Goal: Task Accomplishment & Management: Manage account settings

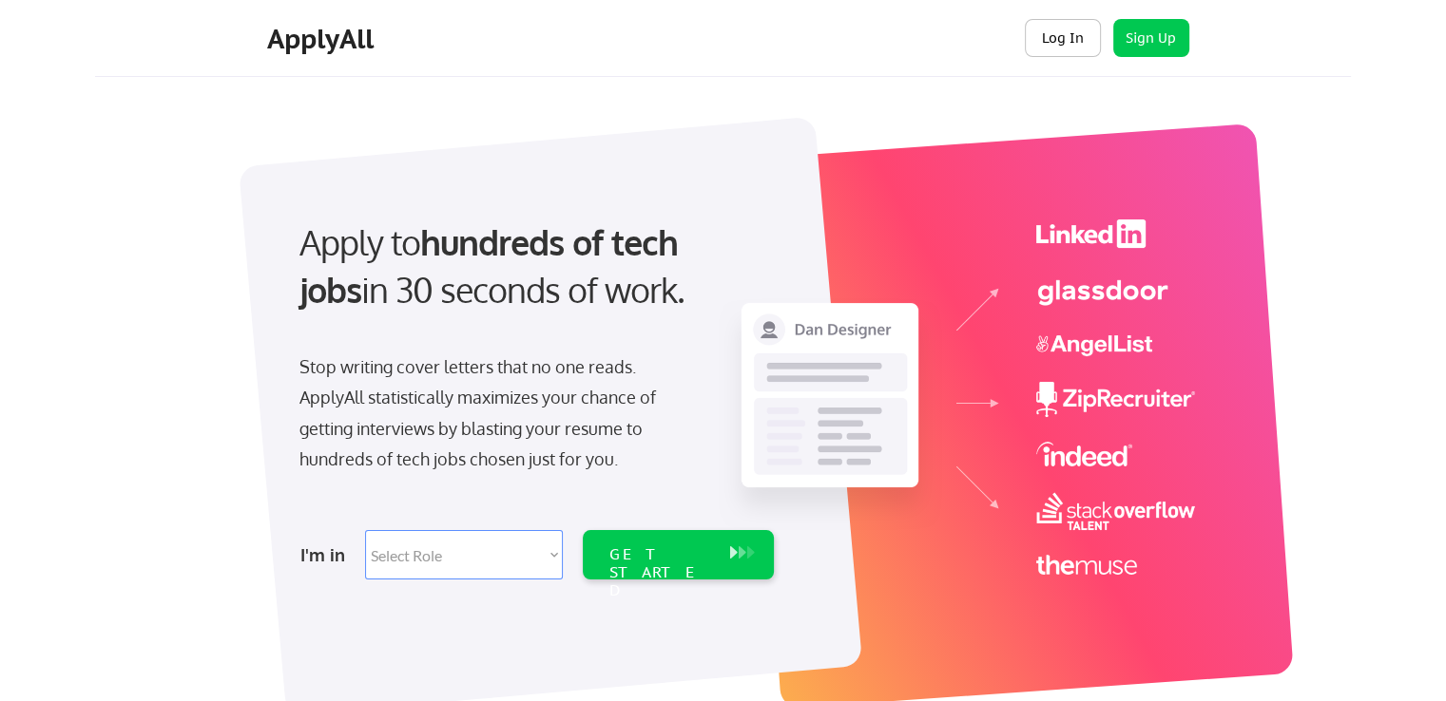
click at [1064, 39] on button "Log In" at bounding box center [1063, 38] width 76 height 38
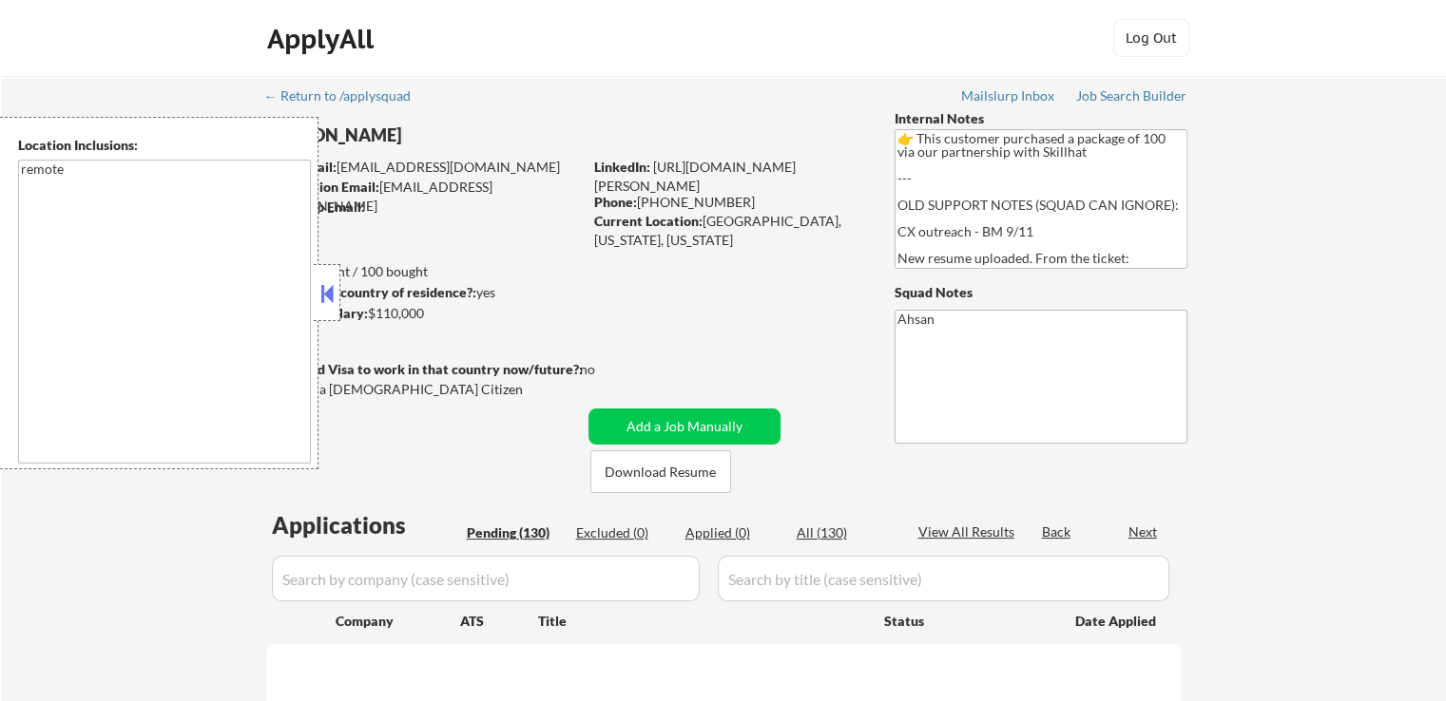
select select ""pending""
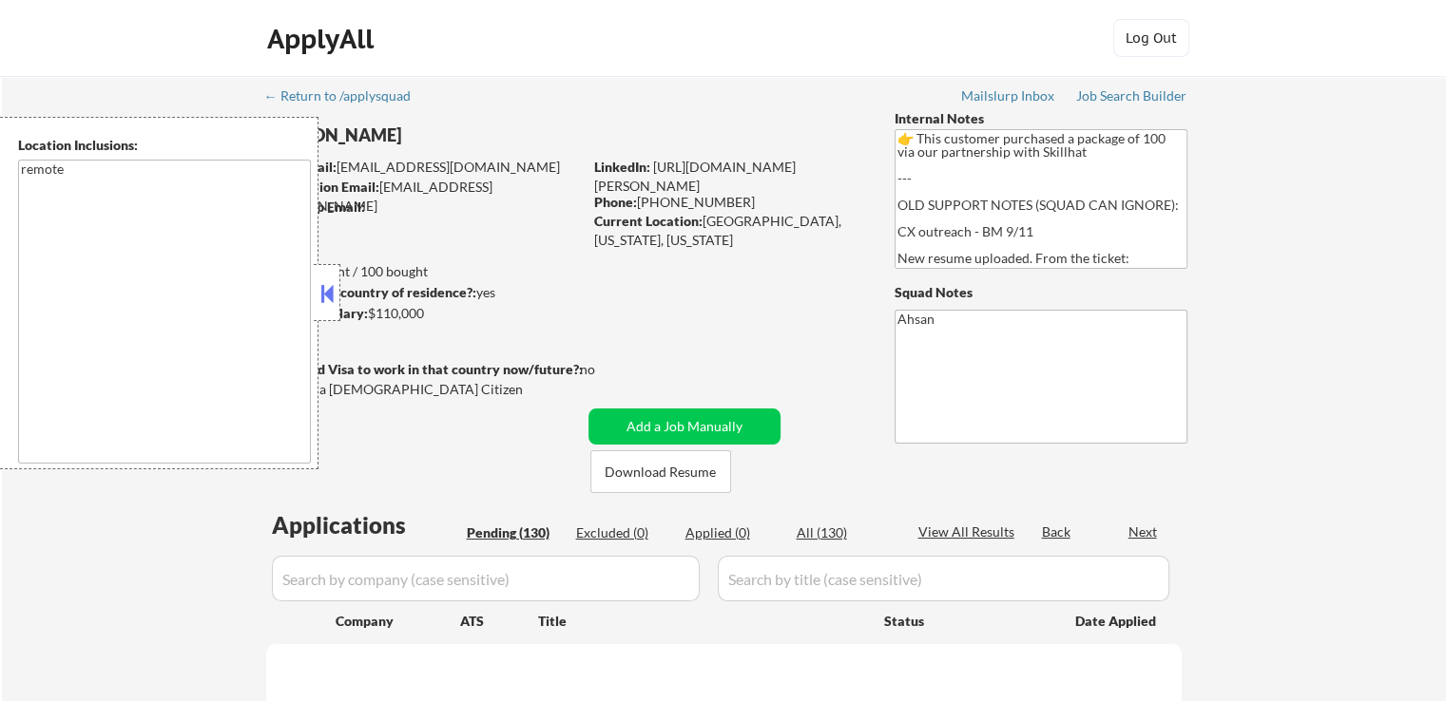
select select ""pending""
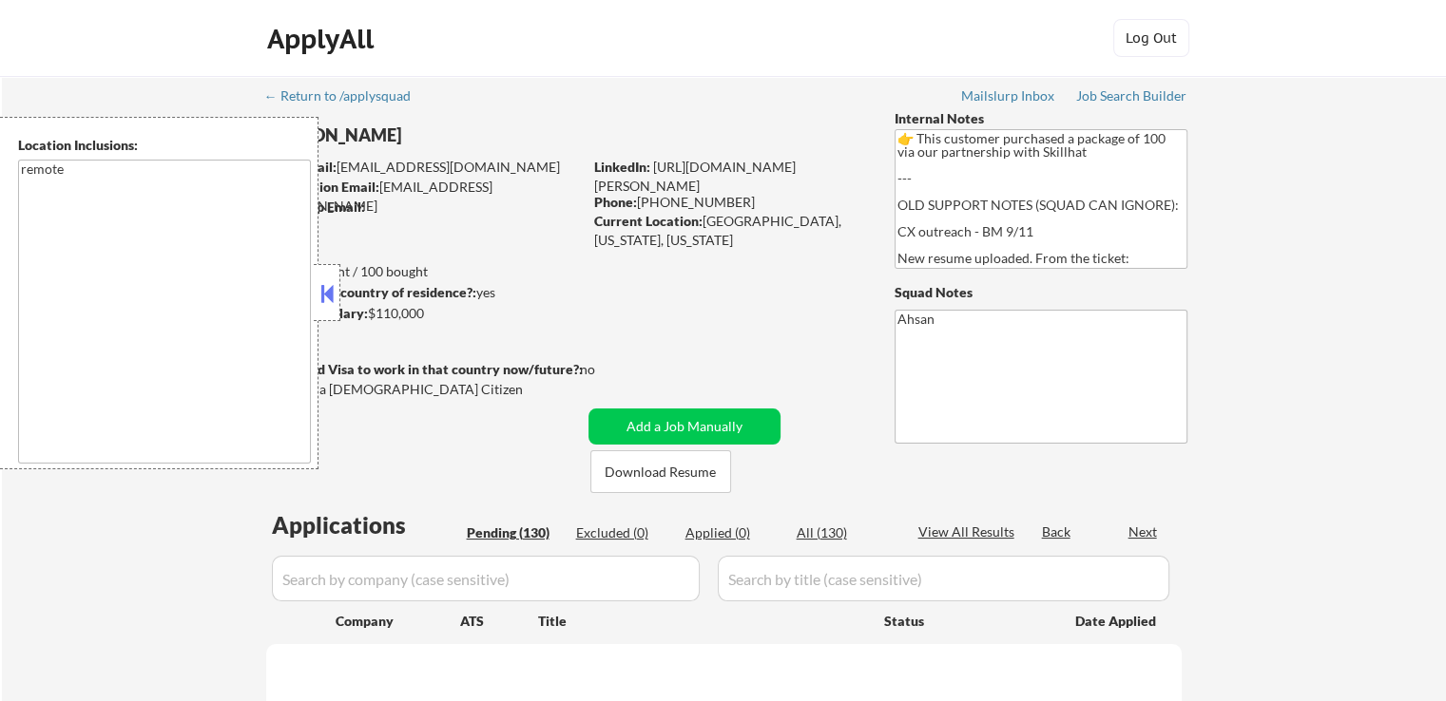
select select ""pending""
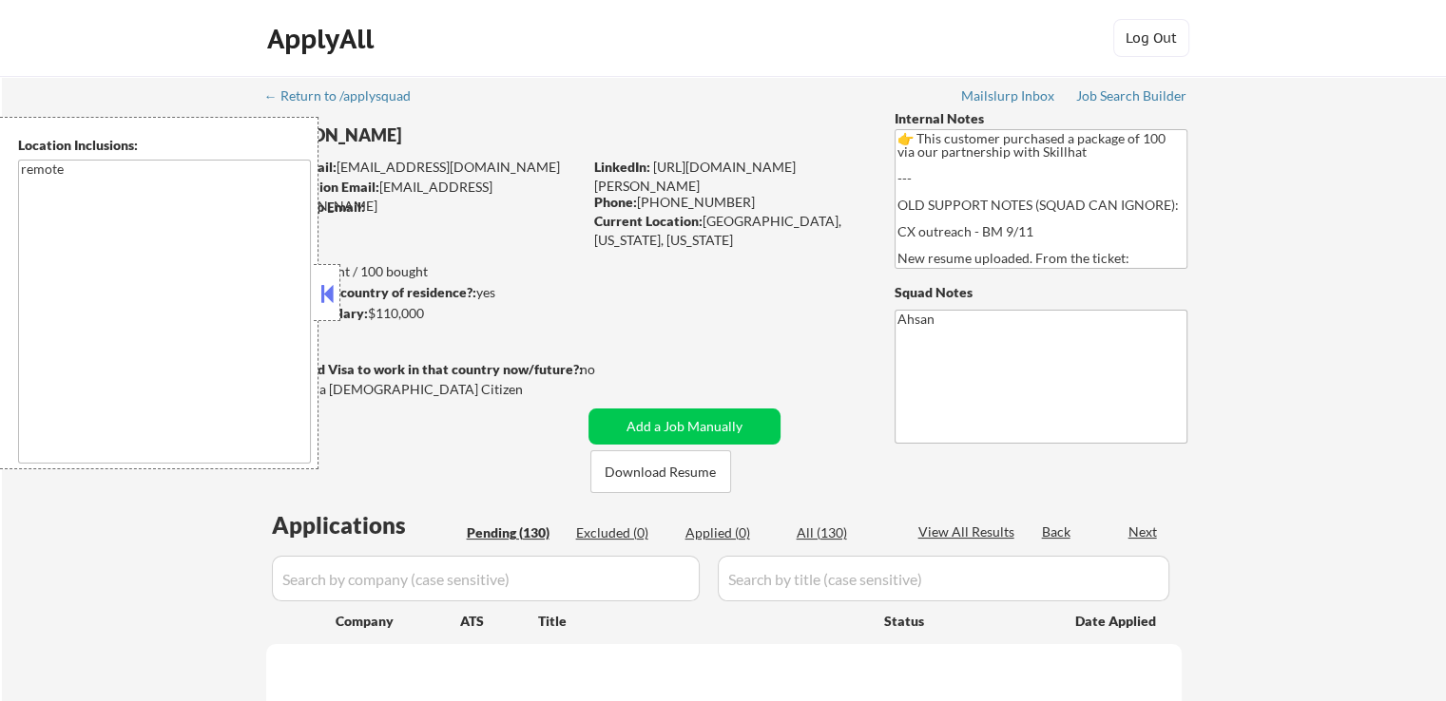
select select ""pending""
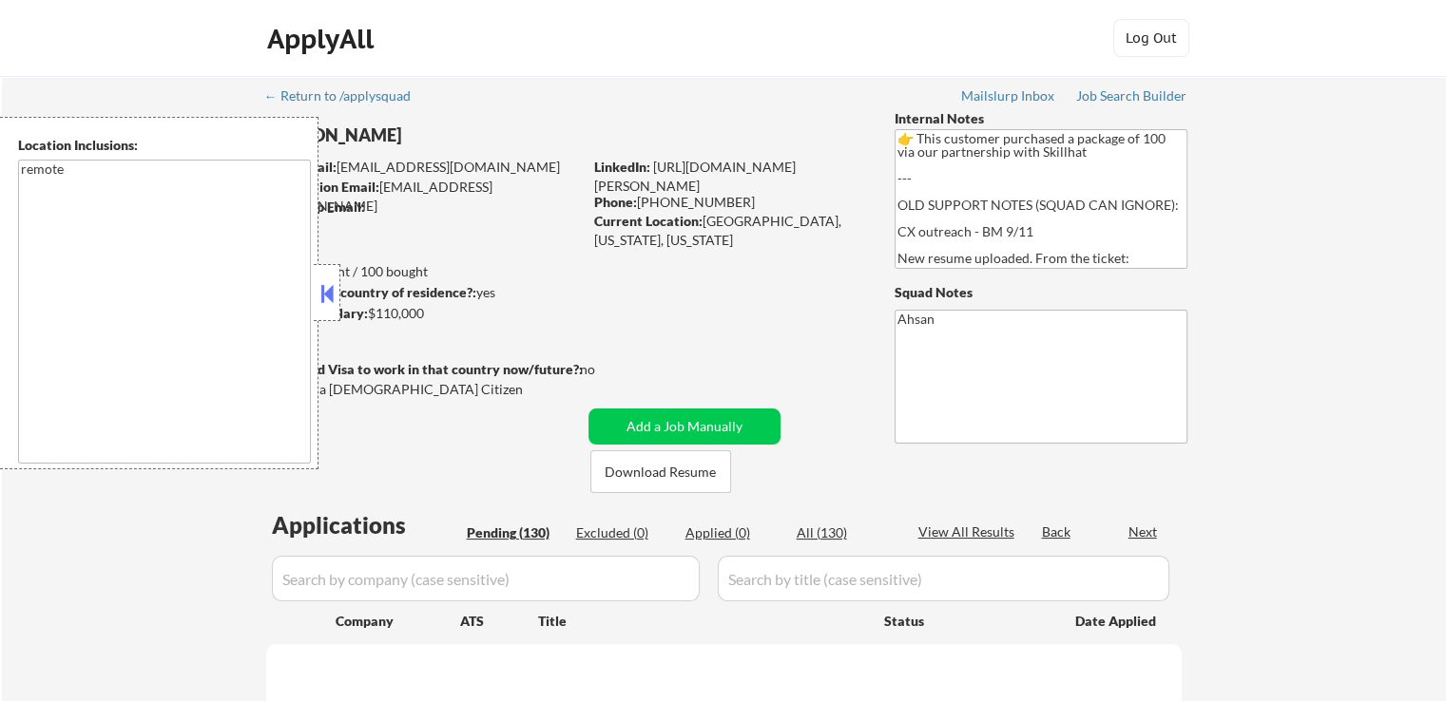
select select ""pending""
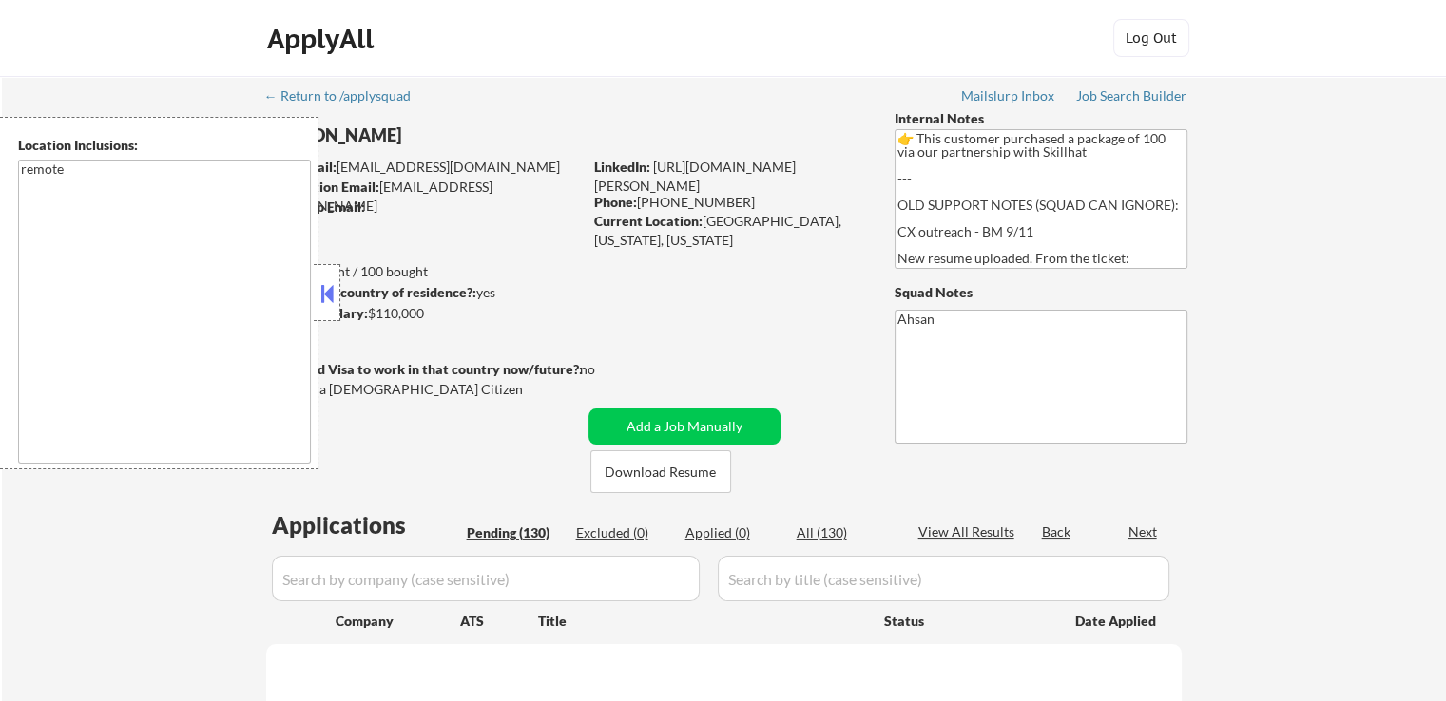
select select ""pending""
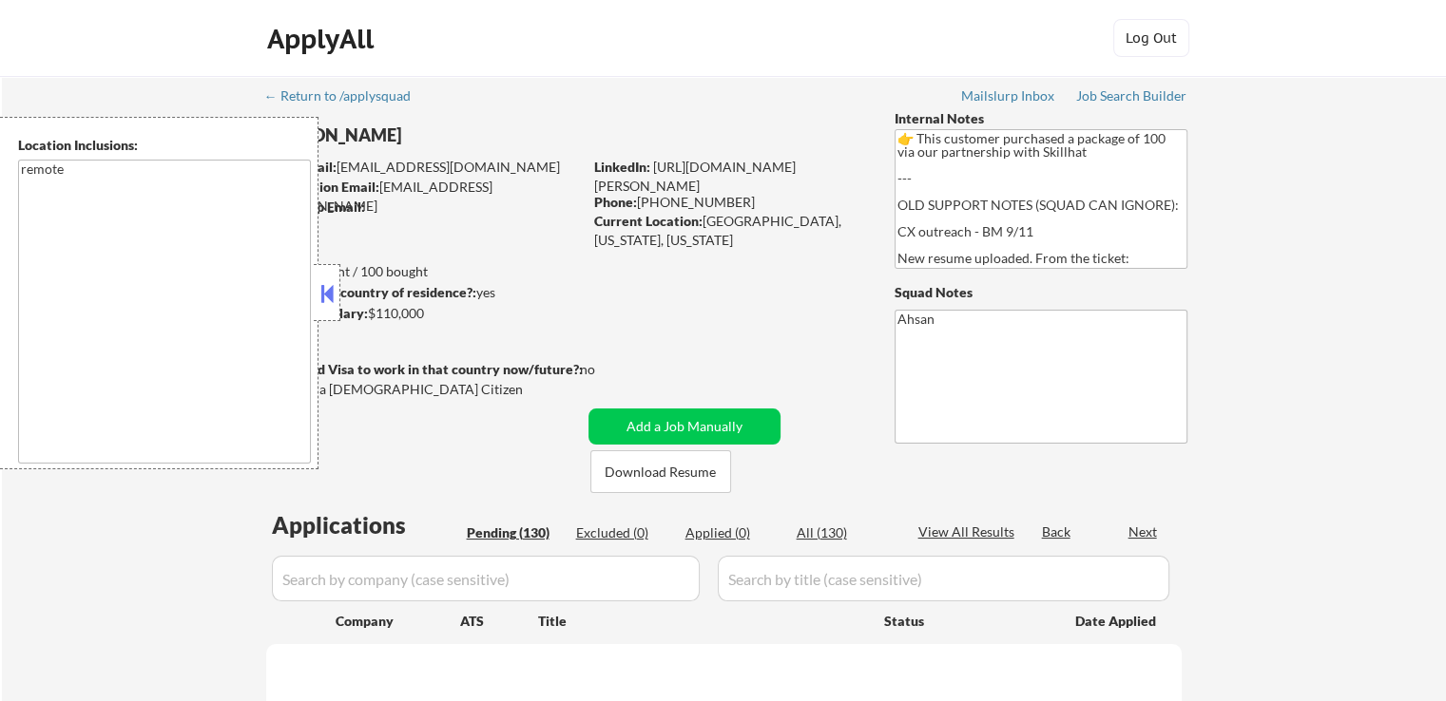
select select ""pending""
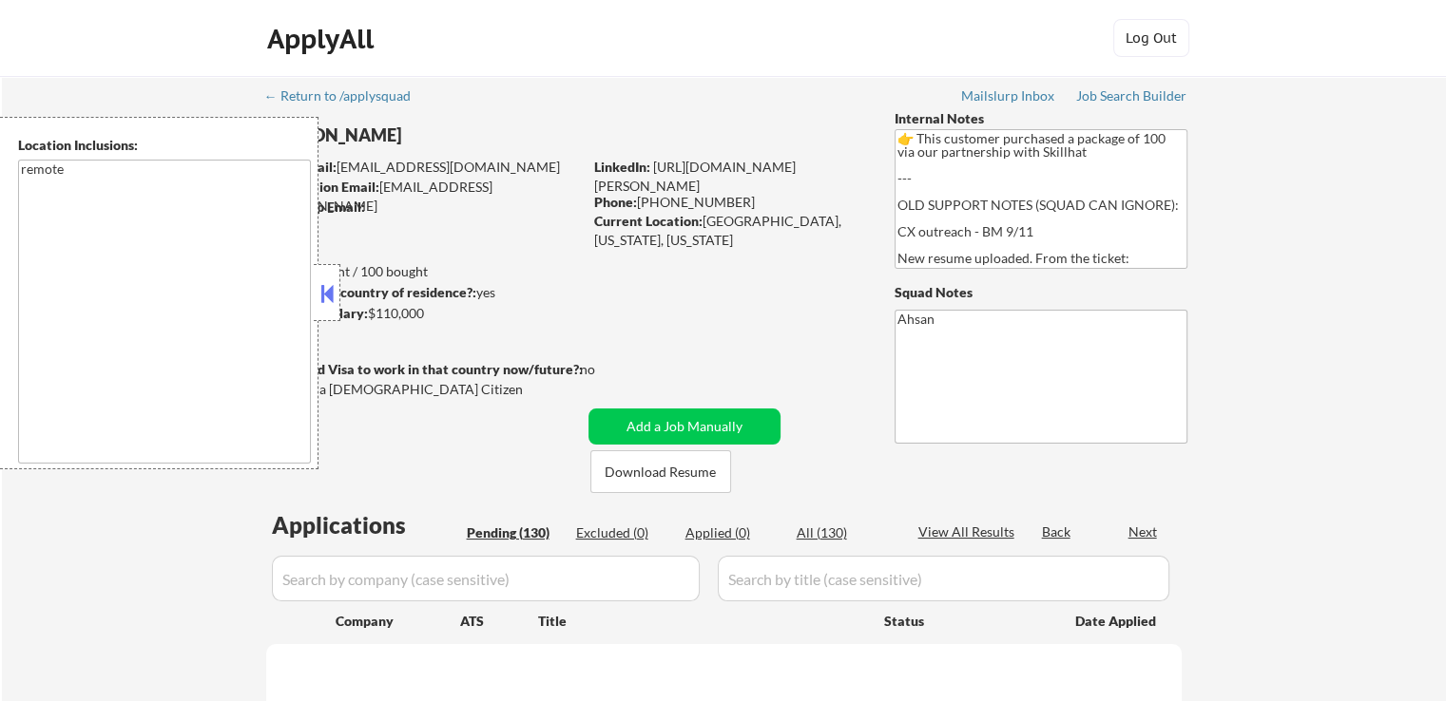
select select ""pending""
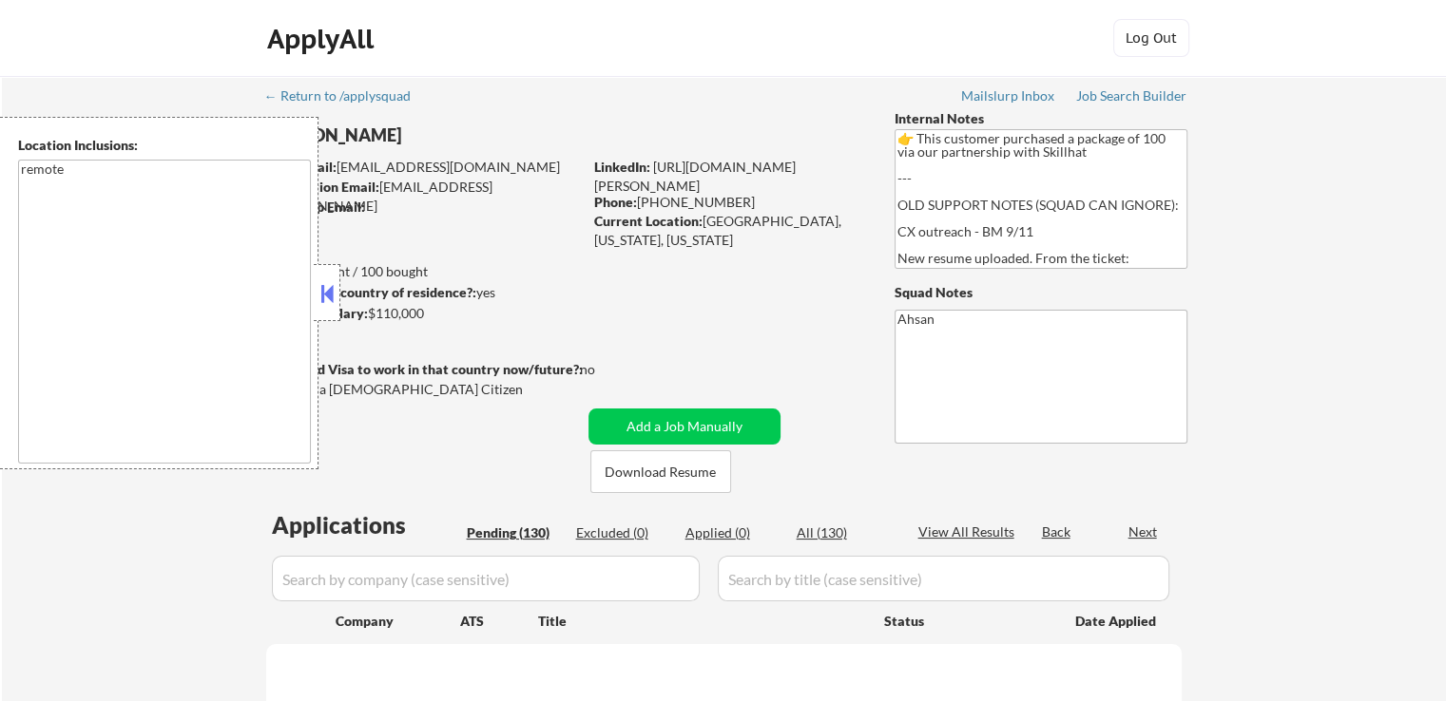
select select ""pending""
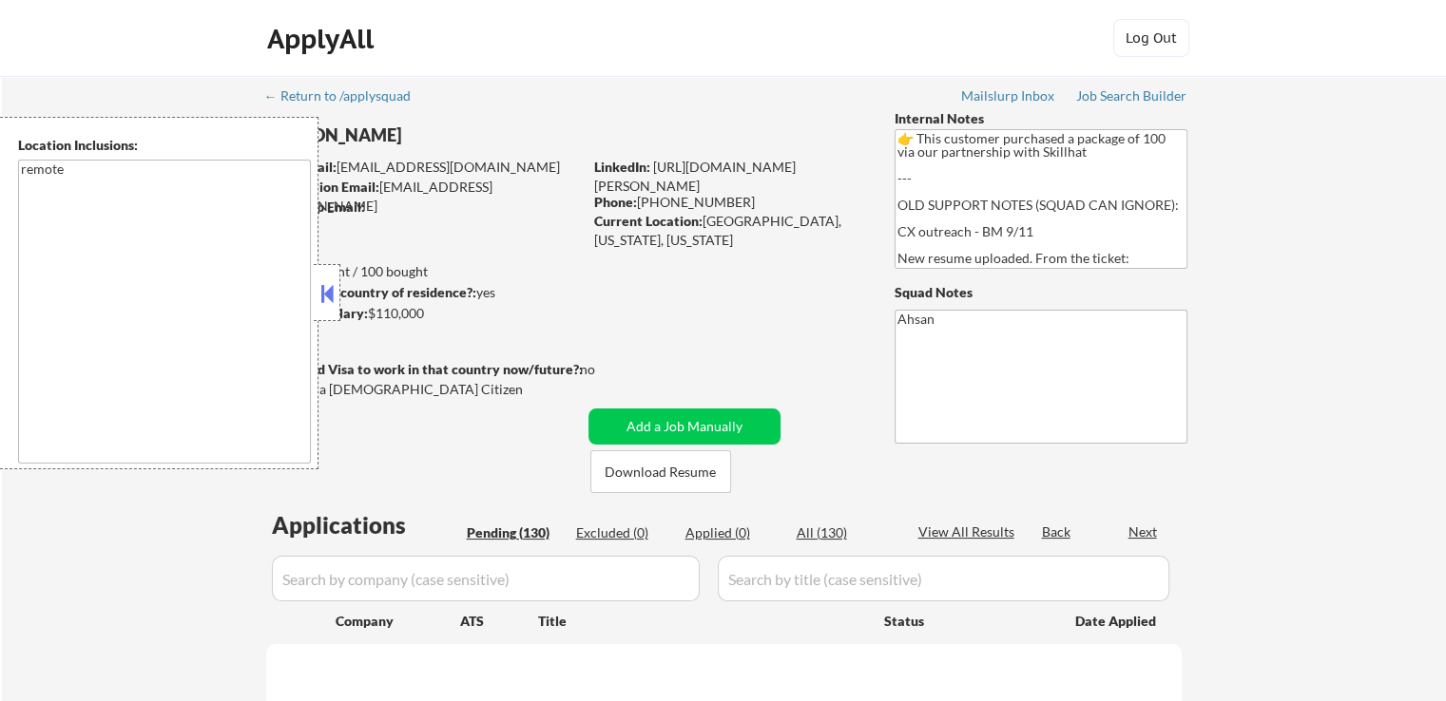
select select ""pending""
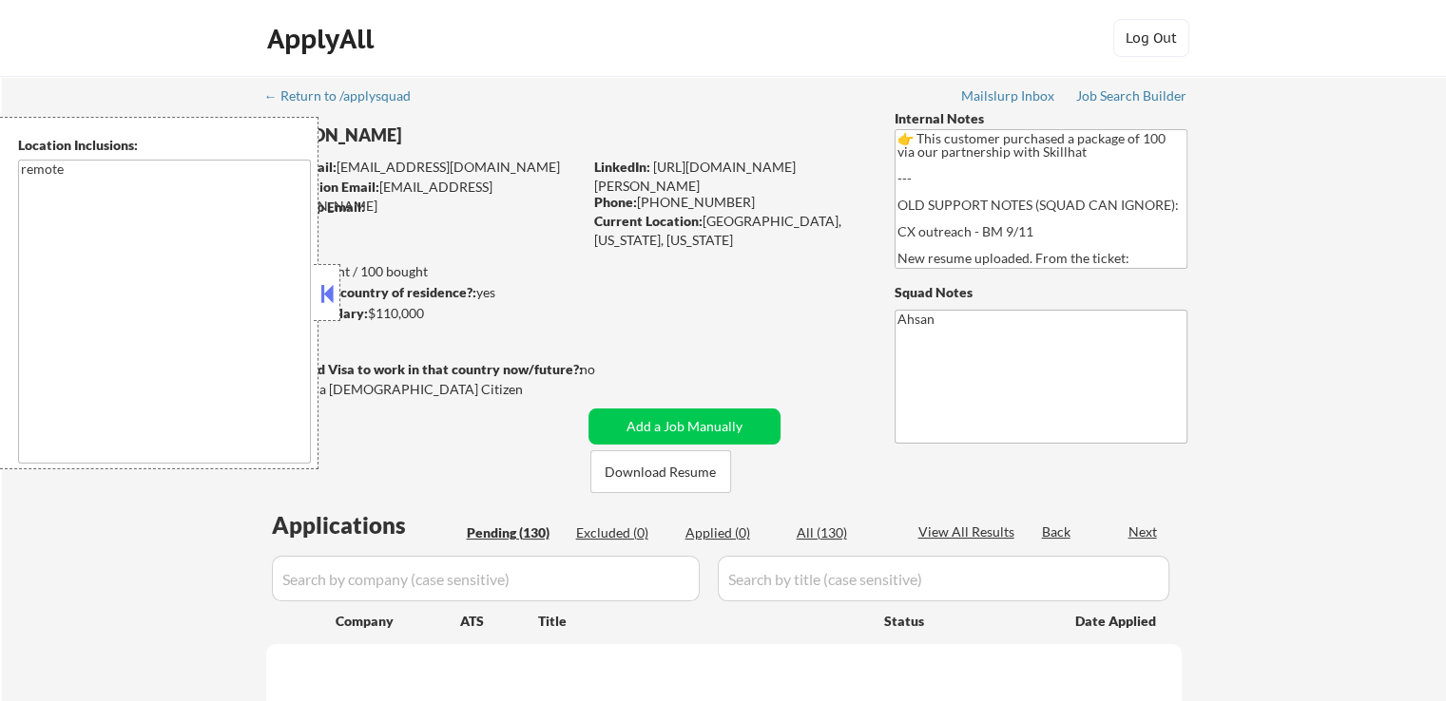
select select ""pending""
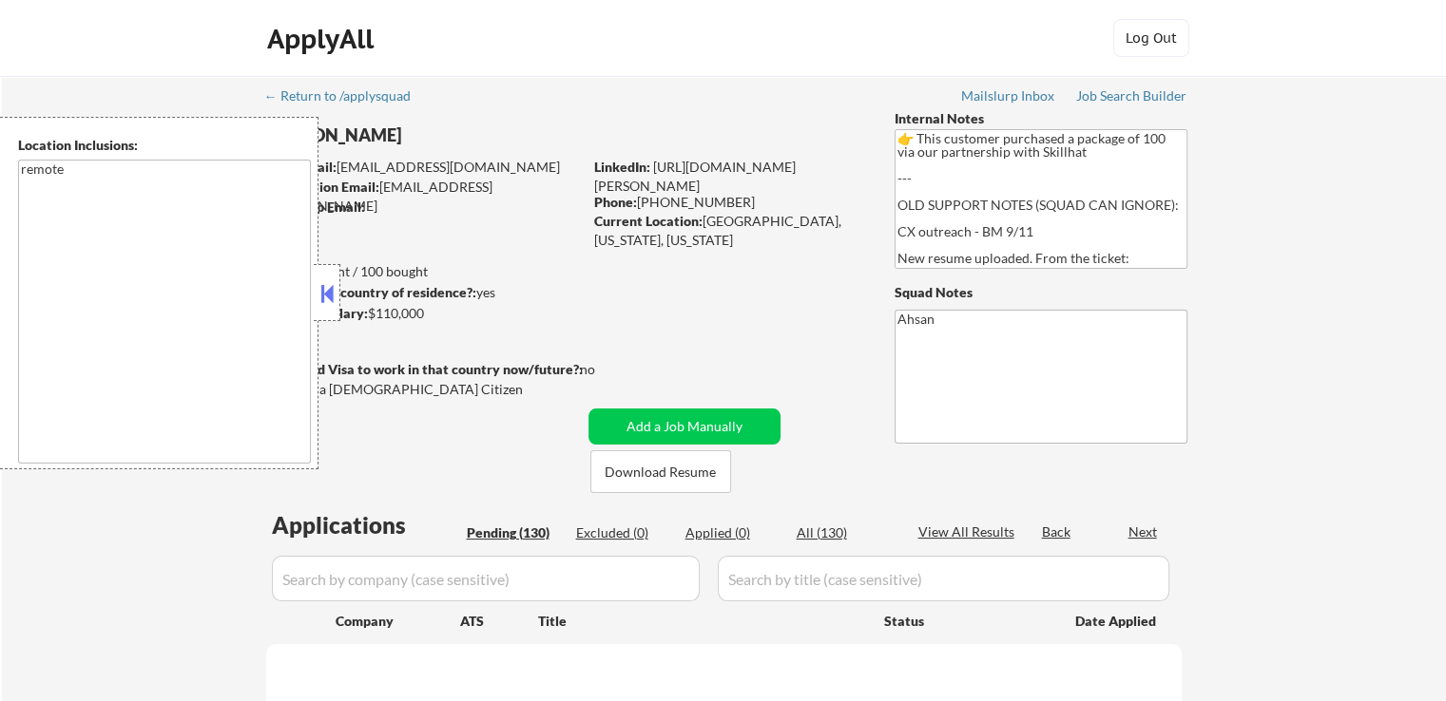
select select ""pending""
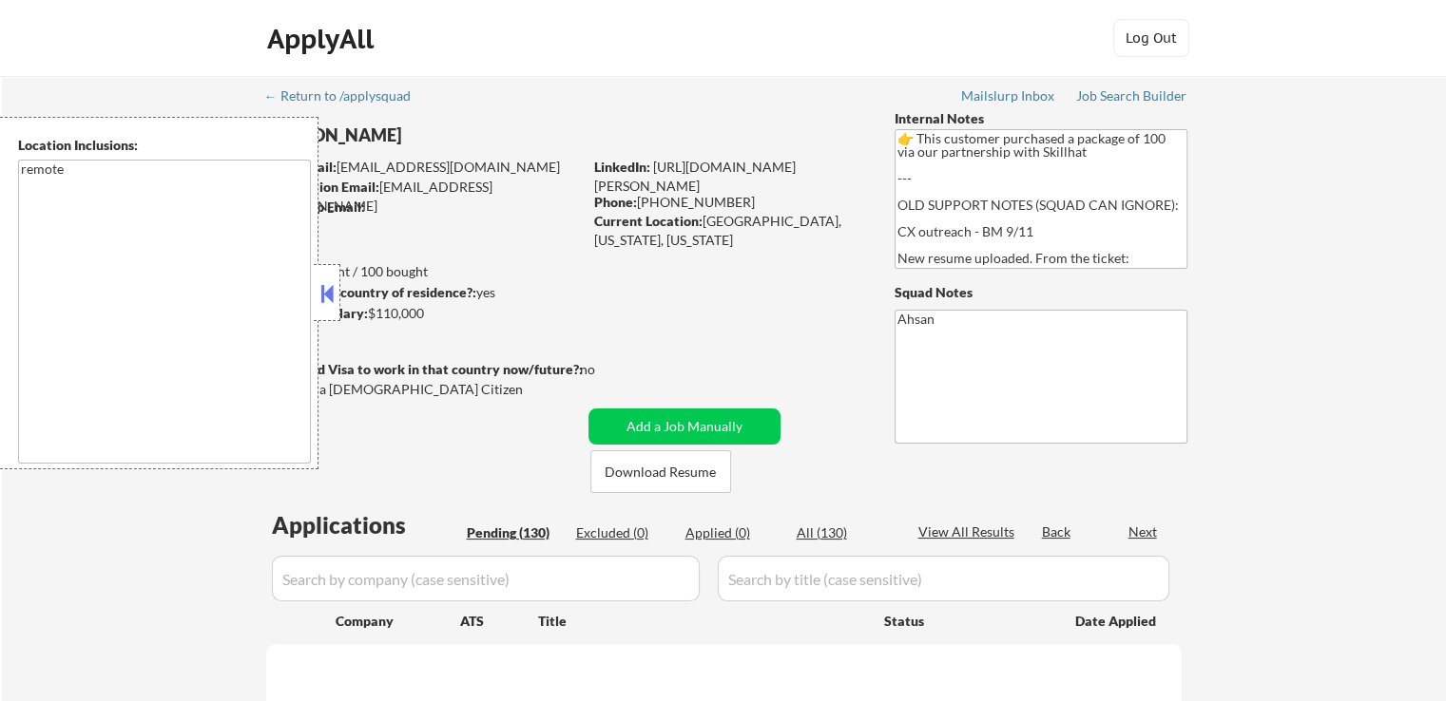
select select ""pending""
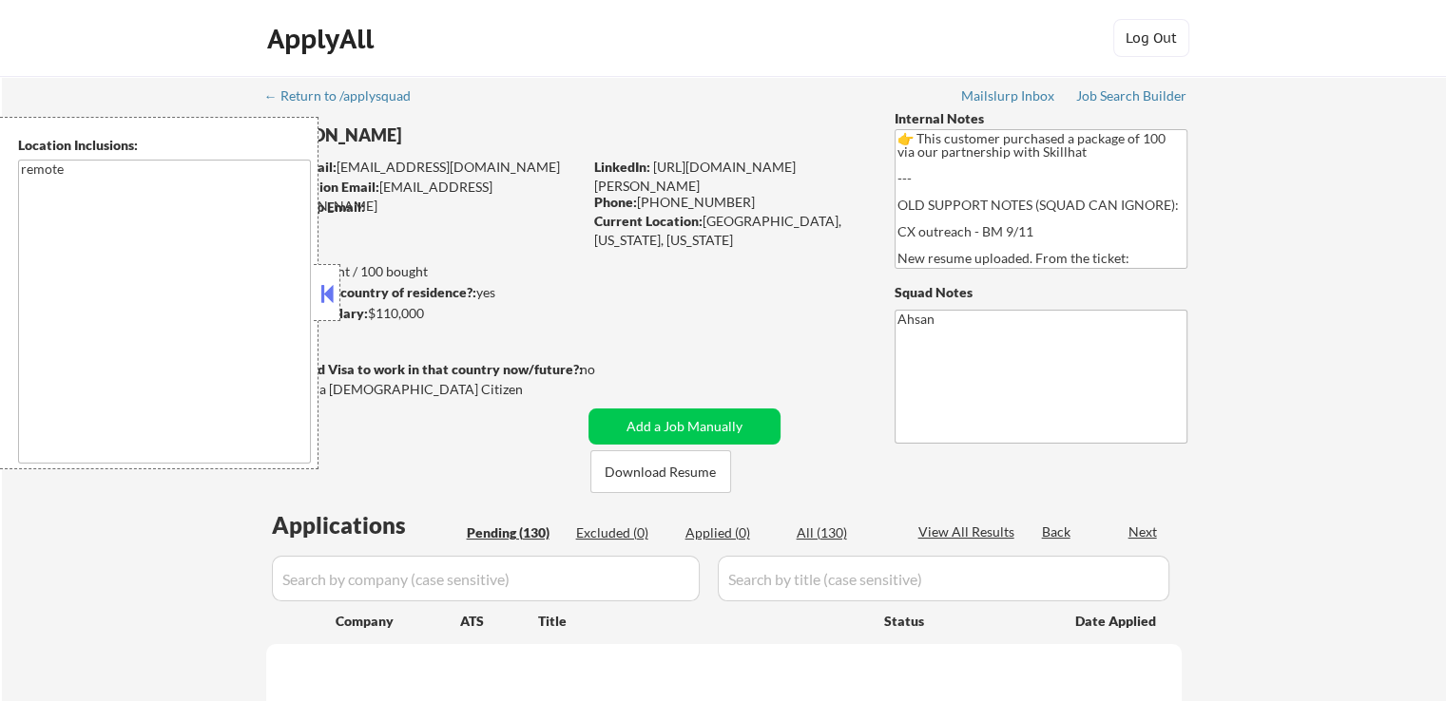
select select ""pending""
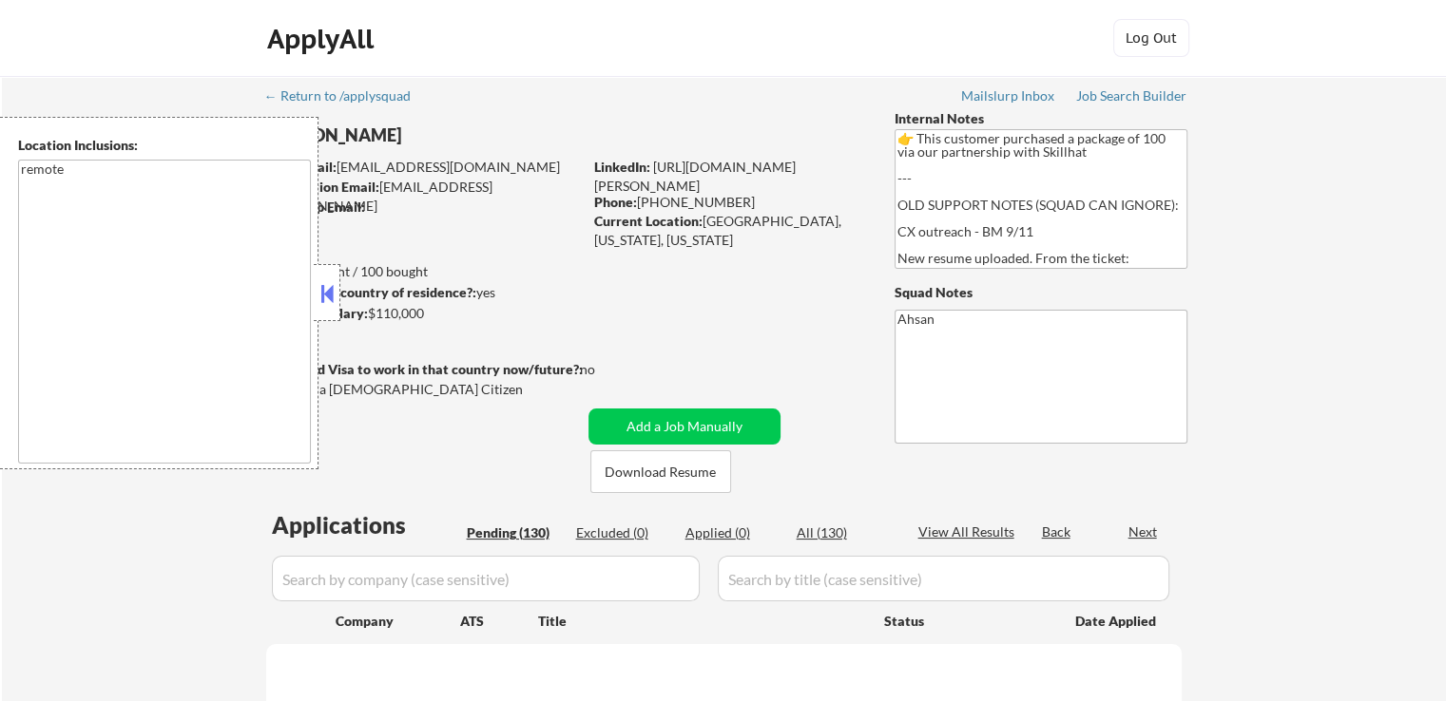
select select ""pending""
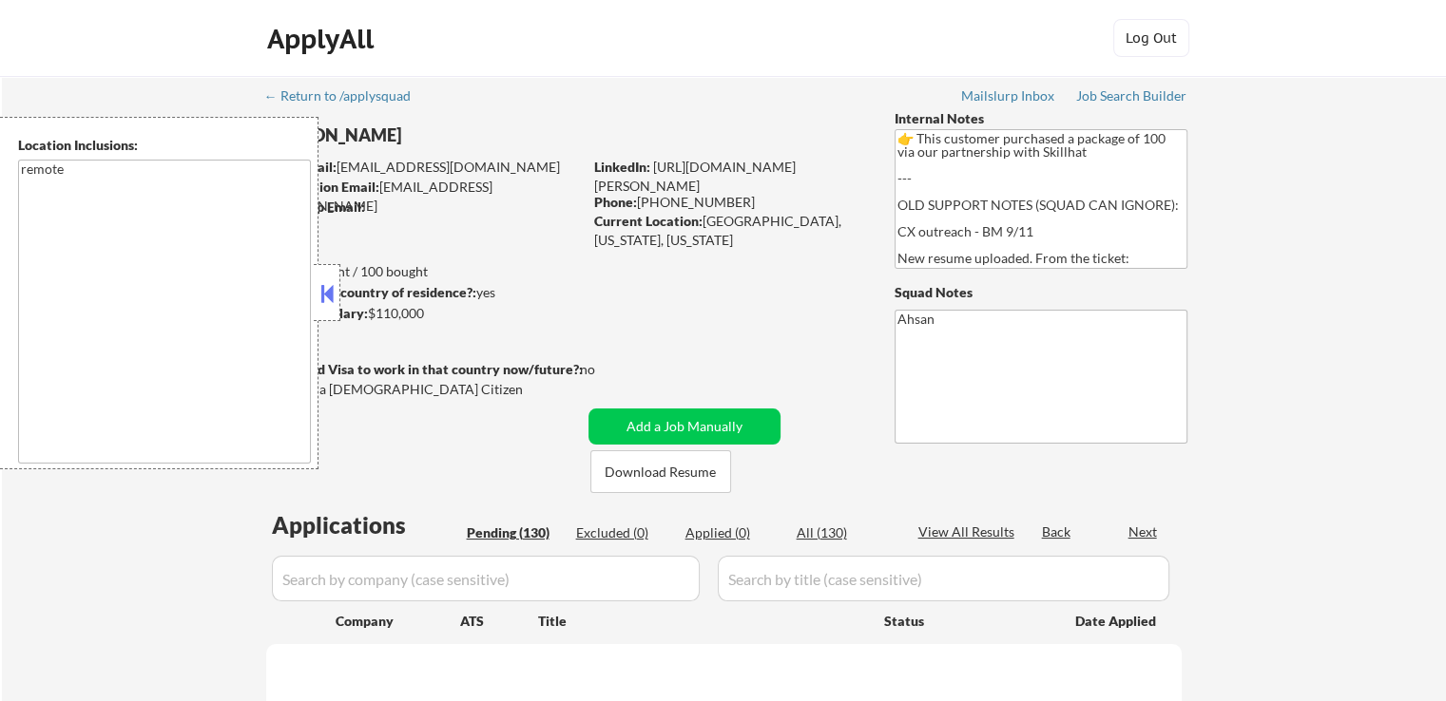
select select ""pending""
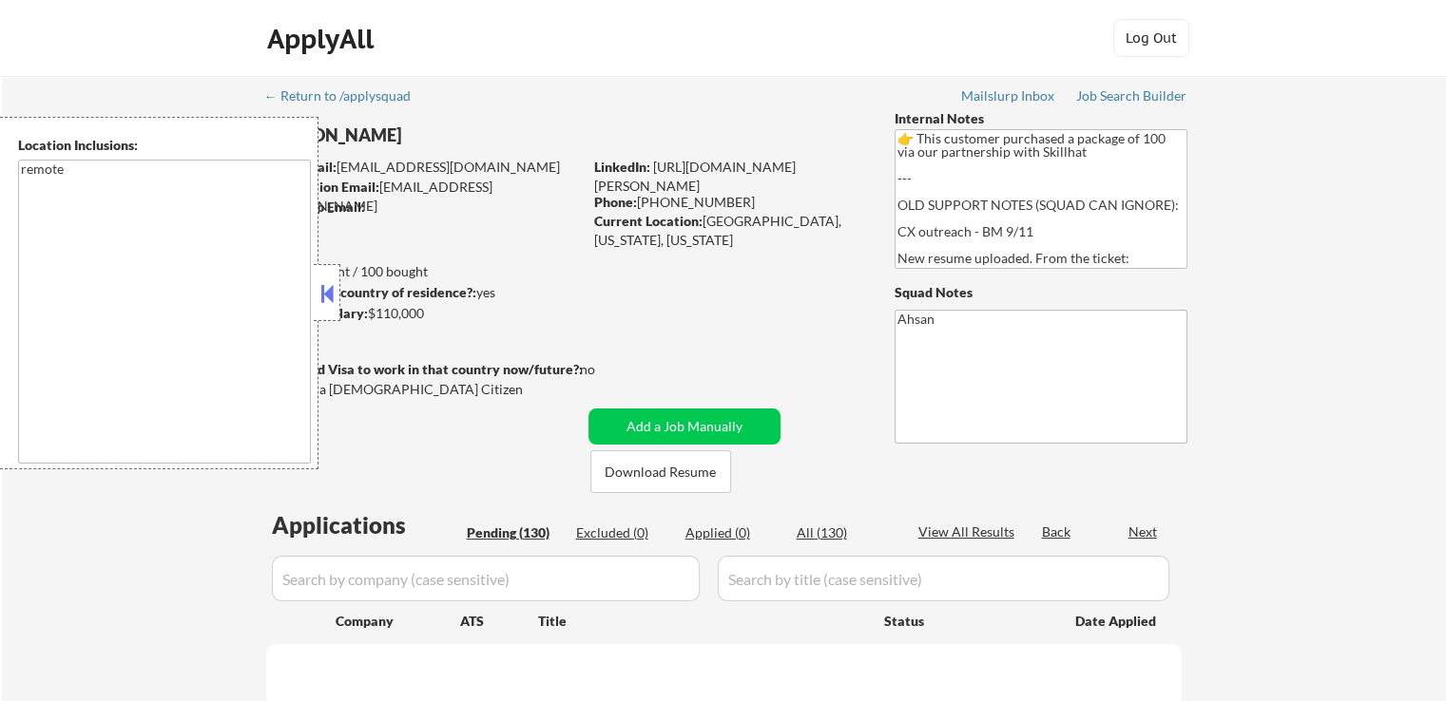
select select ""pending""
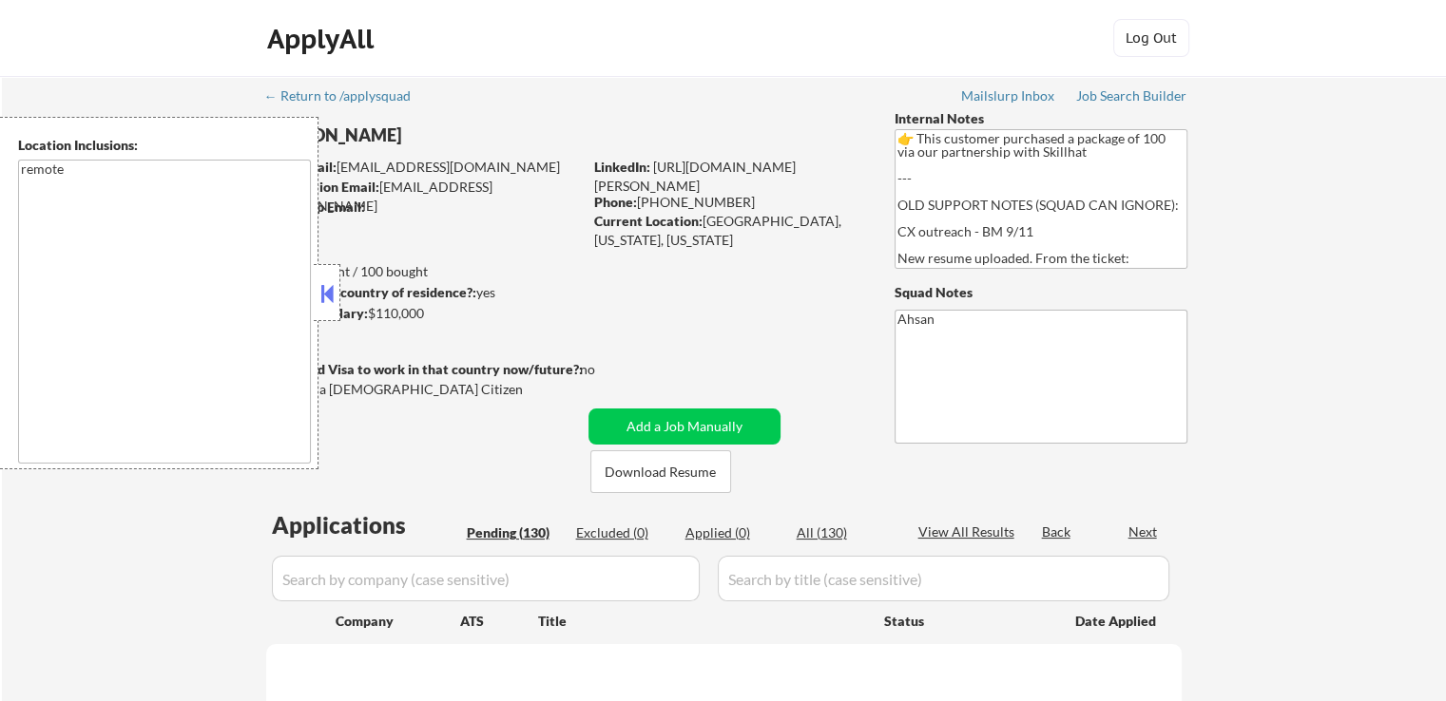
select select ""pending""
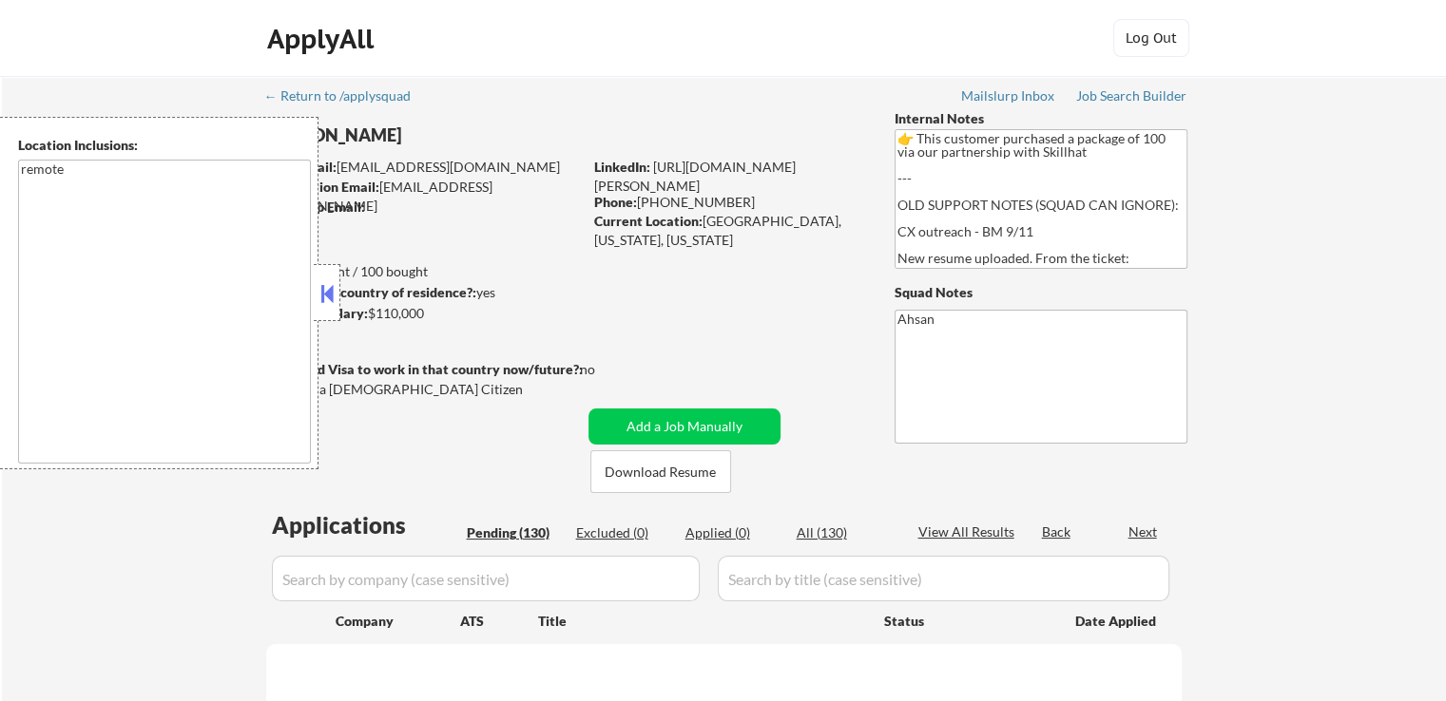
select select ""pending""
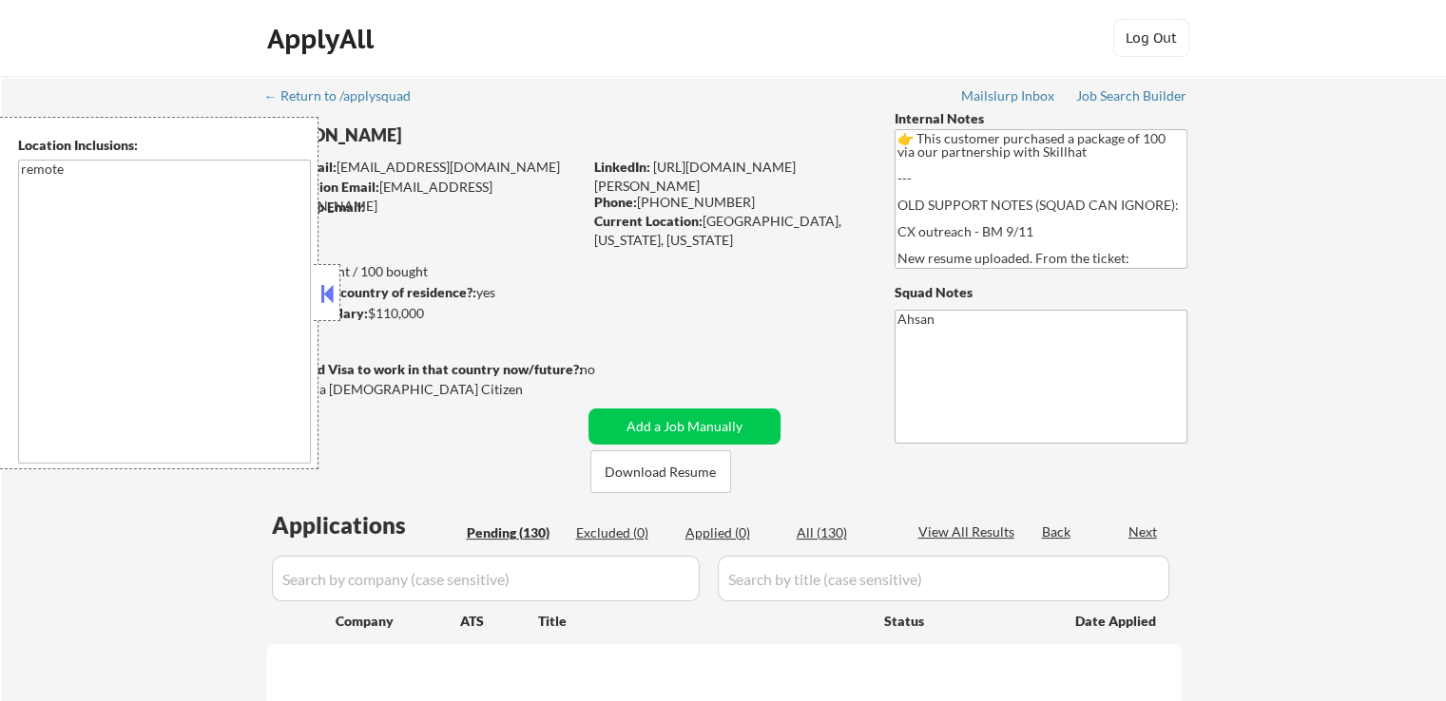
select select ""pending""
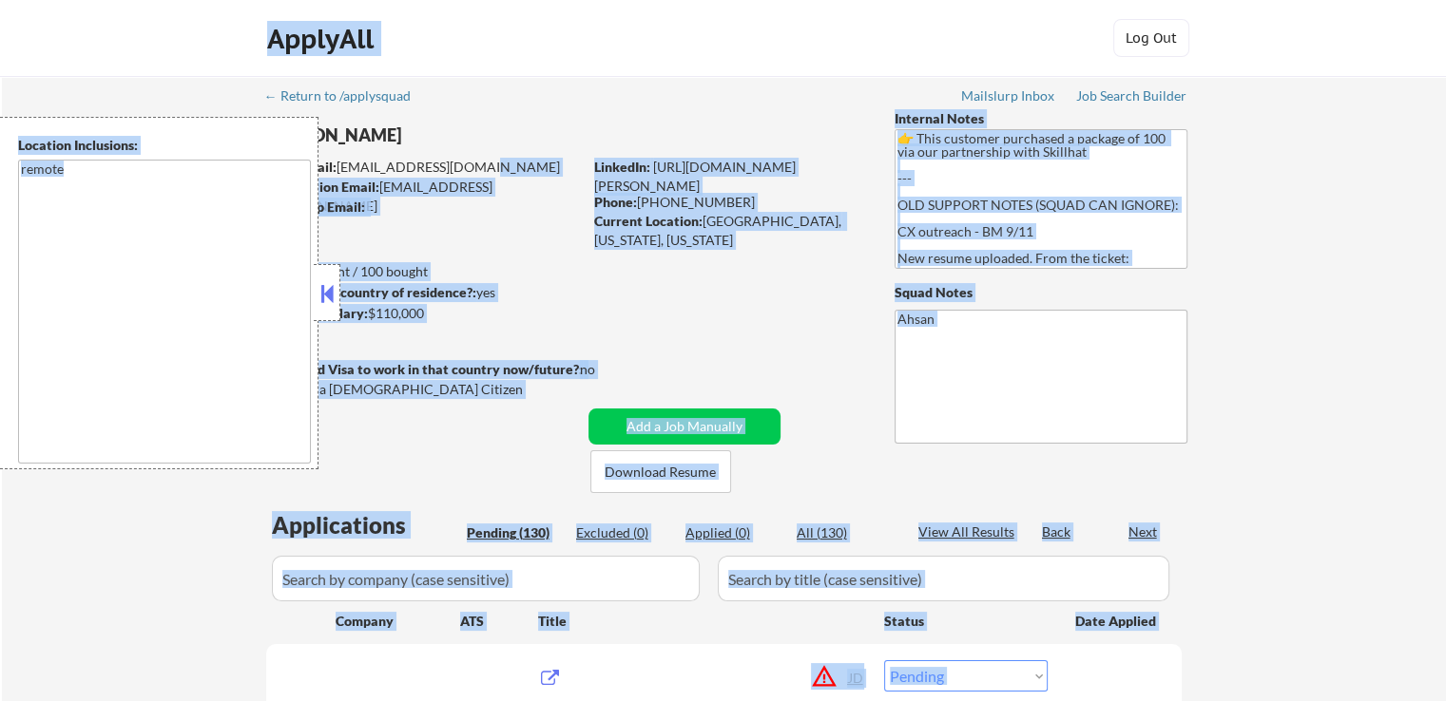
drag, startPoint x: 327, startPoint y: 282, endPoint x: 321, endPoint y: 301, distance: 19.8
click at [322, 300] on body "← Return to /applysquad Mailslurp Inbox Job Search Builder [PERSON_NAME] User E…" at bounding box center [723, 350] width 1446 height 701
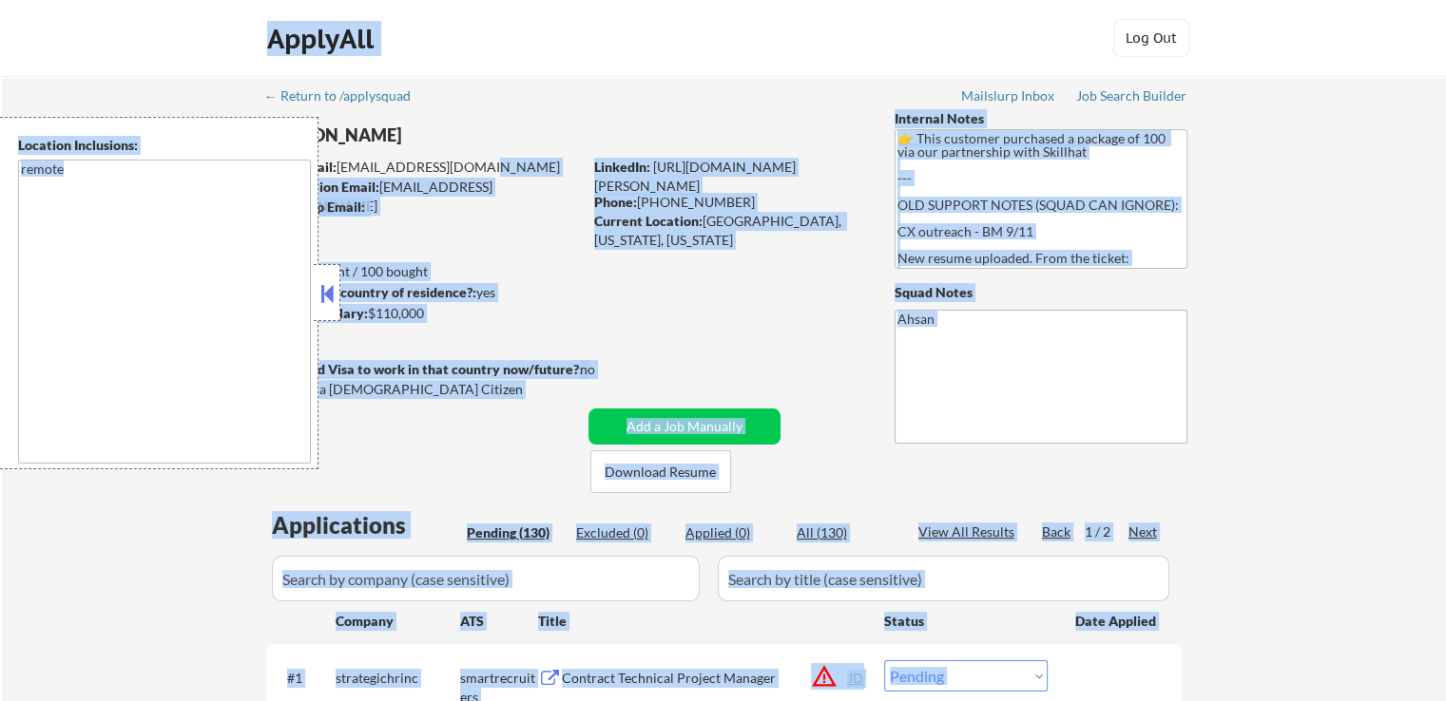
click at [324, 305] on button at bounding box center [326, 293] width 21 height 29
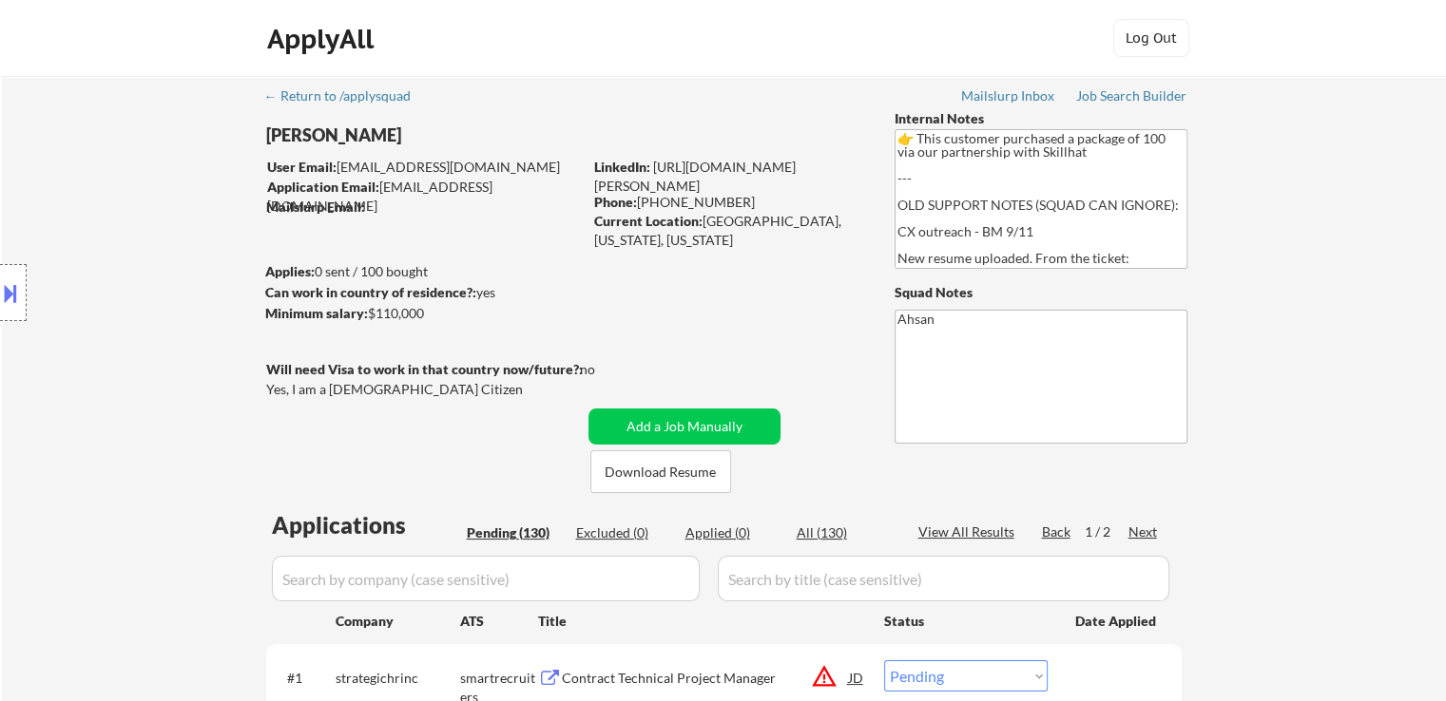
drag, startPoint x: 706, startPoint y: 218, endPoint x: 854, endPoint y: 235, distance: 149.2
click at [854, 235] on div "Current Location: [GEOGRAPHIC_DATA], [US_STATE], [US_STATE]" at bounding box center [728, 230] width 269 height 37
copy div "[GEOGRAPHIC_DATA], [US_STATE], [US_STATE]"
copy div "[EMAIL_ADDRESS][DOMAIN_NAME]"
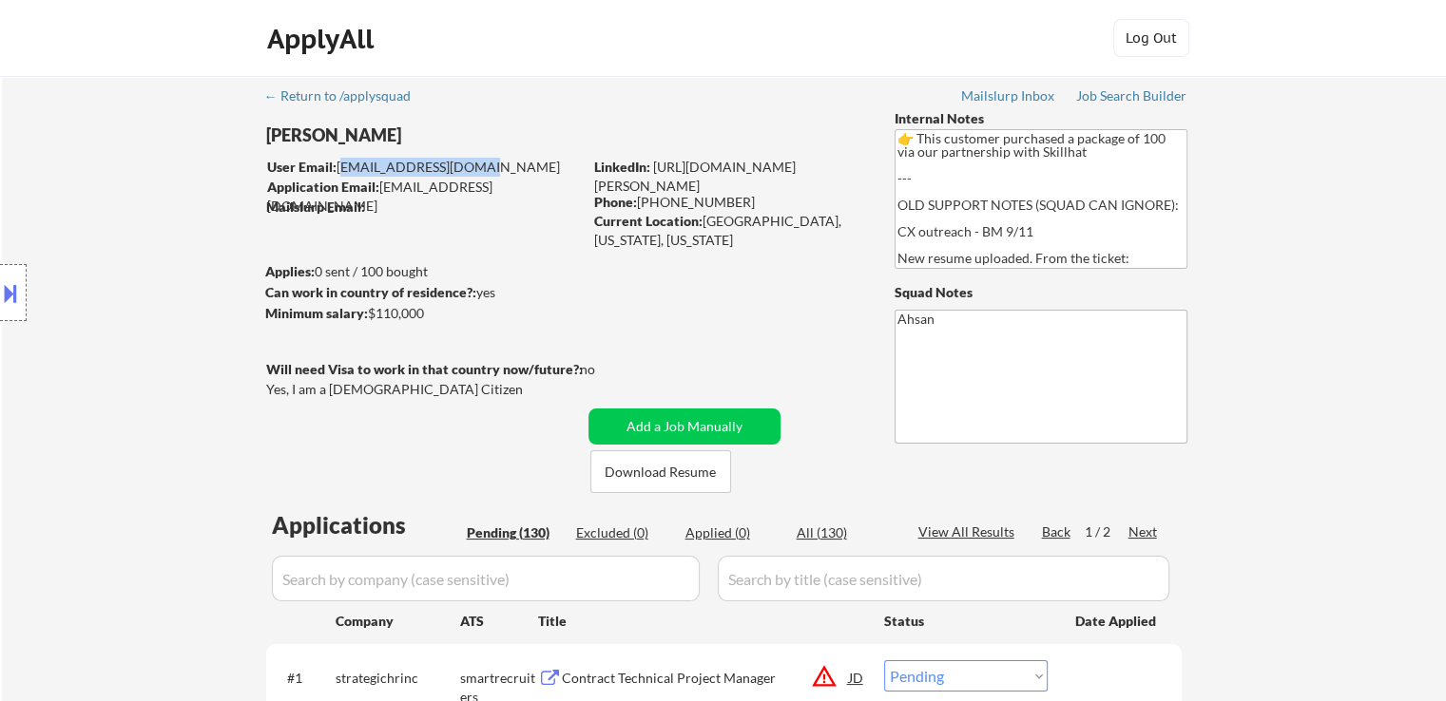
drag, startPoint x: 472, startPoint y: 164, endPoint x: 340, endPoint y: 164, distance: 132.1
click at [340, 164] on div "User Email: [EMAIL_ADDRESS][DOMAIN_NAME]" at bounding box center [424, 167] width 315 height 19
click at [667, 178] on link "[URL][DOMAIN_NAME][PERSON_NAME]" at bounding box center [694, 176] width 201 height 35
click at [718, 172] on link "[URL][DOMAIN_NAME][PERSON_NAME]" at bounding box center [694, 176] width 201 height 35
click at [0, 287] on button at bounding box center [10, 293] width 21 height 31
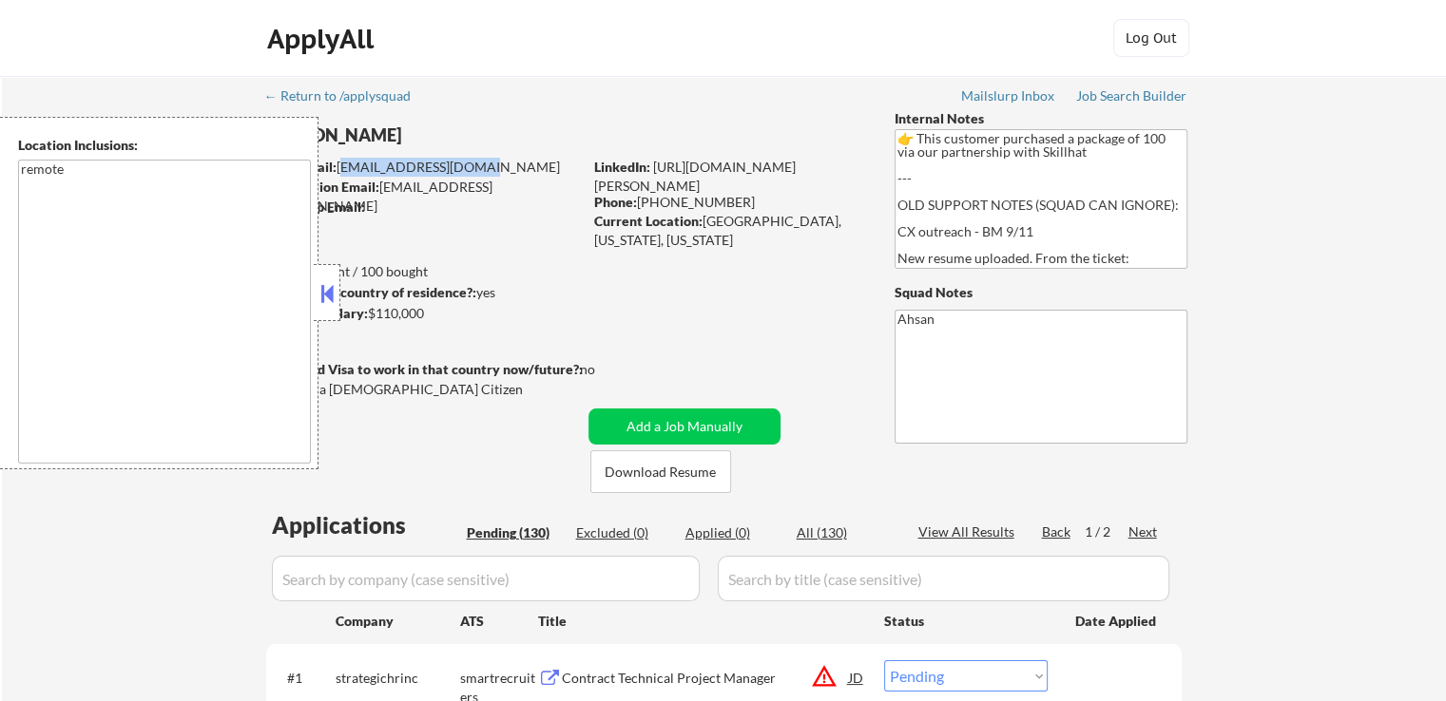
click at [329, 307] on button at bounding box center [326, 293] width 21 height 29
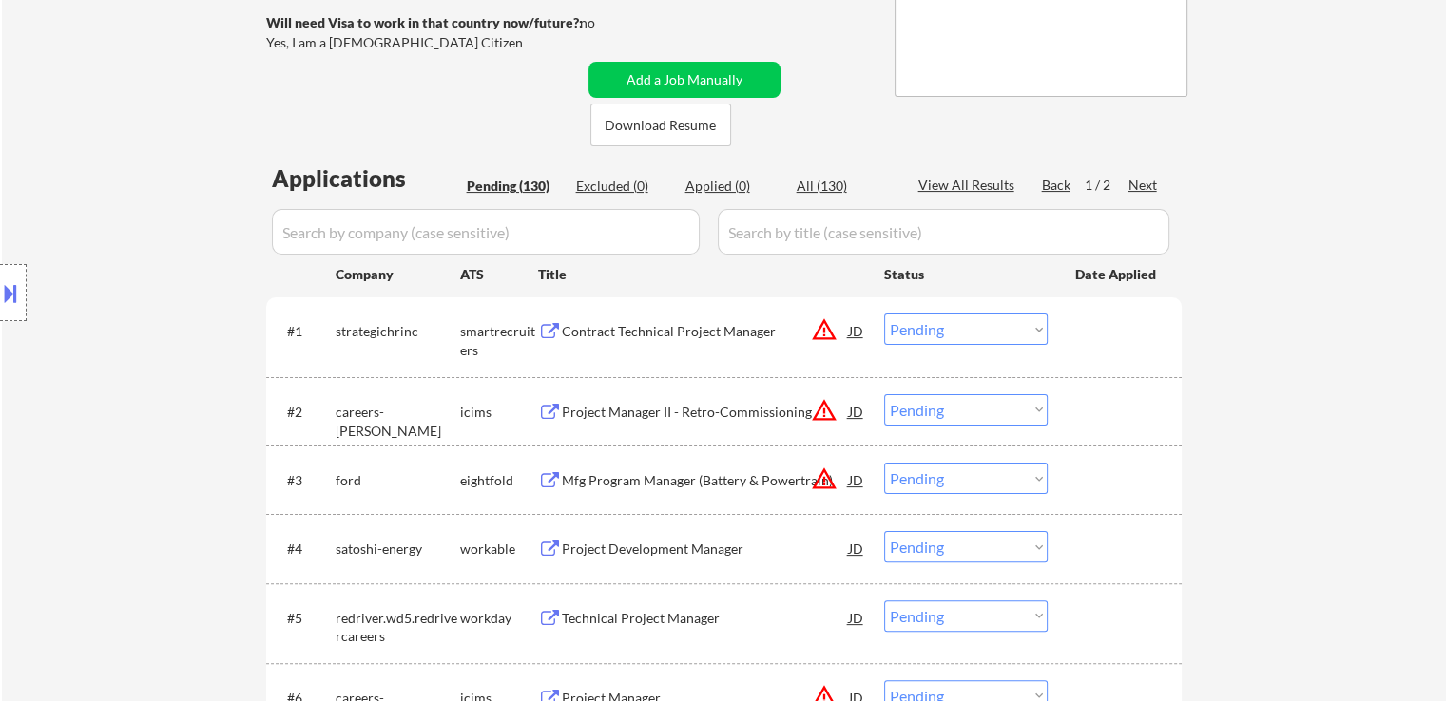
scroll to position [380, 0]
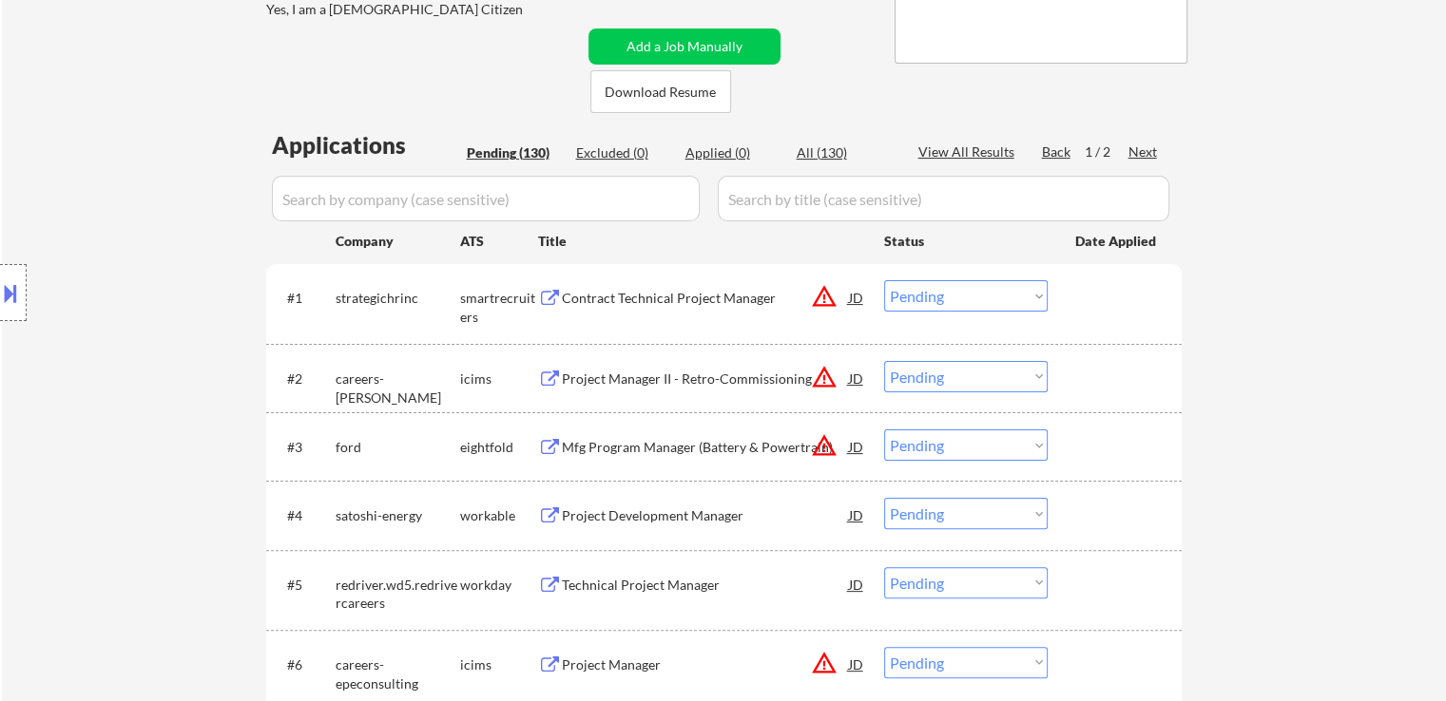
click at [585, 307] on div "Contract Technical Project Manager" at bounding box center [705, 298] width 287 height 19
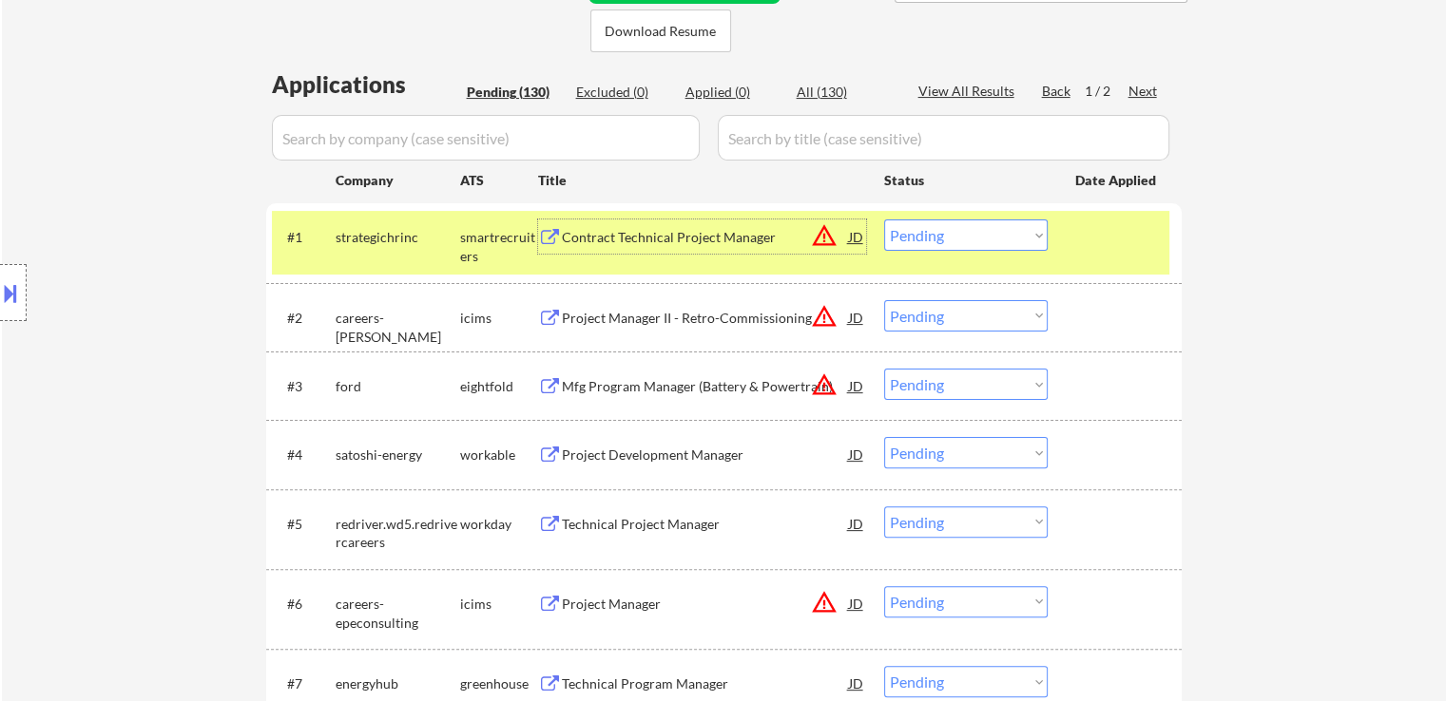
scroll to position [475, 0]
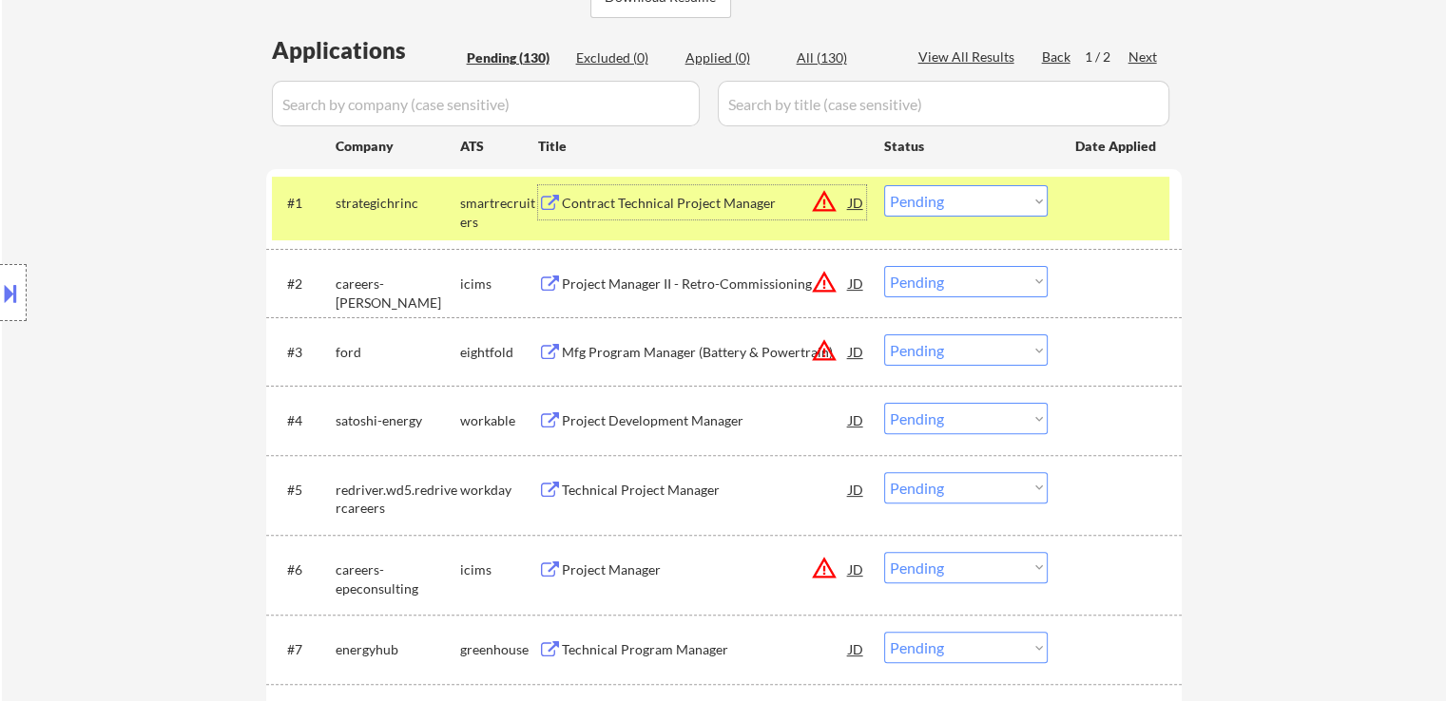
click at [583, 419] on div "Project Development Manager" at bounding box center [705, 421] width 287 height 19
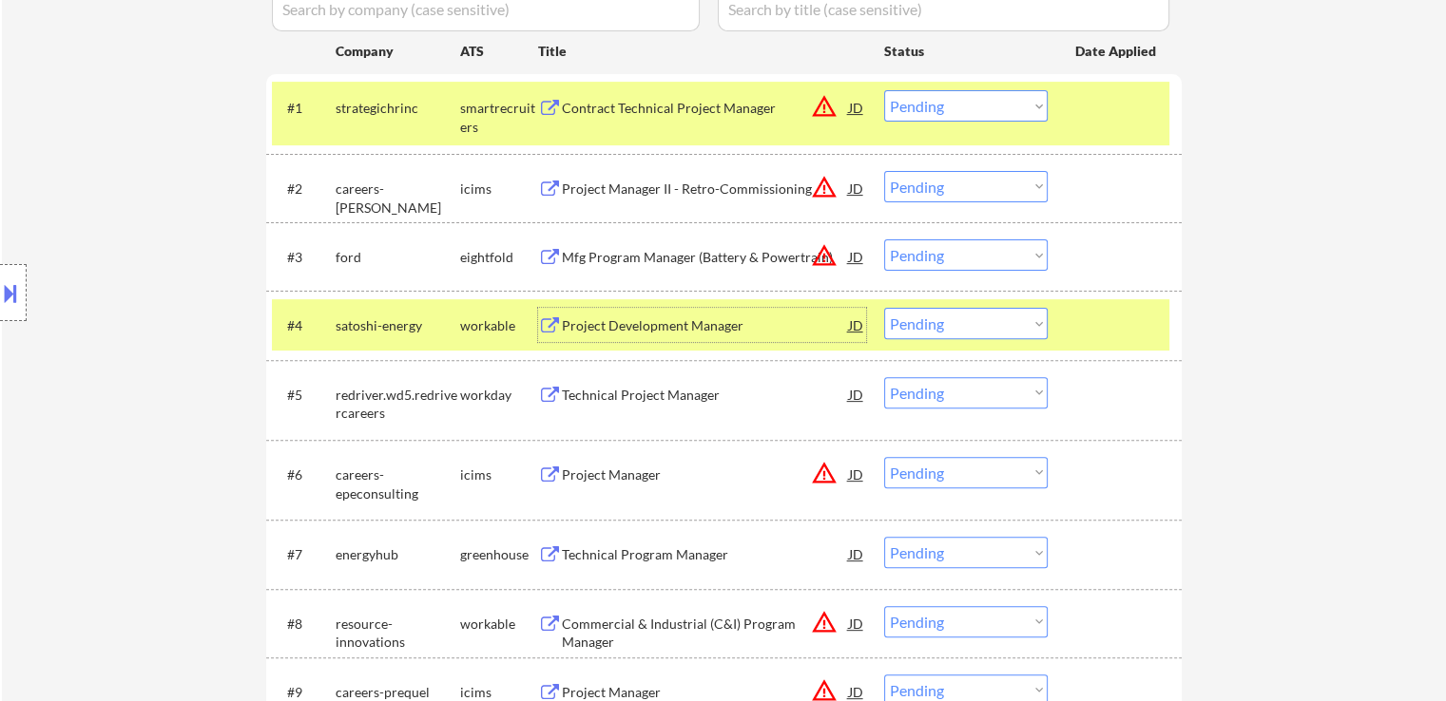
scroll to position [665, 0]
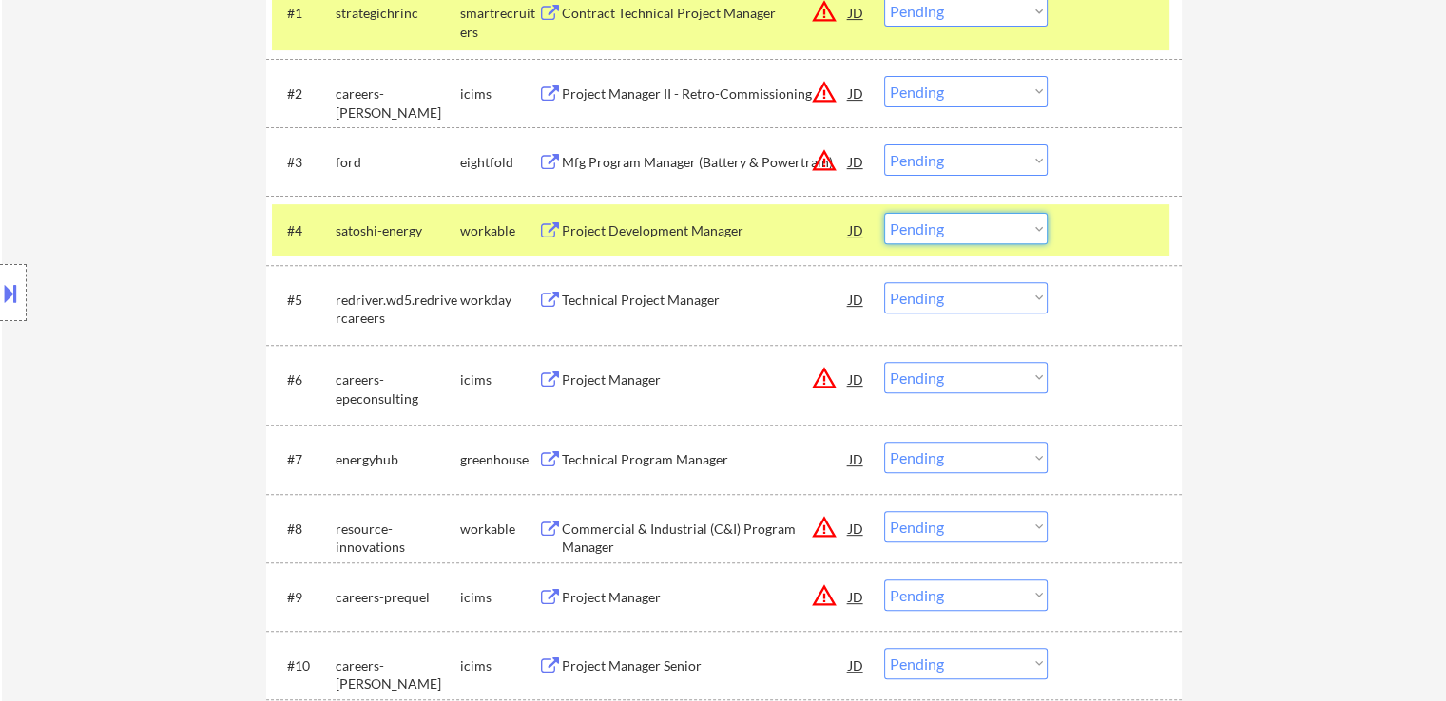
drag, startPoint x: 938, startPoint y: 228, endPoint x: 941, endPoint y: 242, distance: 14.5
click at [938, 228] on select "Choose an option... Pending Applied Excluded (Questions) Excluded (Expired) Exc…" at bounding box center [965, 228] width 163 height 31
click at [884, 213] on select "Choose an option... Pending Applied Excluded (Questions) Excluded (Expired) Exc…" at bounding box center [965, 228] width 163 height 31
select select ""pending""
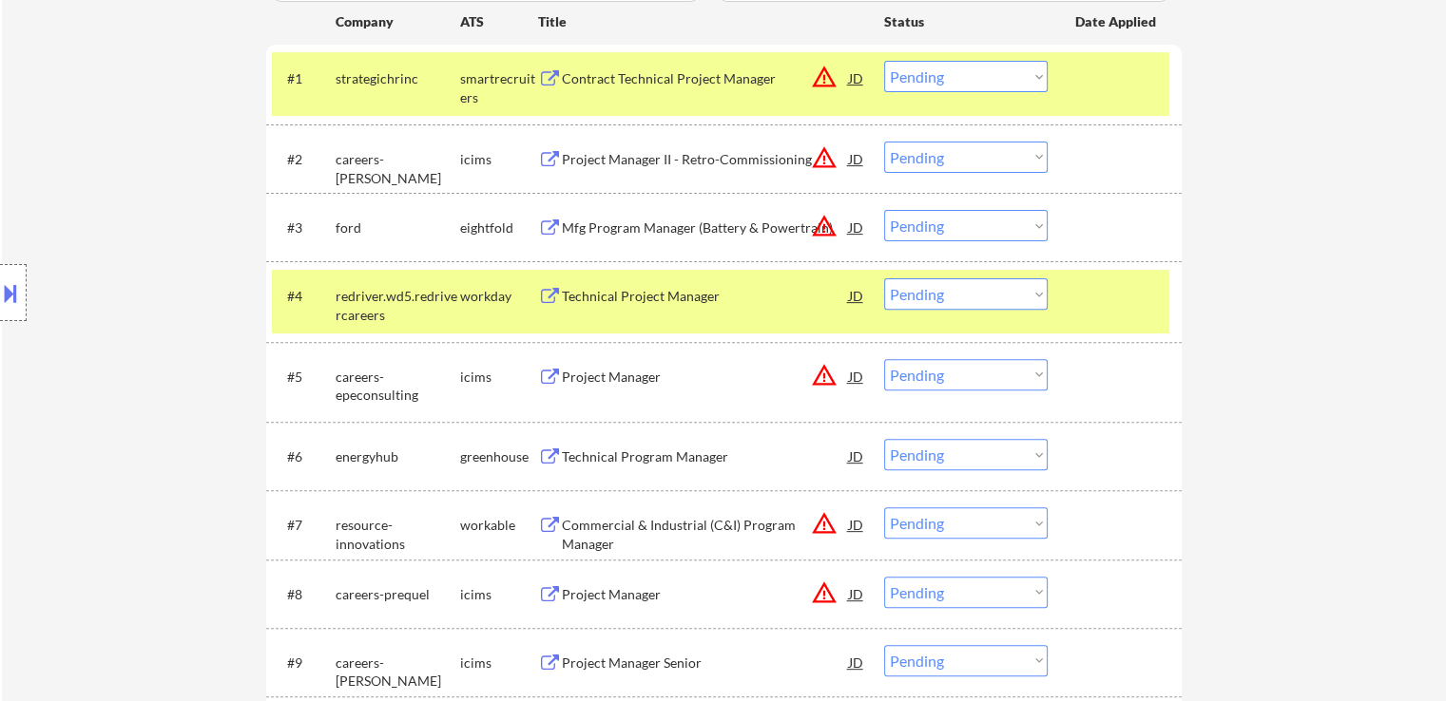
scroll to position [570, 0]
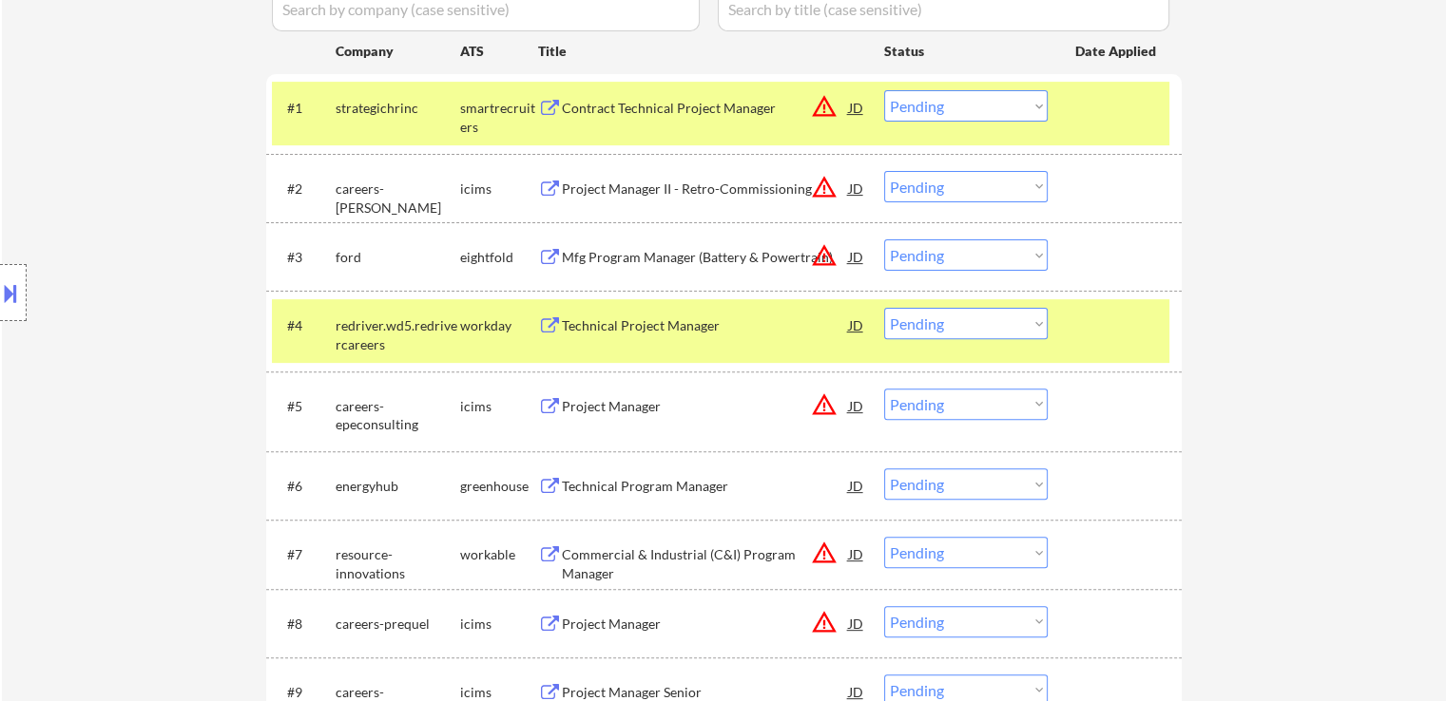
click at [941, 103] on select "Choose an option... Pending Applied Excluded (Questions) Excluded (Expired) Exc…" at bounding box center [965, 105] width 163 height 31
click at [884, 90] on select "Choose an option... Pending Applied Excluded (Questions) Excluded (Expired) Exc…" at bounding box center [965, 105] width 163 height 31
select select ""pending""
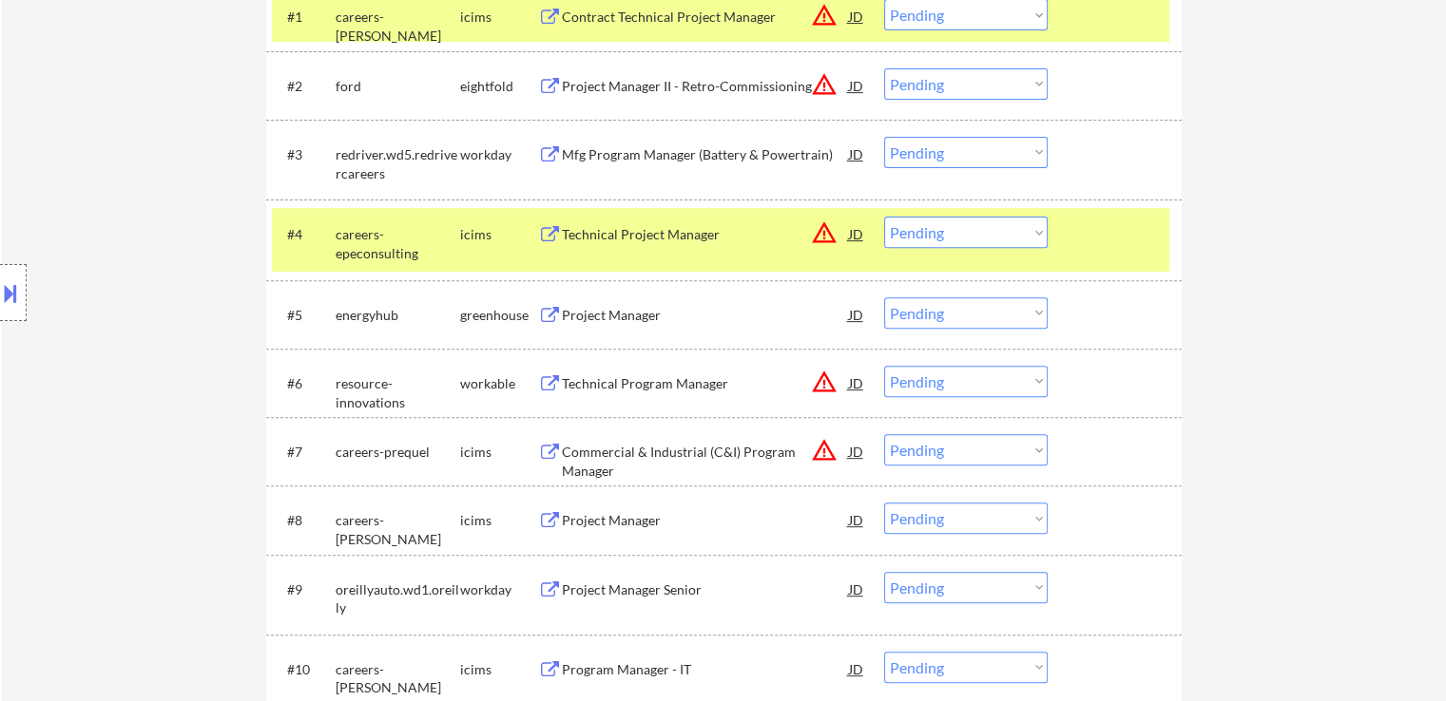
scroll to position [665, 0]
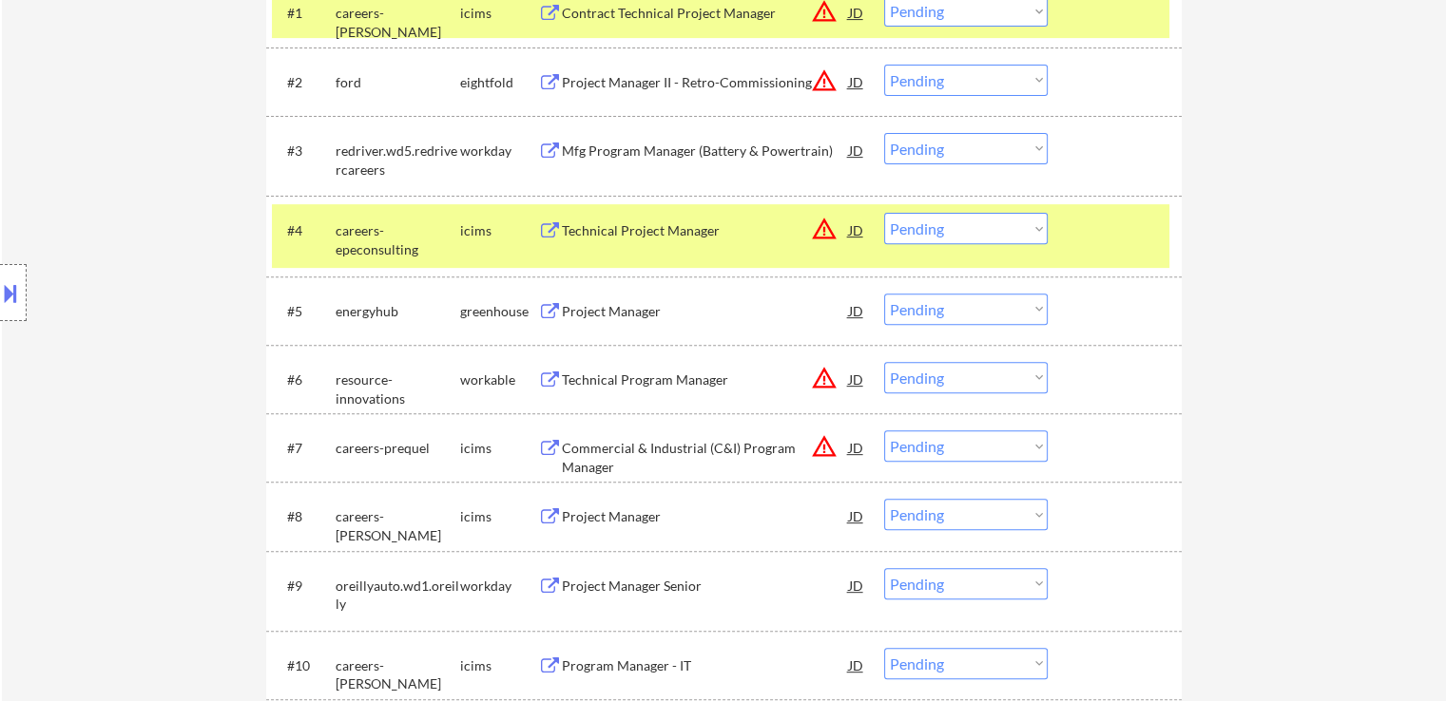
click at [581, 312] on div "Project Manager" at bounding box center [705, 311] width 287 height 19
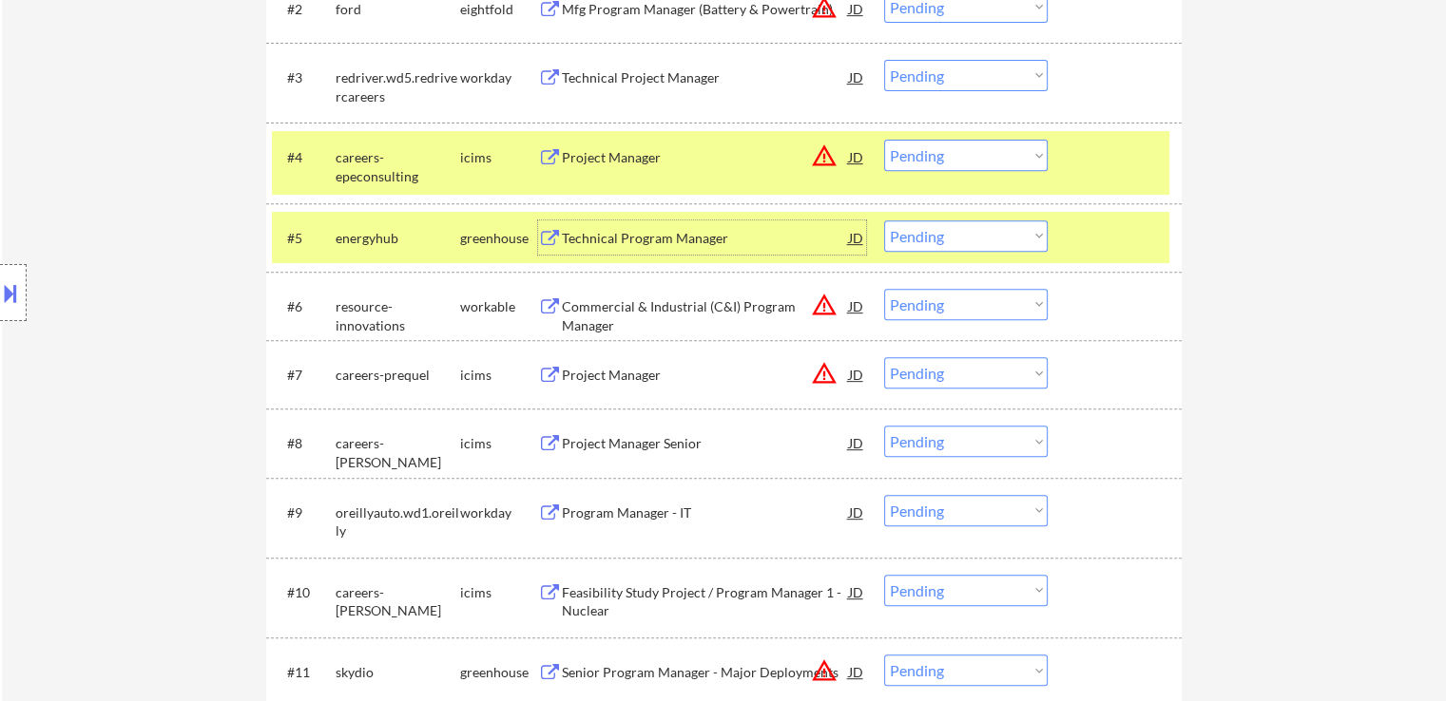
scroll to position [760, 0]
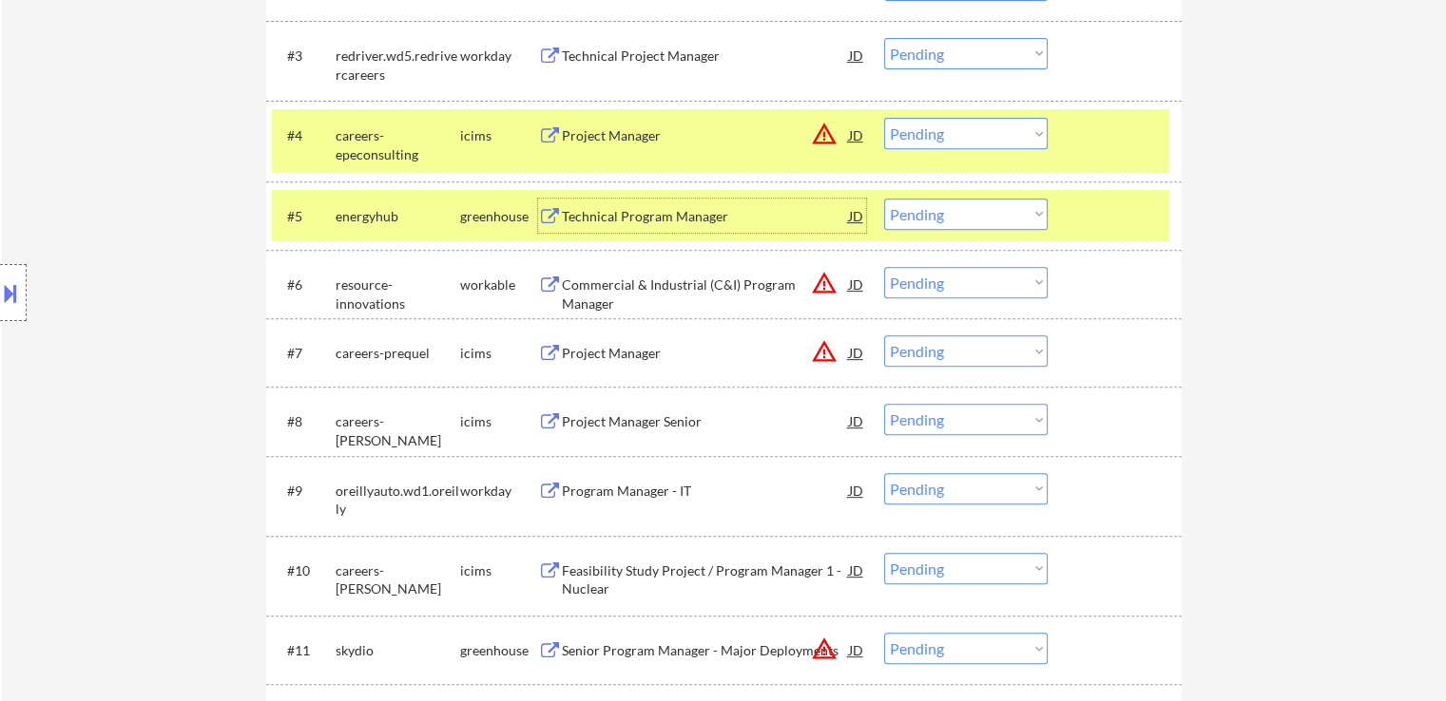
click at [614, 284] on div "Commercial & Industrial (C&I) Program Manager" at bounding box center [705, 294] width 287 height 37
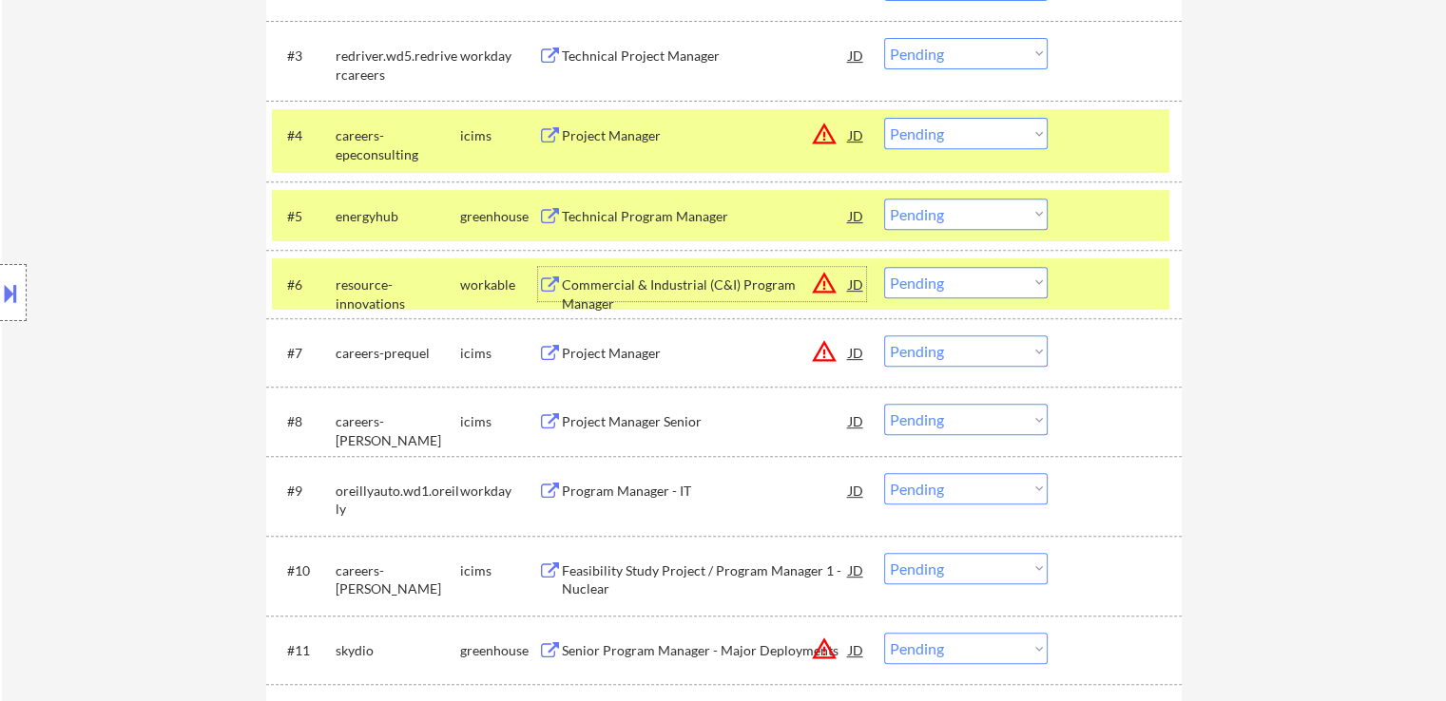
drag, startPoint x: 966, startPoint y: 215, endPoint x: 966, endPoint y: 228, distance: 13.3
click at [966, 215] on select "Choose an option... Pending Applied Excluded (Questions) Excluded (Expired) Exc…" at bounding box center [965, 214] width 163 height 31
click at [884, 199] on select "Choose an option... Pending Applied Excluded (Questions) Excluded (Expired) Exc…" at bounding box center [965, 214] width 163 height 31
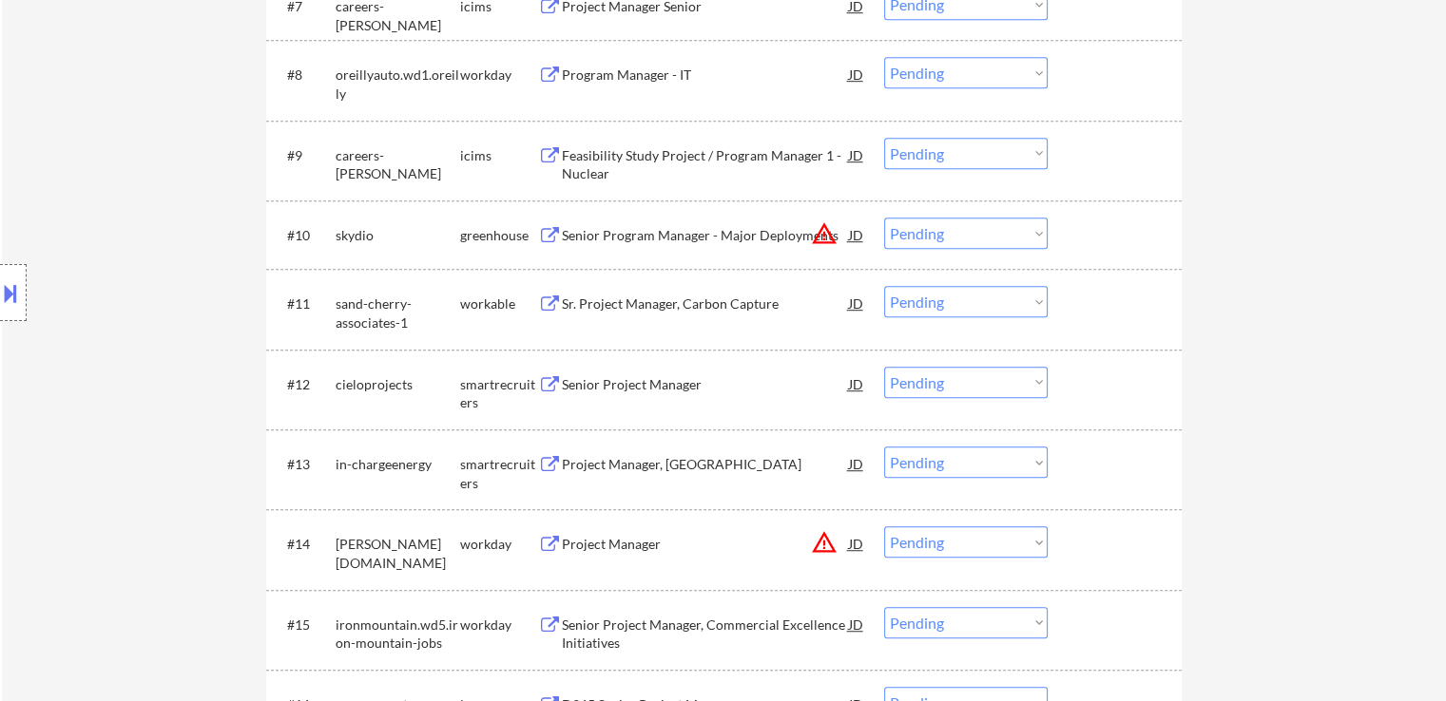
scroll to position [1140, 0]
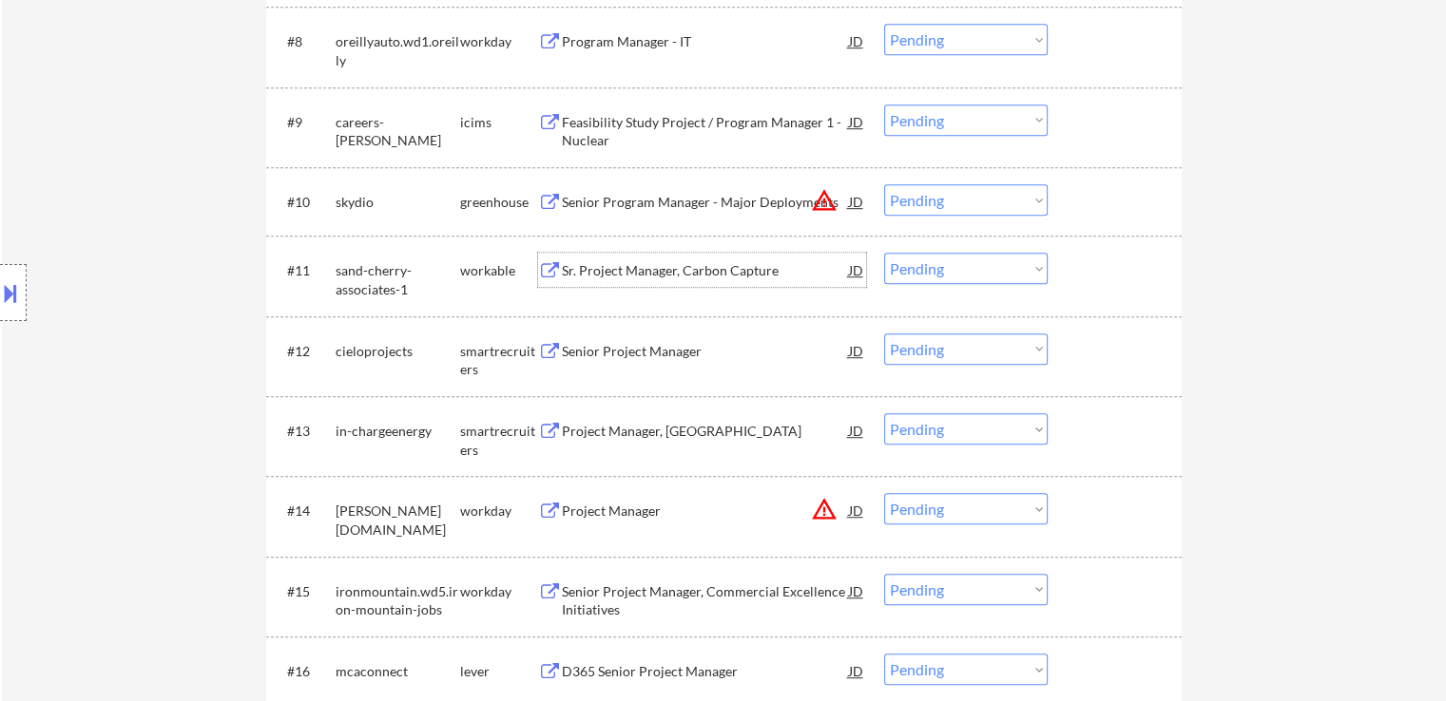
click at [602, 257] on div "Sr. Project Manager, Carbon Capture" at bounding box center [705, 270] width 287 height 34
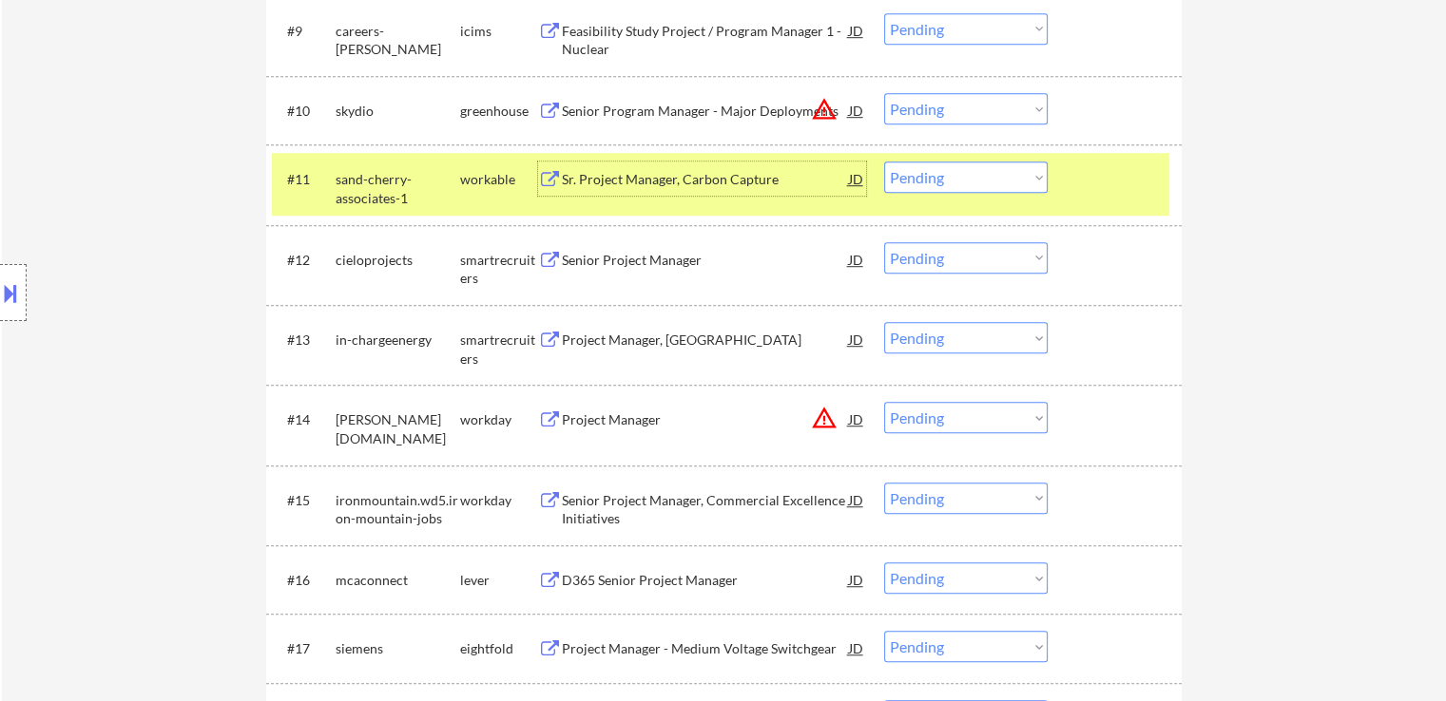
scroll to position [1235, 0]
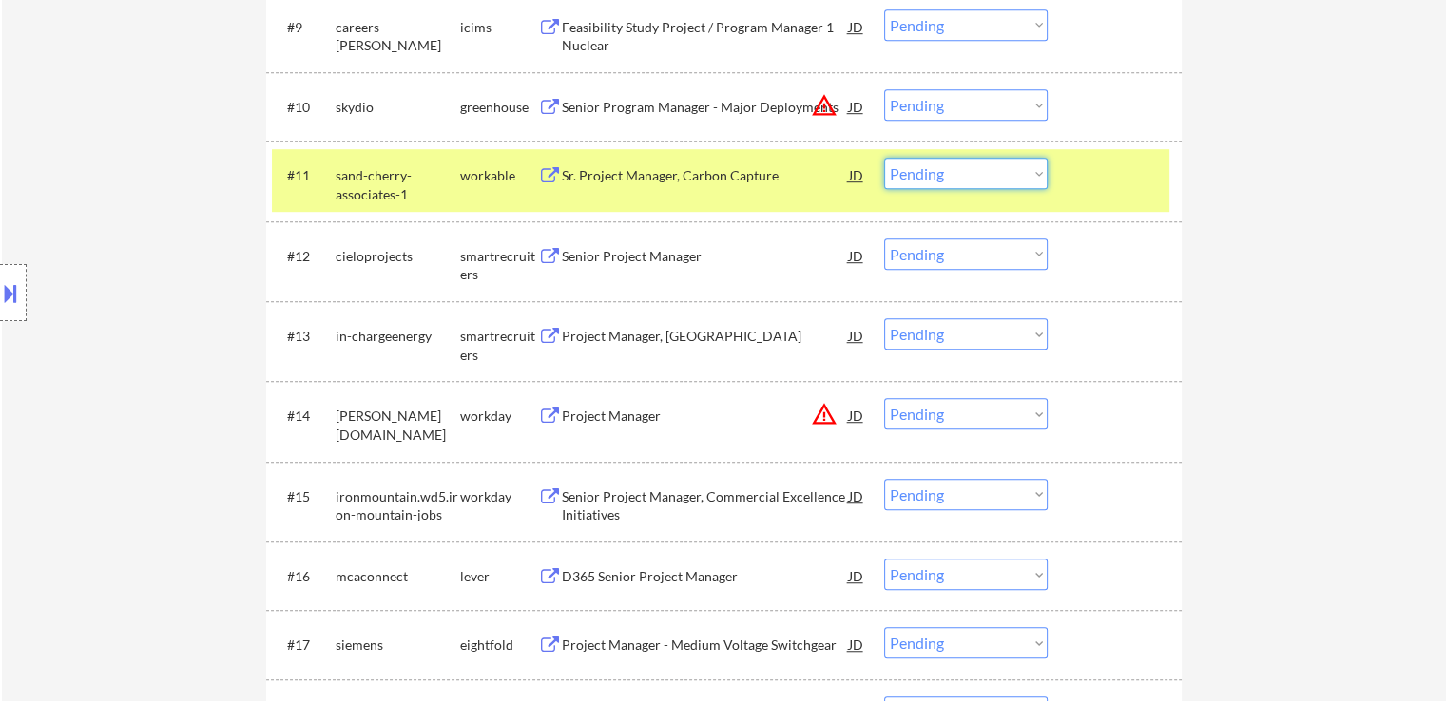
drag, startPoint x: 923, startPoint y: 172, endPoint x: 929, endPoint y: 184, distance: 14.0
click at [926, 172] on select "Choose an option... Pending Applied Excluded (Questions) Excluded (Expired) Exc…" at bounding box center [965, 173] width 163 height 31
click at [852, 176] on div "JD" at bounding box center [856, 175] width 19 height 34
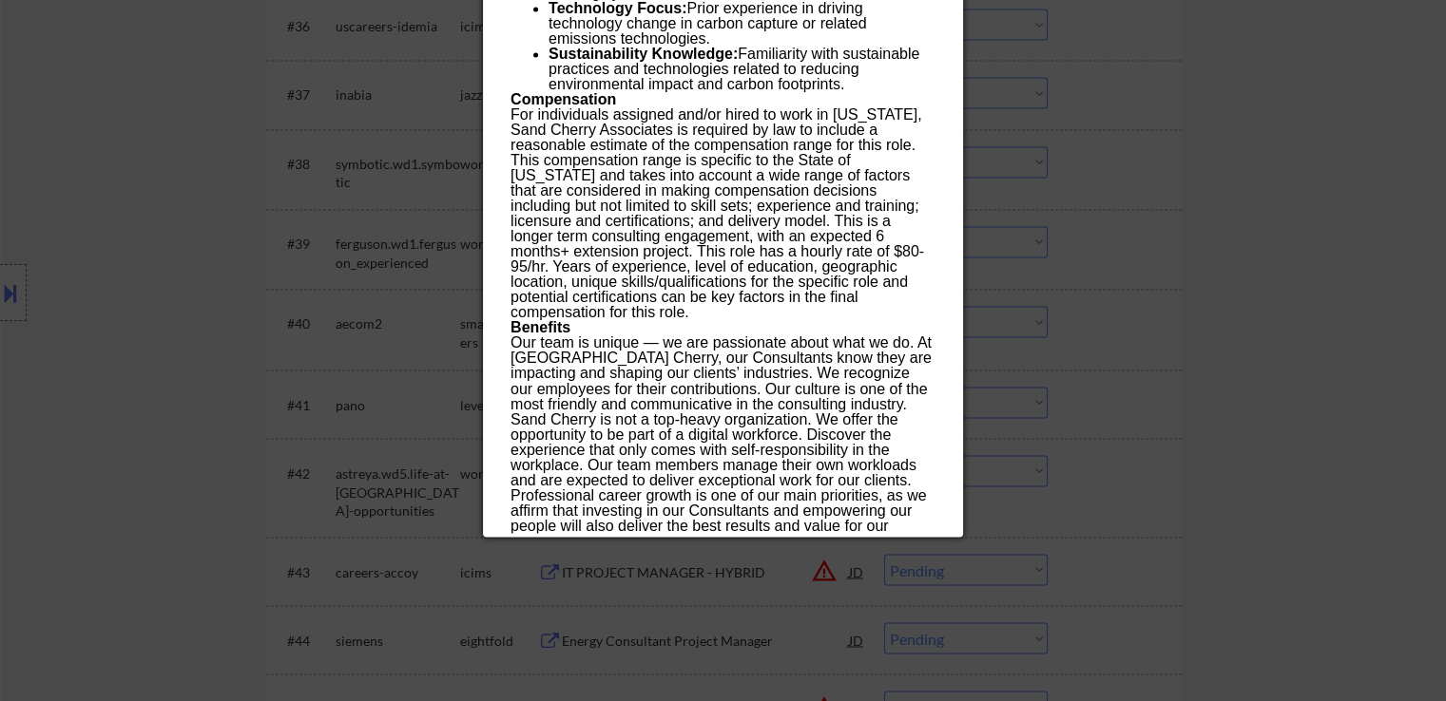
scroll to position [3231, 0]
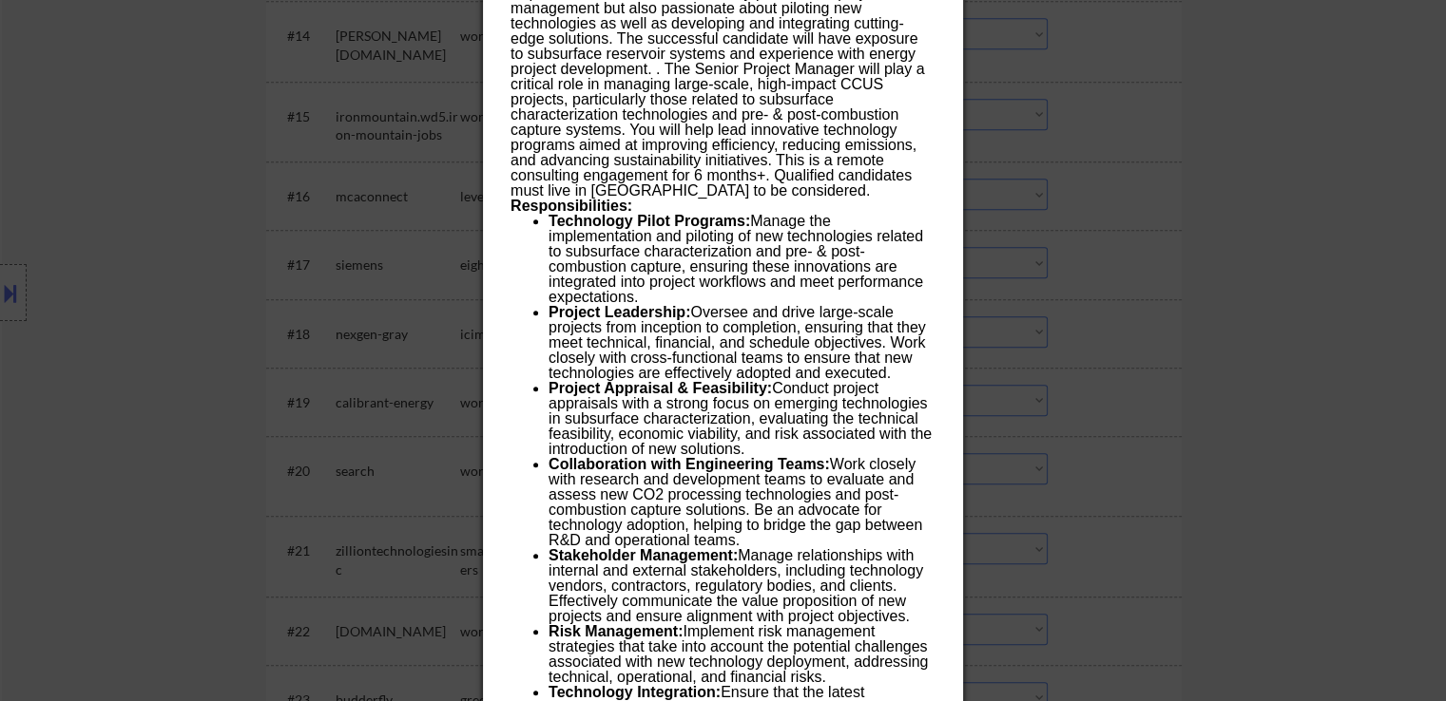
click at [1189, 220] on div at bounding box center [723, 350] width 1446 height 701
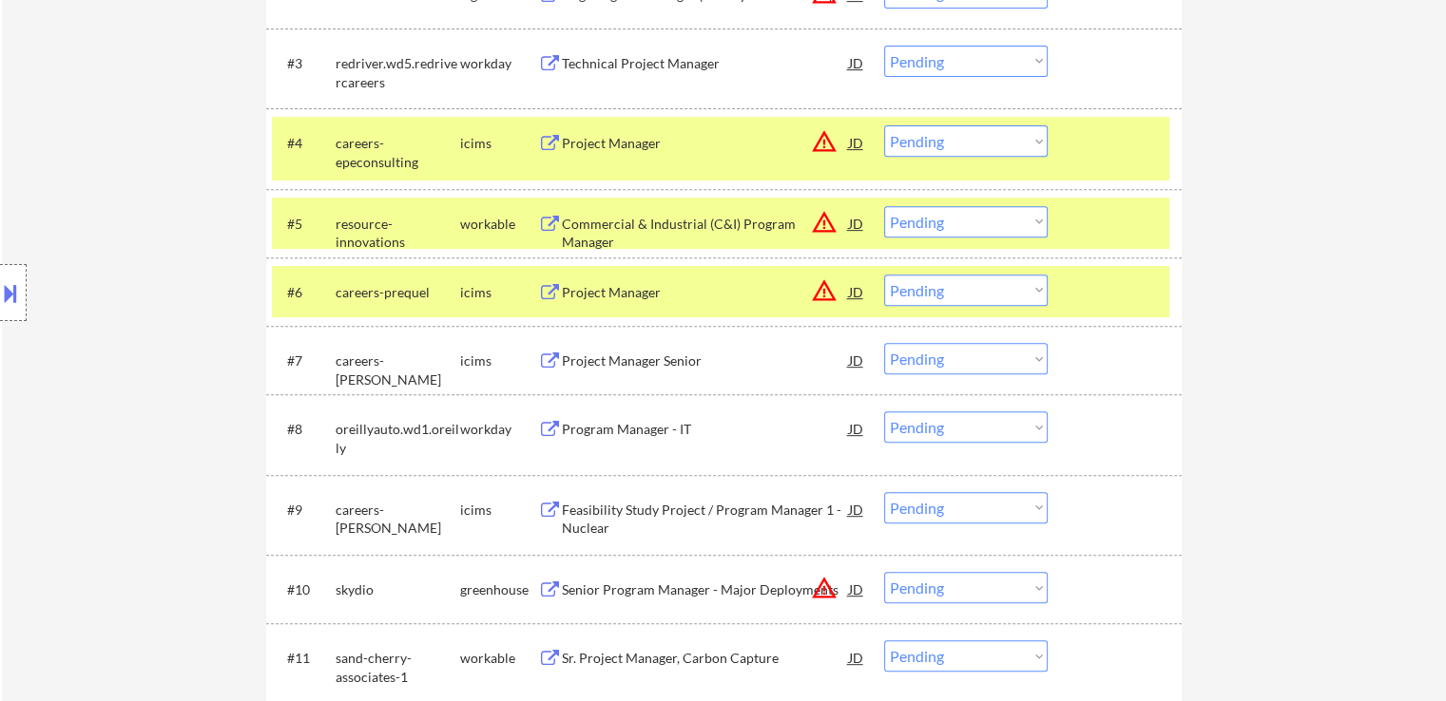
scroll to position [760, 0]
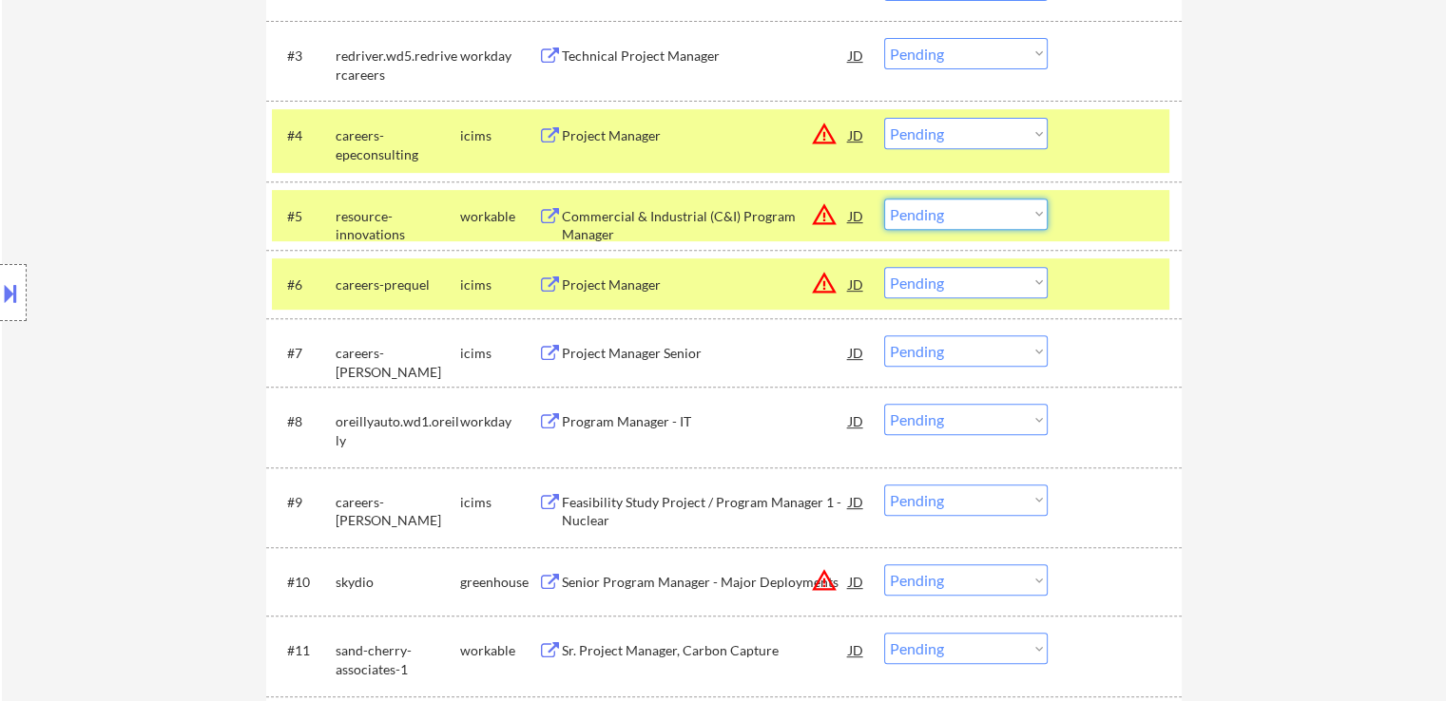
click at [954, 201] on select "Choose an option... Pending Applied Excluded (Questions) Excluded (Expired) Exc…" at bounding box center [965, 214] width 163 height 31
click at [884, 199] on select "Choose an option... Pending Applied Excluded (Questions) Excluded (Expired) Exc…" at bounding box center [965, 214] width 163 height 31
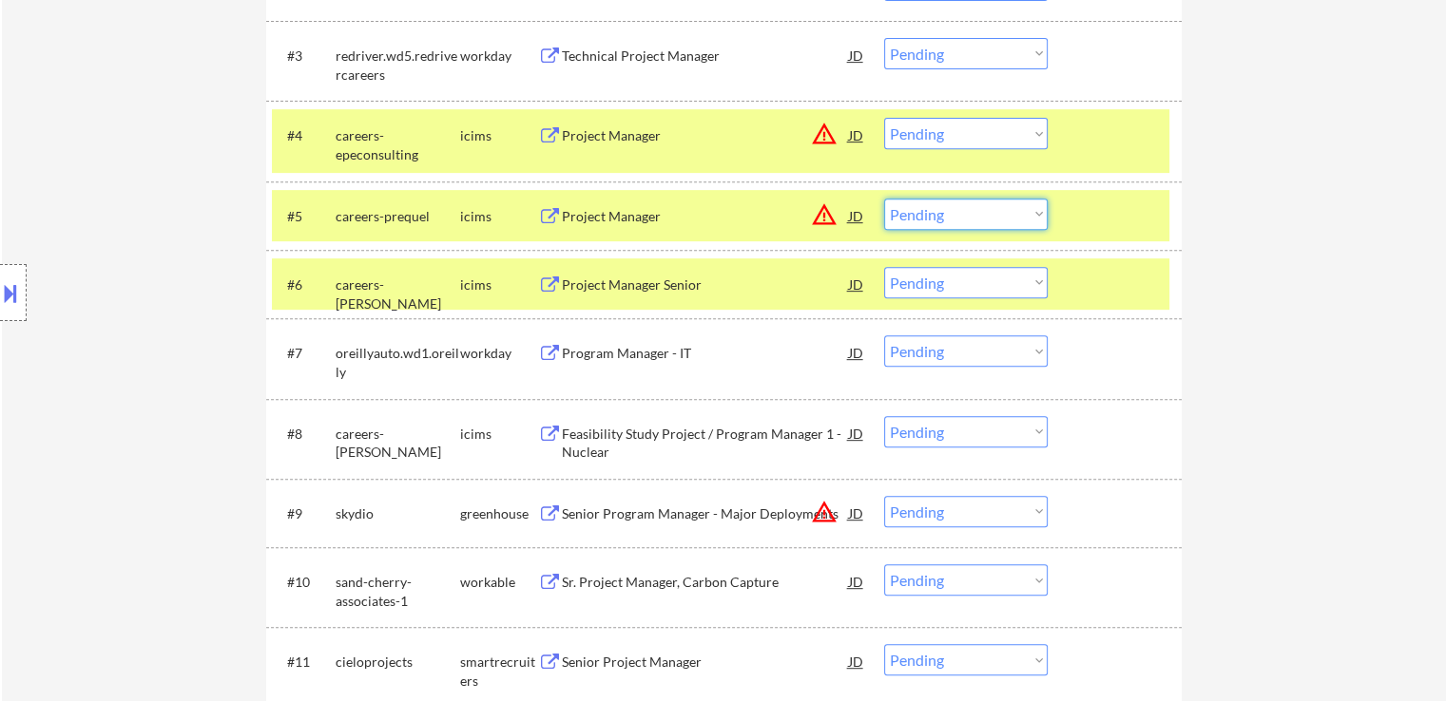
click at [930, 217] on select "Choose an option... Pending Applied Excluded (Questions) Excluded (Expired) Exc…" at bounding box center [965, 214] width 163 height 31
select select ""excluded__location_""
click at [884, 199] on select "Choose an option... Pending Applied Excluded (Questions) Excluded (Expired) Exc…" at bounding box center [965, 214] width 163 height 31
click at [966, 126] on select "Choose an option... Pending Applied Excluded (Questions) Excluded (Expired) Exc…" at bounding box center [965, 133] width 163 height 31
select select ""excluded__location_""
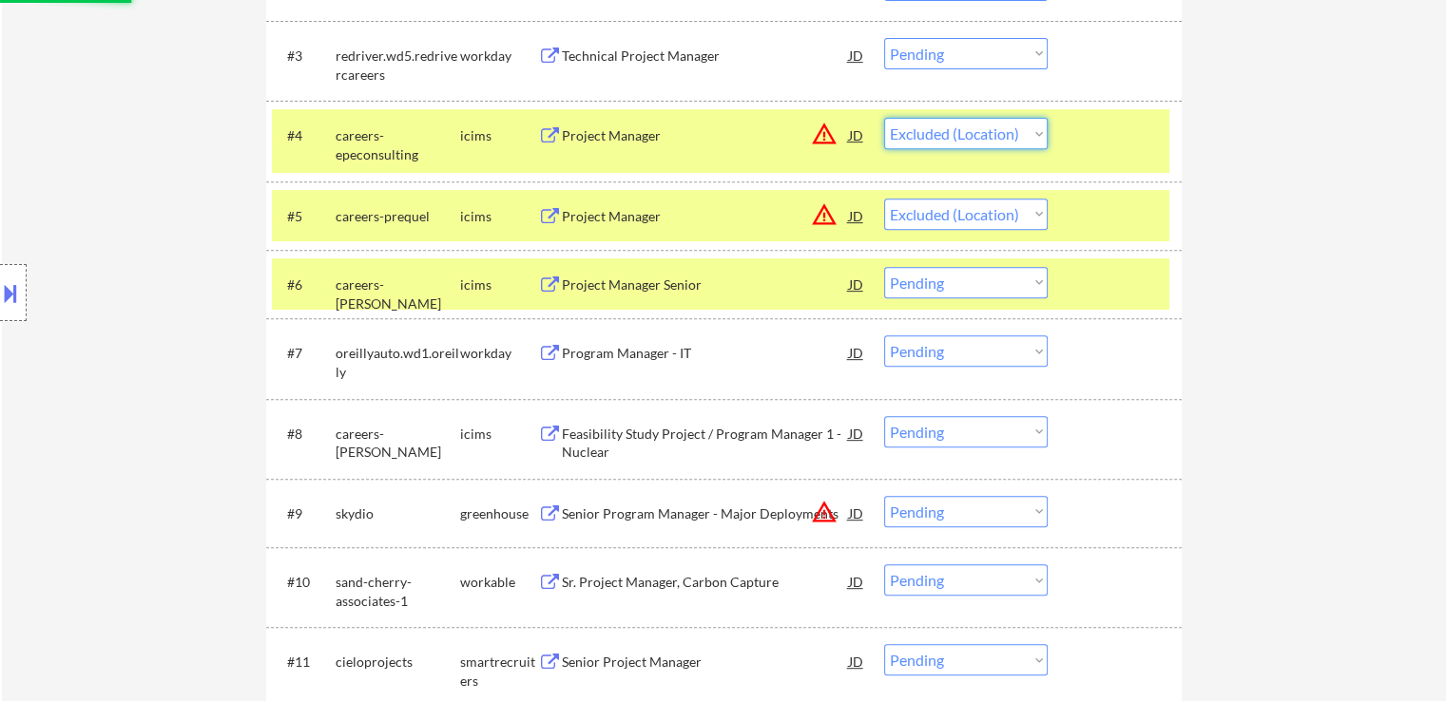
click at [884, 118] on select "Choose an option... Pending Applied Excluded (Questions) Excluded (Expired) Exc…" at bounding box center [965, 133] width 163 height 31
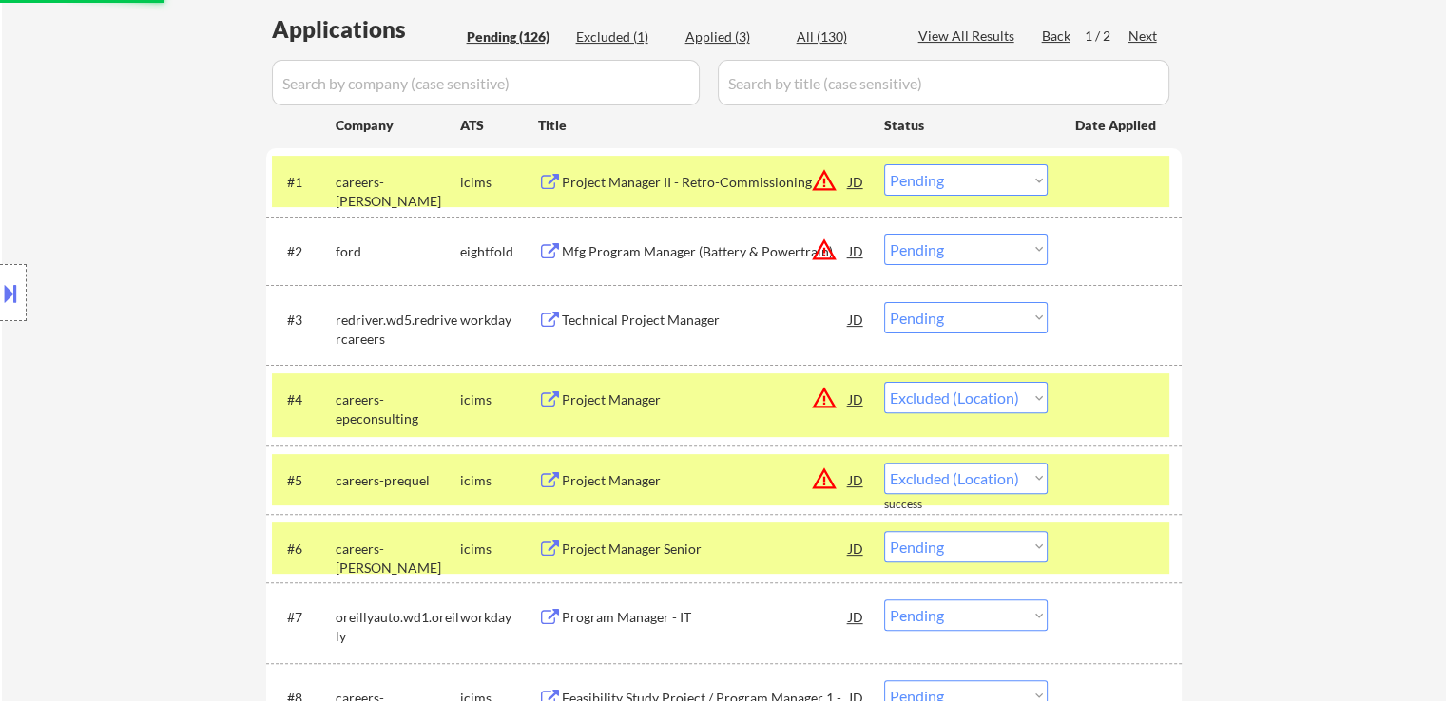
scroll to position [475, 0]
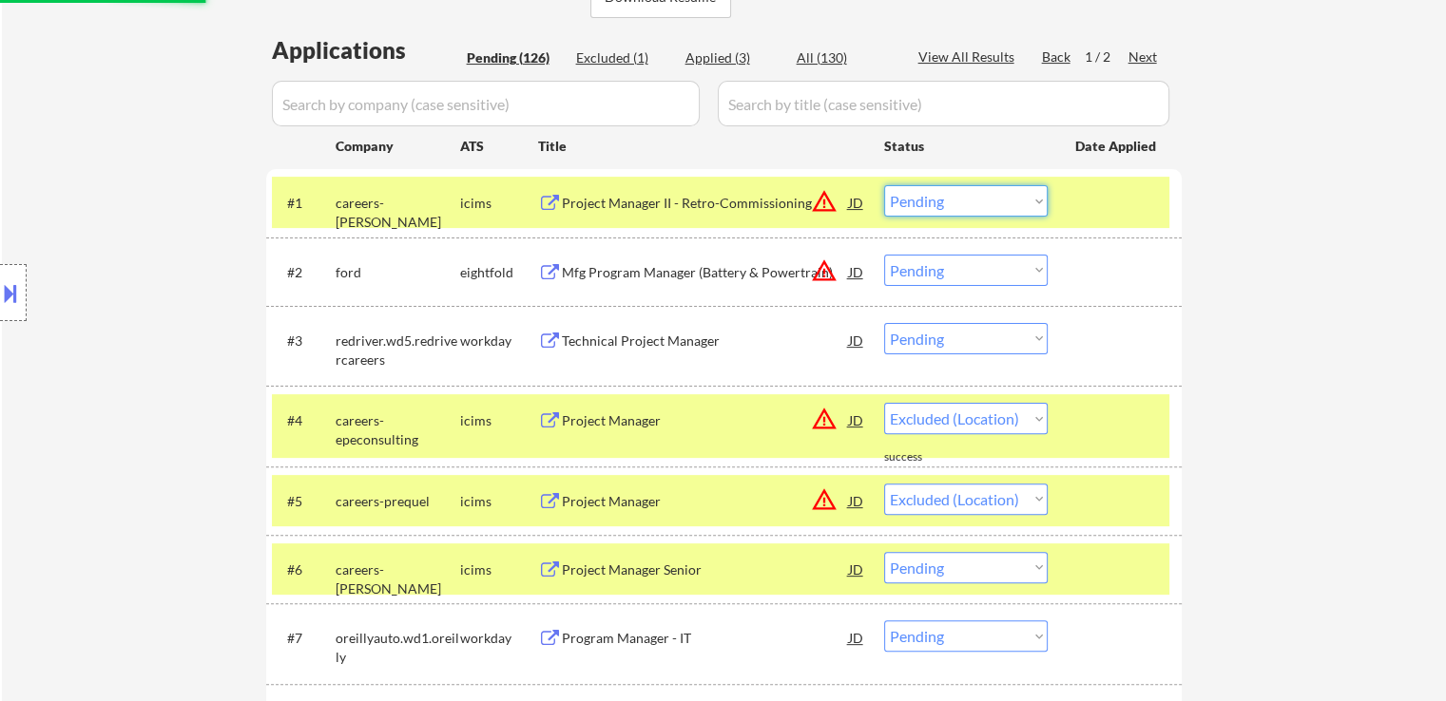
click at [962, 206] on select "Choose an option... Pending Applied Excluded (Questions) Excluded (Expired) Exc…" at bounding box center [965, 200] width 163 height 31
select select ""pending""
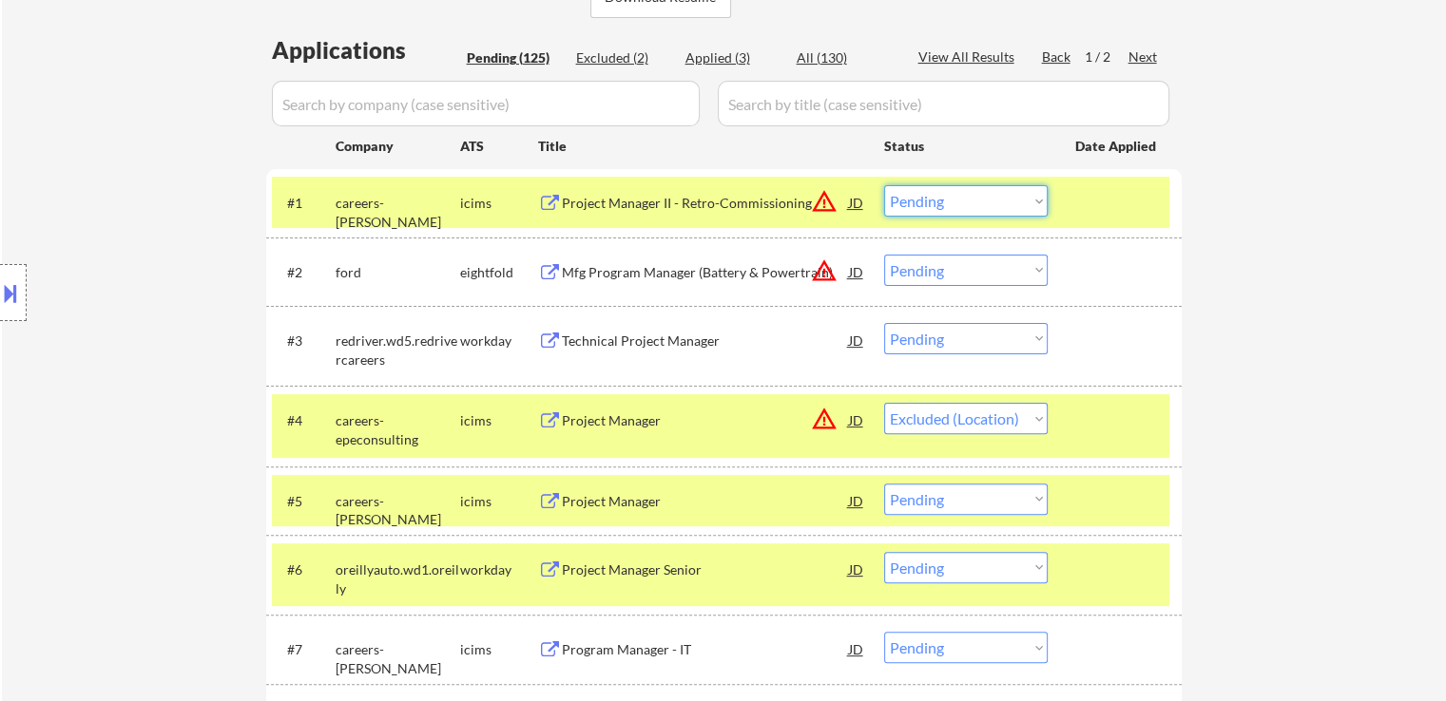
select select ""excluded__location_""
click at [884, 185] on select "Choose an option... Pending Applied Excluded (Questions) Excluded (Expired) Exc…" at bounding box center [965, 200] width 163 height 31
select select ""pending""
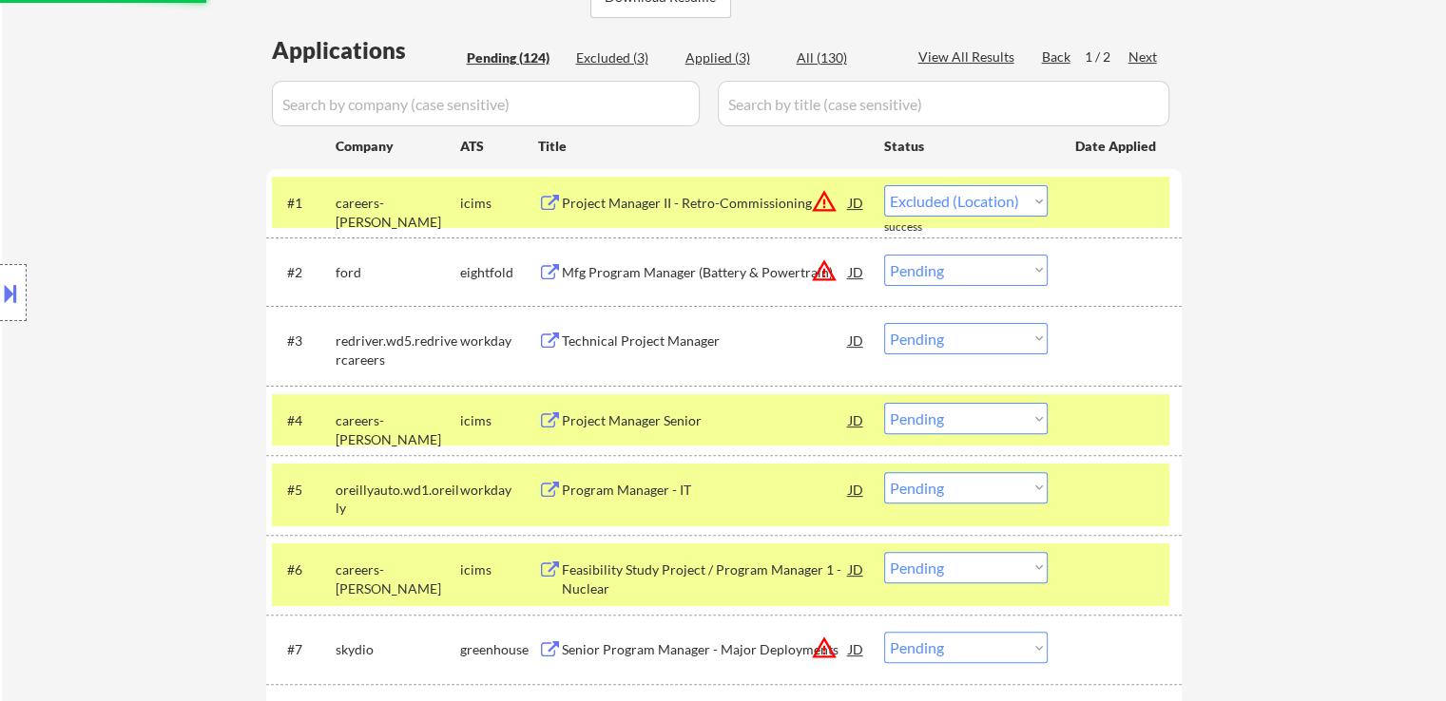
select select ""pending""
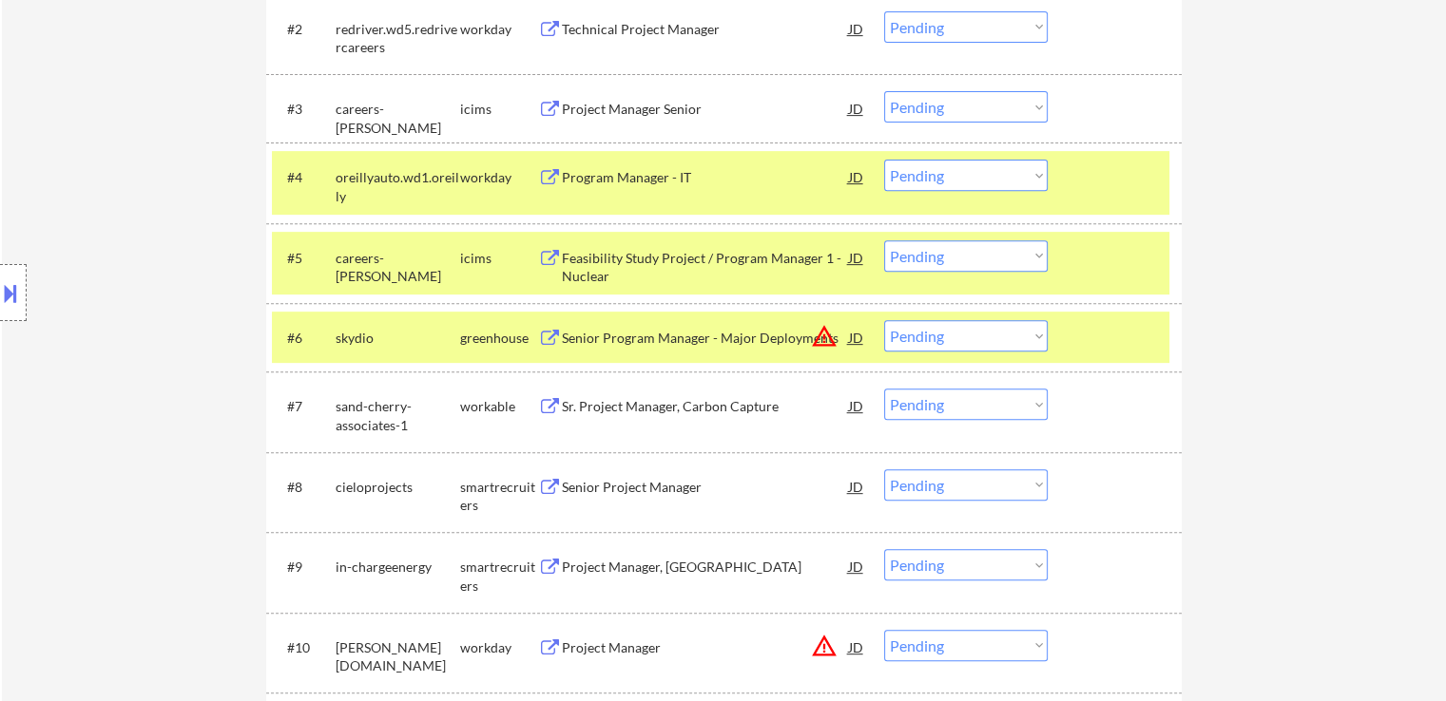
scroll to position [760, 0]
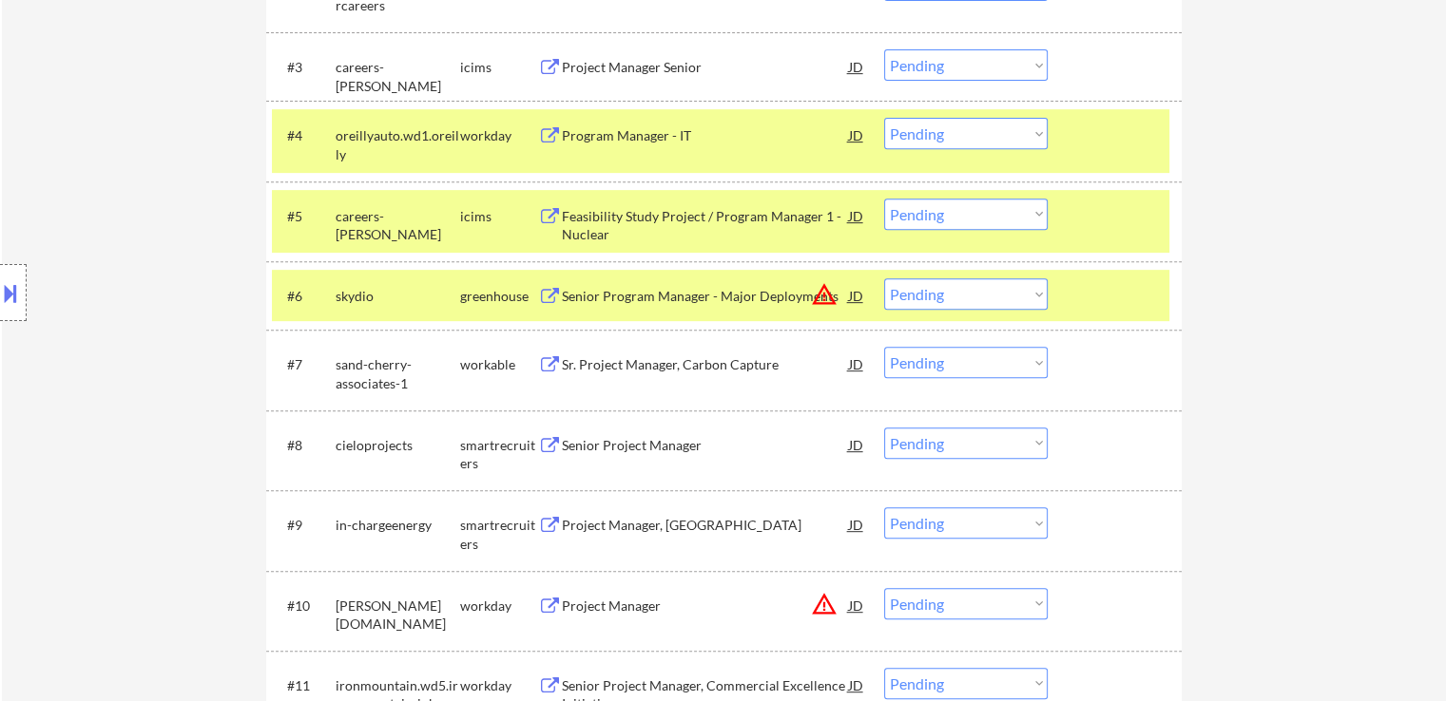
click at [584, 287] on div "Senior Program Manager - Major Deployments" at bounding box center [705, 296] width 287 height 19
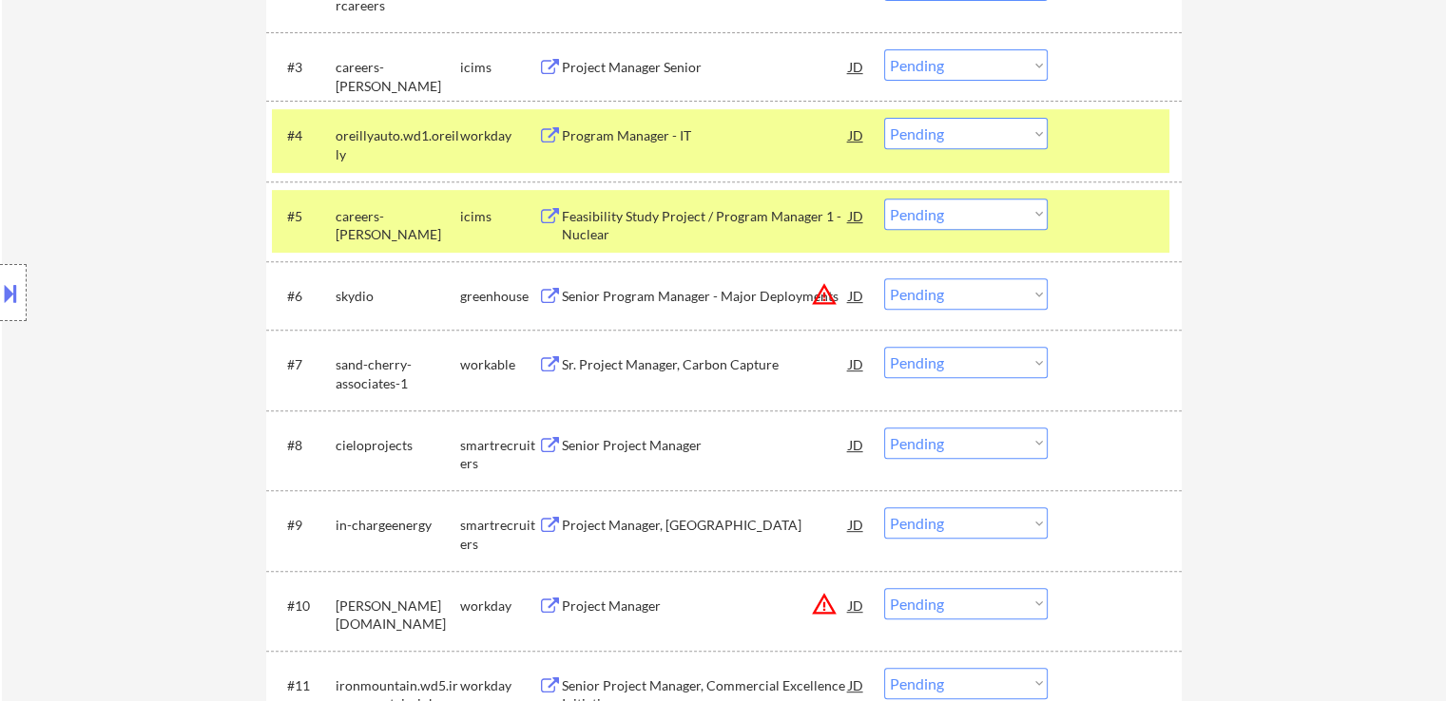
click at [578, 366] on div "Sr. Project Manager, Carbon Capture" at bounding box center [705, 364] width 287 height 19
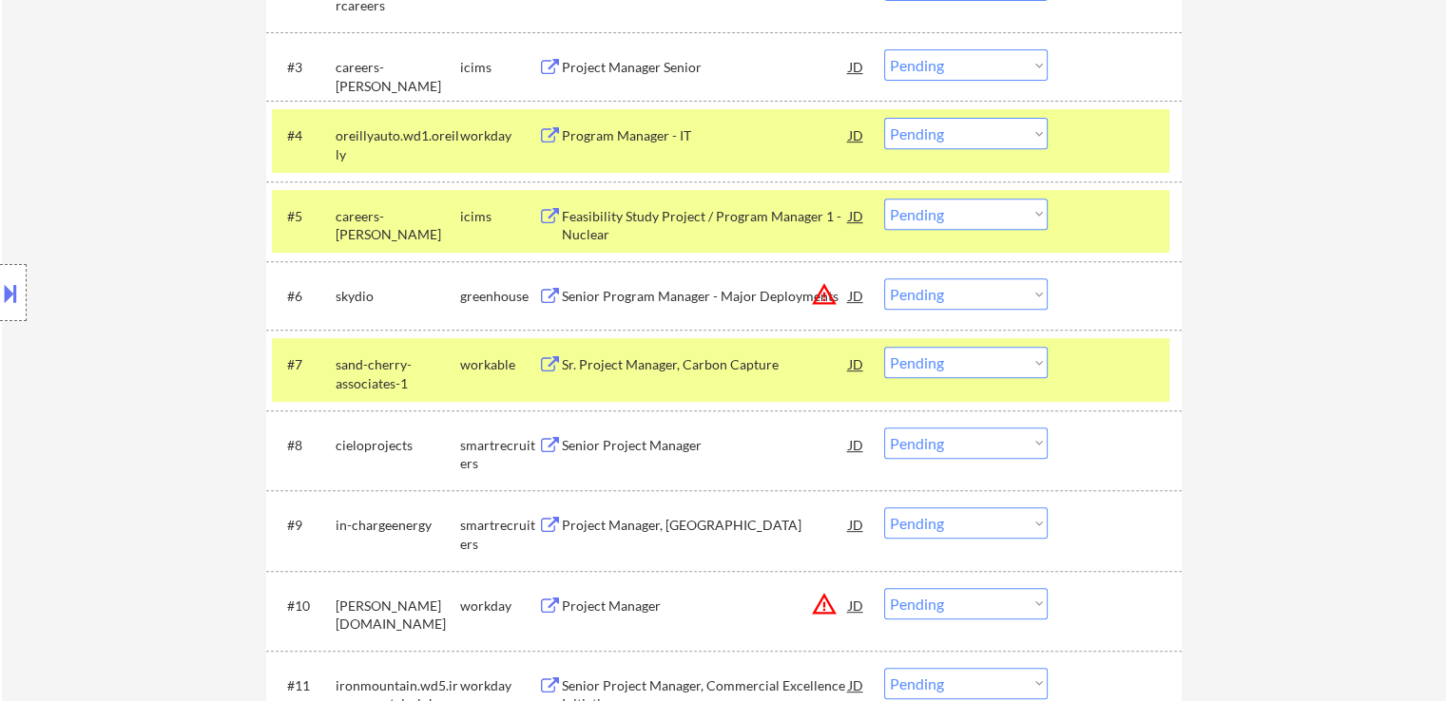
click at [578, 439] on div "Senior Project Manager" at bounding box center [705, 445] width 287 height 19
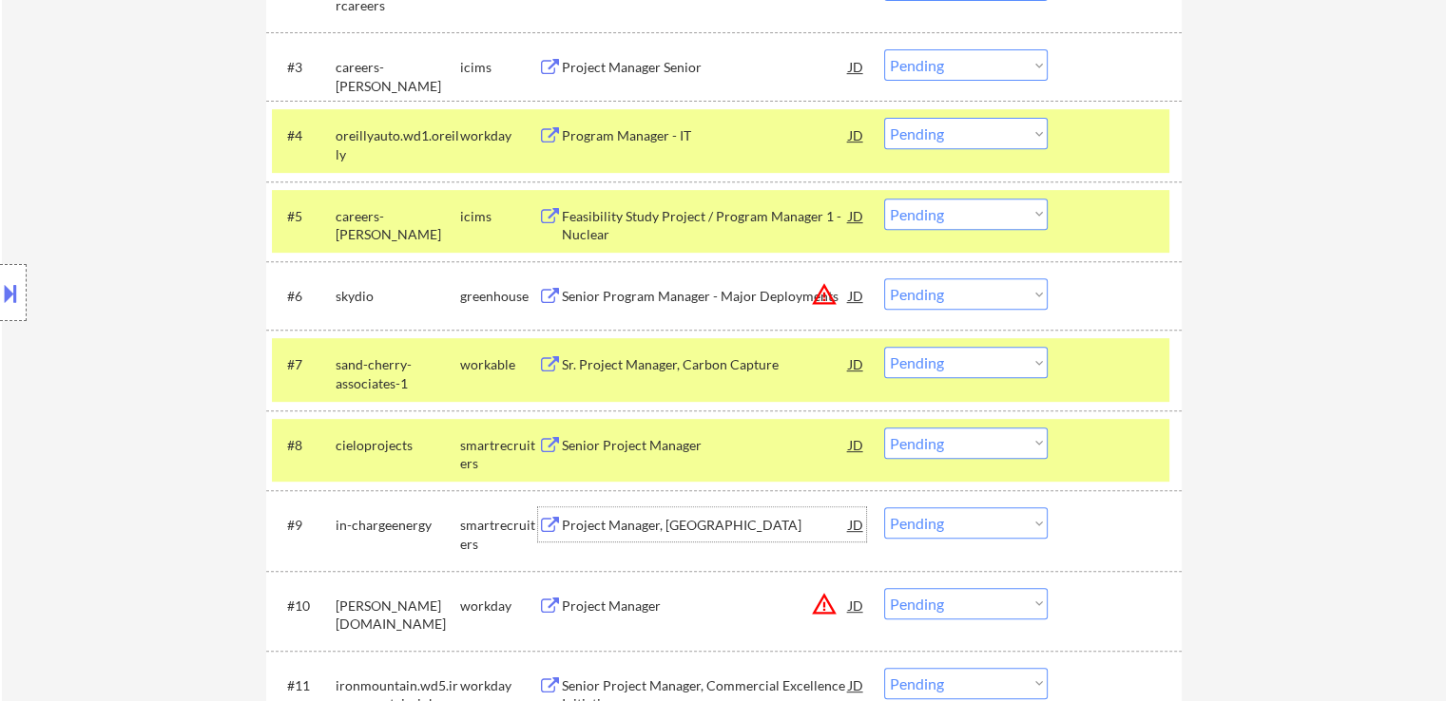
click at [575, 532] on div "Project Manager, [GEOGRAPHIC_DATA]" at bounding box center [705, 525] width 287 height 19
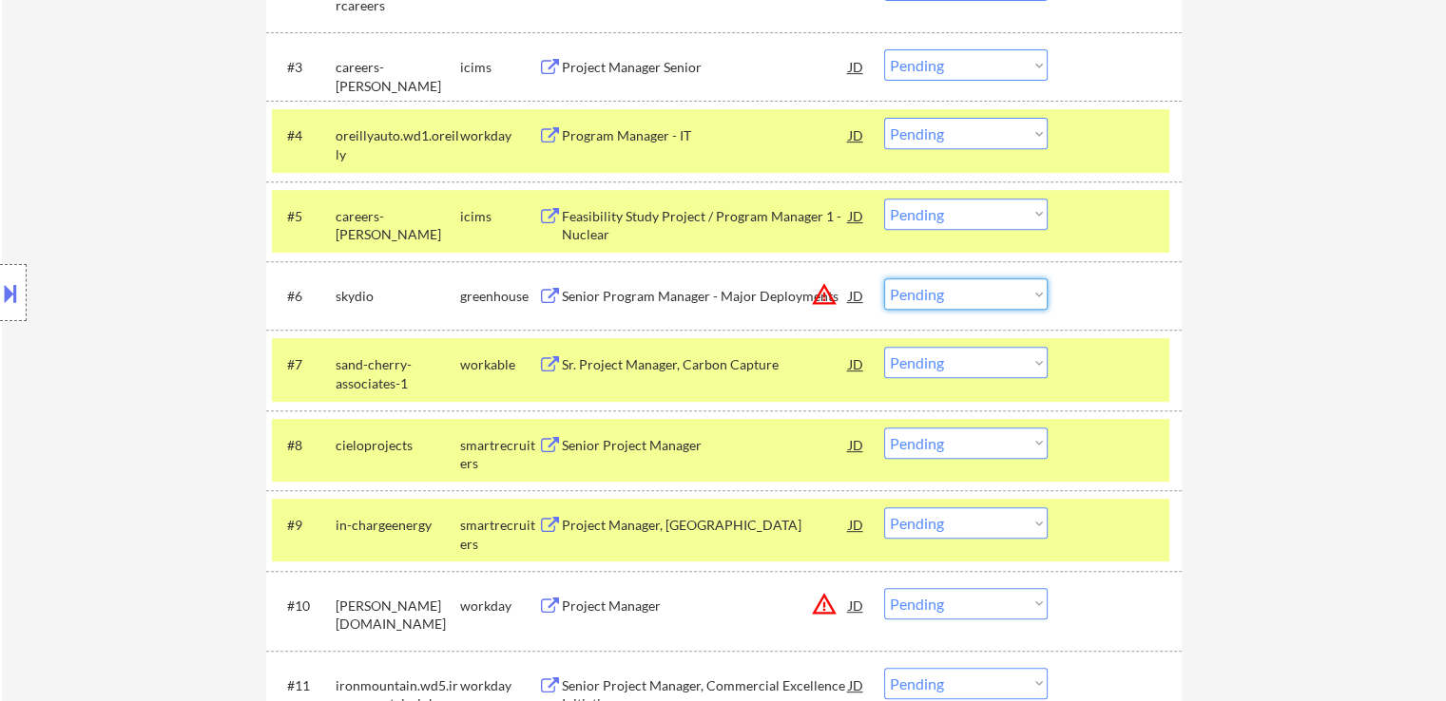
click at [933, 284] on select "Choose an option... Pending Applied Excluded (Questions) Excluded (Expired) Exc…" at bounding box center [965, 293] width 163 height 31
click at [884, 278] on select "Choose an option... Pending Applied Excluded (Questions) Excluded (Expired) Exc…" at bounding box center [965, 293] width 163 height 31
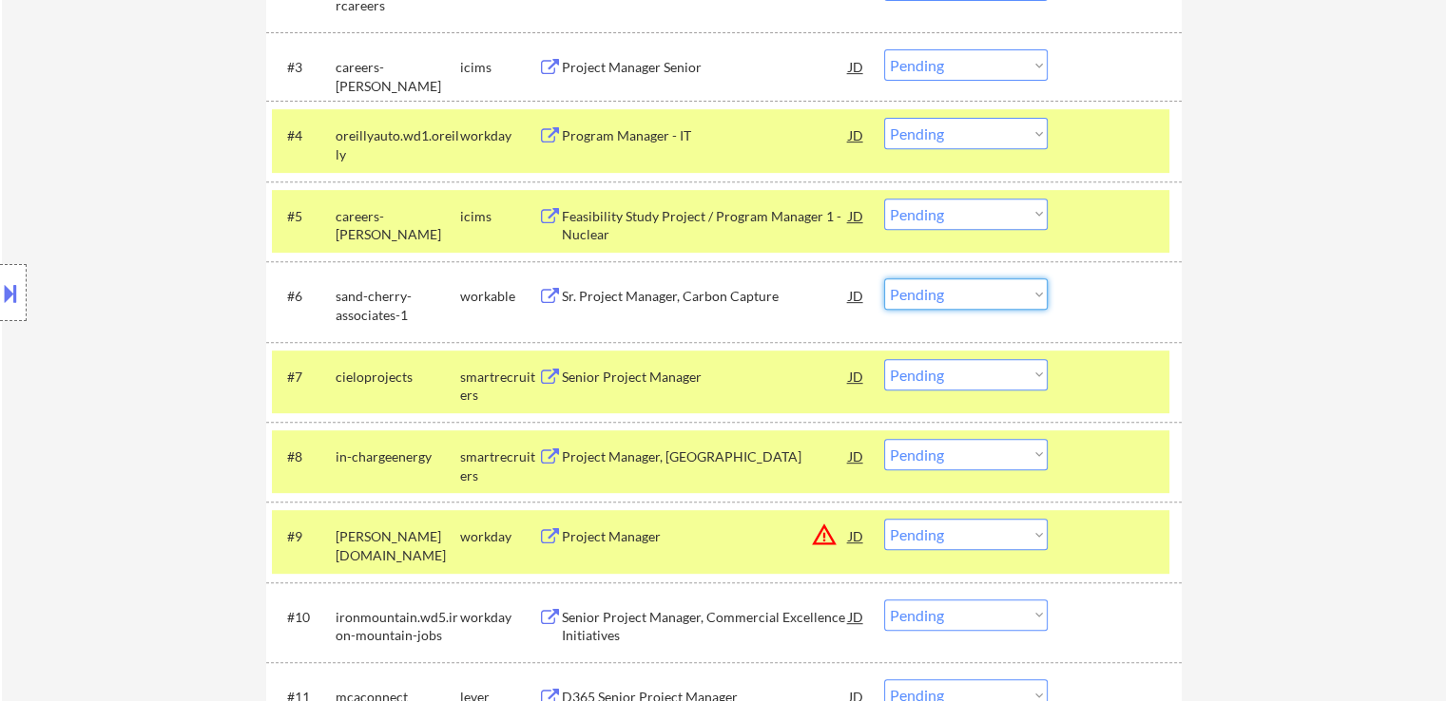
drag, startPoint x: 963, startPoint y: 298, endPoint x: 965, endPoint y: 309, distance: 10.6
click at [963, 298] on select "Choose an option... Pending Applied Excluded (Questions) Excluded (Expired) Exc…" at bounding box center [965, 293] width 163 height 31
click at [884, 278] on select "Choose an option... Pending Applied Excluded (Questions) Excluded (Expired) Exc…" at bounding box center [965, 293] width 163 height 31
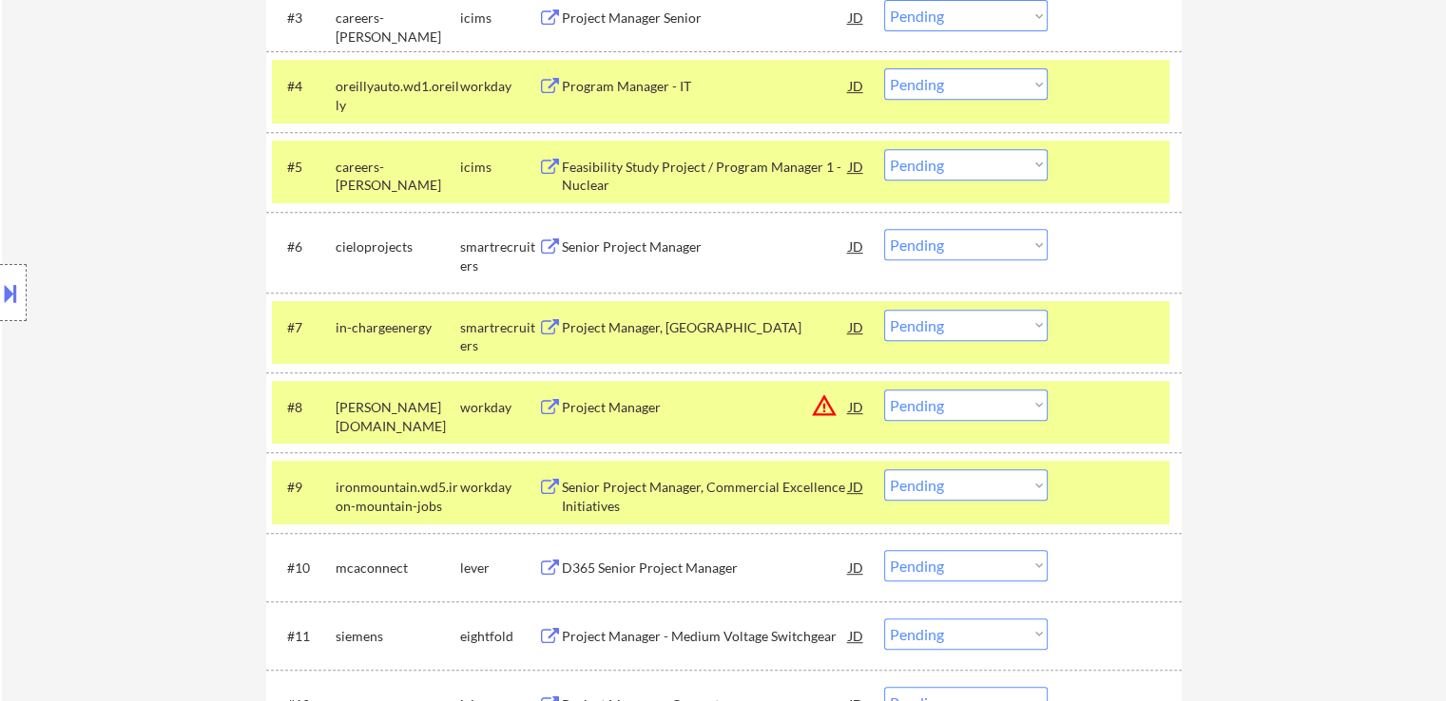
scroll to position [855, 0]
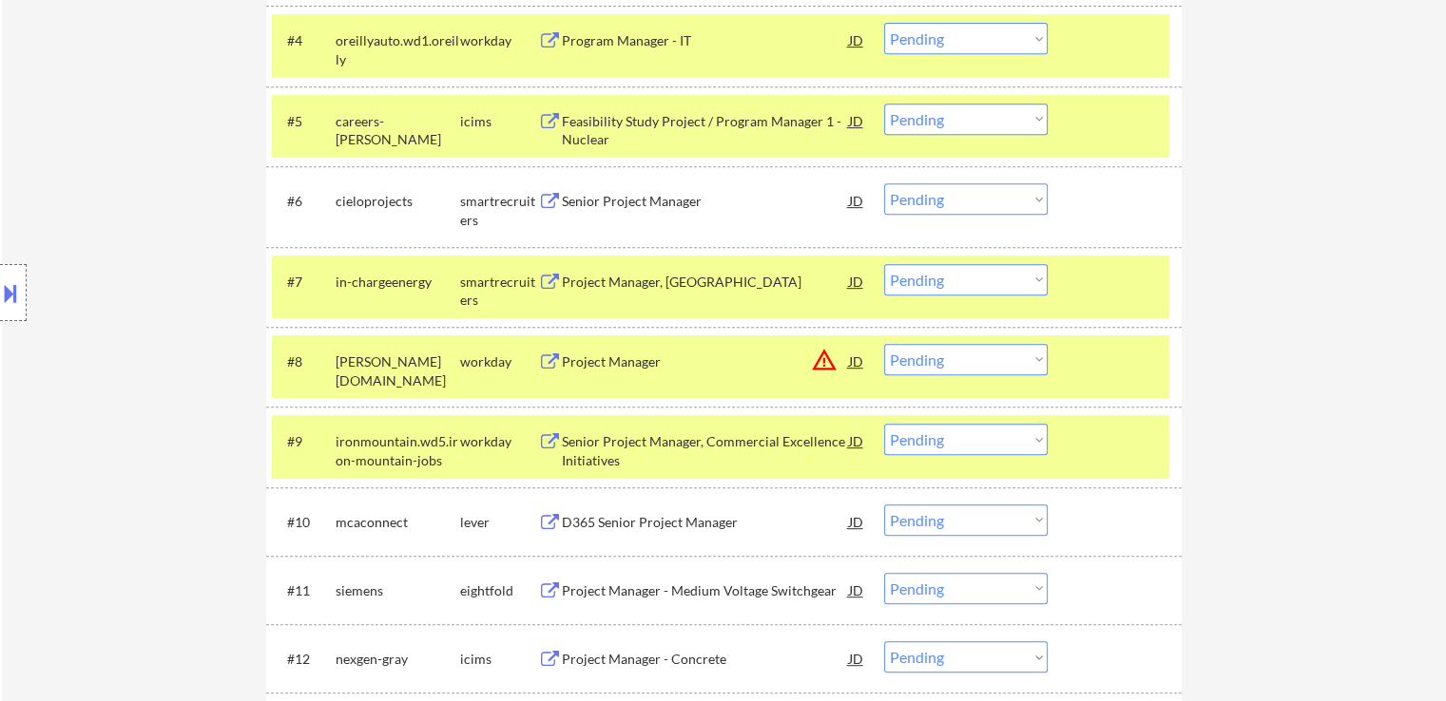
click at [943, 199] on select "Choose an option... Pending Applied Excluded (Questions) Excluded (Expired) Exc…" at bounding box center [965, 198] width 163 height 31
click at [884, 183] on select "Choose an option... Pending Applied Excluded (Questions) Excluded (Expired) Exc…" at bounding box center [965, 198] width 163 height 31
click at [622, 282] on div "Project Manager, [GEOGRAPHIC_DATA]" at bounding box center [705, 282] width 287 height 19
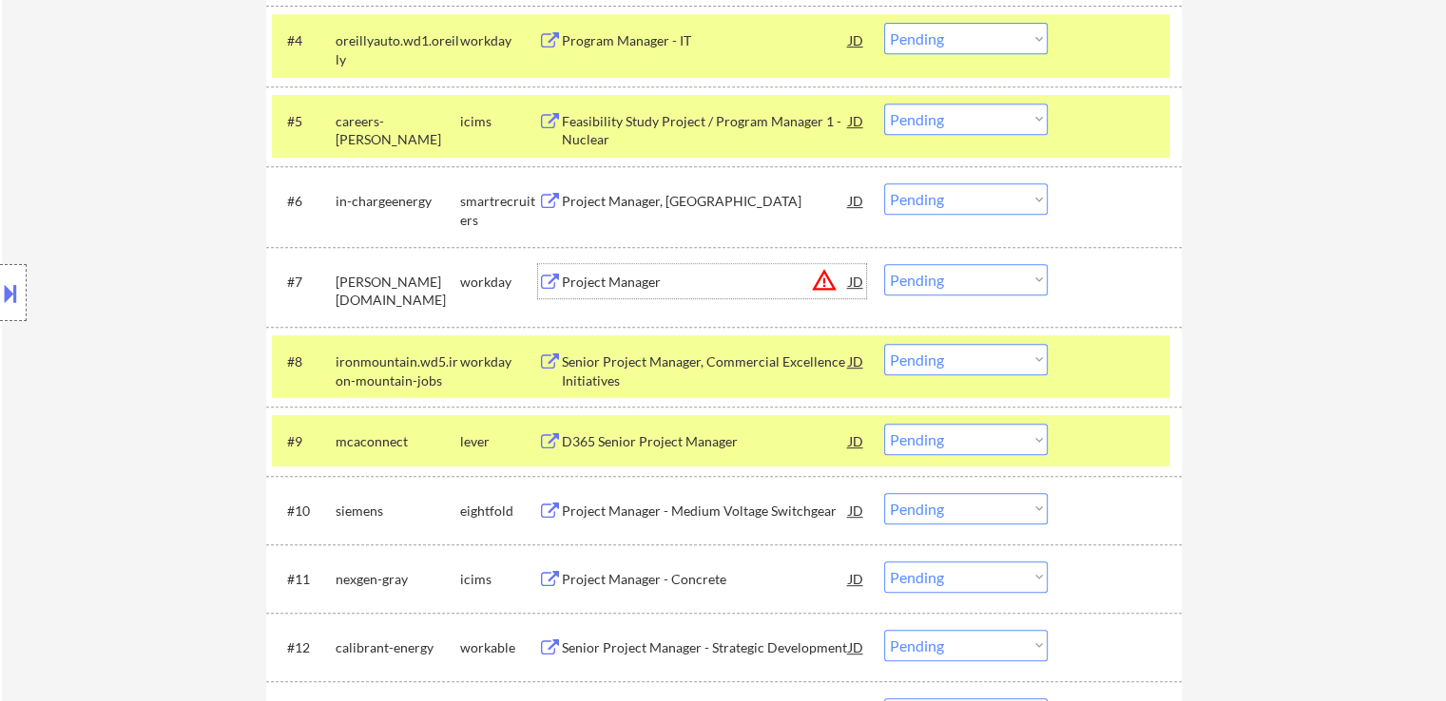
click at [940, 202] on select "Choose an option... Pending Applied Excluded (Questions) Excluded (Expired) Exc…" at bounding box center [965, 198] width 163 height 31
click at [884, 183] on select "Choose an option... Pending Applied Excluded (Questions) Excluded (Expired) Exc…" at bounding box center [965, 198] width 163 height 31
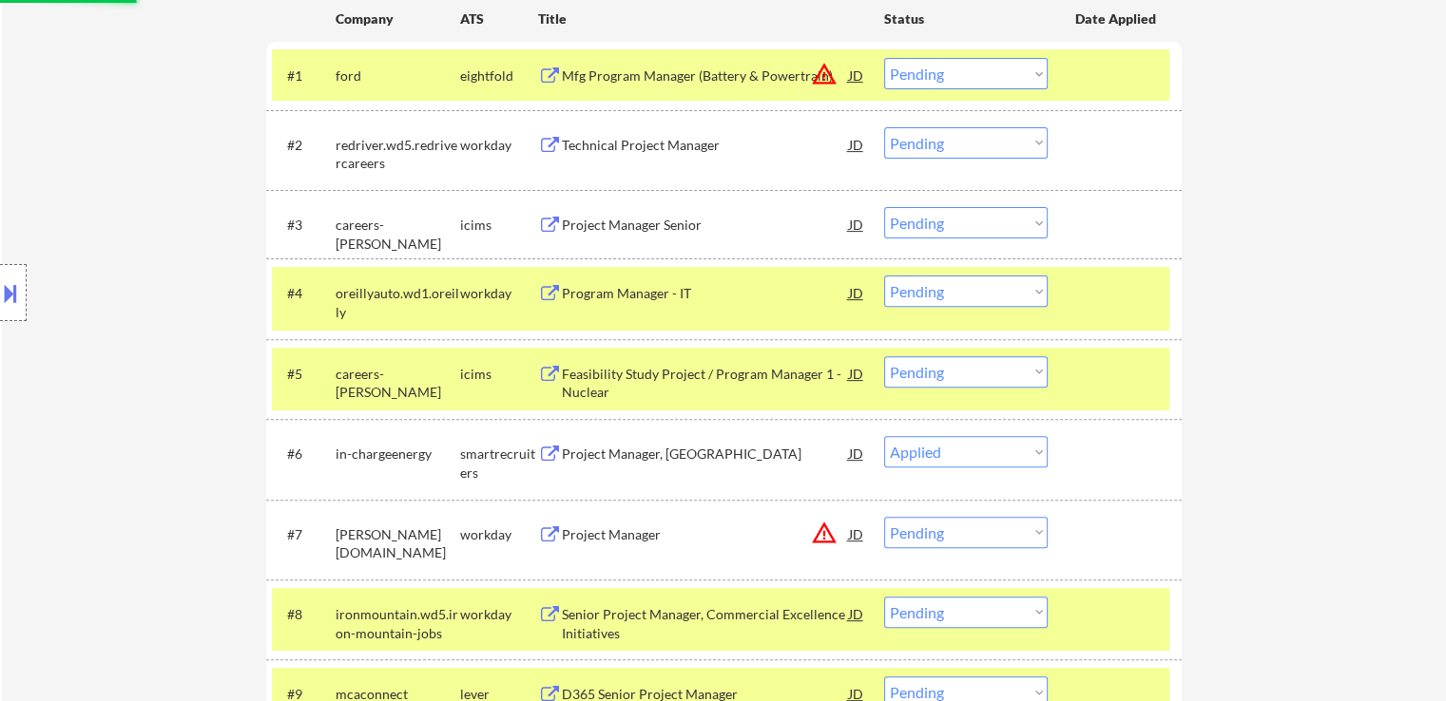
scroll to position [570, 0]
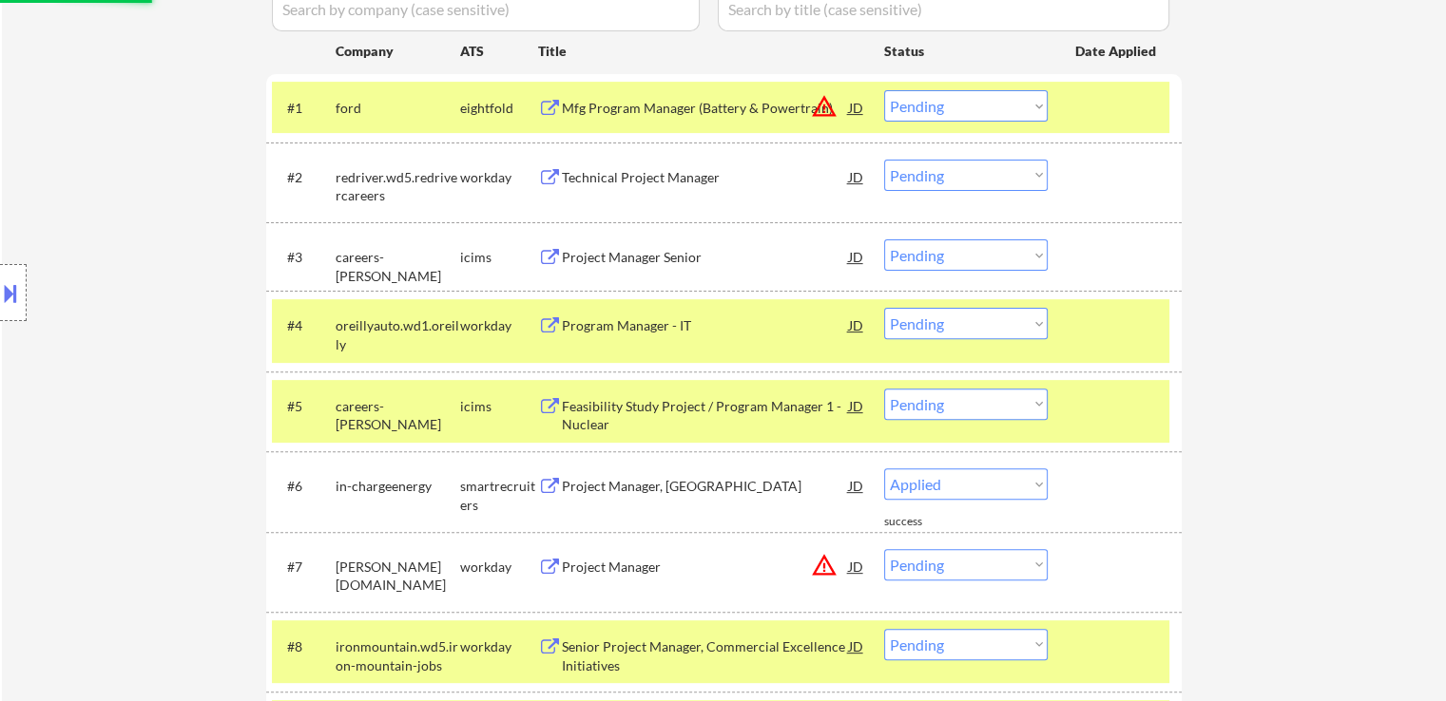
select select ""pending""
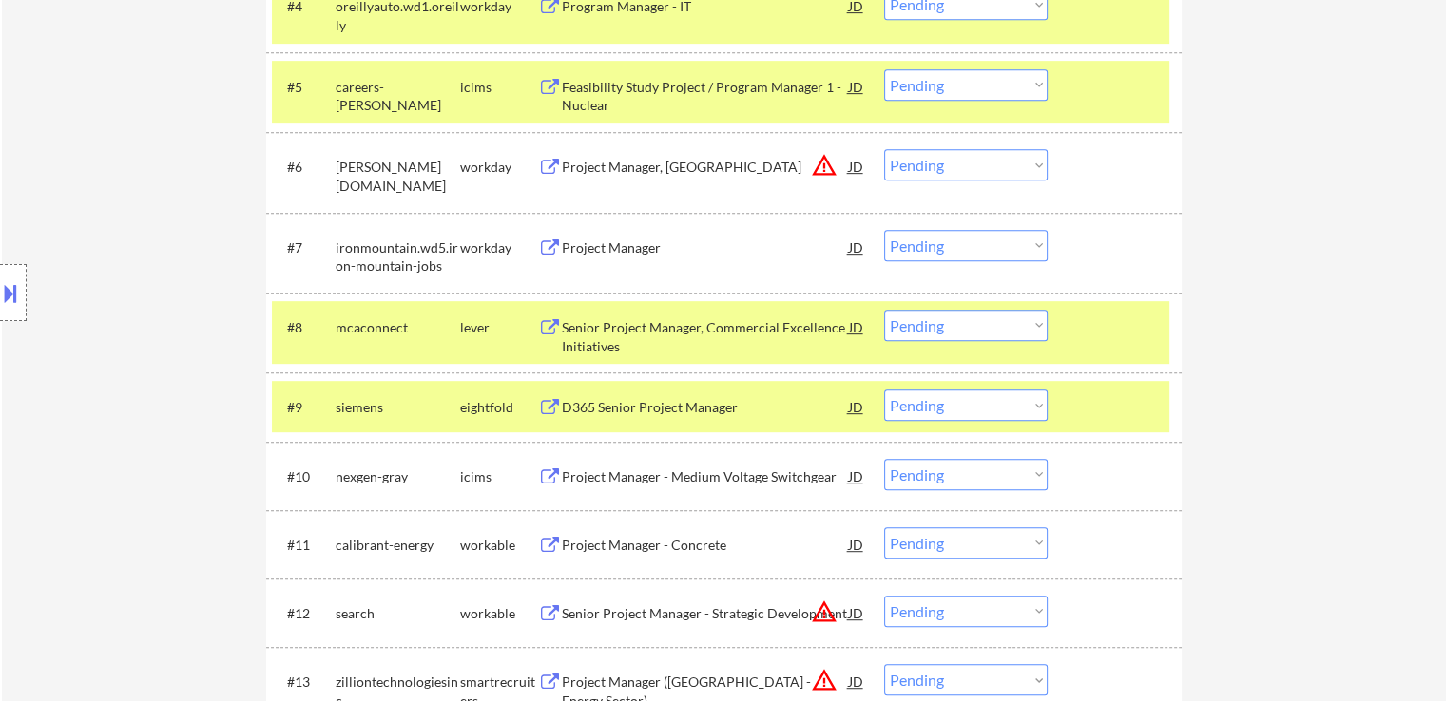
scroll to position [950, 0]
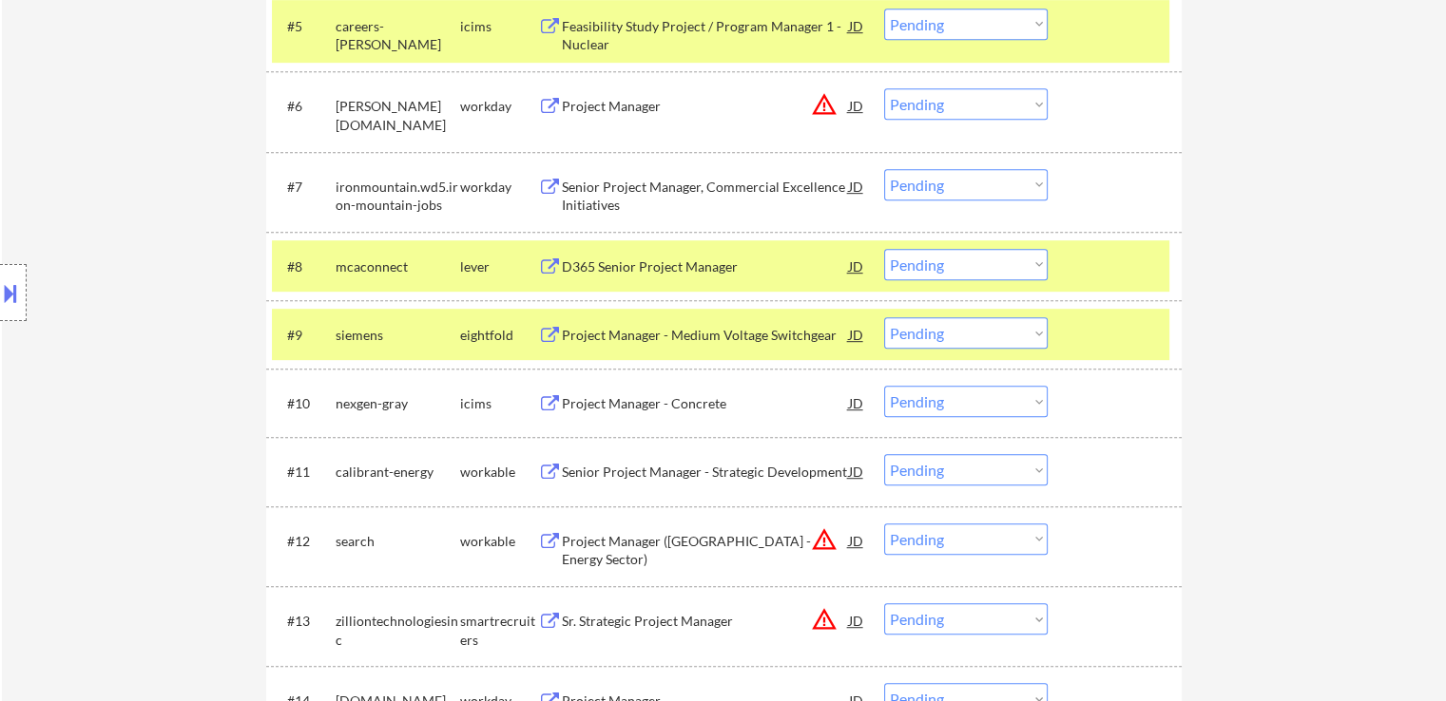
click at [586, 264] on div "D365 Senior Project Manager" at bounding box center [705, 267] width 287 height 19
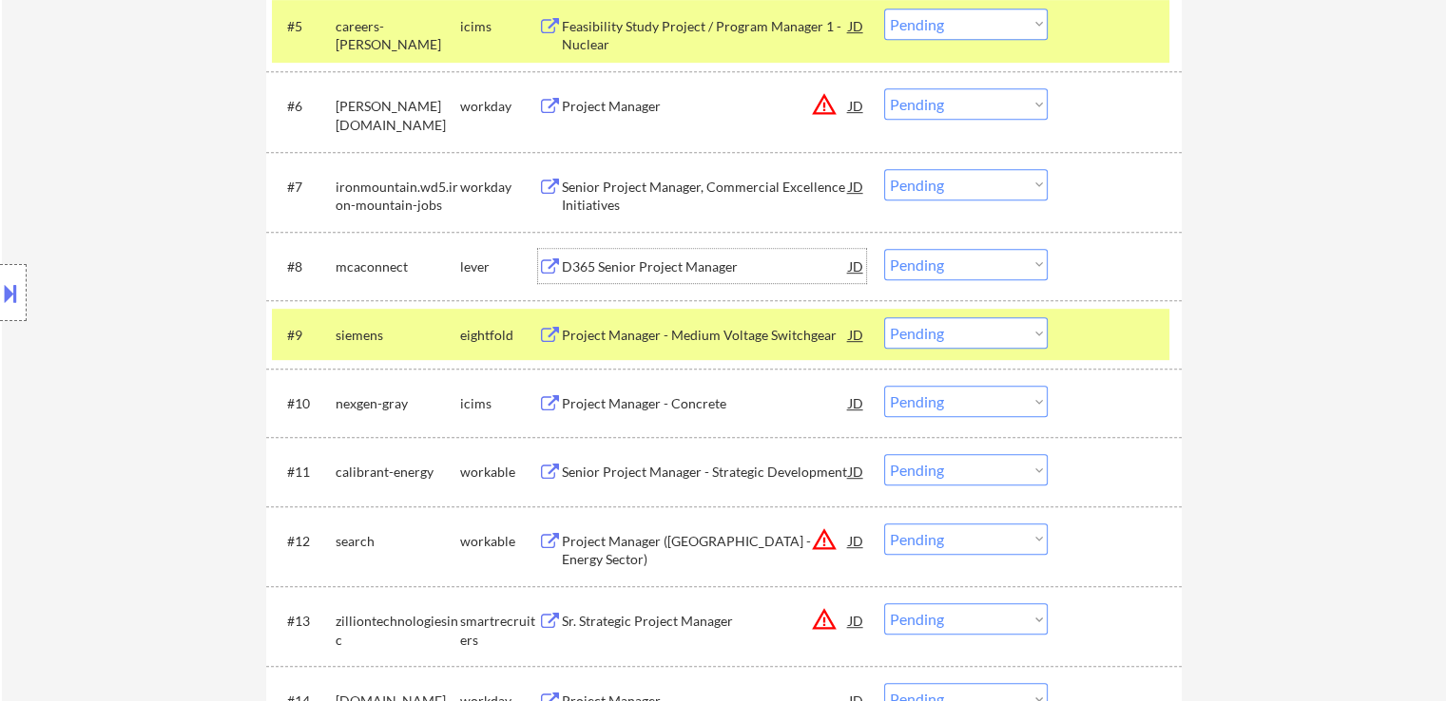
drag, startPoint x: 952, startPoint y: 271, endPoint x: 959, endPoint y: 278, distance: 10.1
click at [952, 271] on select "Choose an option... Pending Applied Excluded (Questions) Excluded (Expired) Exc…" at bounding box center [965, 264] width 163 height 31
click at [884, 249] on select "Choose an option... Pending Applied Excluded (Questions) Excluded (Expired) Exc…" at bounding box center [965, 264] width 163 height 31
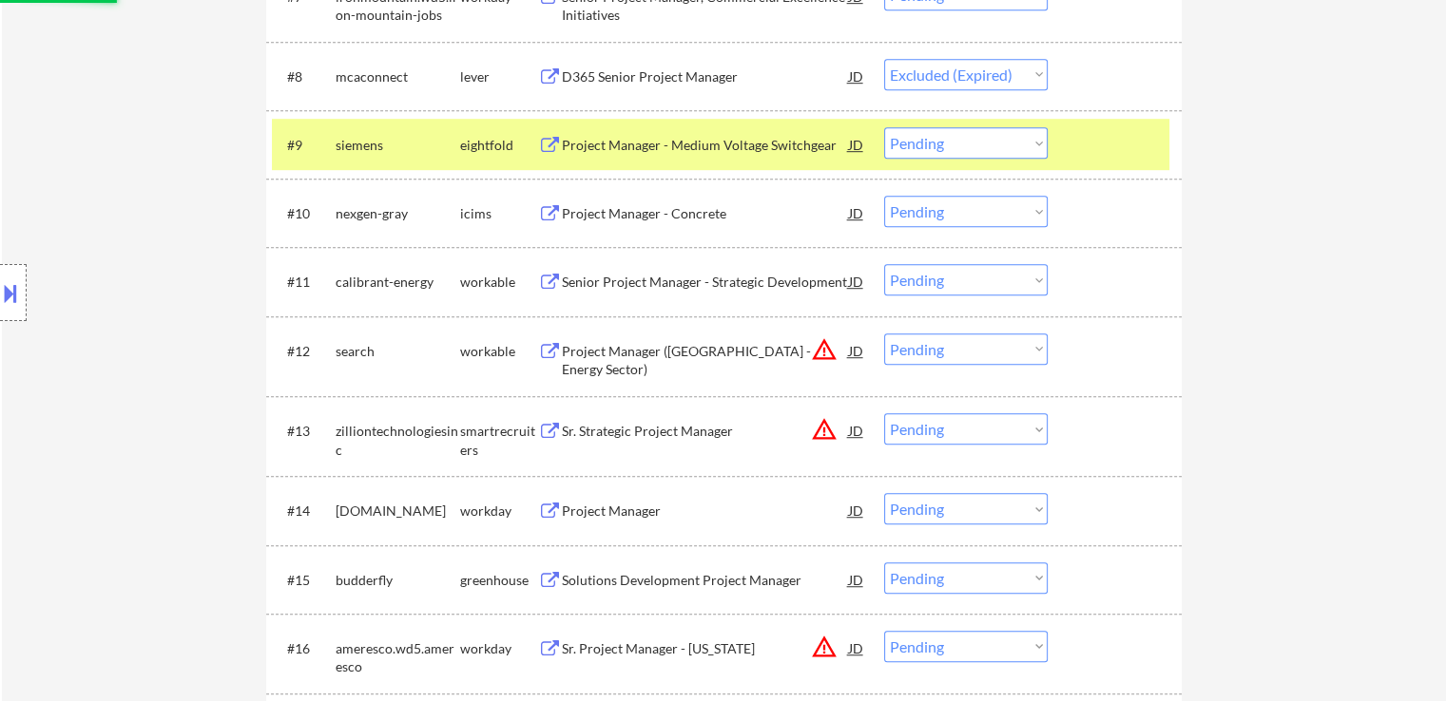
click at [566, 278] on div "Senior Project Manager - Strategic Development" at bounding box center [705, 282] width 287 height 19
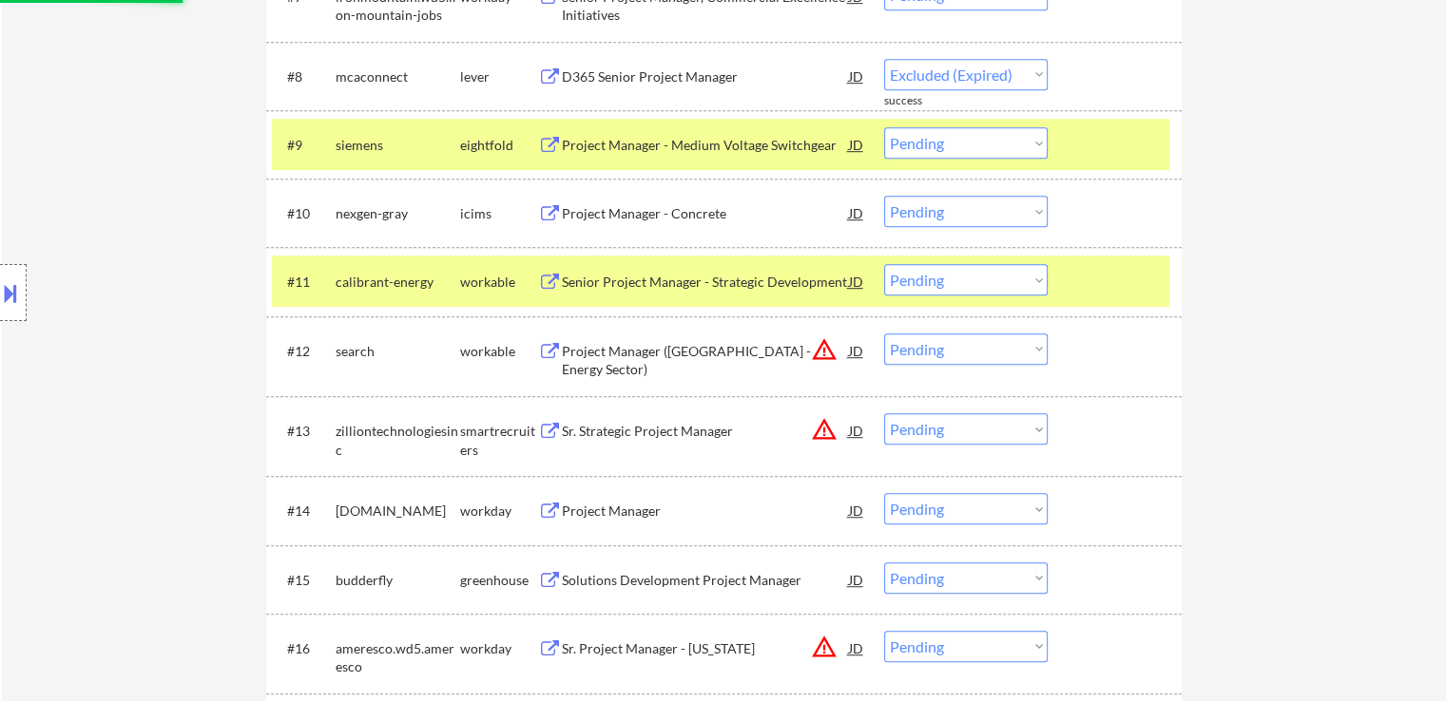
select select ""pending""
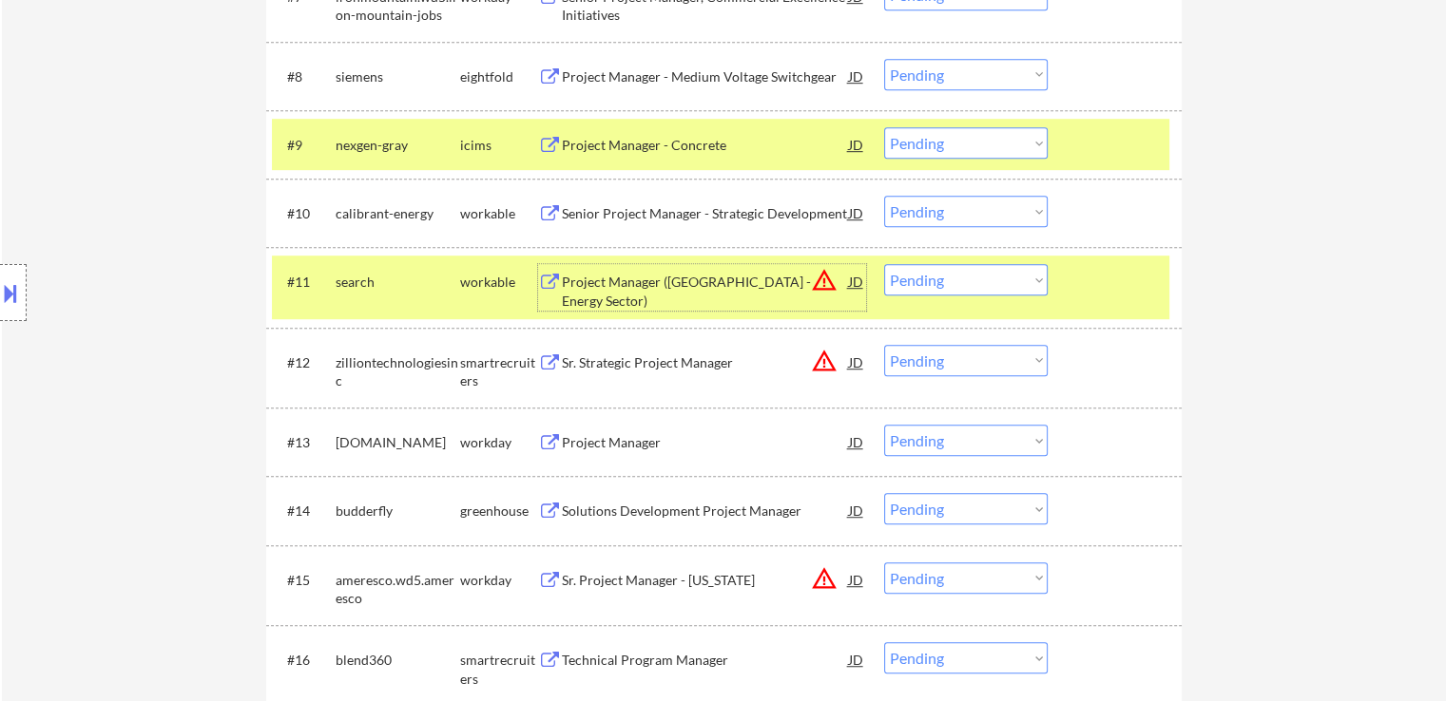
click at [961, 214] on select "Choose an option... Pending Applied Excluded (Questions) Excluded (Expired) Exc…" at bounding box center [965, 211] width 163 height 31
click at [884, 196] on select "Choose an option... Pending Applied Excluded (Questions) Excluded (Expired) Exc…" at bounding box center [965, 211] width 163 height 31
click at [666, 285] on div "Project Manager ([GEOGRAPHIC_DATA] - Energy Sector)" at bounding box center [705, 291] width 287 height 37
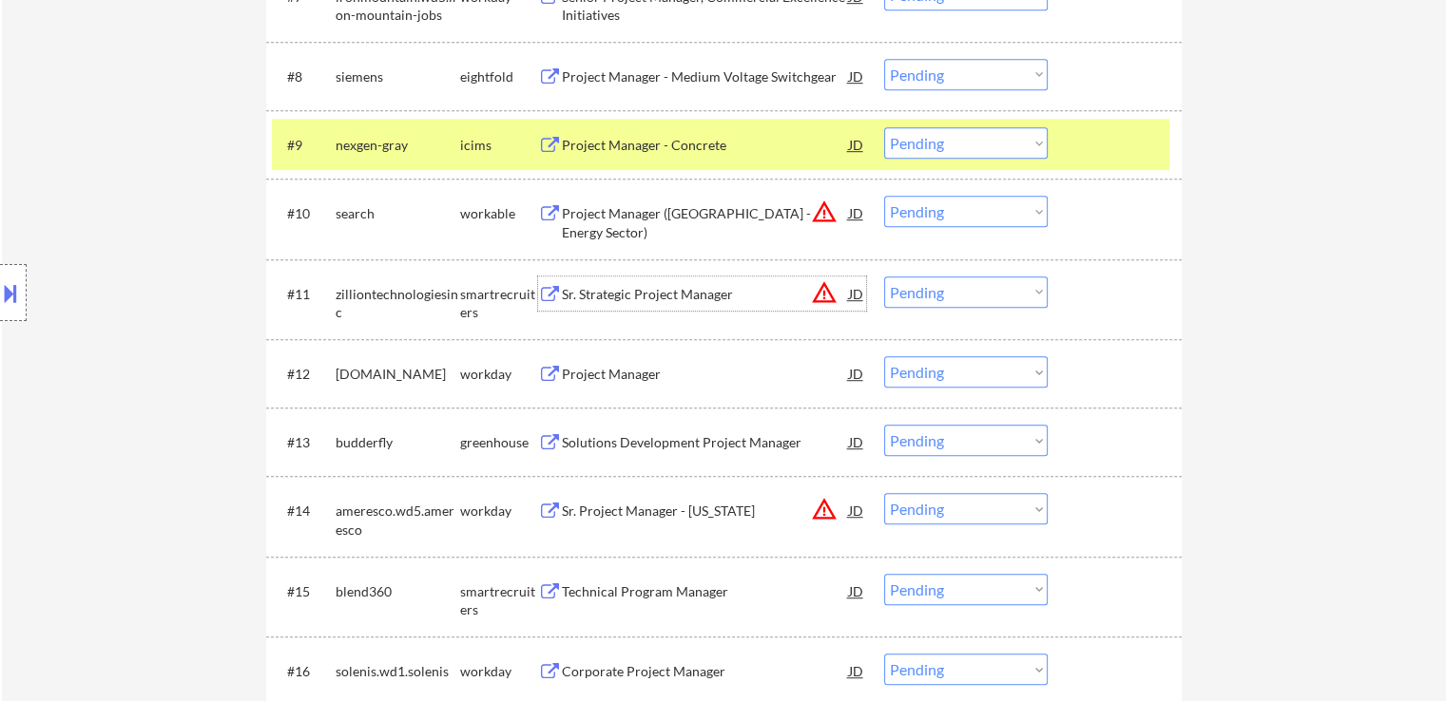
click at [978, 208] on select "Choose an option... Pending Applied Excluded (Questions) Excluded (Expired) Exc…" at bounding box center [965, 211] width 163 height 31
click at [884, 196] on select "Choose an option... Pending Applied Excluded (Questions) Excluded (Expired) Exc…" at bounding box center [965, 211] width 163 height 31
click at [587, 295] on div "Sr. Strategic Project Manager" at bounding box center [705, 294] width 287 height 19
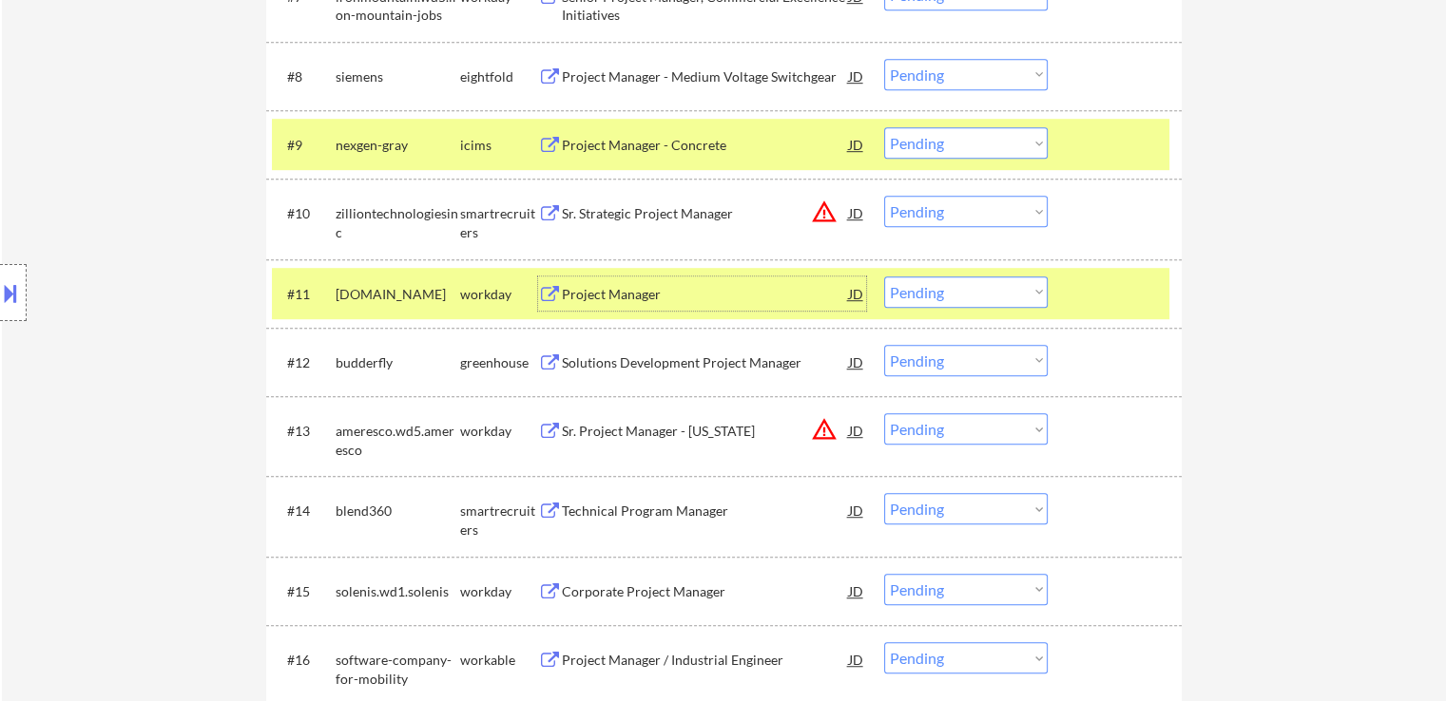
click at [950, 209] on select "Choose an option... Pending Applied Excluded (Questions) Excluded (Expired) Exc…" at bounding box center [965, 211] width 163 height 31
click at [884, 196] on select "Choose an option... Pending Applied Excluded (Questions) Excluded (Expired) Exc…" at bounding box center [965, 211] width 163 height 31
click at [547, 362] on button at bounding box center [550, 363] width 24 height 18
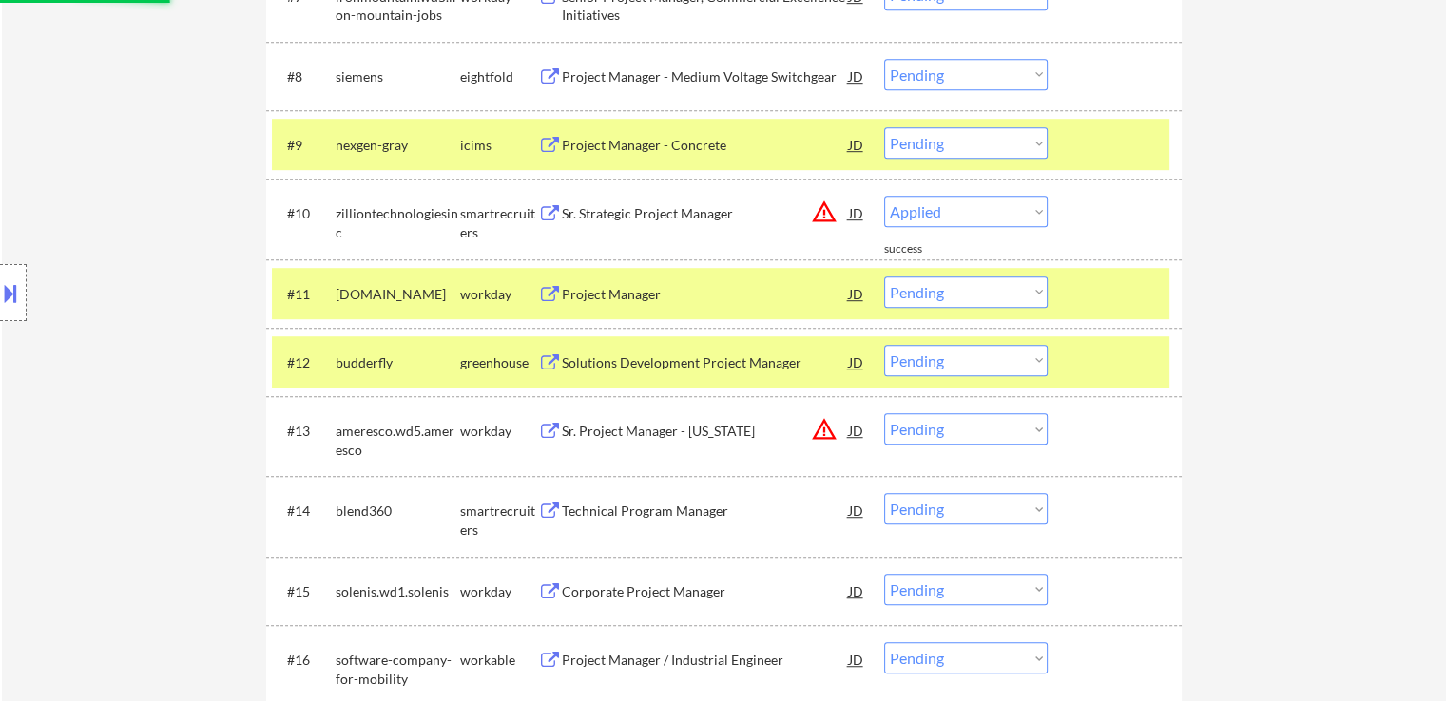
select select ""pending""
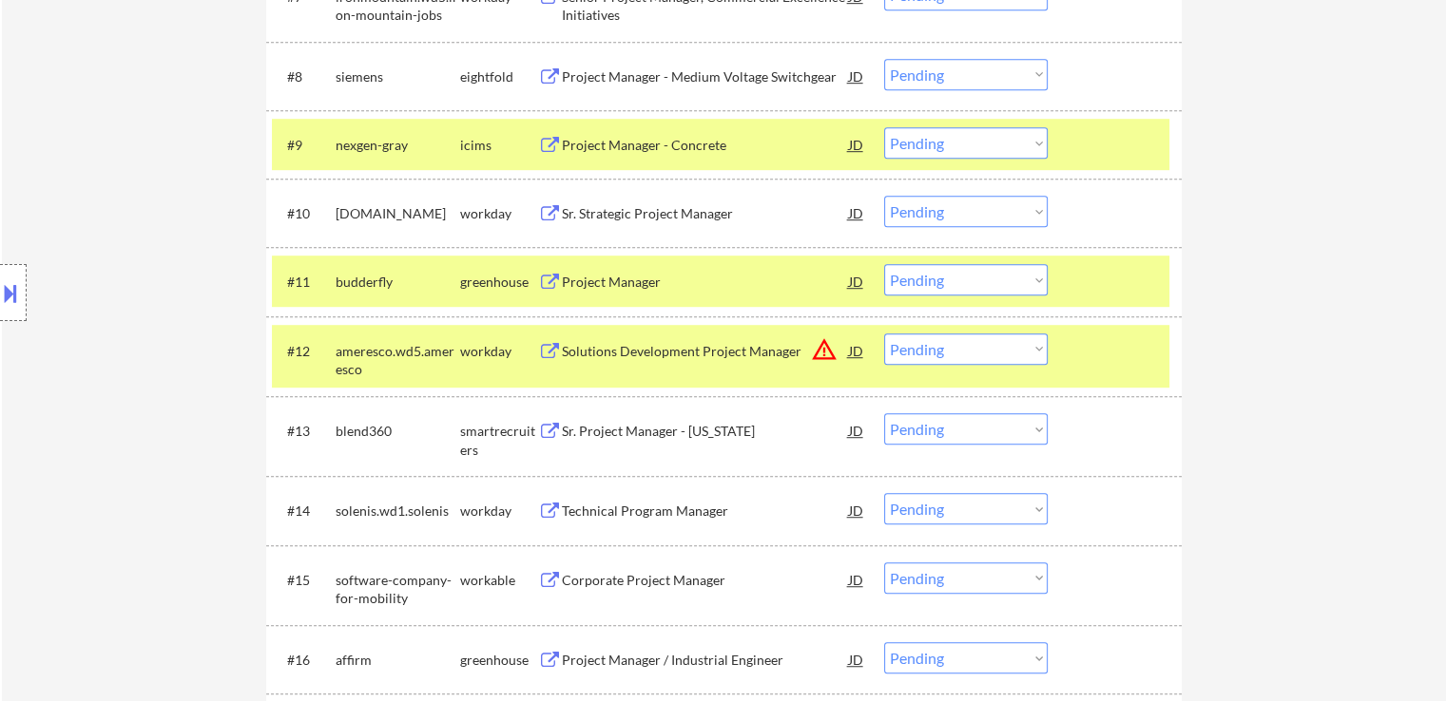
click at [10, 282] on button at bounding box center [10, 293] width 21 height 31
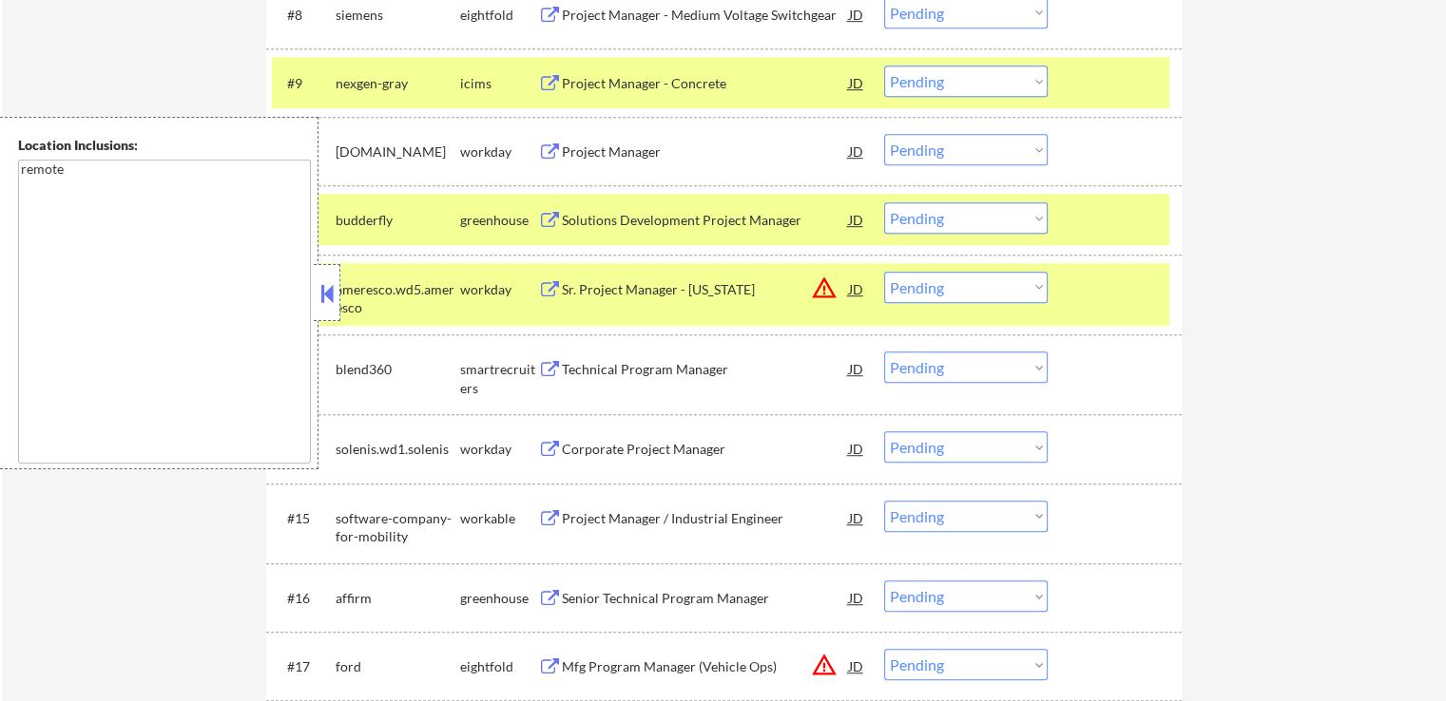
scroll to position [1235, 0]
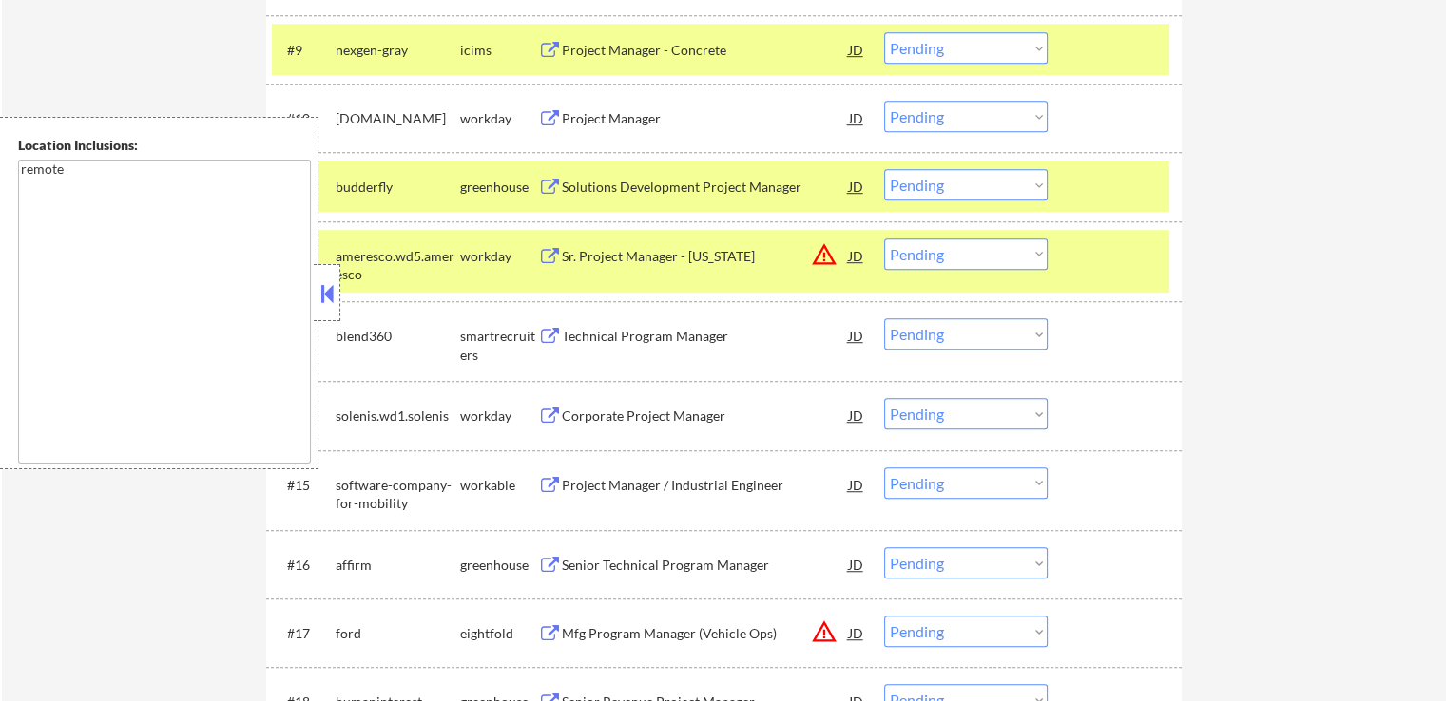
click at [919, 183] on select "Choose an option... Pending Applied Excluded (Questions) Excluded (Expired) Exc…" at bounding box center [965, 184] width 163 height 31
click at [884, 169] on select "Choose an option... Pending Applied Excluded (Questions) Excluded (Expired) Exc…" at bounding box center [965, 184] width 163 height 31
click at [601, 336] on div "Technical Program Manager" at bounding box center [705, 336] width 287 height 19
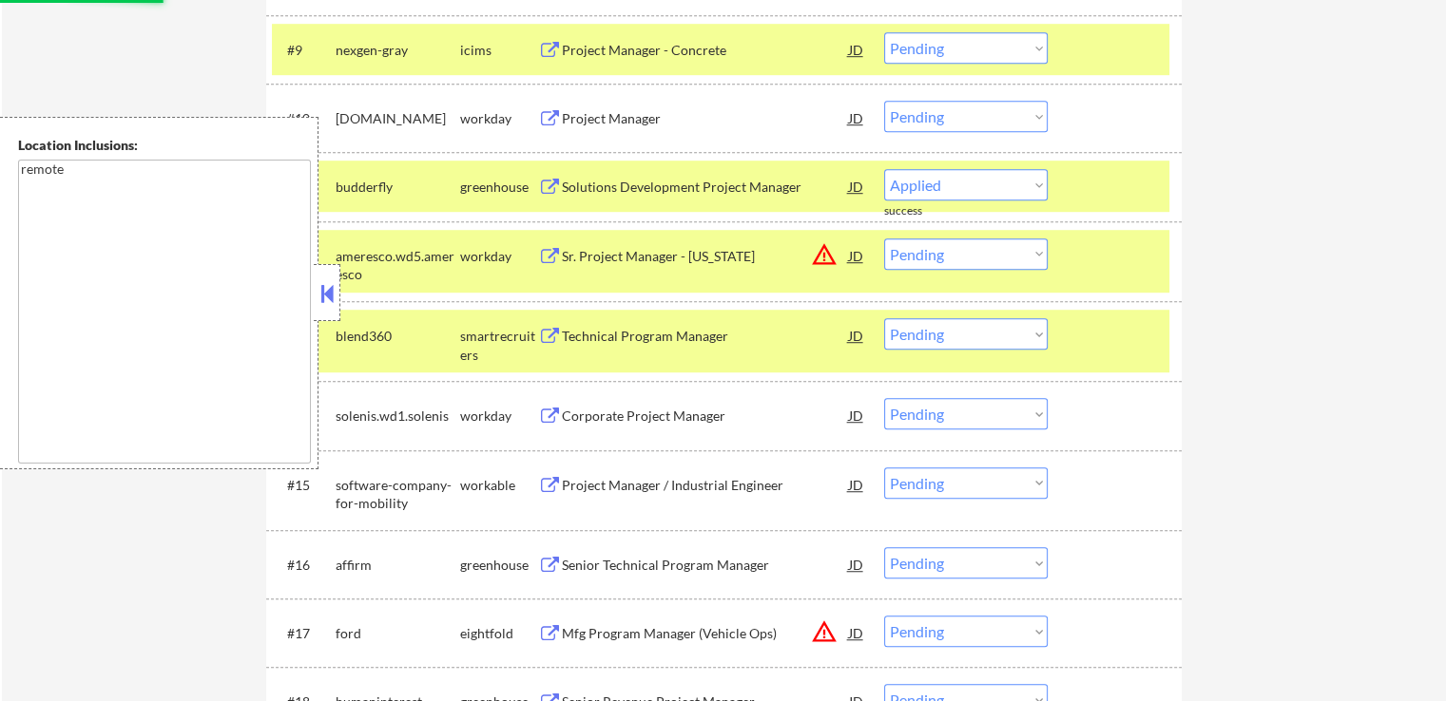
select select ""pending""
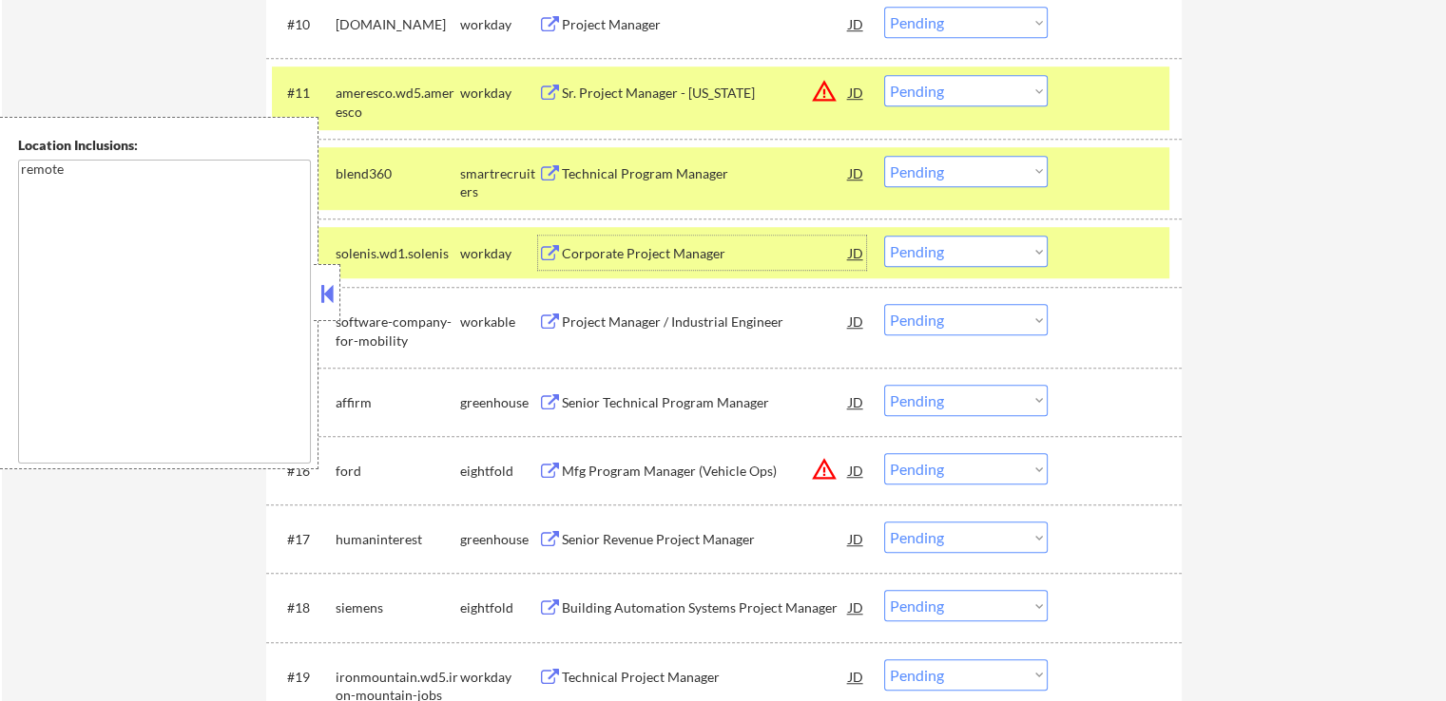
scroll to position [1331, 0]
click at [568, 316] on div "Project Manager / Industrial Engineer" at bounding box center [705, 321] width 287 height 19
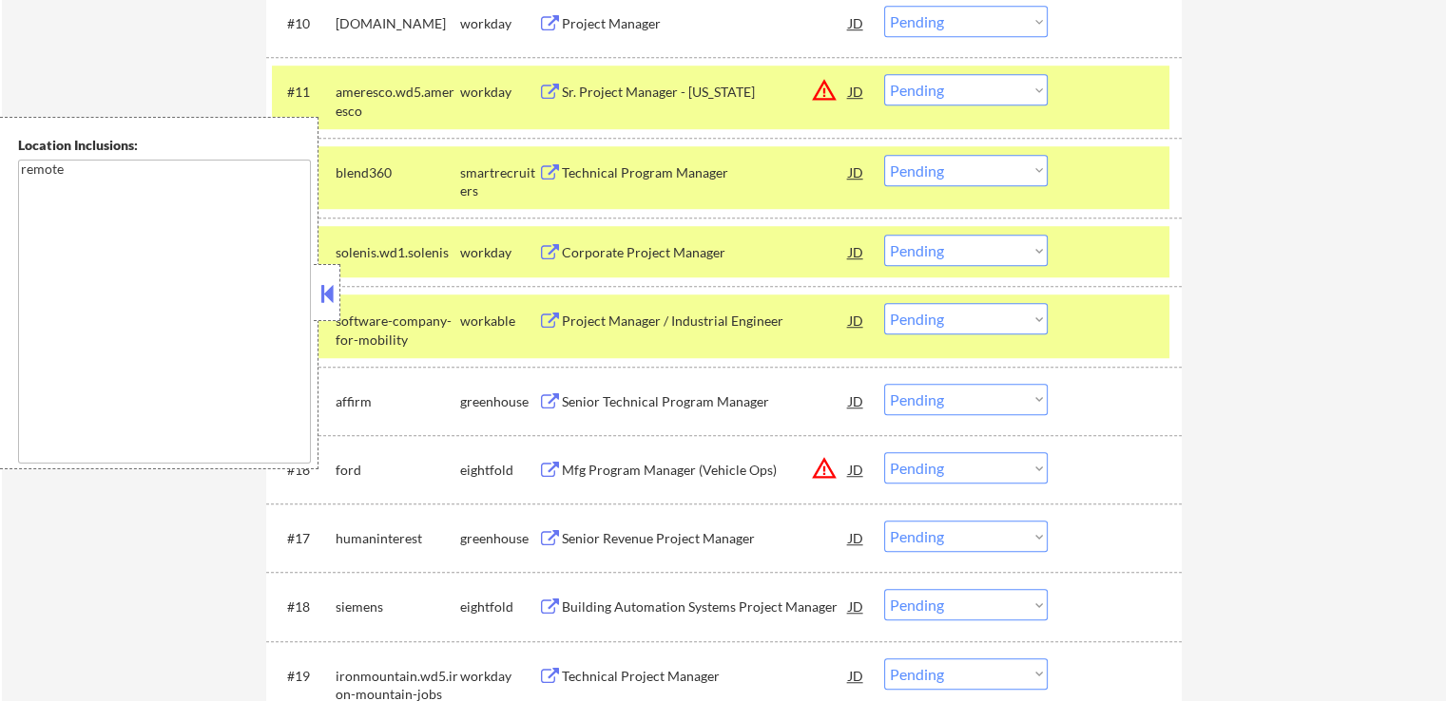
click at [559, 404] on button at bounding box center [550, 402] width 24 height 18
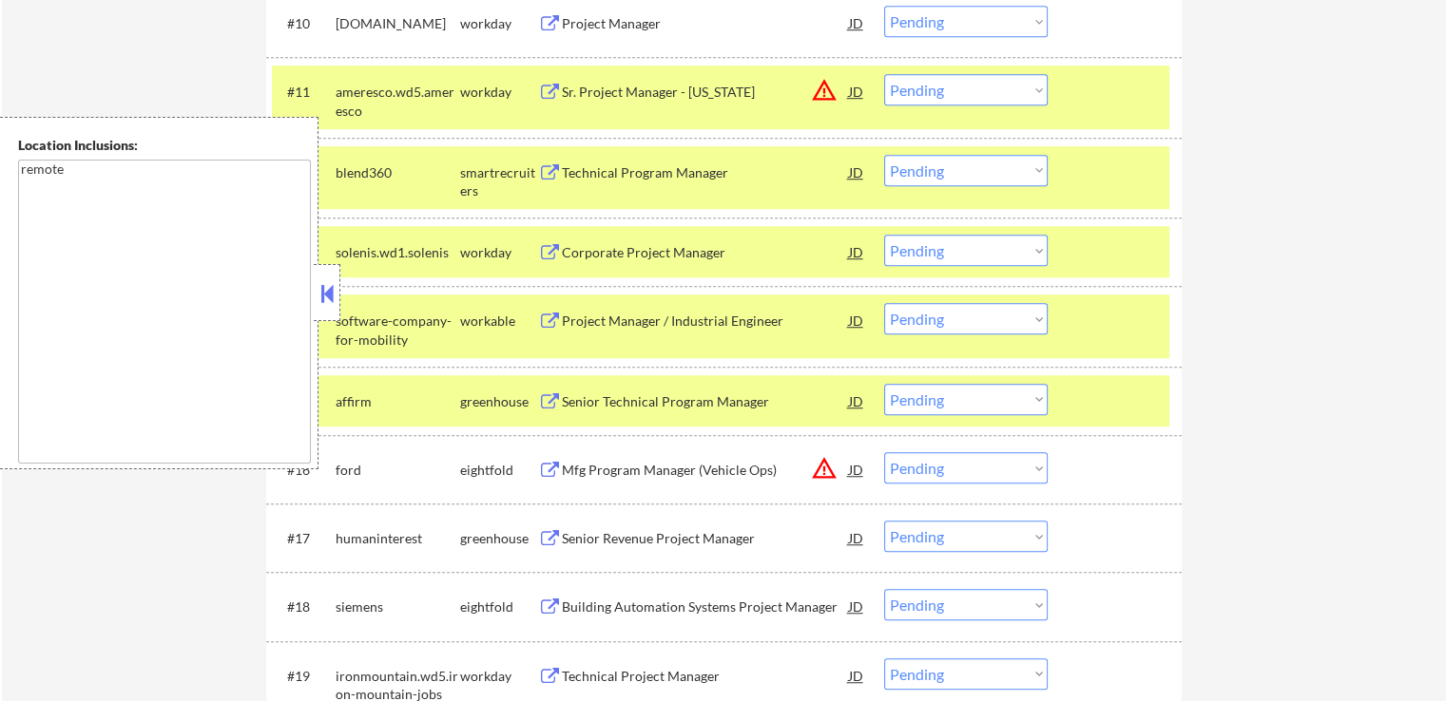
click at [560, 541] on button at bounding box center [550, 539] width 24 height 18
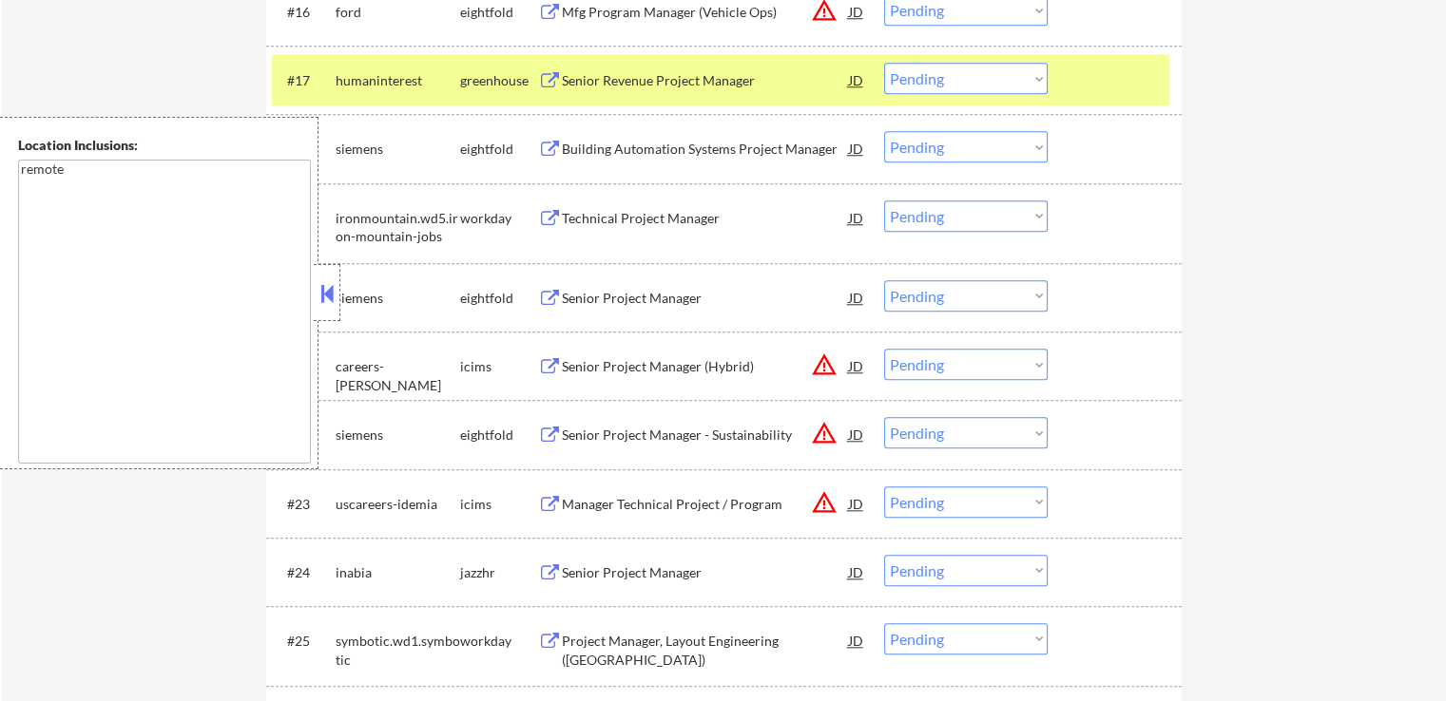
scroll to position [1806, 0]
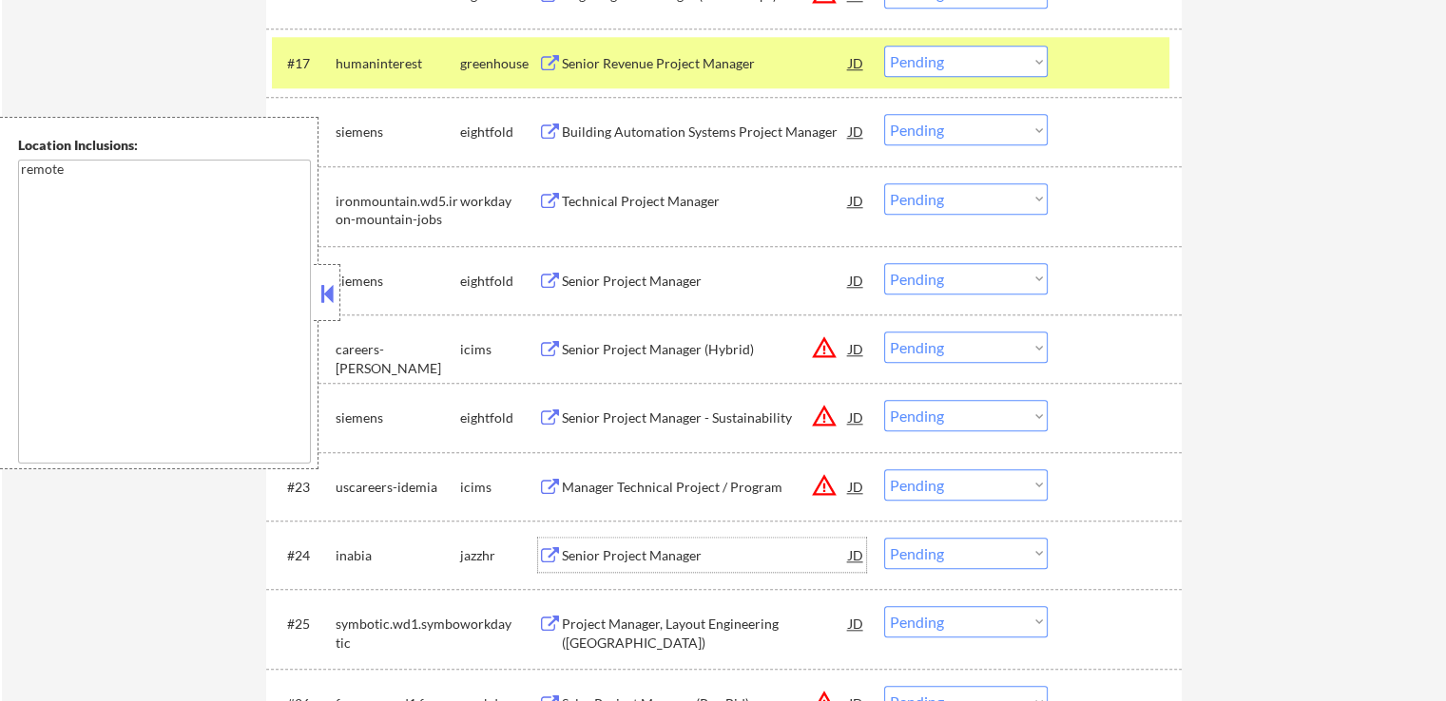
click at [584, 562] on div "Senior Project Manager" at bounding box center [705, 555] width 287 height 19
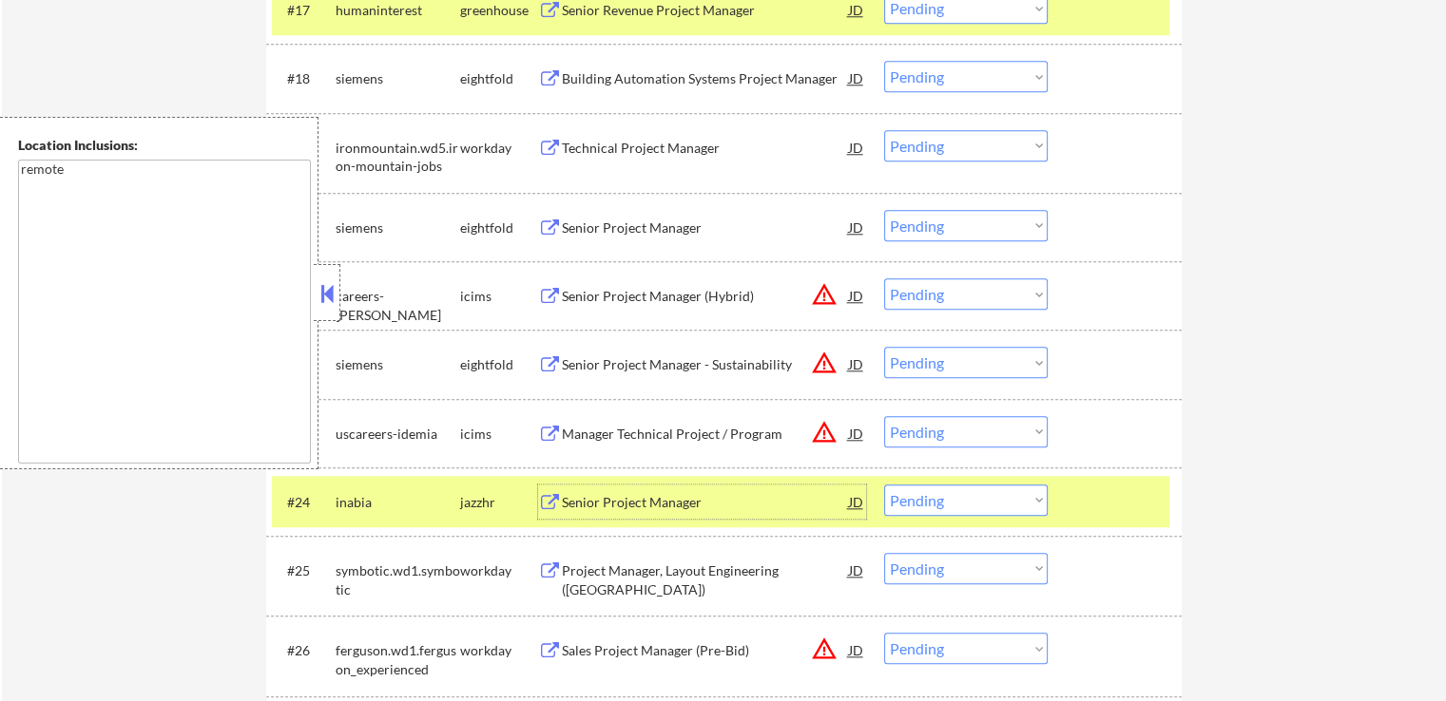
scroll to position [1901, 0]
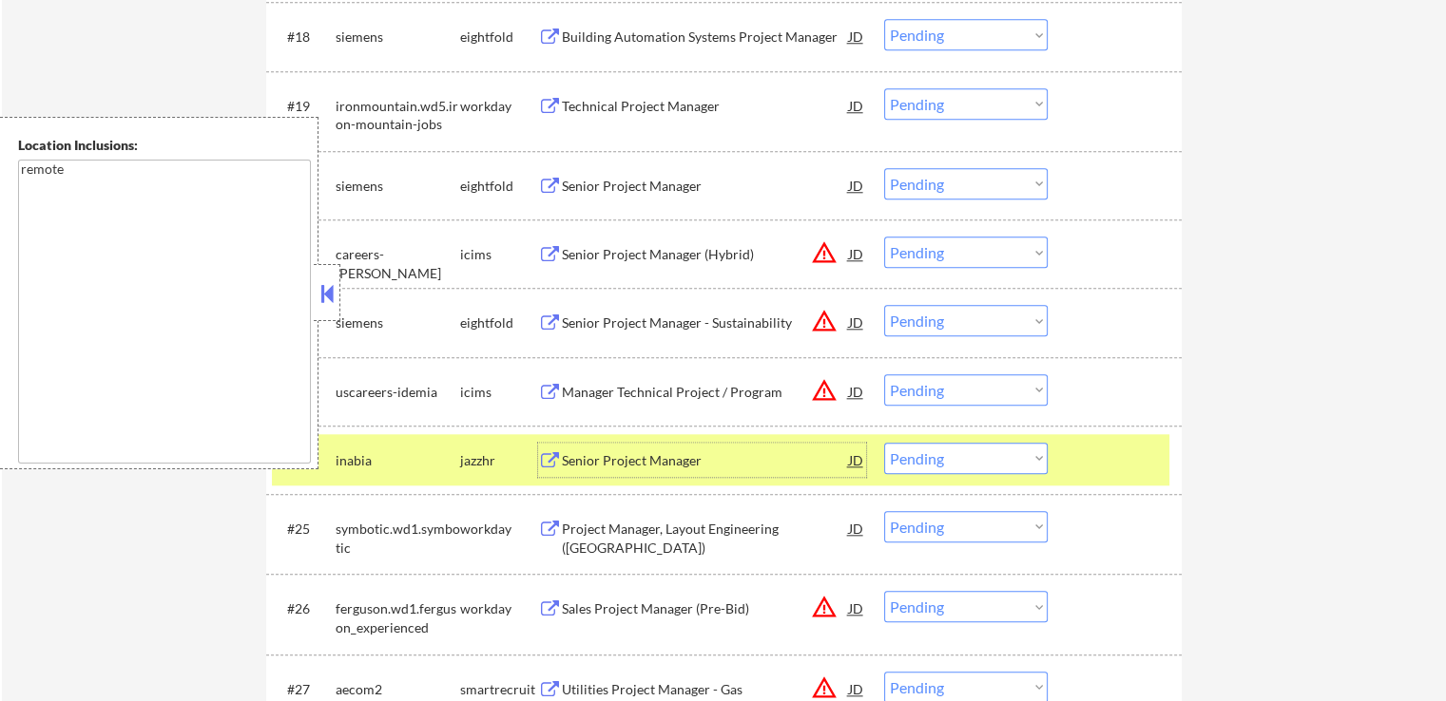
drag, startPoint x: 957, startPoint y: 459, endPoint x: 963, endPoint y: 488, distance: 29.1
click at [958, 460] on select "Choose an option... Pending Applied Excluded (Questions) Excluded (Expired) Exc…" at bounding box center [965, 458] width 163 height 31
click at [884, 443] on select "Choose an option... Pending Applied Excluded (Questions) Excluded (Expired) Exc…" at bounding box center [965, 458] width 163 height 31
select select ""pending""
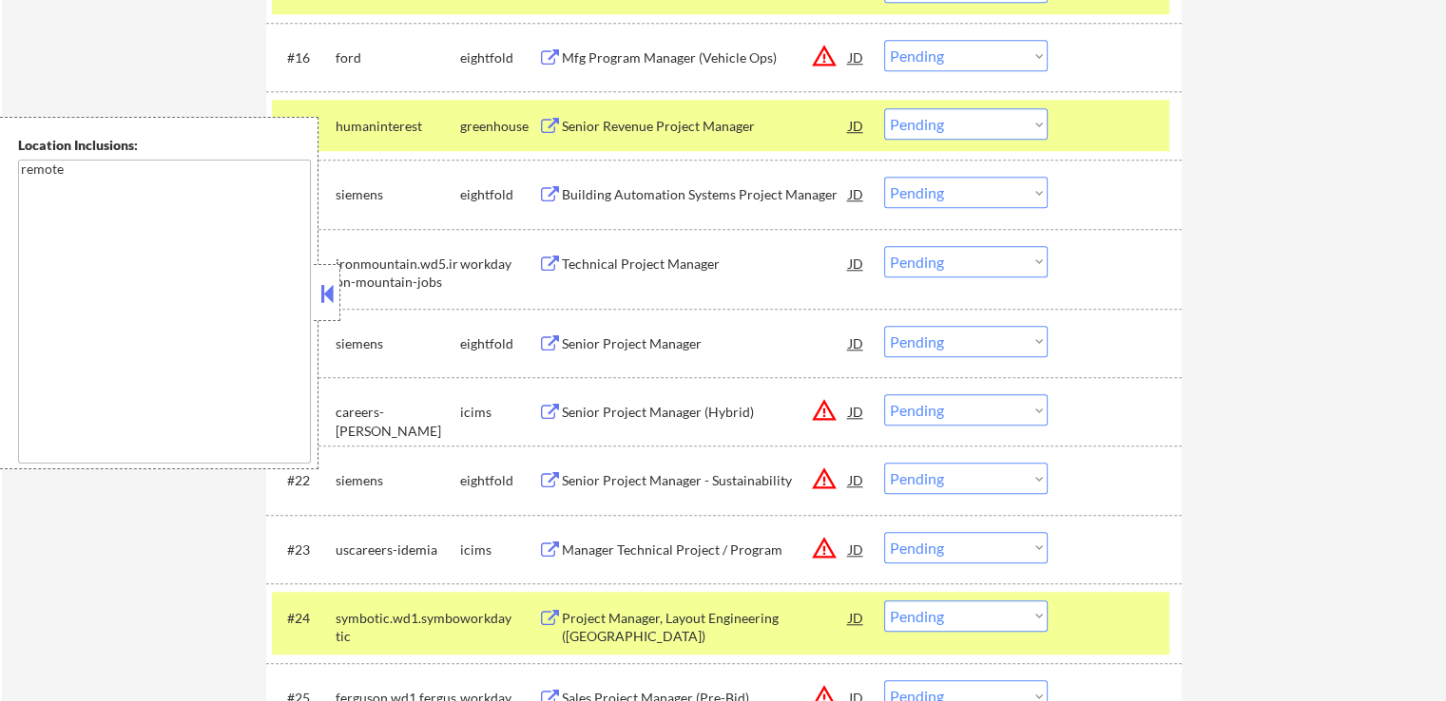
scroll to position [1711, 0]
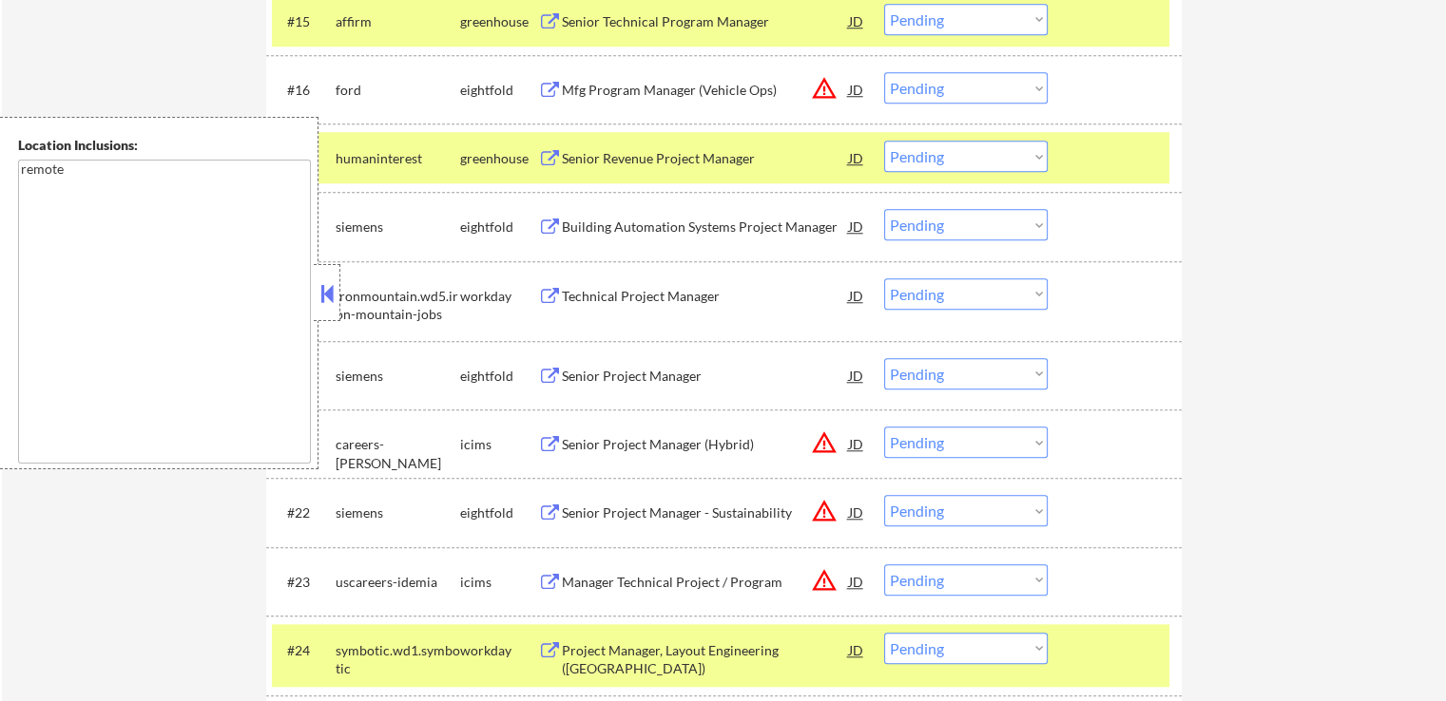
click at [932, 161] on select "Choose an option... Pending Applied Excluded (Questions) Excluded (Expired) Exc…" at bounding box center [965, 156] width 163 height 31
click at [884, 141] on select "Choose an option... Pending Applied Excluded (Questions) Excluded (Expired) Exc…" at bounding box center [965, 156] width 163 height 31
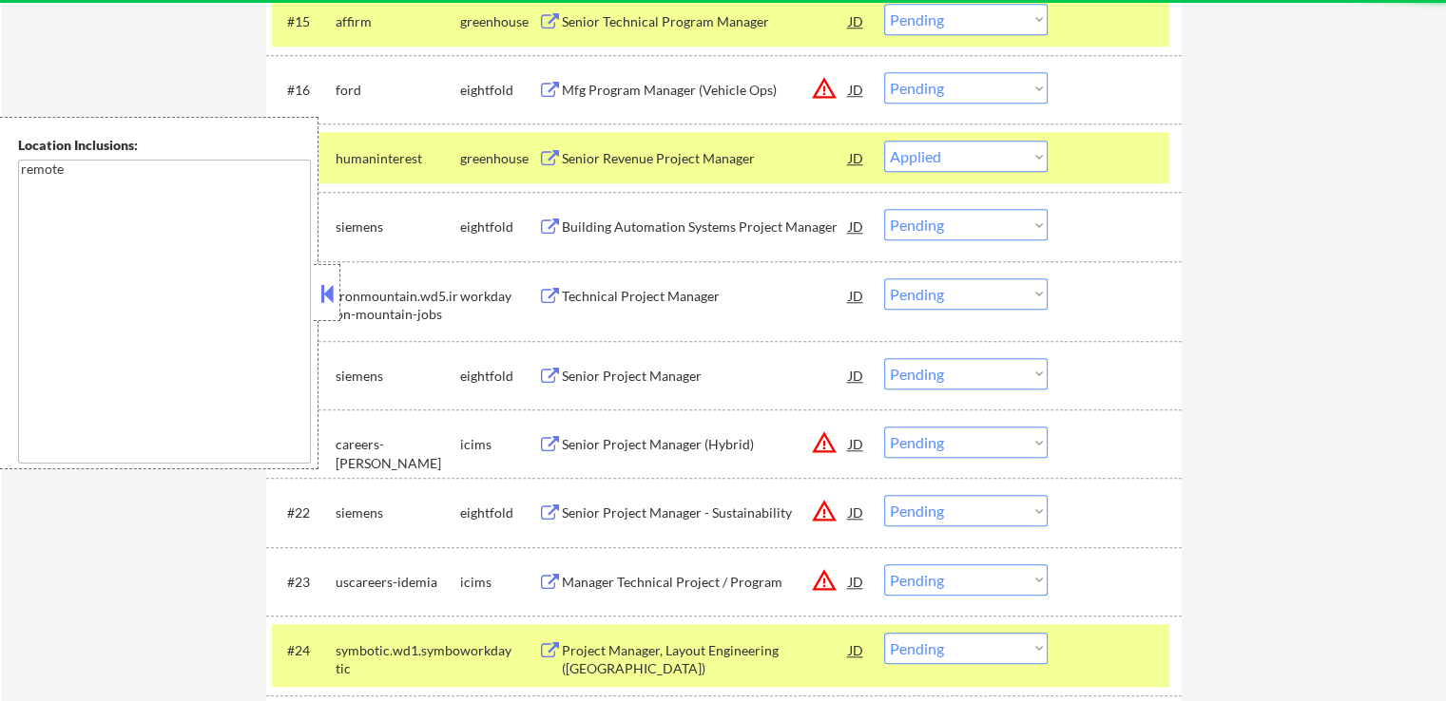
select select ""pending""
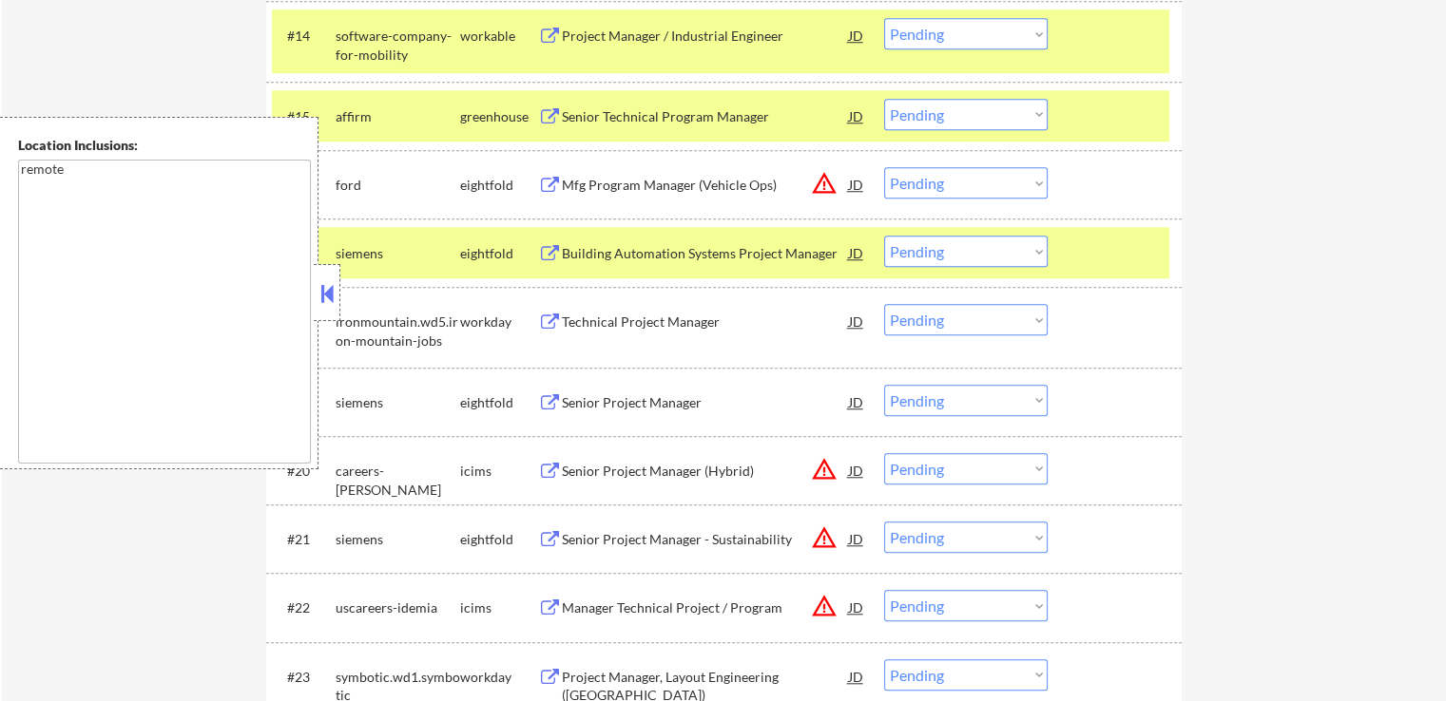
scroll to position [1521, 0]
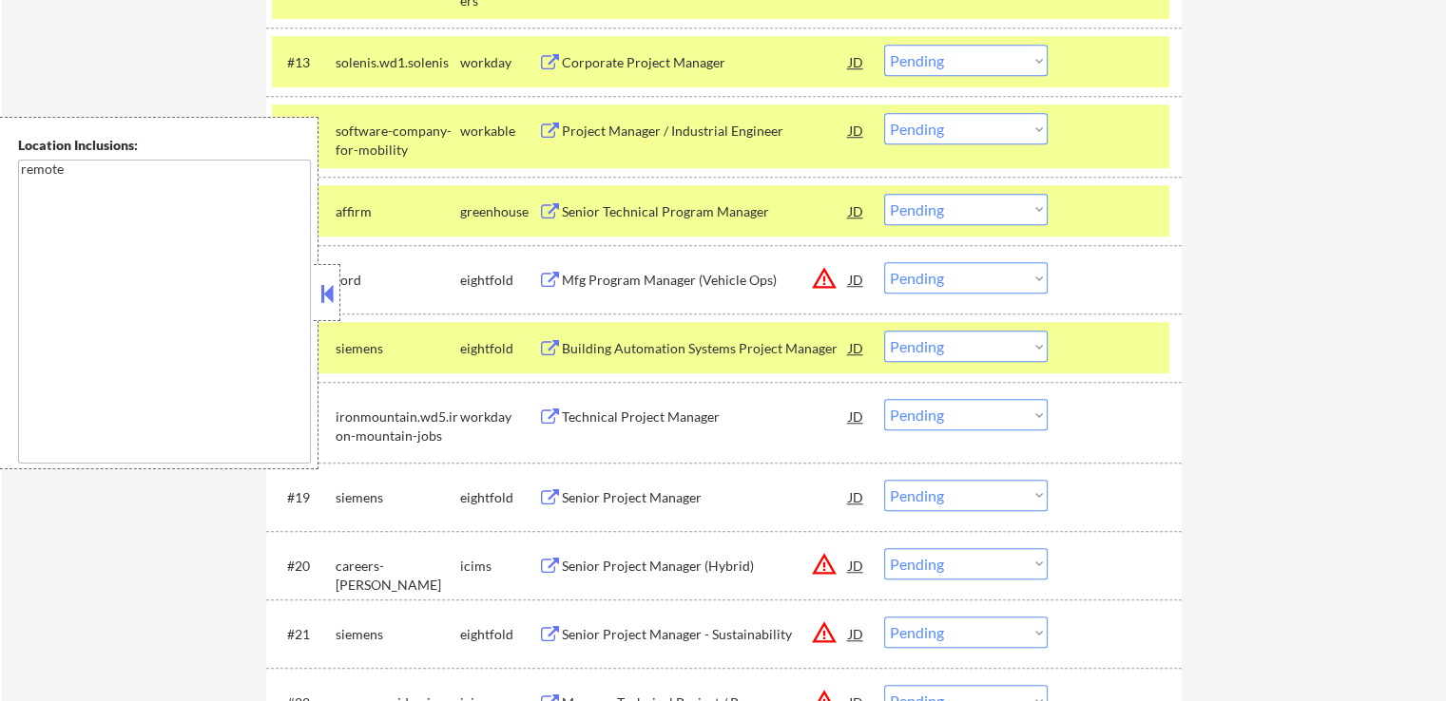
click at [924, 201] on select "Choose an option... Pending Applied Excluded (Questions) Excluded (Expired) Exc…" at bounding box center [965, 209] width 163 height 31
click at [936, 211] on select "Choose an option... Pending Applied Excluded (Questions) Excluded (Expired) Exc…" at bounding box center [965, 209] width 163 height 31
select select ""applied""
click at [884, 194] on select "Choose an option... Pending Applied Excluded (Questions) Excluded (Expired) Exc…" at bounding box center [965, 209] width 163 height 31
click at [954, 129] on select "Choose an option... Pending Applied Excluded (Questions) Excluded (Expired) Exc…" at bounding box center [965, 128] width 163 height 31
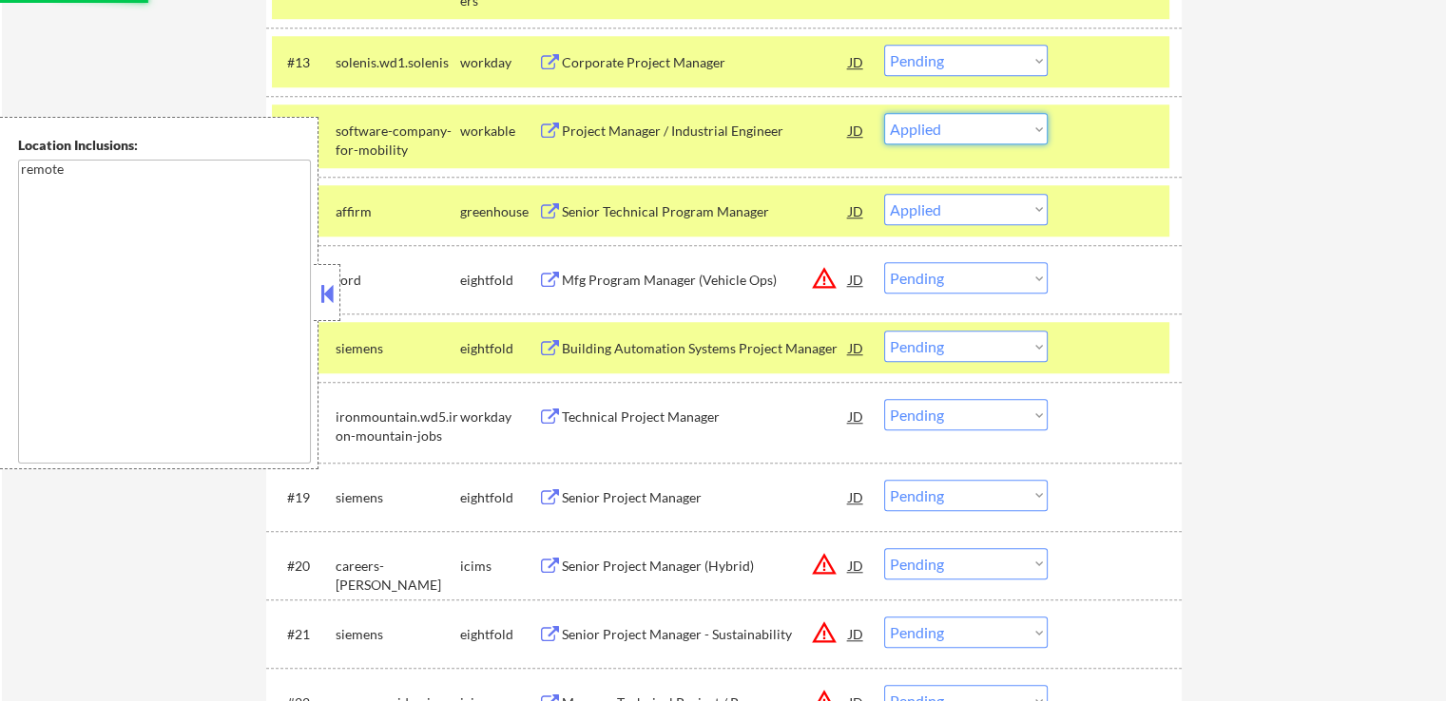
click at [884, 113] on select "Choose an option... Pending Applied Excluded (Questions) Excluded (Expired) Exc…" at bounding box center [965, 128] width 163 height 31
select select ""pending""
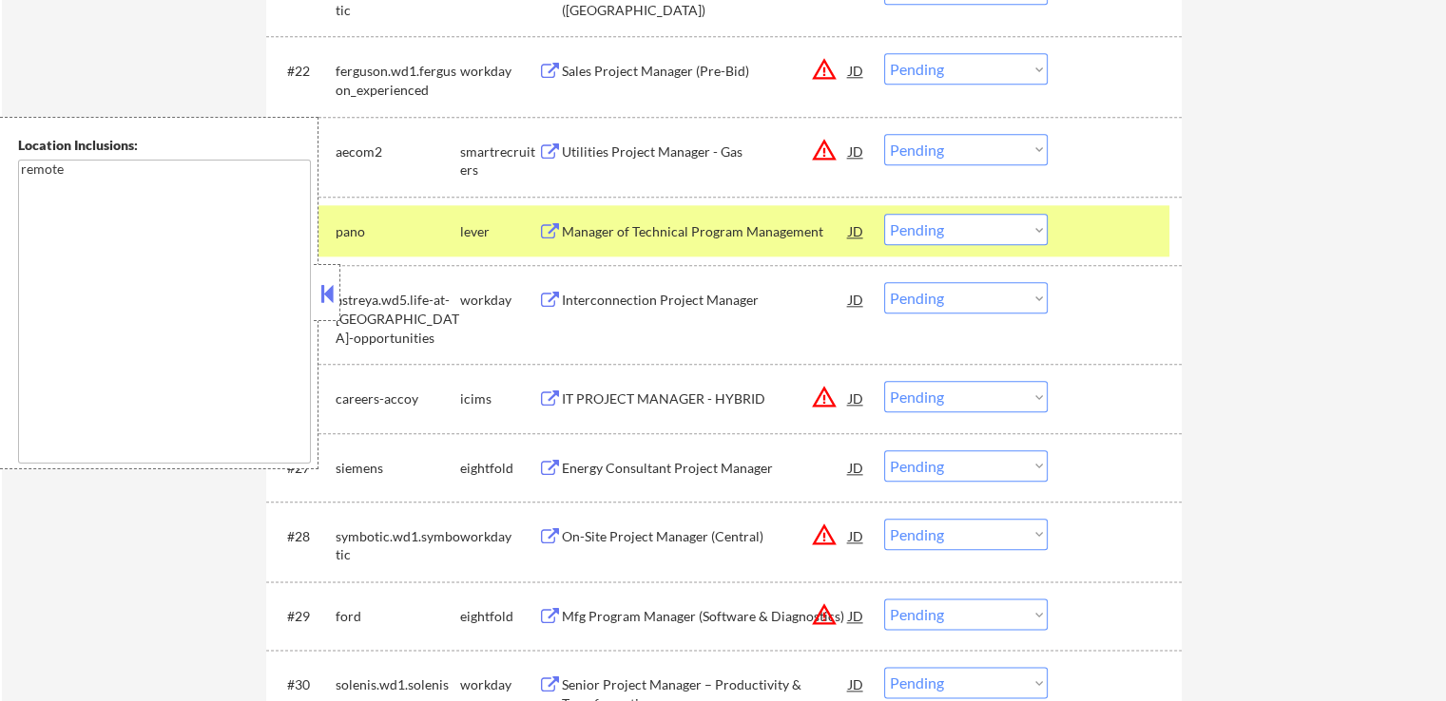
scroll to position [2186, 0]
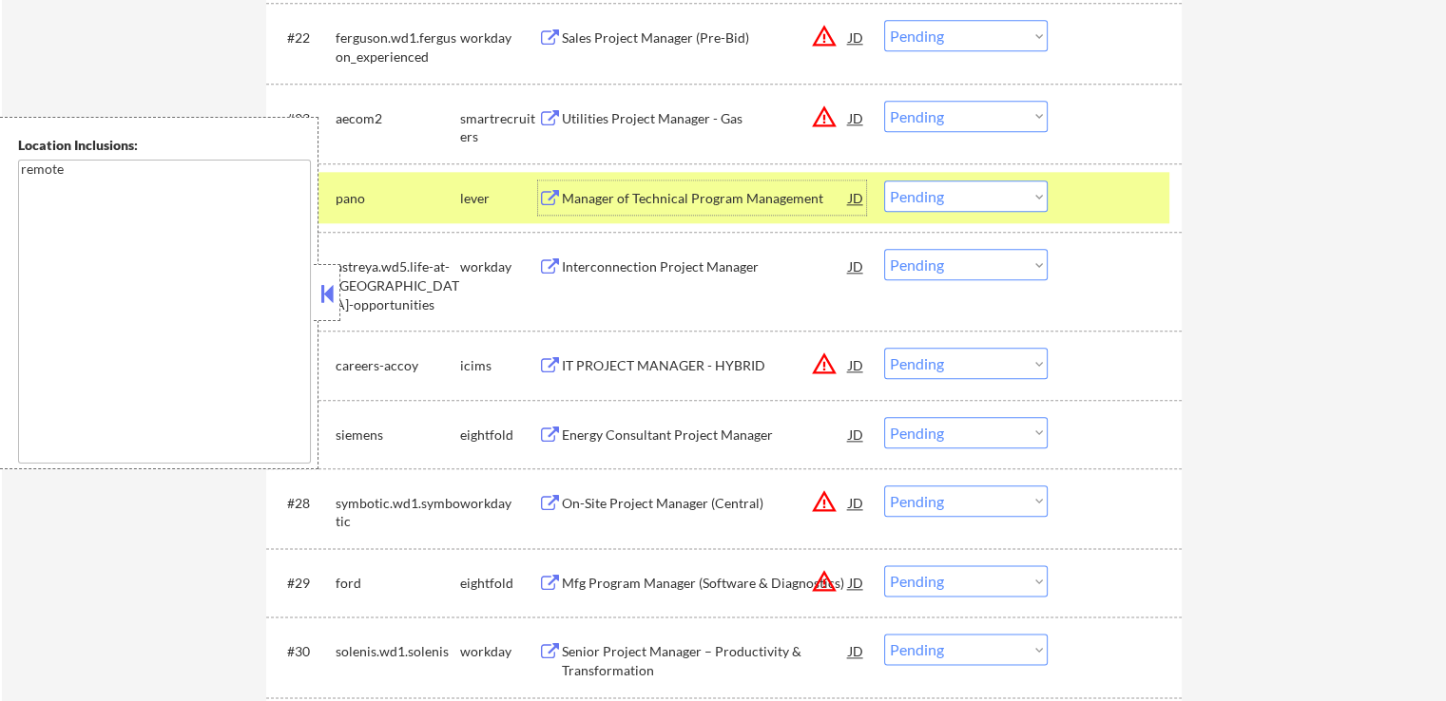
click at [594, 195] on div "Manager of Technical Program Management" at bounding box center [705, 198] width 287 height 19
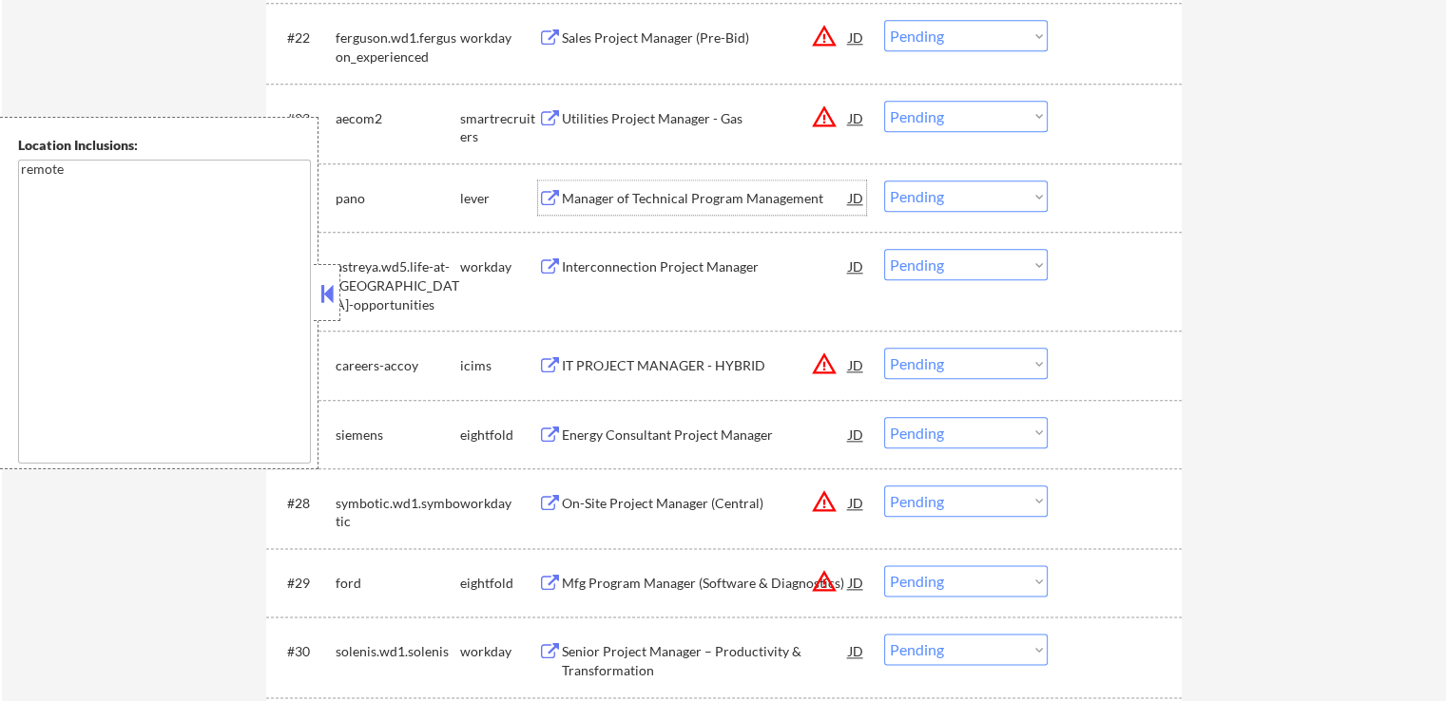
click at [662, 119] on div "Utilities Project Manager - Gas" at bounding box center [705, 118] width 287 height 19
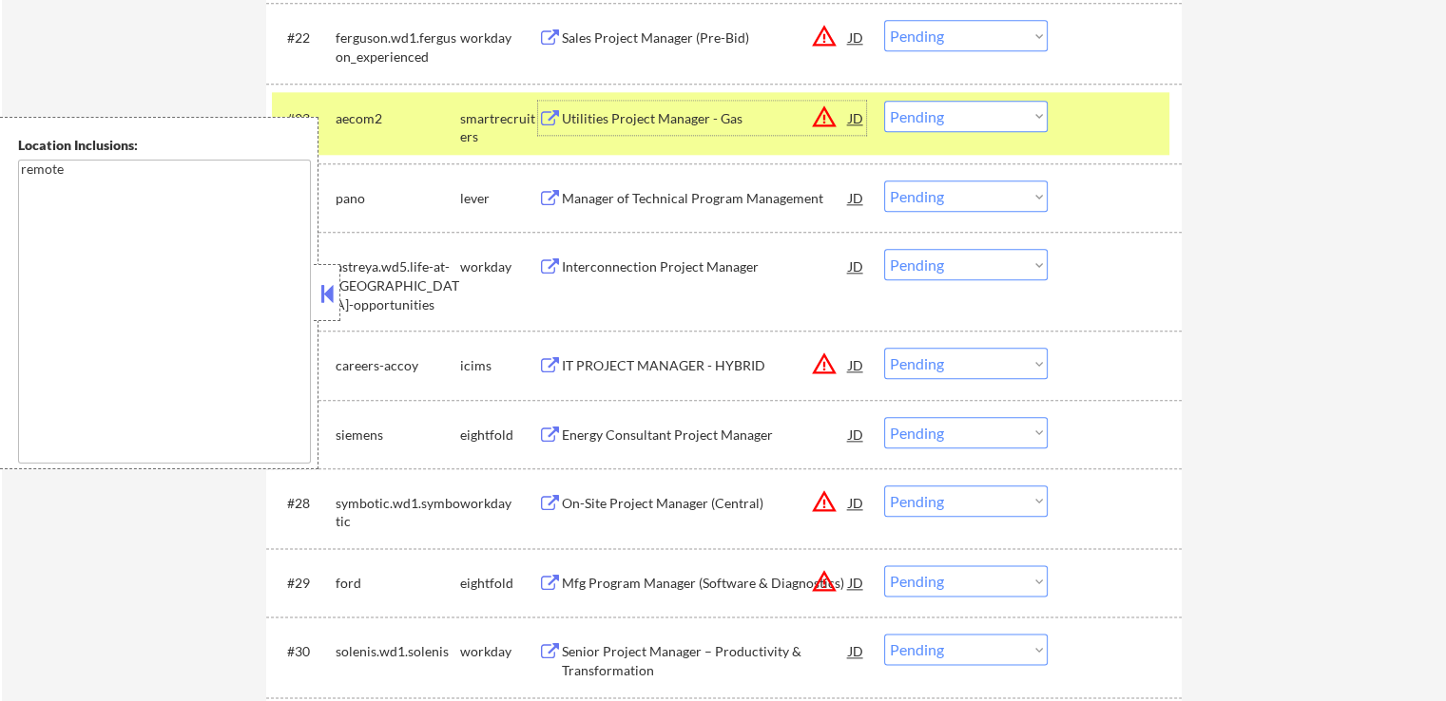
click at [931, 202] on select "Choose an option... Pending Applied Excluded (Questions) Excluded (Expired) Exc…" at bounding box center [965, 196] width 163 height 31
click at [884, 181] on select "Choose an option... Pending Applied Excluded (Questions) Excluded (Expired) Exc…" at bounding box center [965, 196] width 163 height 31
select select ""pending""
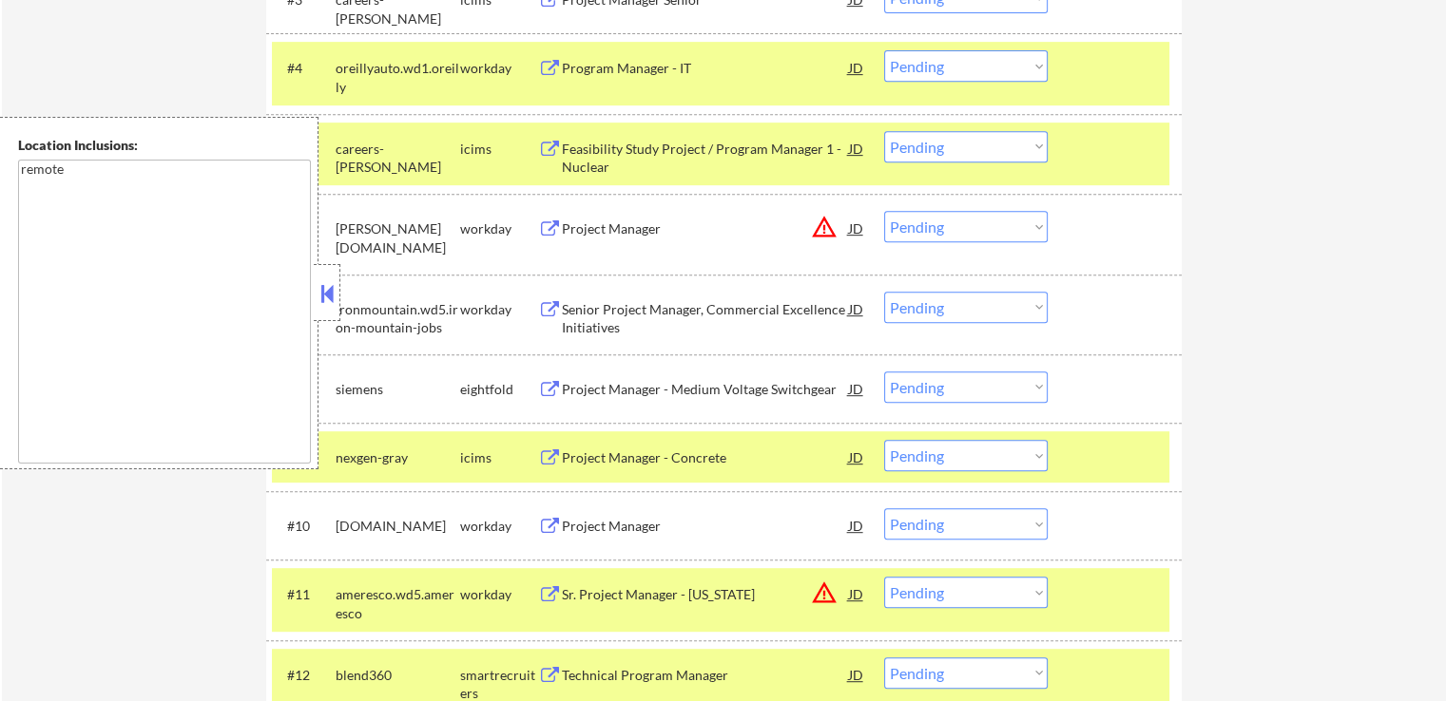
scroll to position [950, 0]
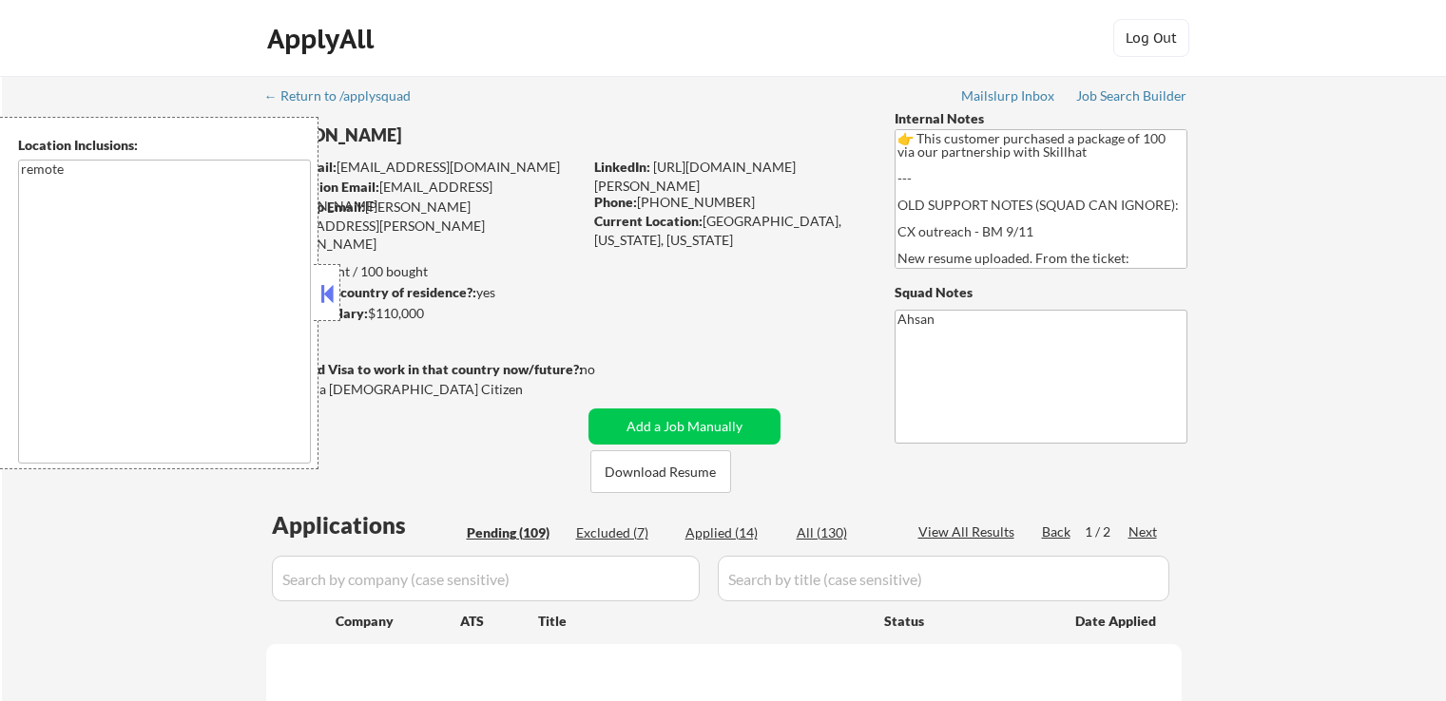
select select ""pending""
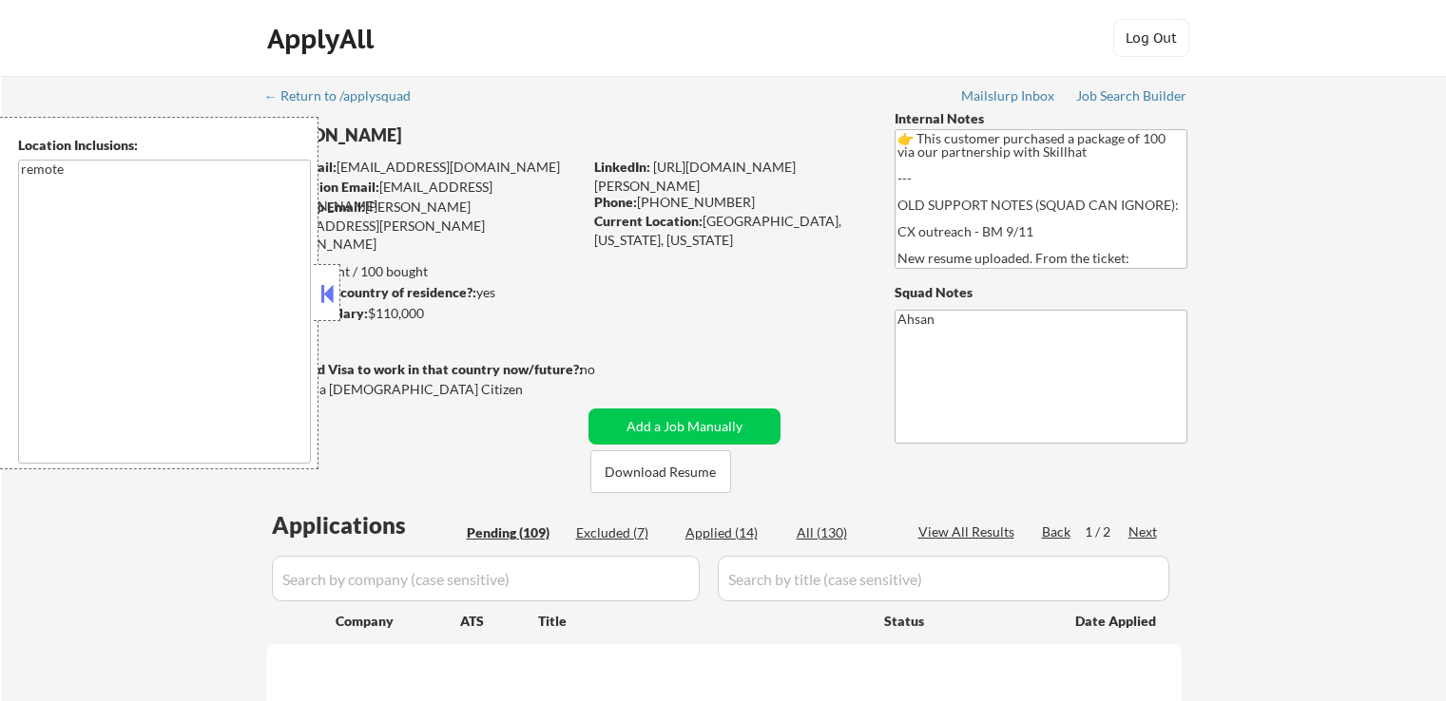
select select ""pending""
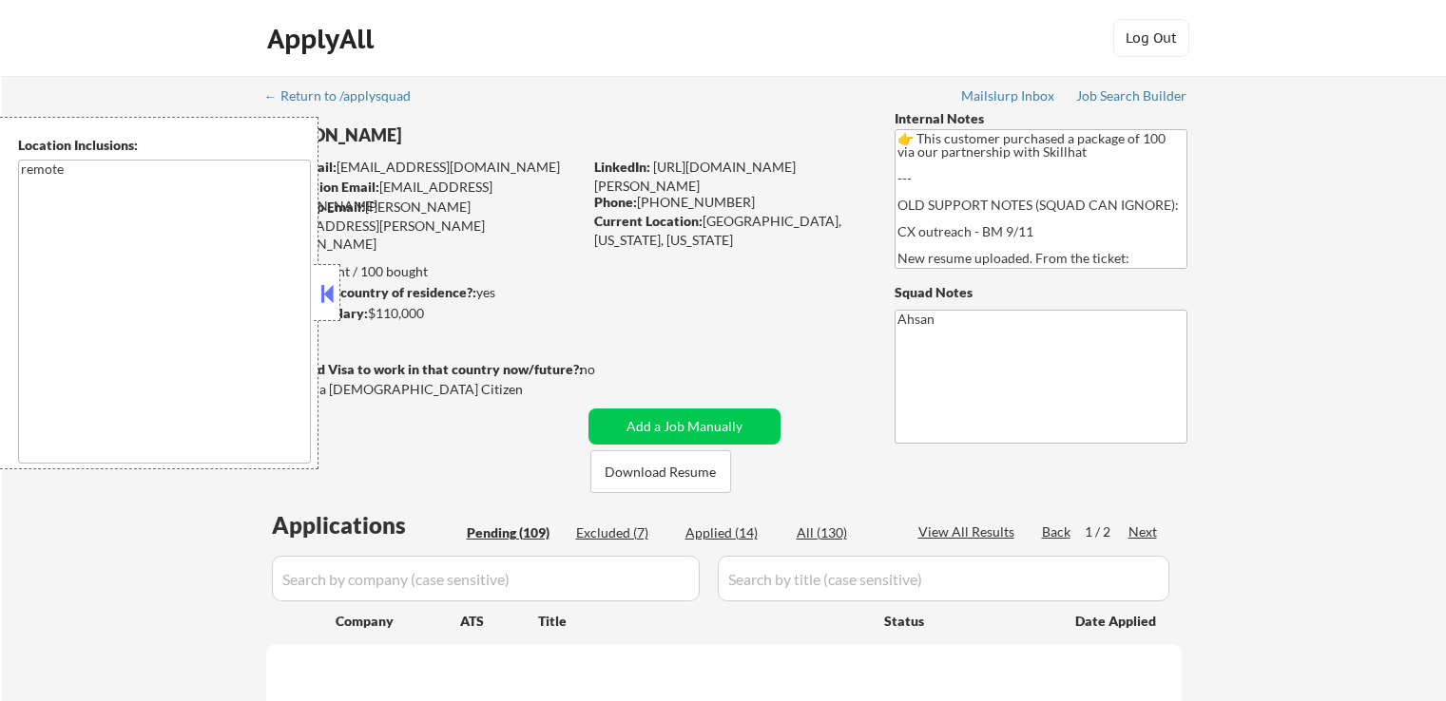
select select ""pending""
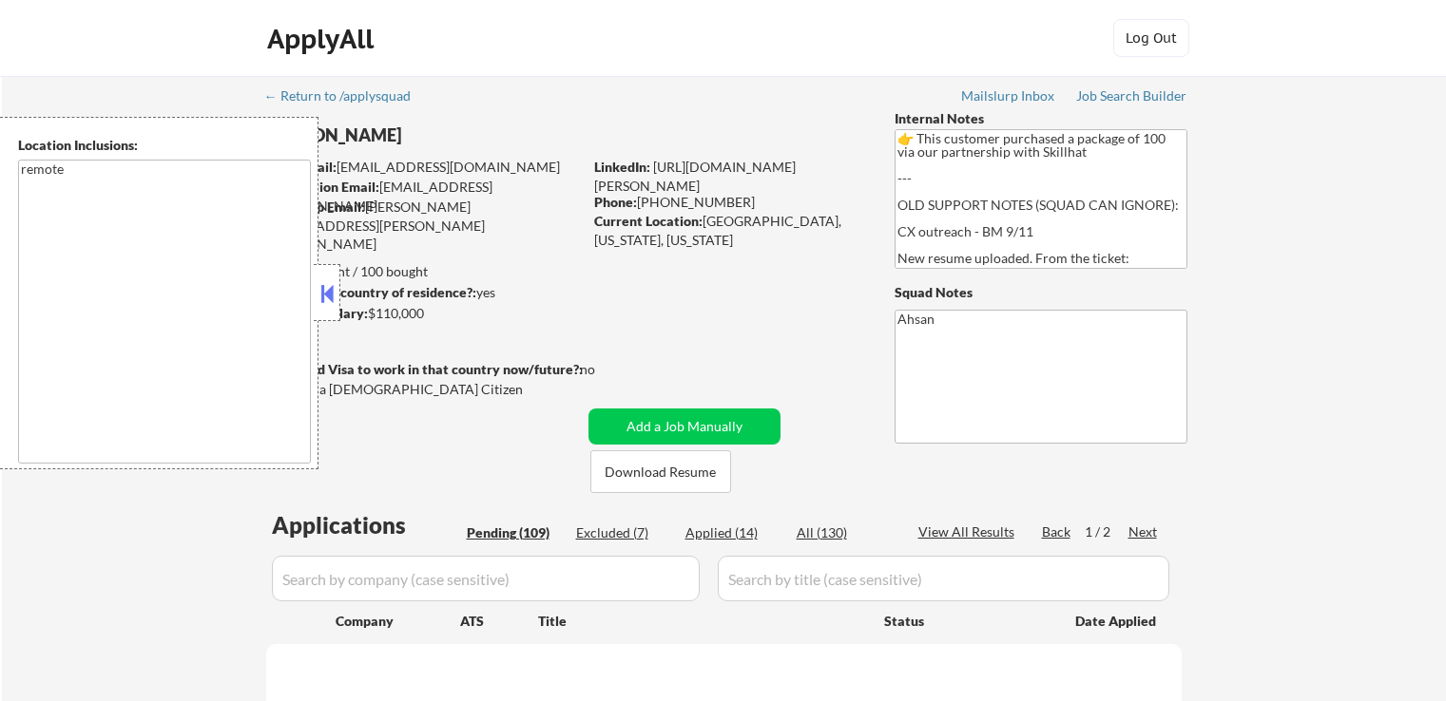
select select ""pending""
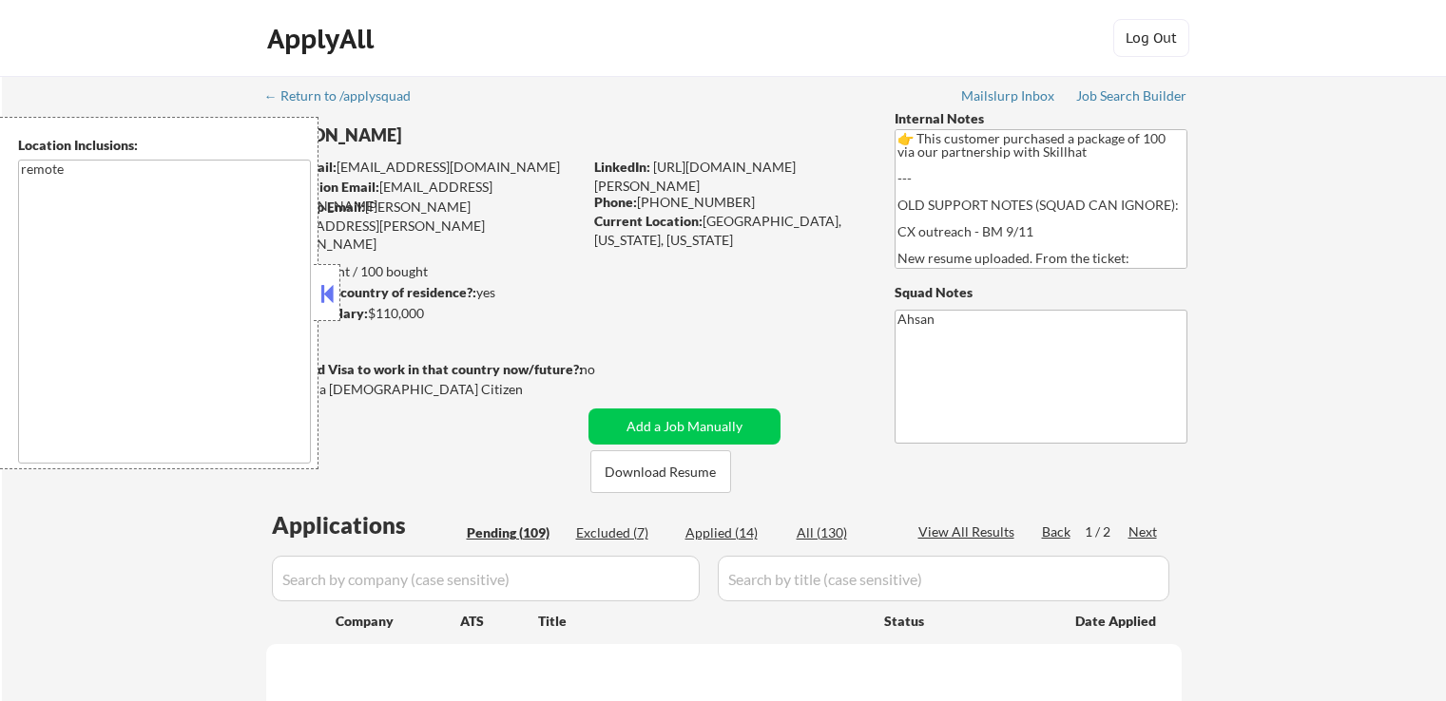
select select ""pending""
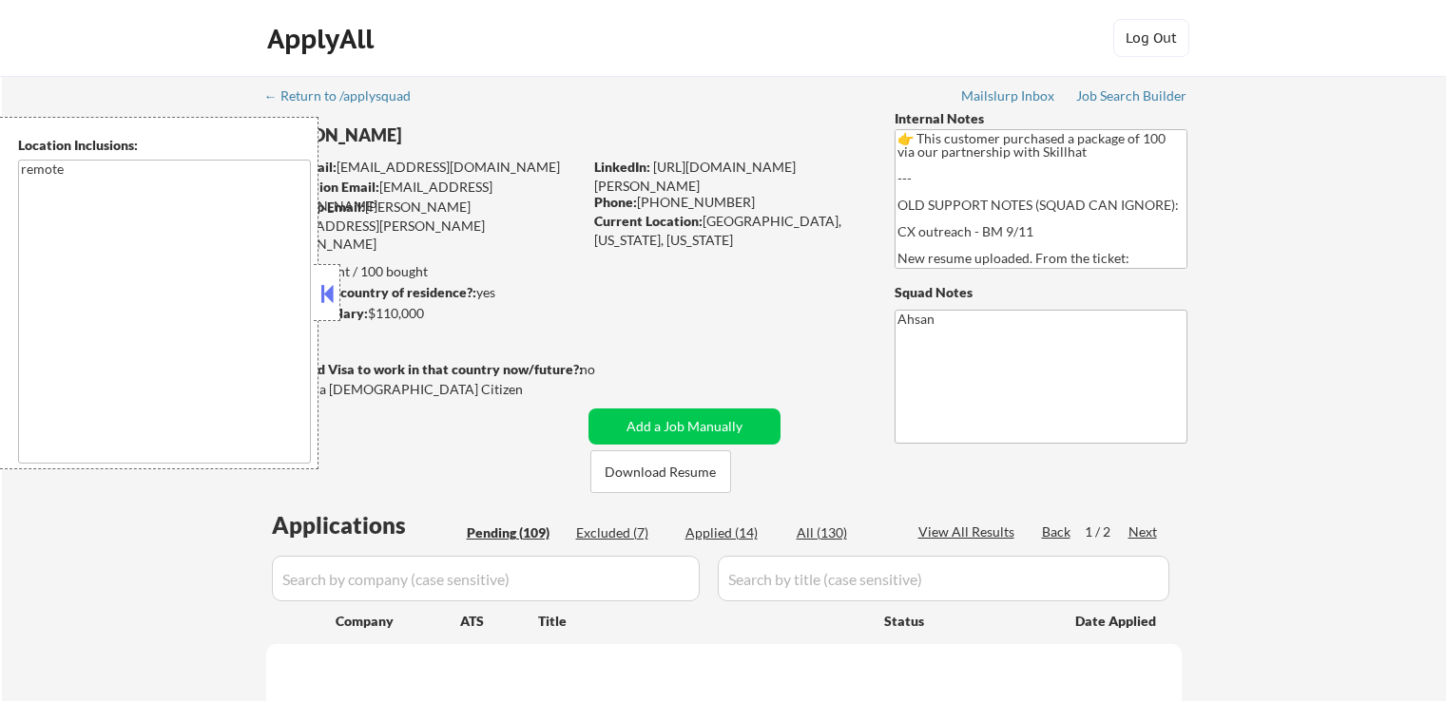
select select ""pending""
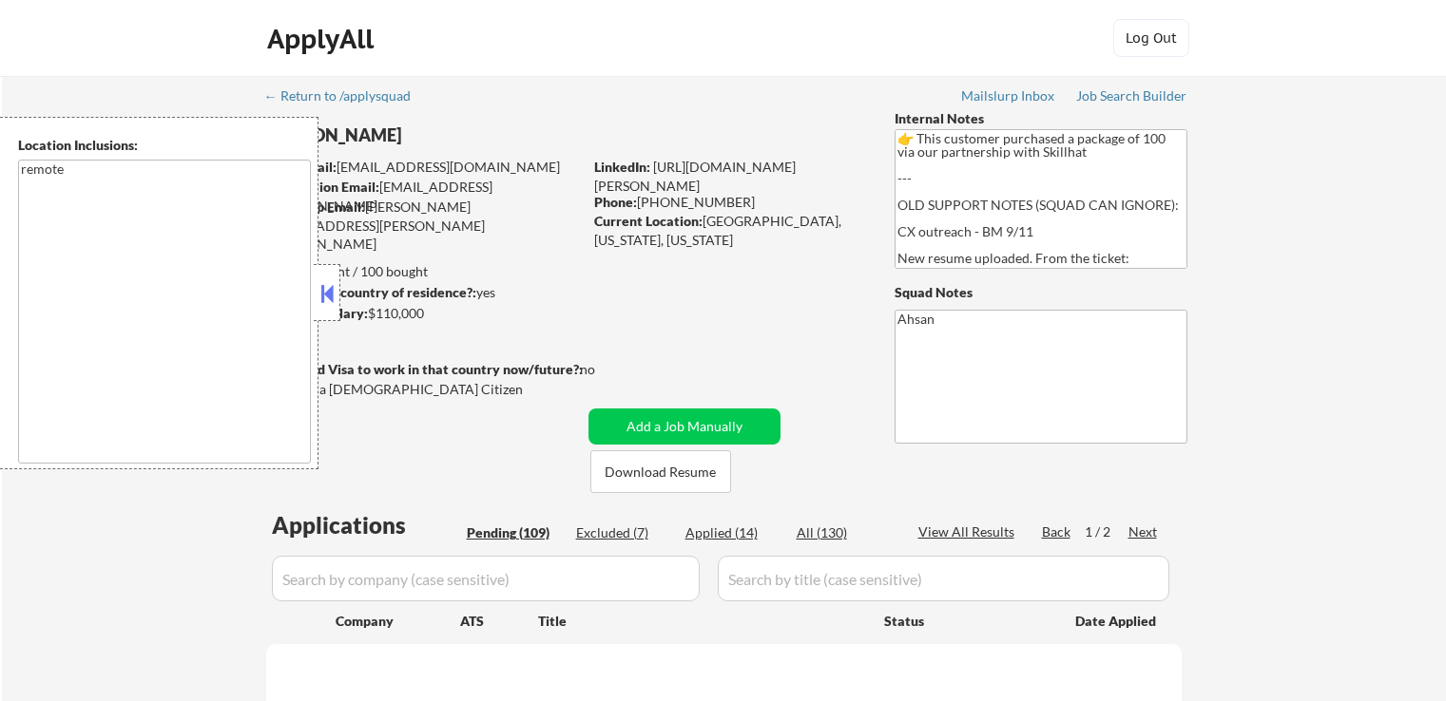
select select ""pending""
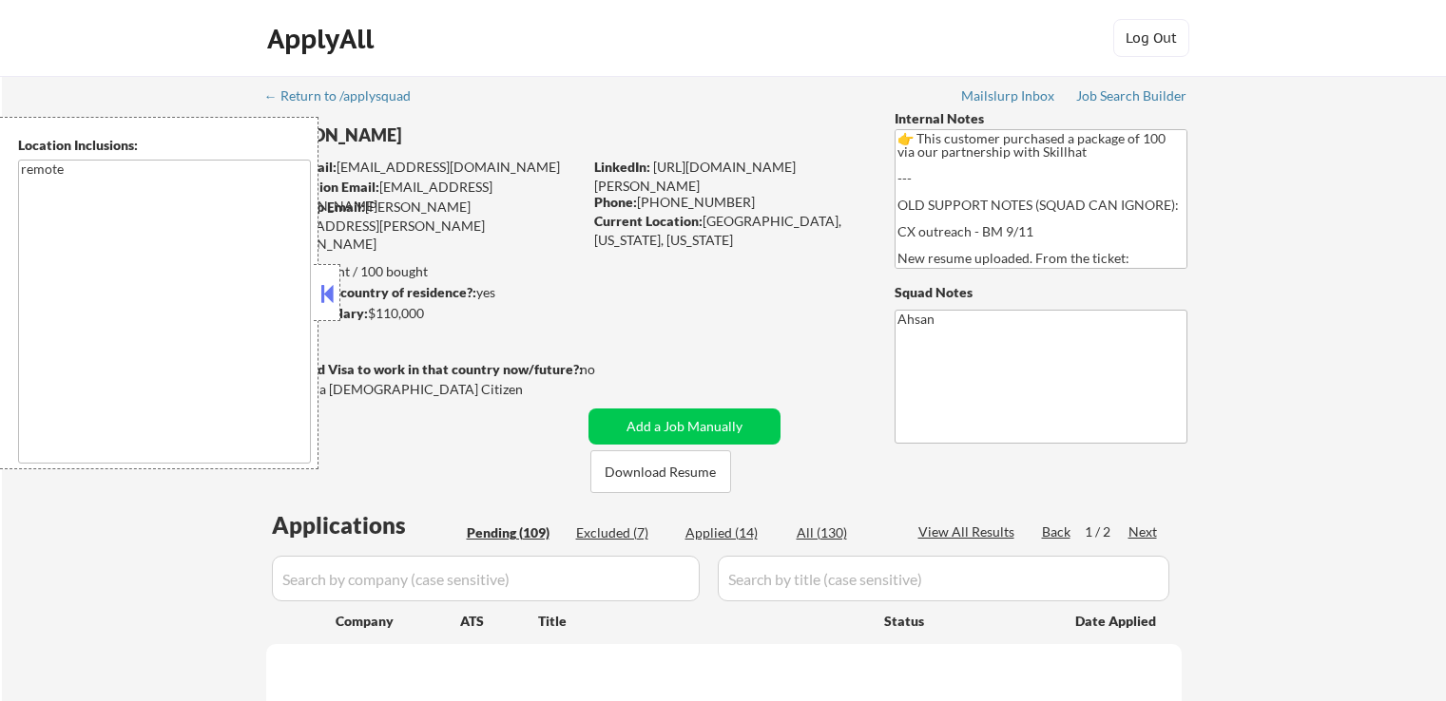
select select ""pending""
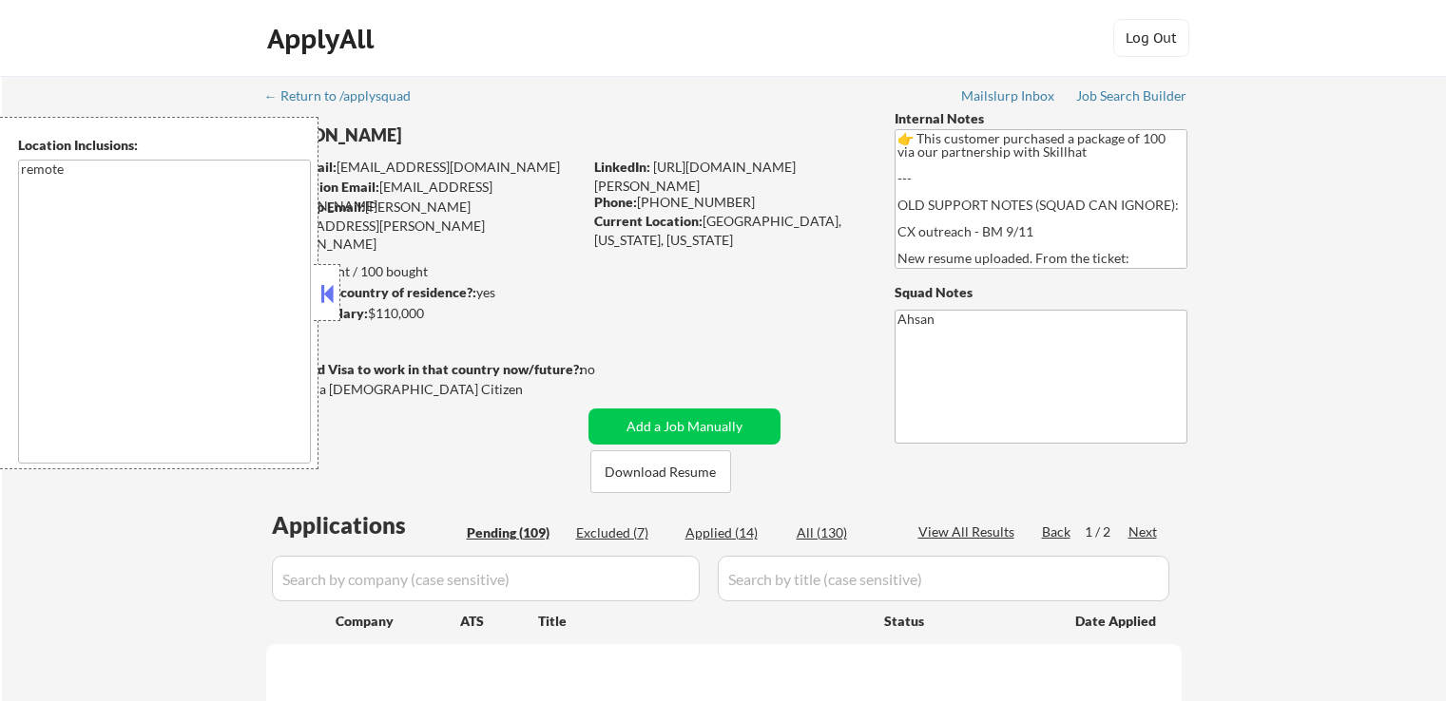
select select ""pending""
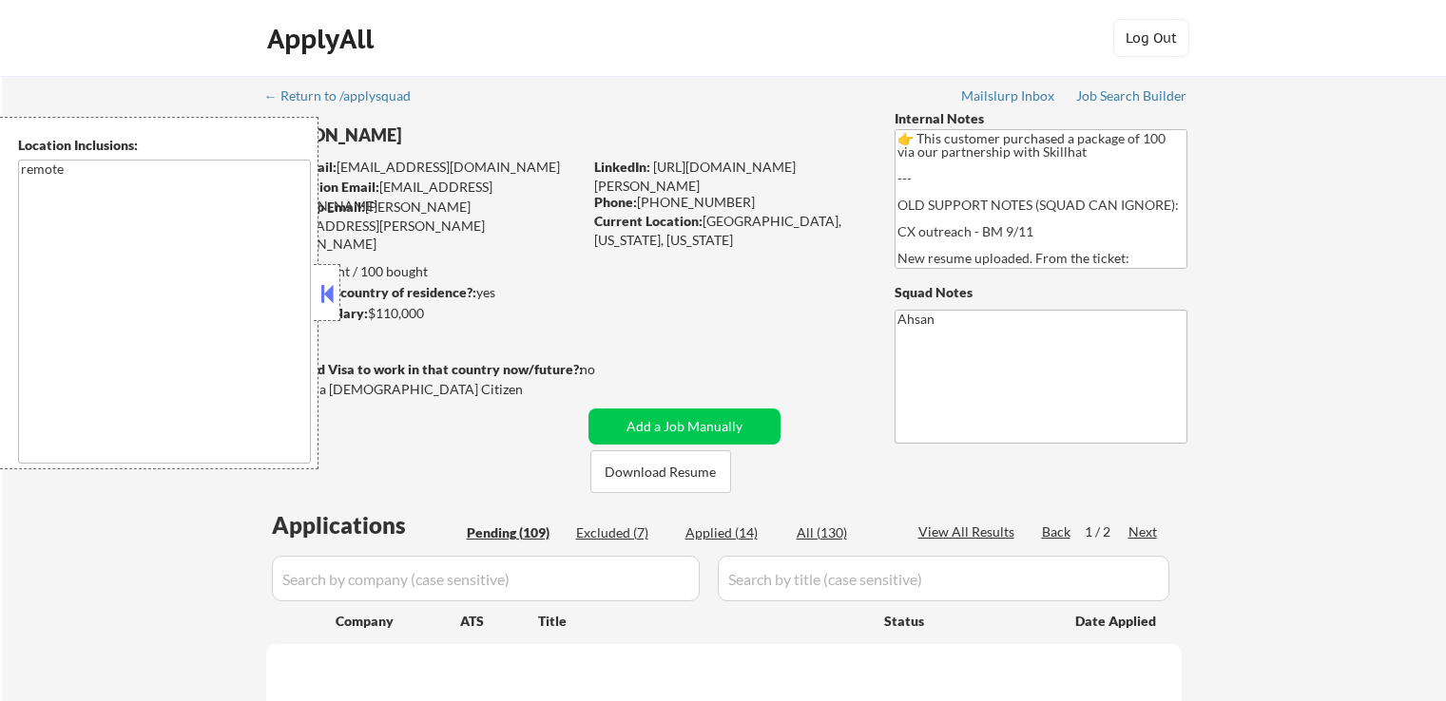
select select ""pending""
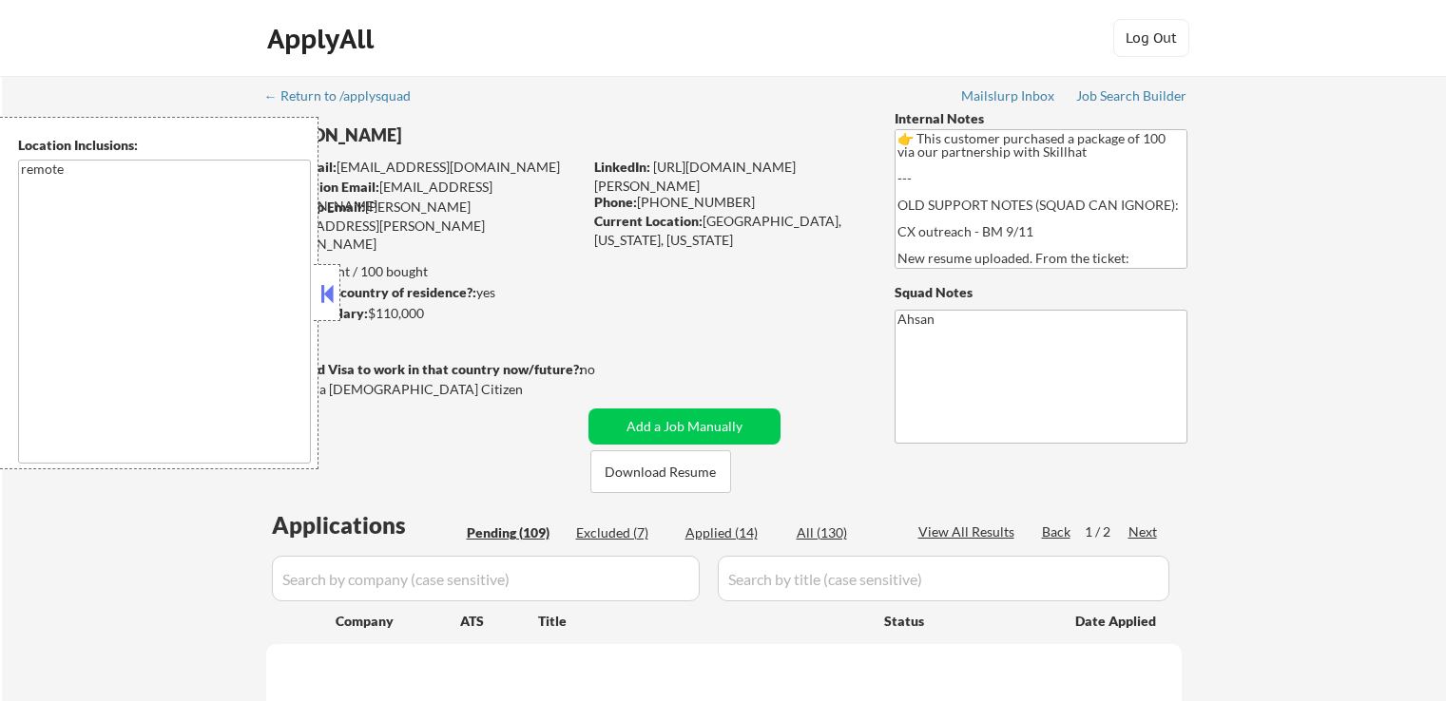
select select ""pending""
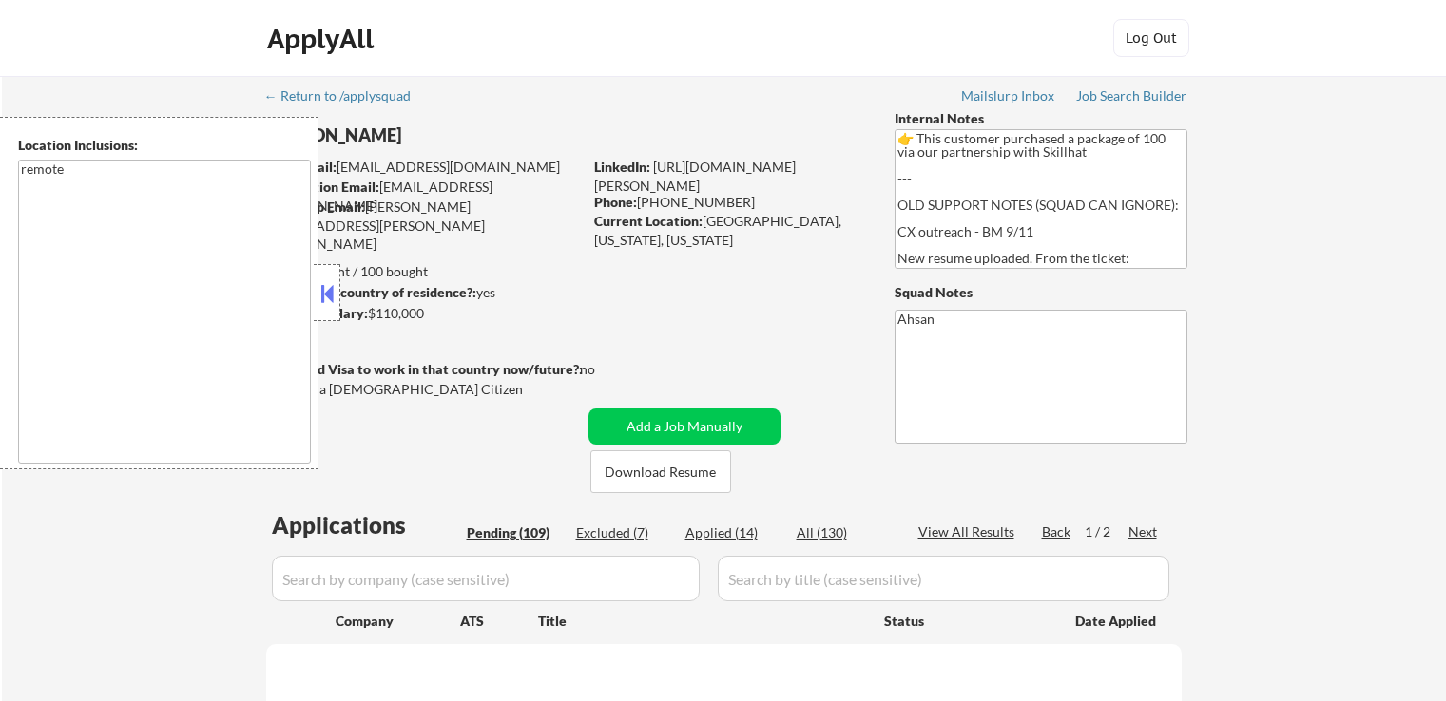
select select ""pending""
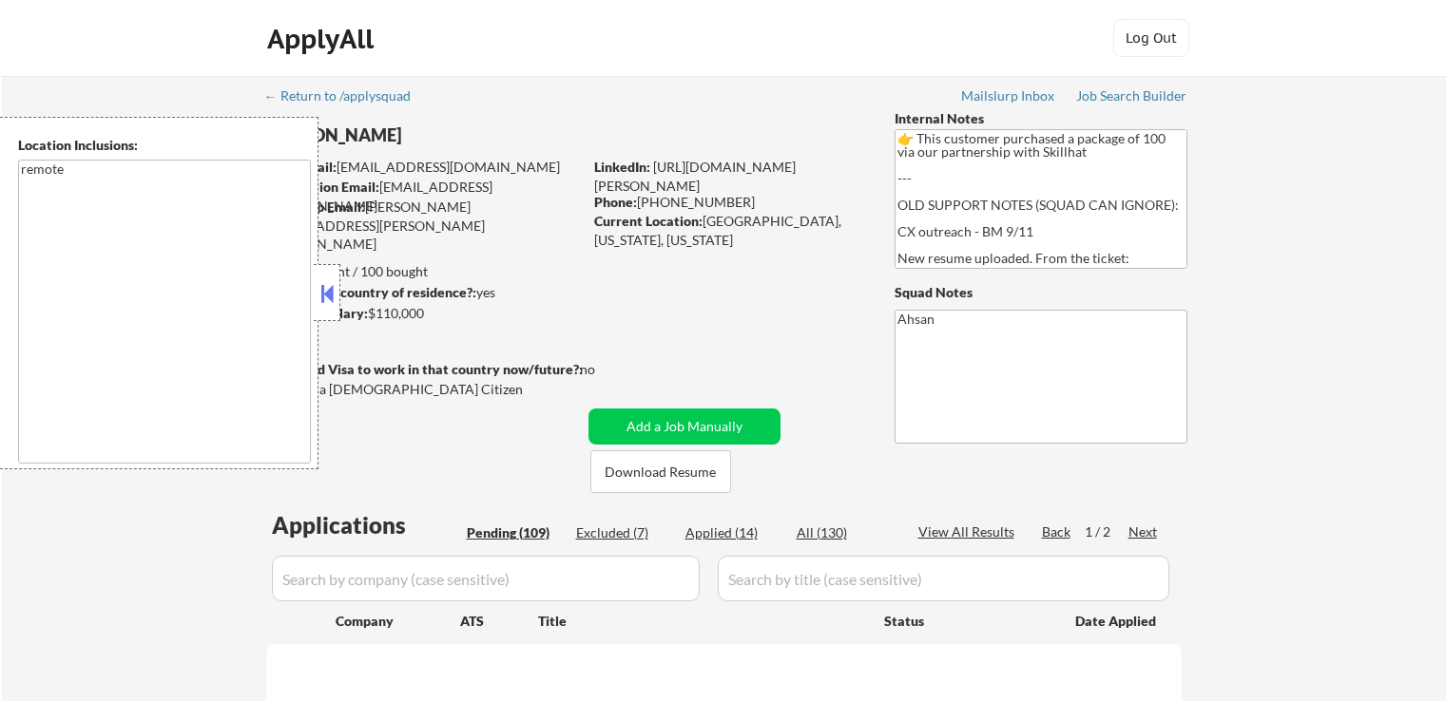
select select ""pending""
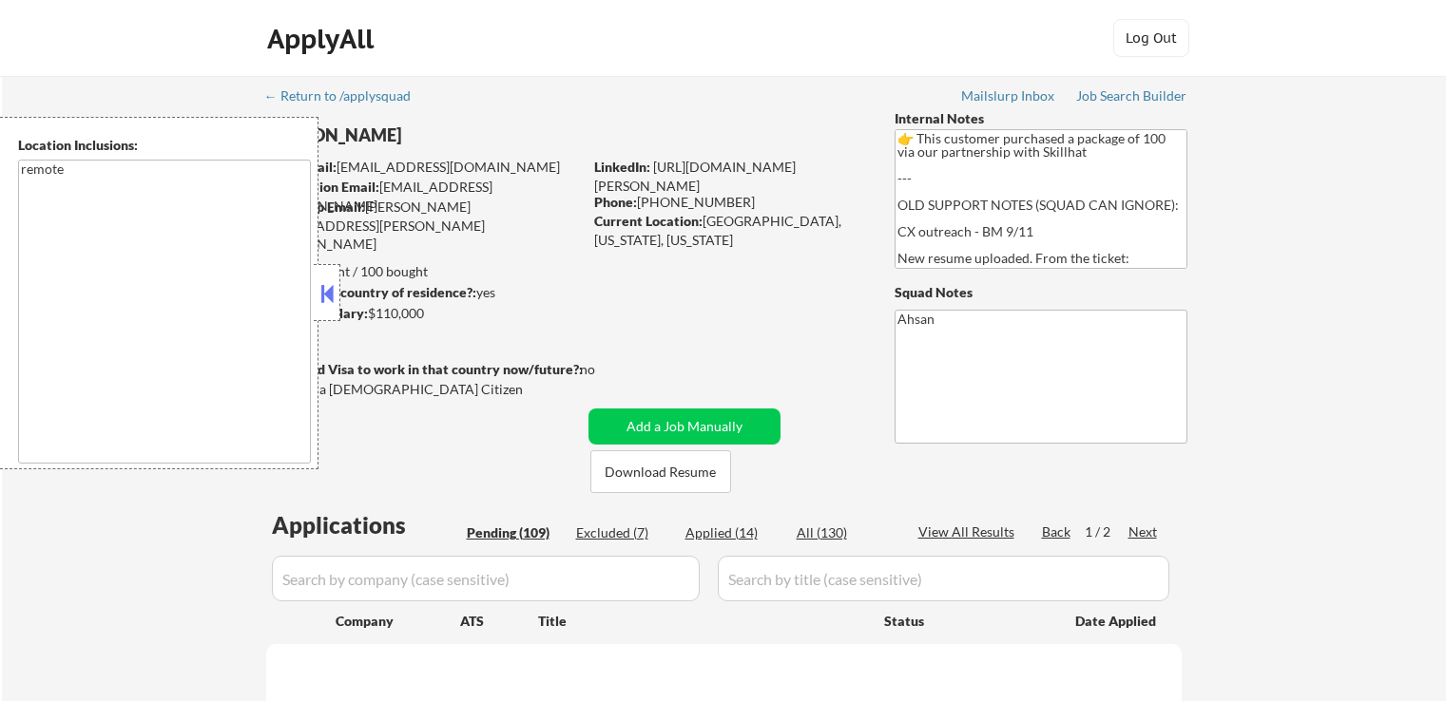
select select ""pending""
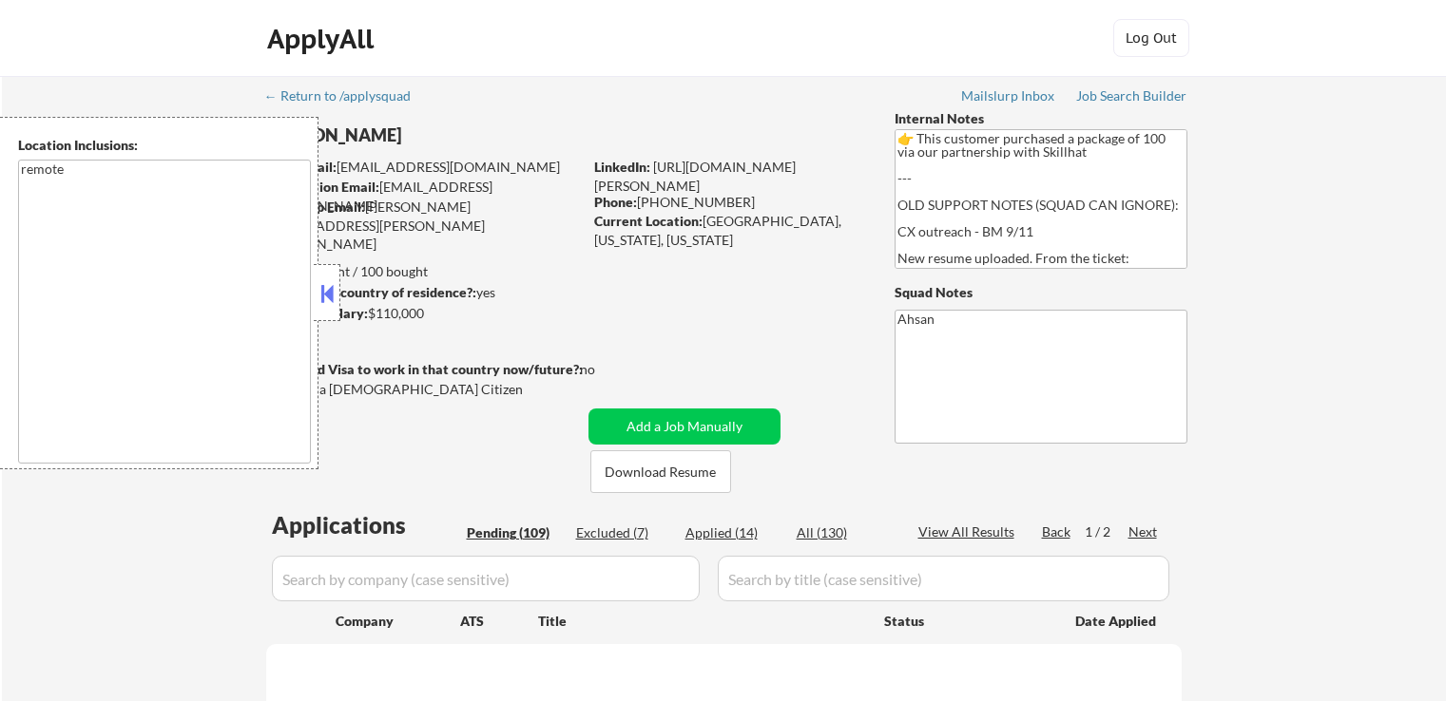
select select ""pending""
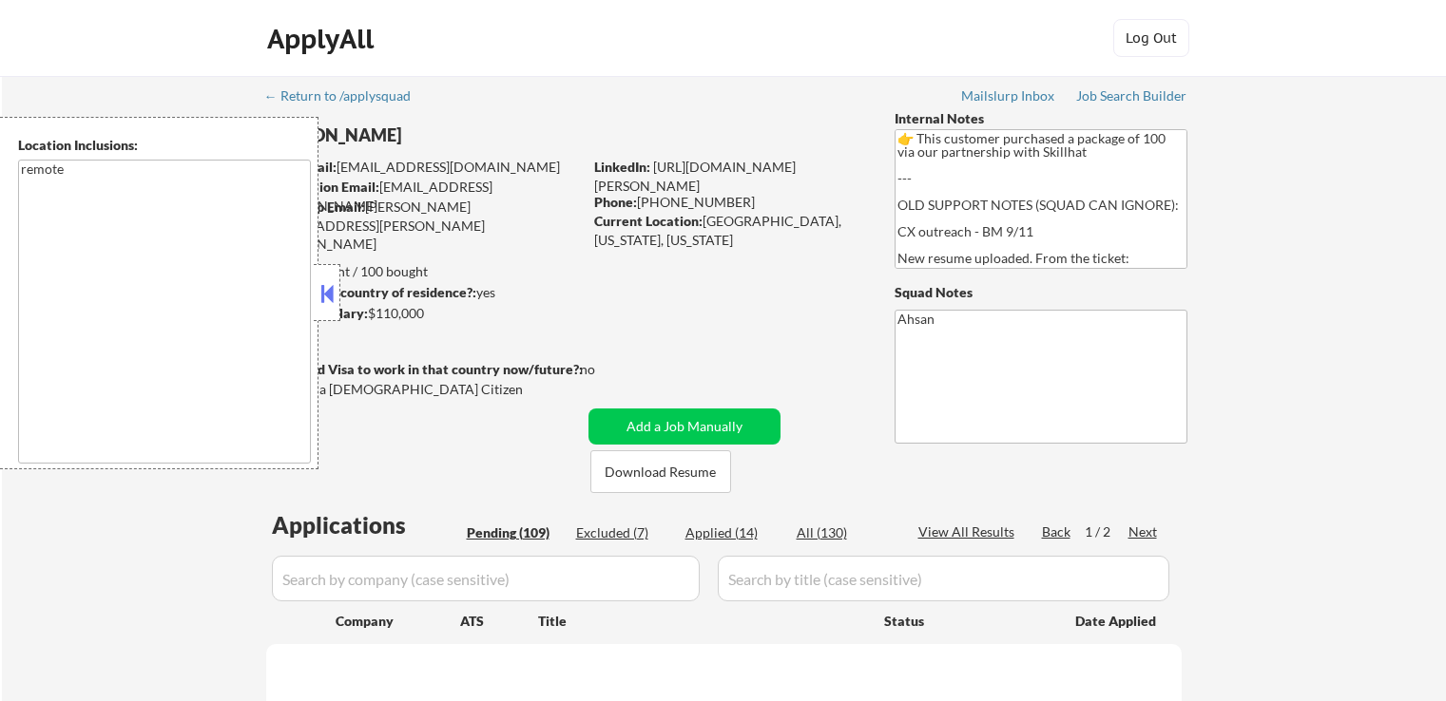
select select ""pending""
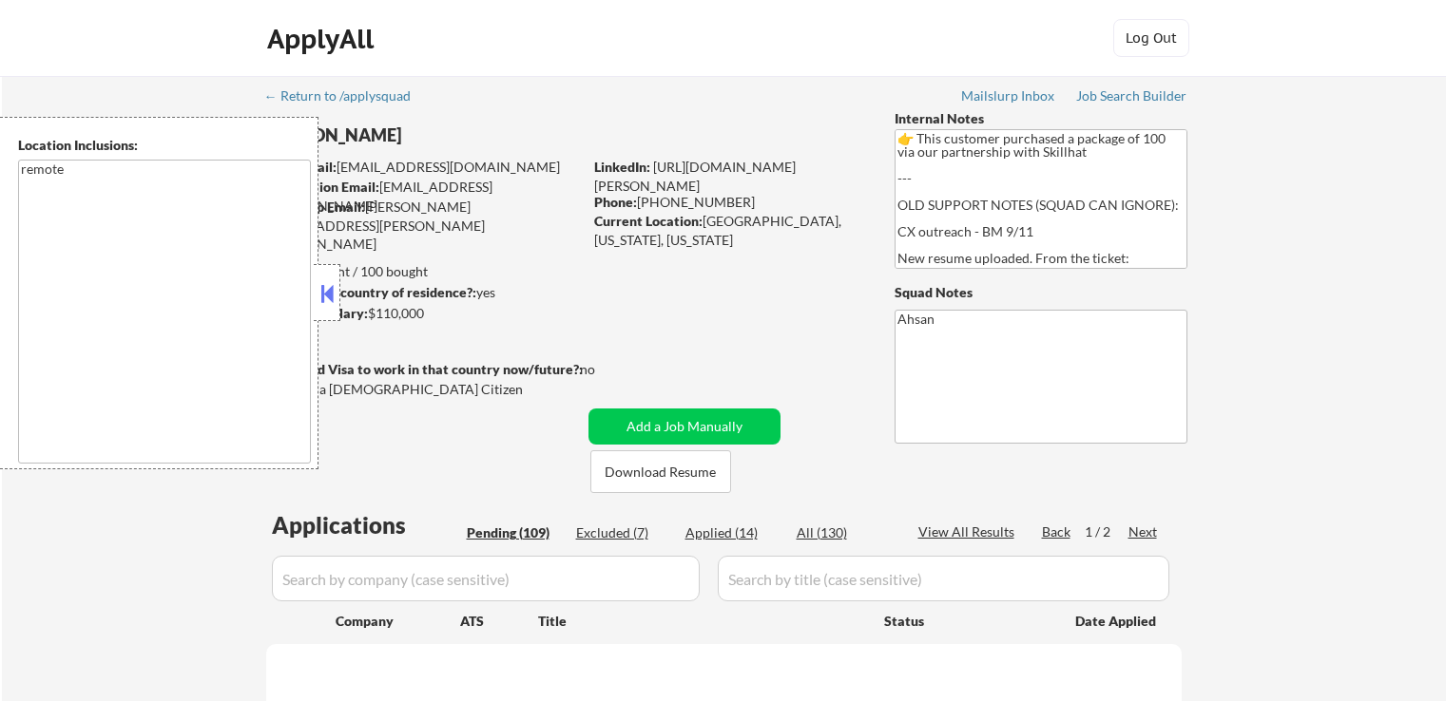
select select ""pending""
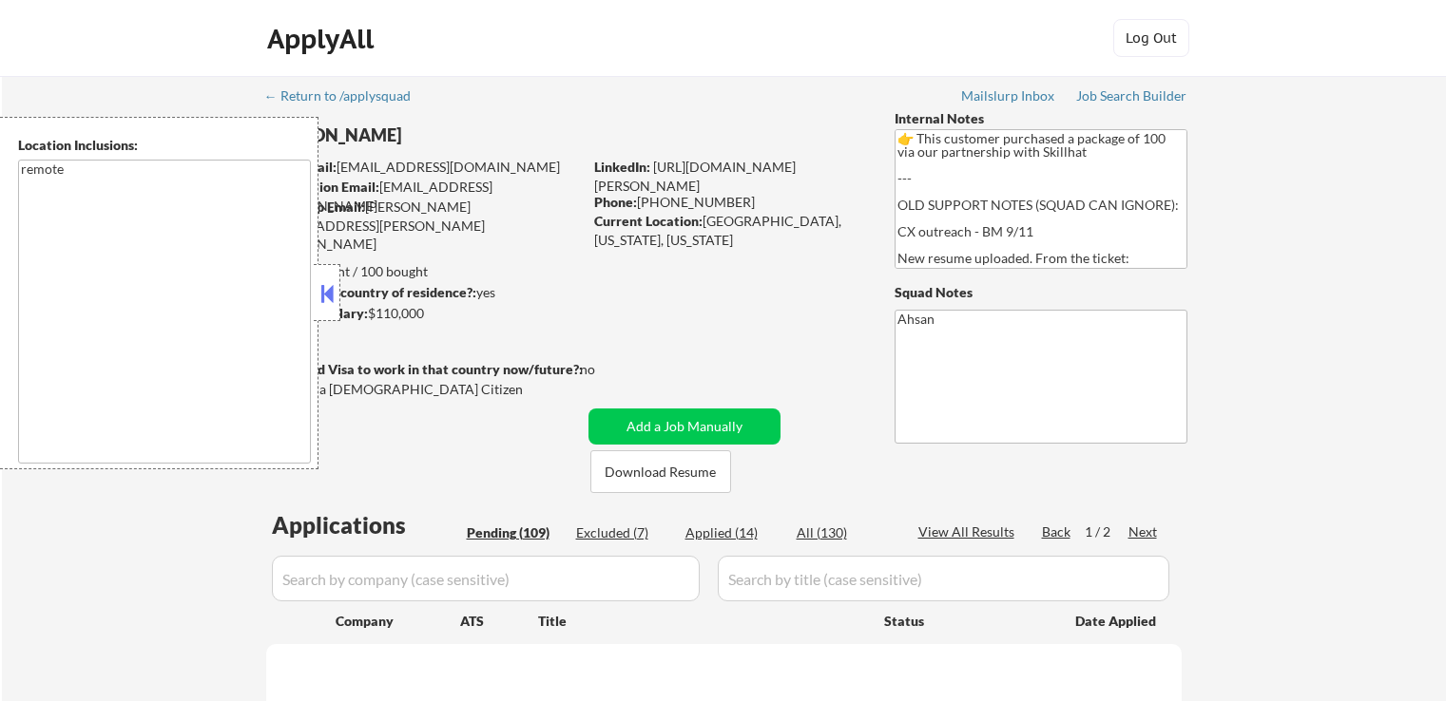
select select ""pending""
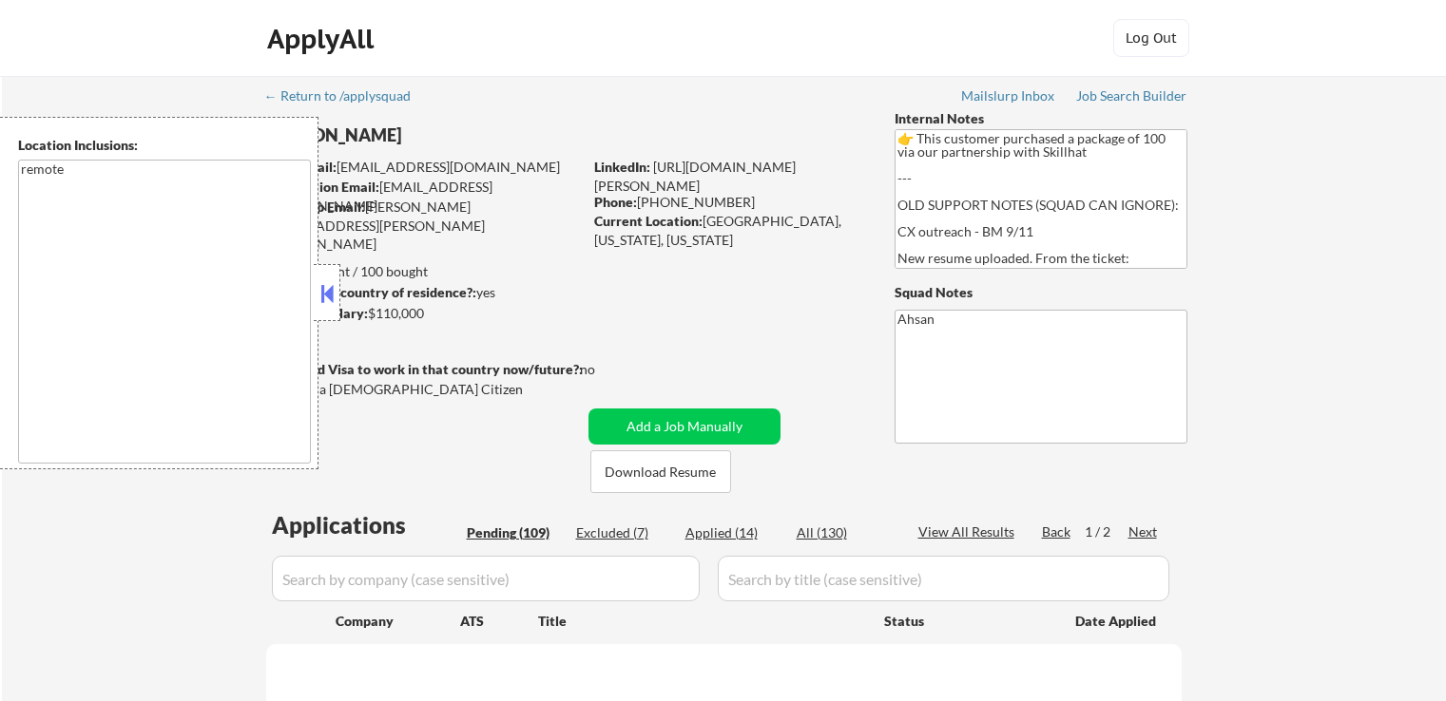
select select ""pending""
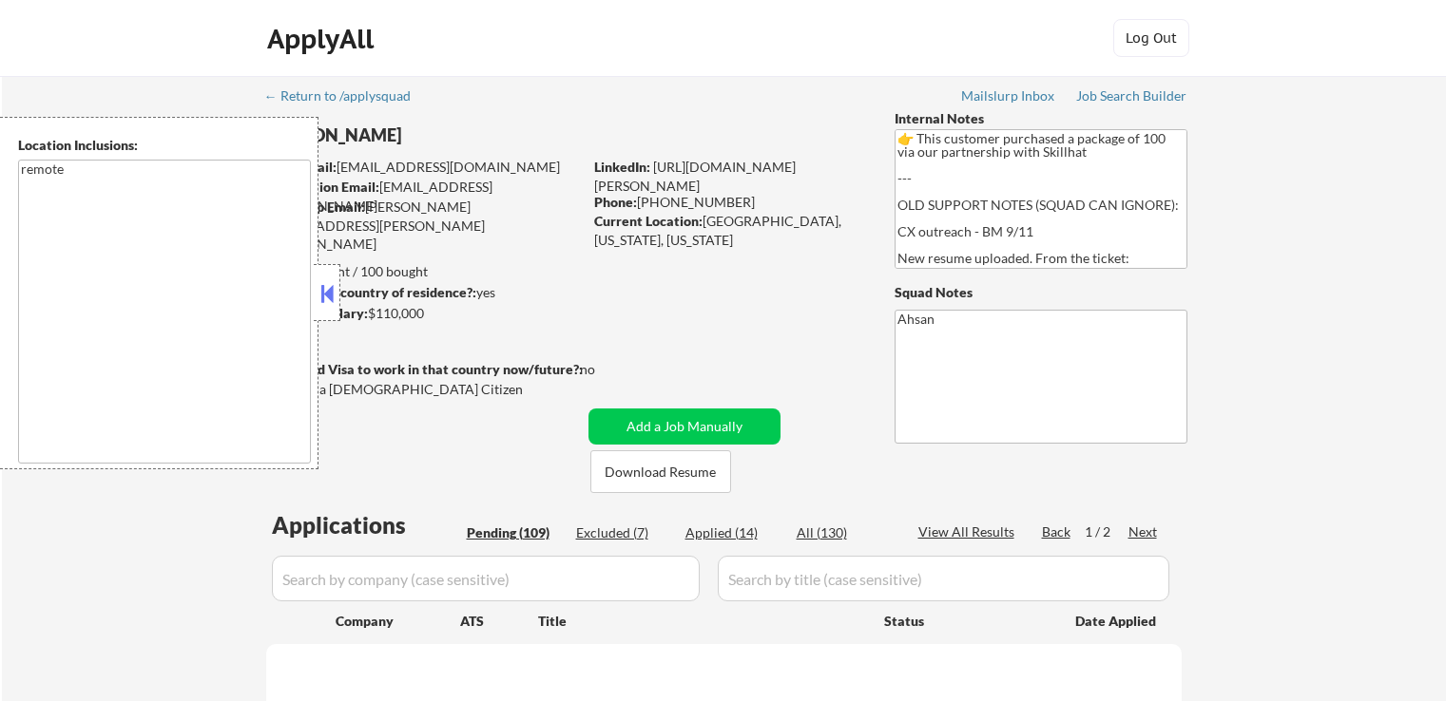
select select ""pending""
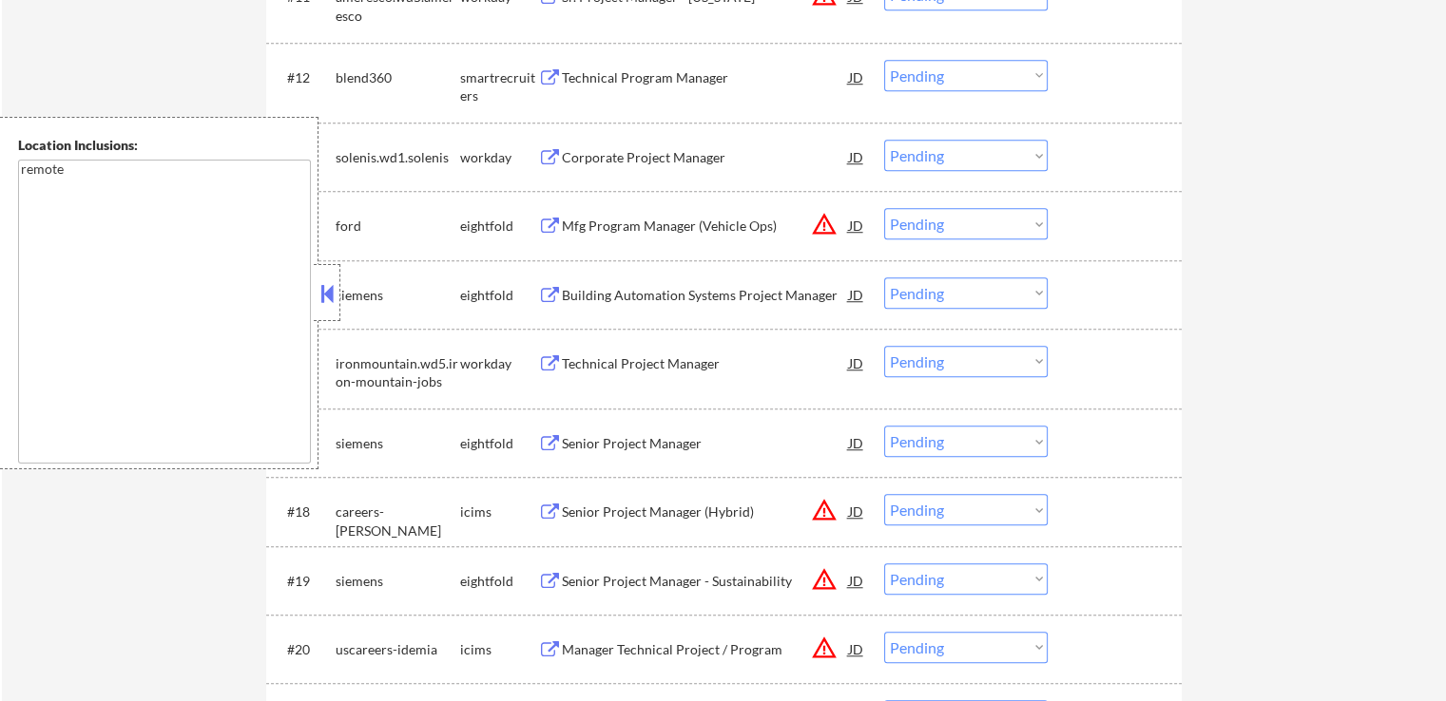
scroll to position [1901, 0]
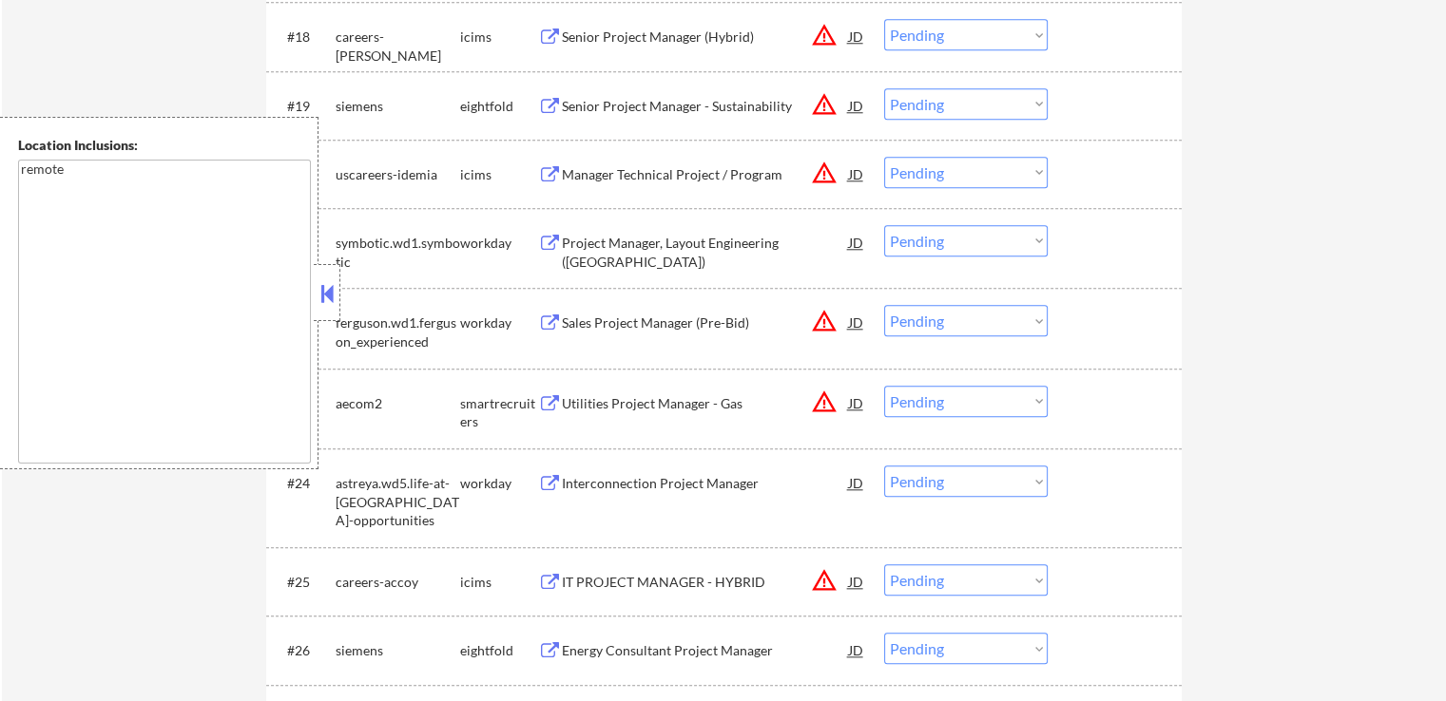
click at [943, 407] on select "Choose an option... Pending Applied Excluded (Questions) Excluded (Expired) Exc…" at bounding box center [965, 401] width 163 height 31
click at [884, 386] on select "Choose an option... Pending Applied Excluded (Questions) Excluded (Expired) Exc…" at bounding box center [965, 401] width 163 height 31
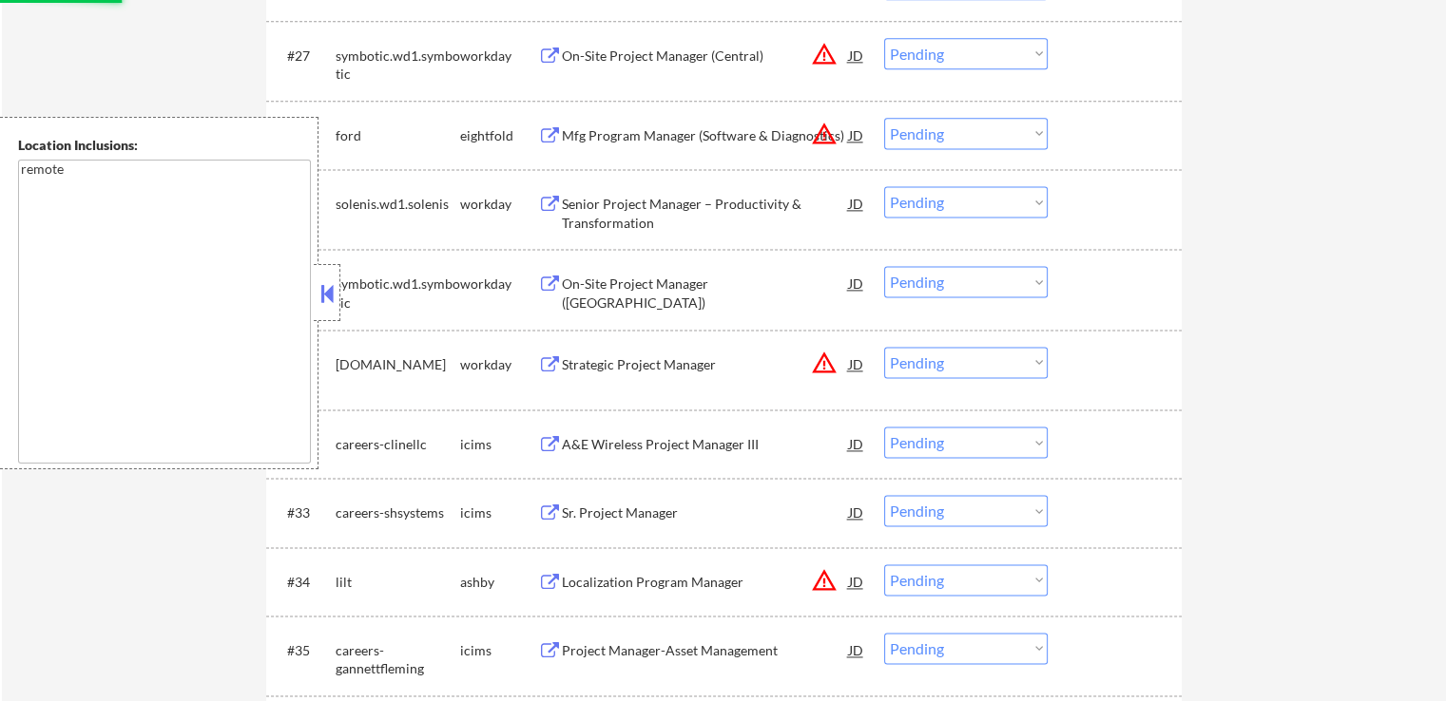
scroll to position [2566, 0]
select select ""pending""
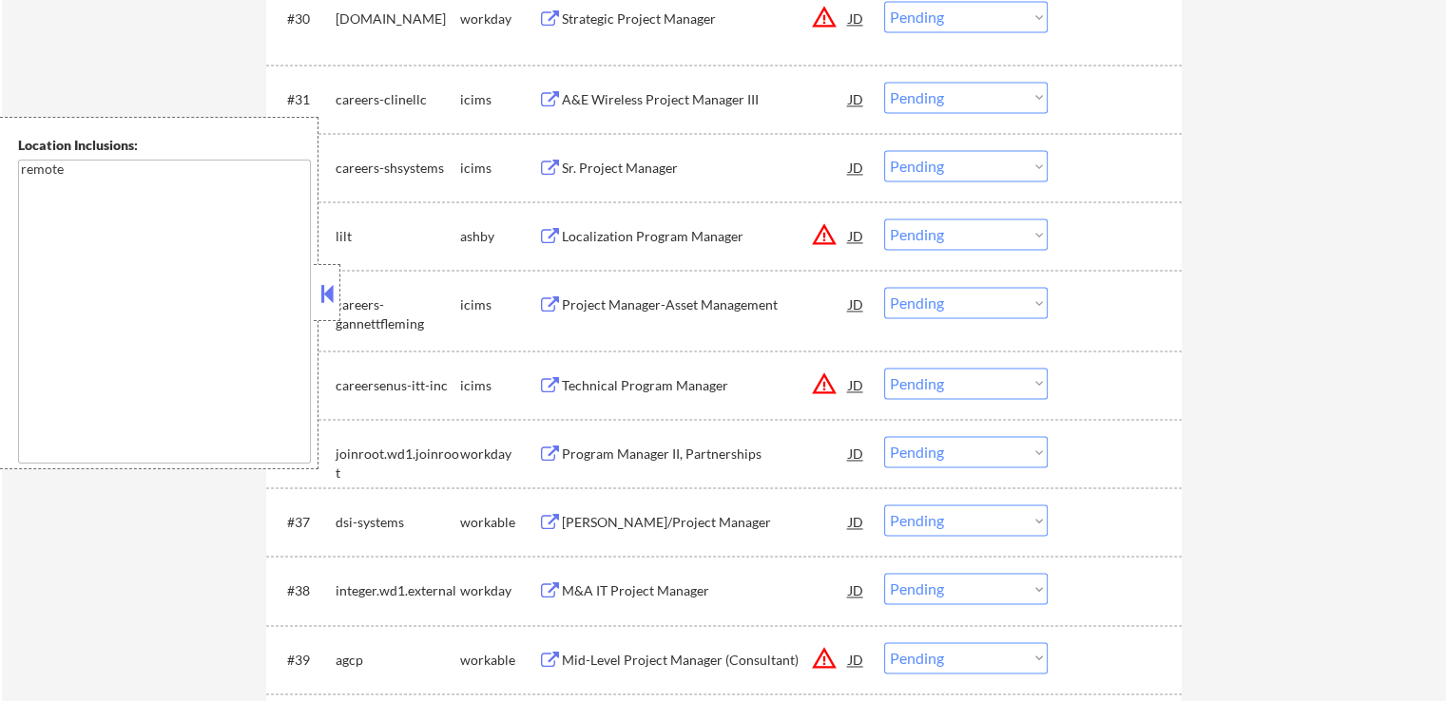
scroll to position [2946, 0]
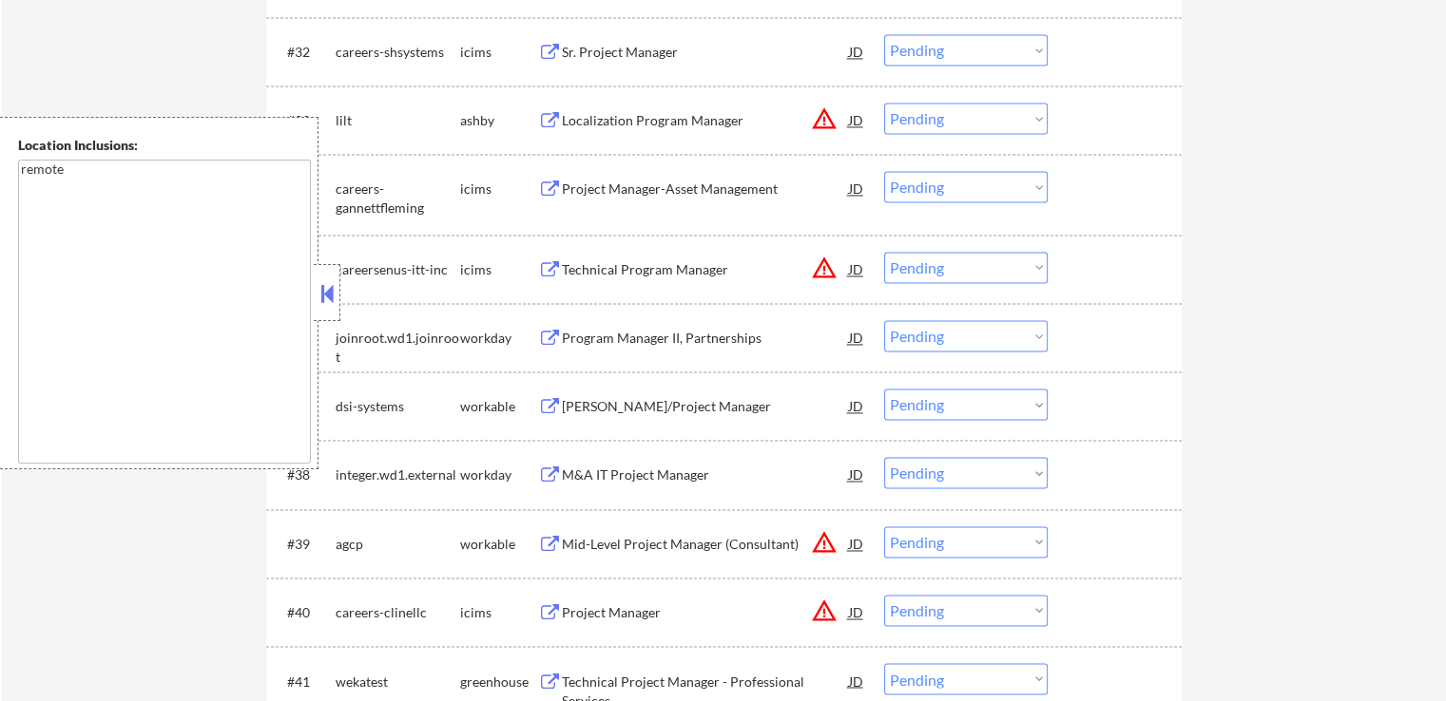
click at [602, 119] on div "Localization Program Manager" at bounding box center [705, 120] width 287 height 19
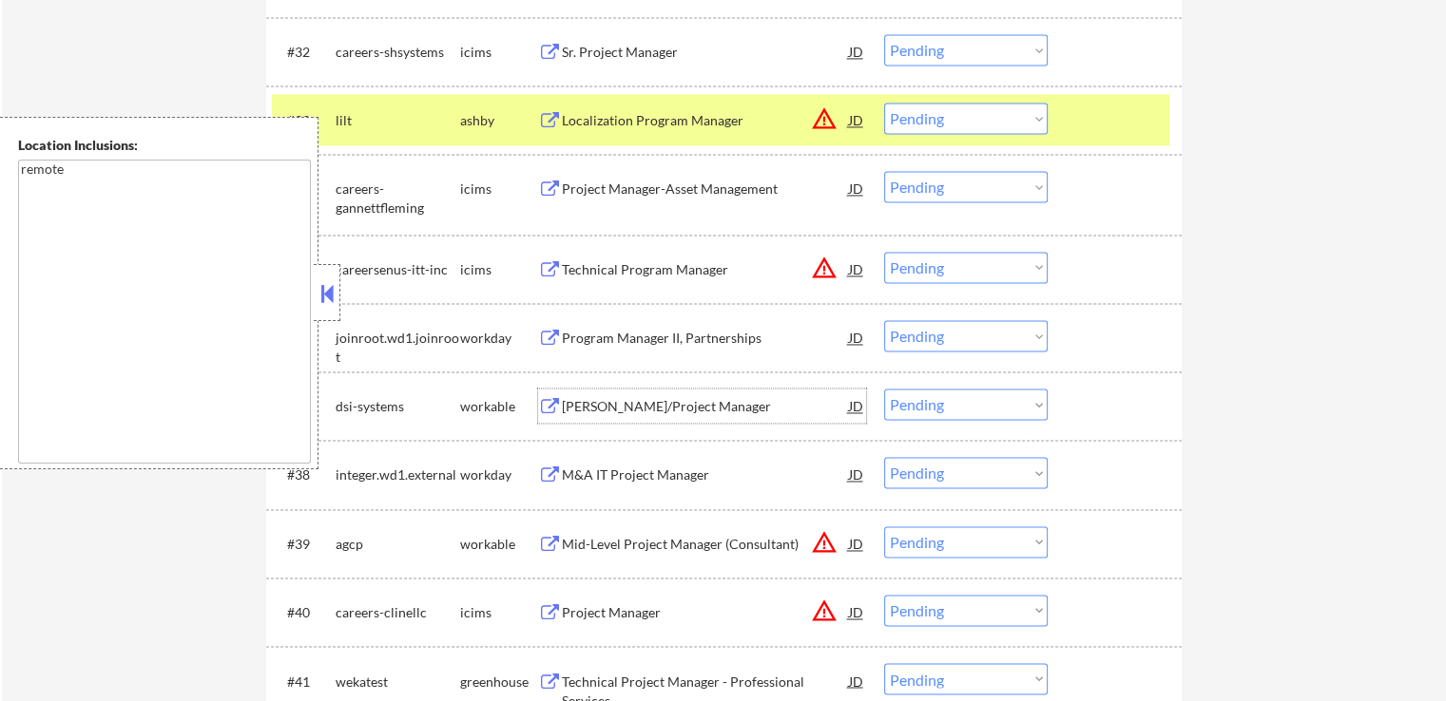
click at [563, 405] on div "[PERSON_NAME]/Project Manager" at bounding box center [705, 406] width 287 height 19
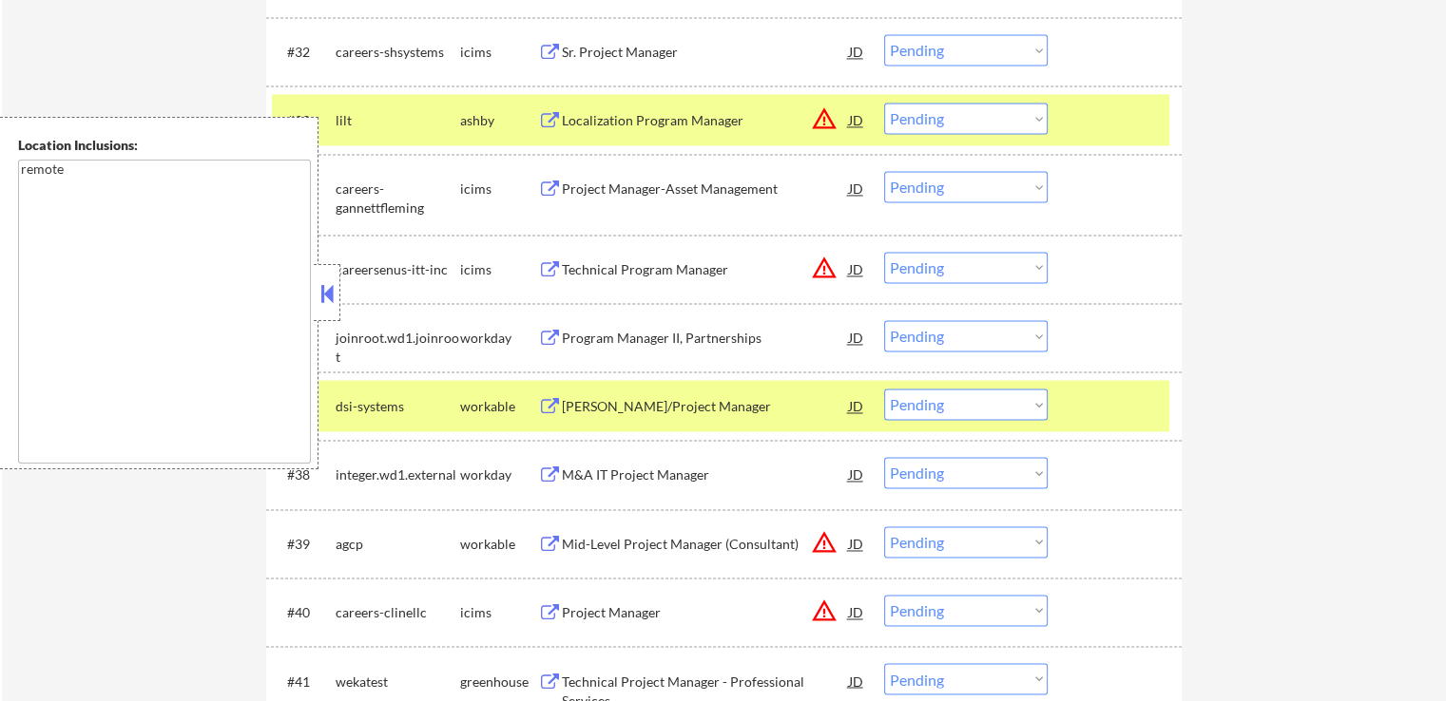
click at [551, 546] on button at bounding box center [550, 545] width 24 height 18
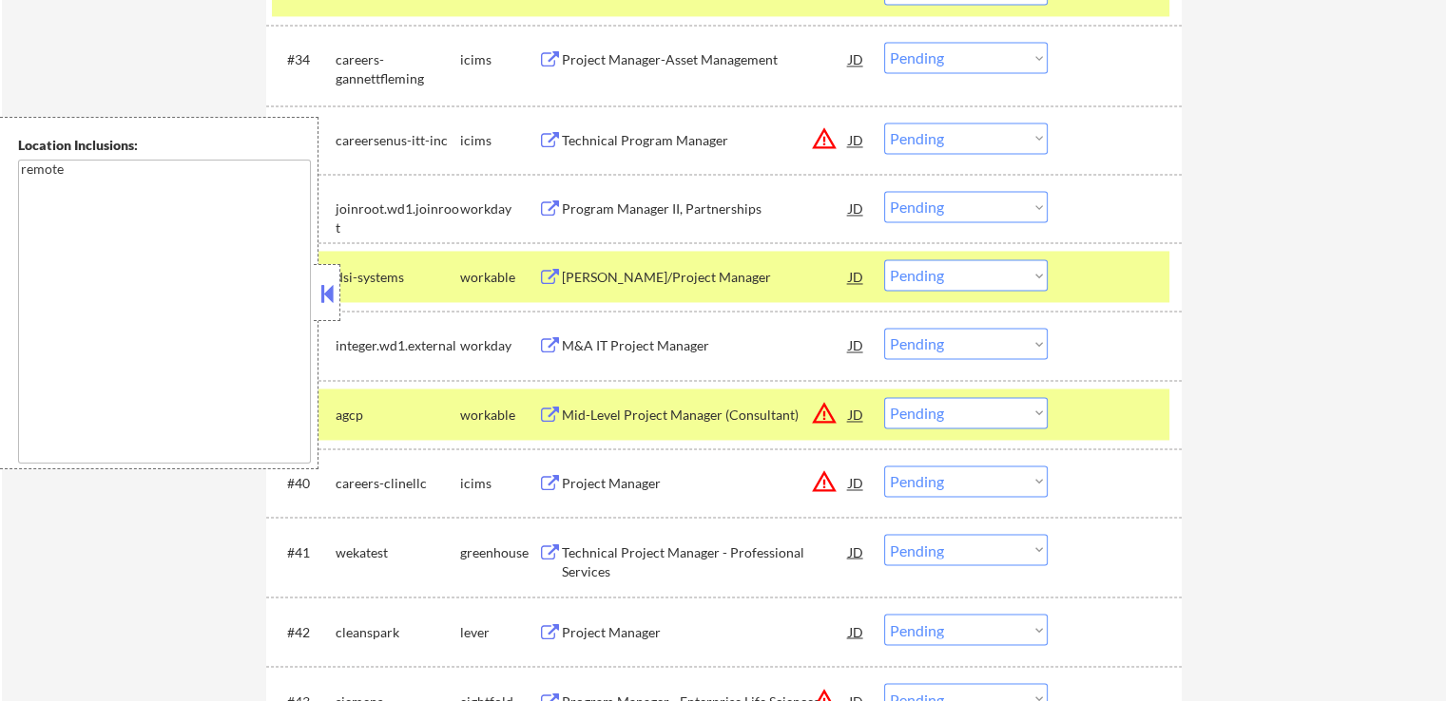
scroll to position [3136, 0]
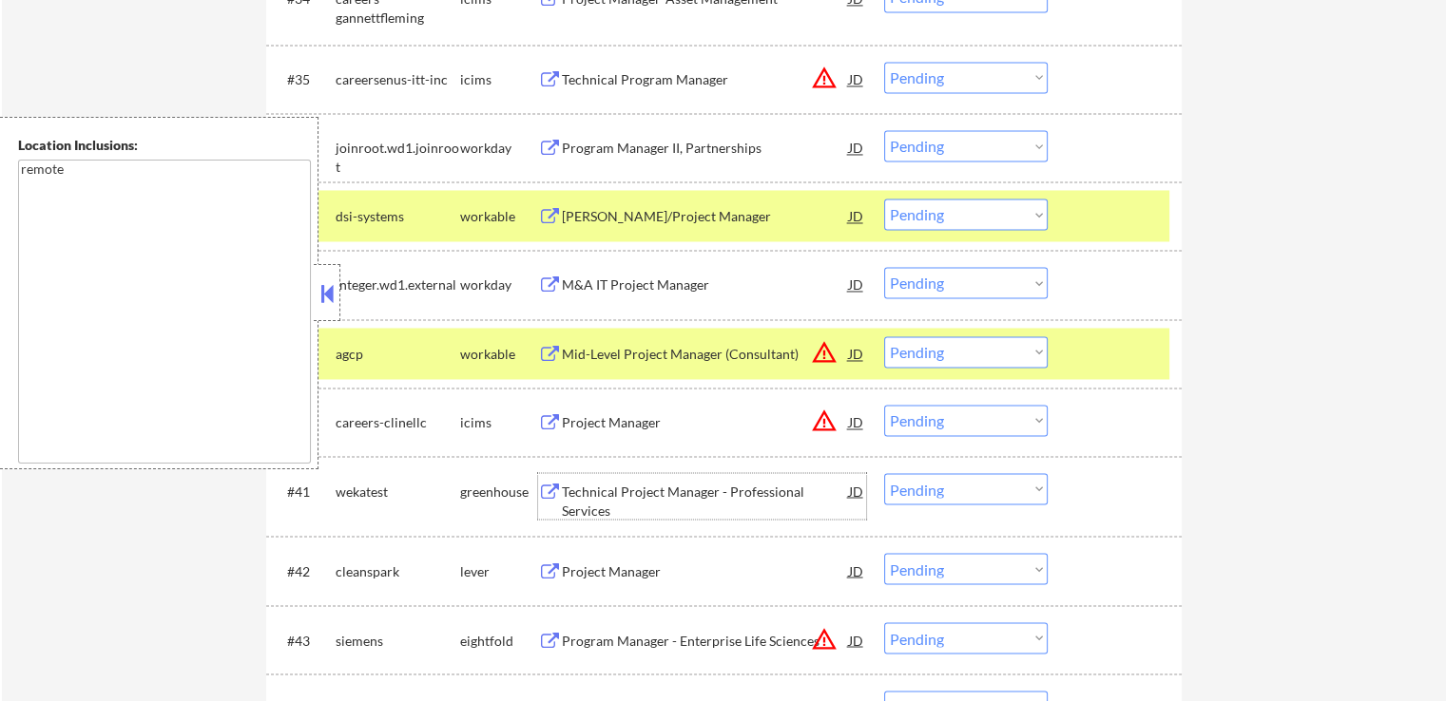
click at [573, 496] on div "Technical Project Manager - Professional Services" at bounding box center [705, 500] width 287 height 37
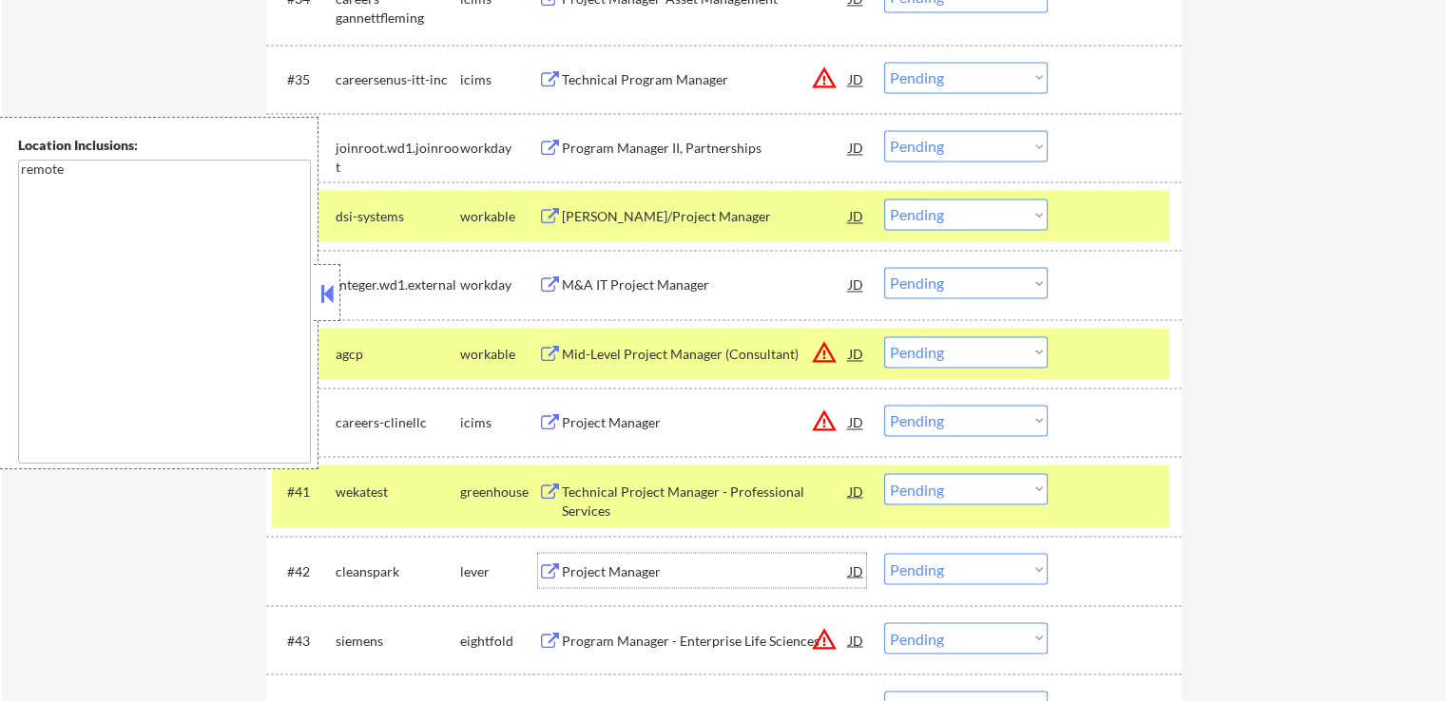
click at [593, 570] on div "Project Manager" at bounding box center [705, 571] width 287 height 19
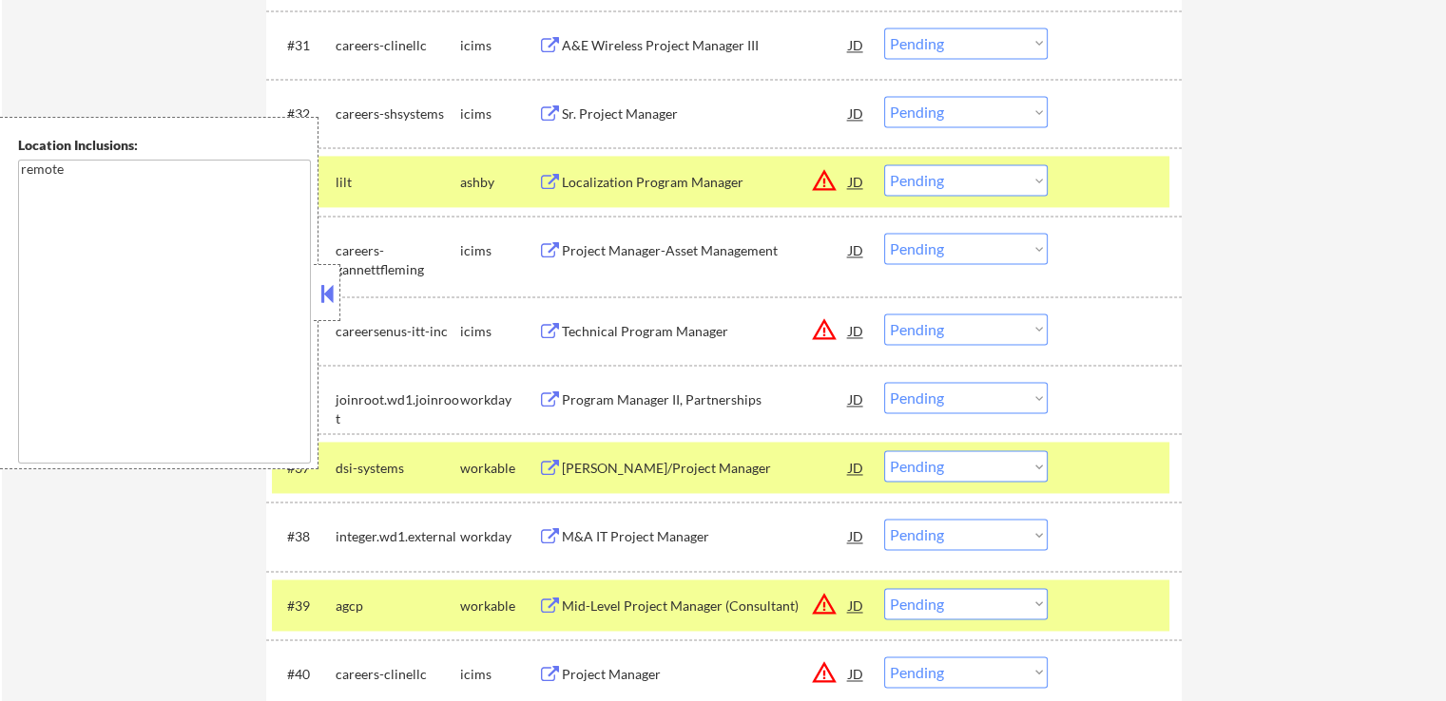
scroll to position [2851, 0]
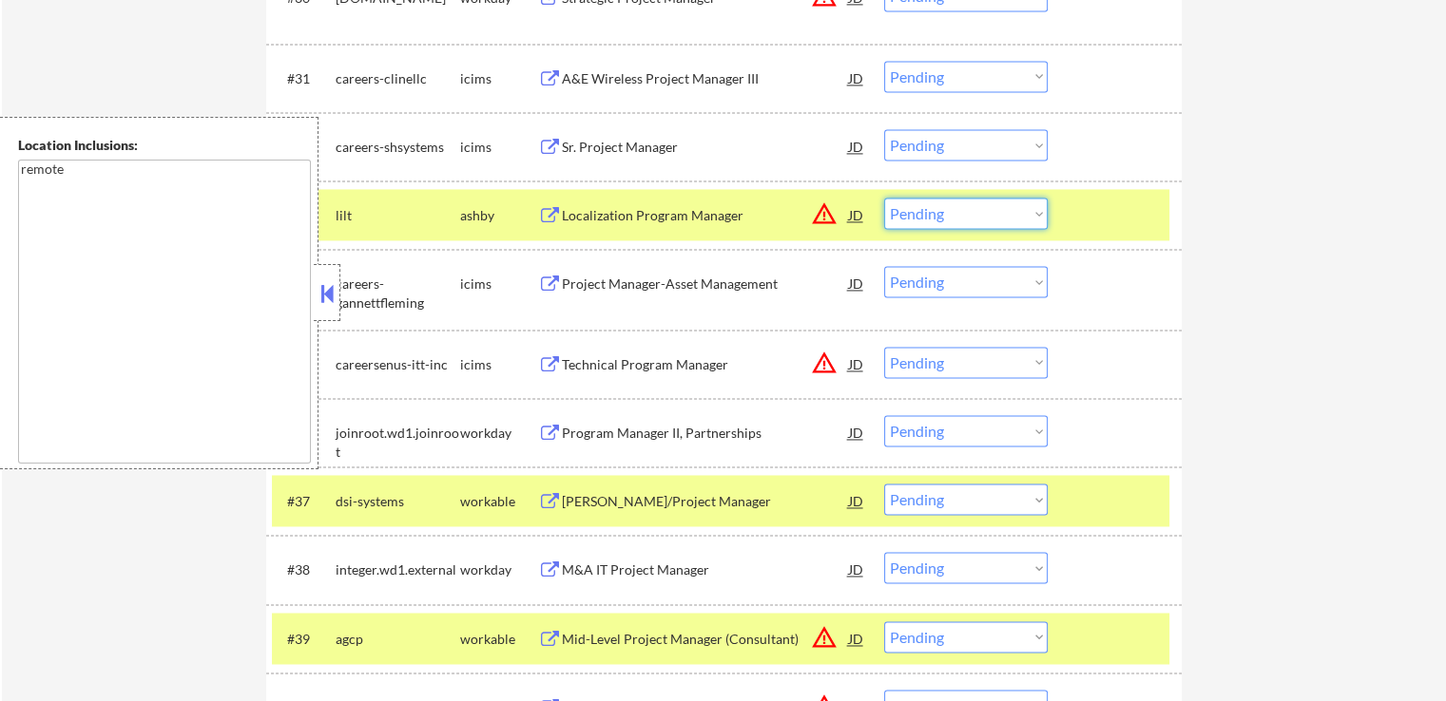
drag, startPoint x: 949, startPoint y: 210, endPoint x: 957, endPoint y: 224, distance: 16.2
click at [951, 210] on select "Choose an option... Pending Applied Excluded (Questions) Excluded (Expired) Exc…" at bounding box center [965, 213] width 163 height 31
click at [884, 198] on select "Choose an option... Pending Applied Excluded (Questions) Excluded (Expired) Exc…" at bounding box center [965, 213] width 163 height 31
select select ""pending""
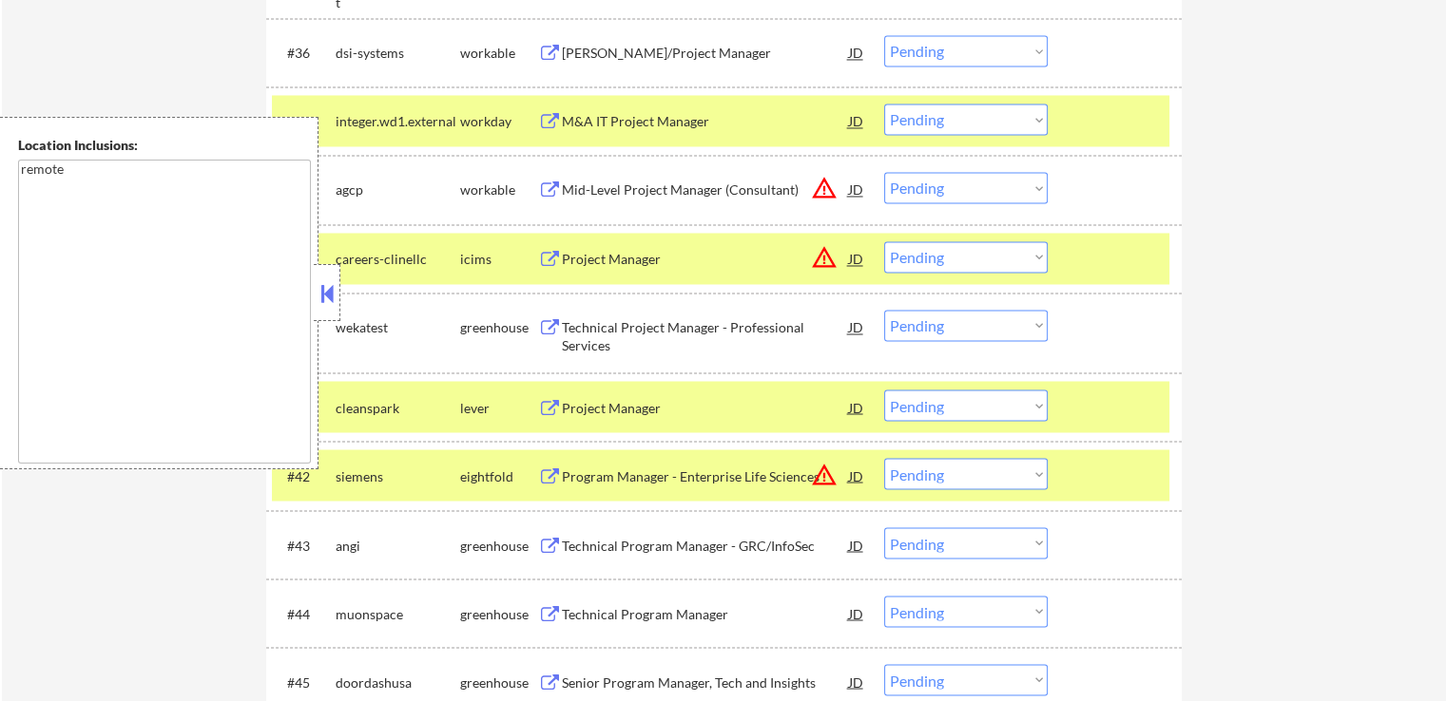
scroll to position [3326, 0]
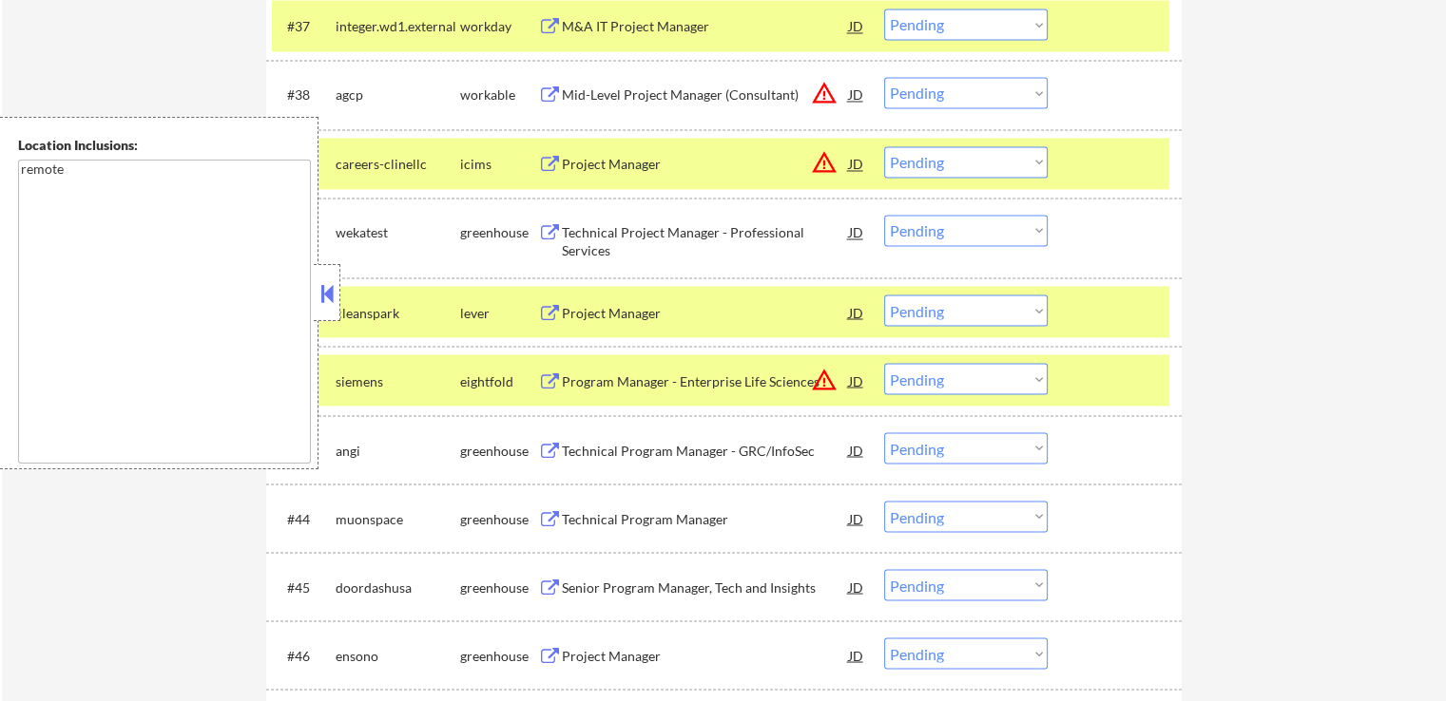
click at [934, 225] on select "Choose an option... Pending Applied Excluded (Questions) Excluded (Expired) Exc…" at bounding box center [965, 230] width 163 height 31
click at [884, 215] on select "Choose an option... Pending Applied Excluded (Questions) Excluded (Expired) Exc…" at bounding box center [965, 230] width 163 height 31
click at [587, 323] on div "Project Manager" at bounding box center [705, 312] width 287 height 34
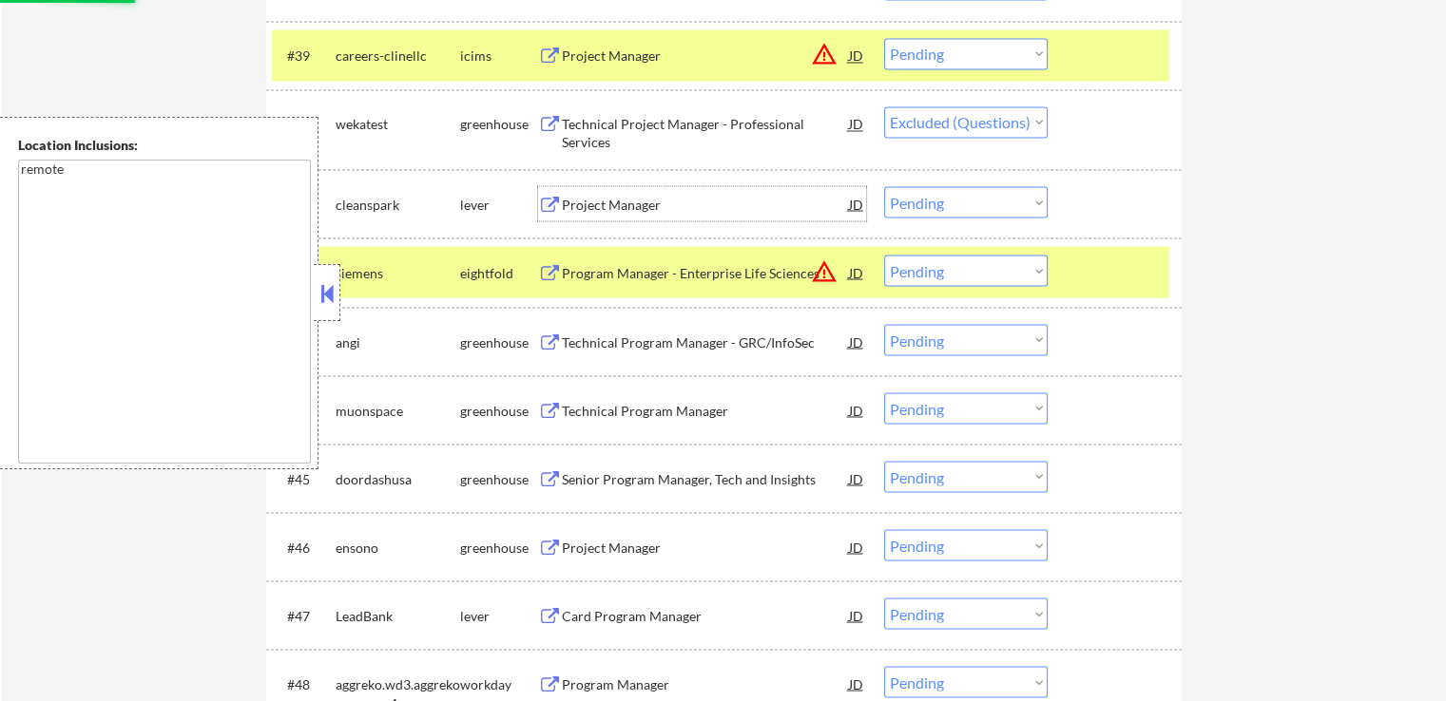
scroll to position [3516, 0]
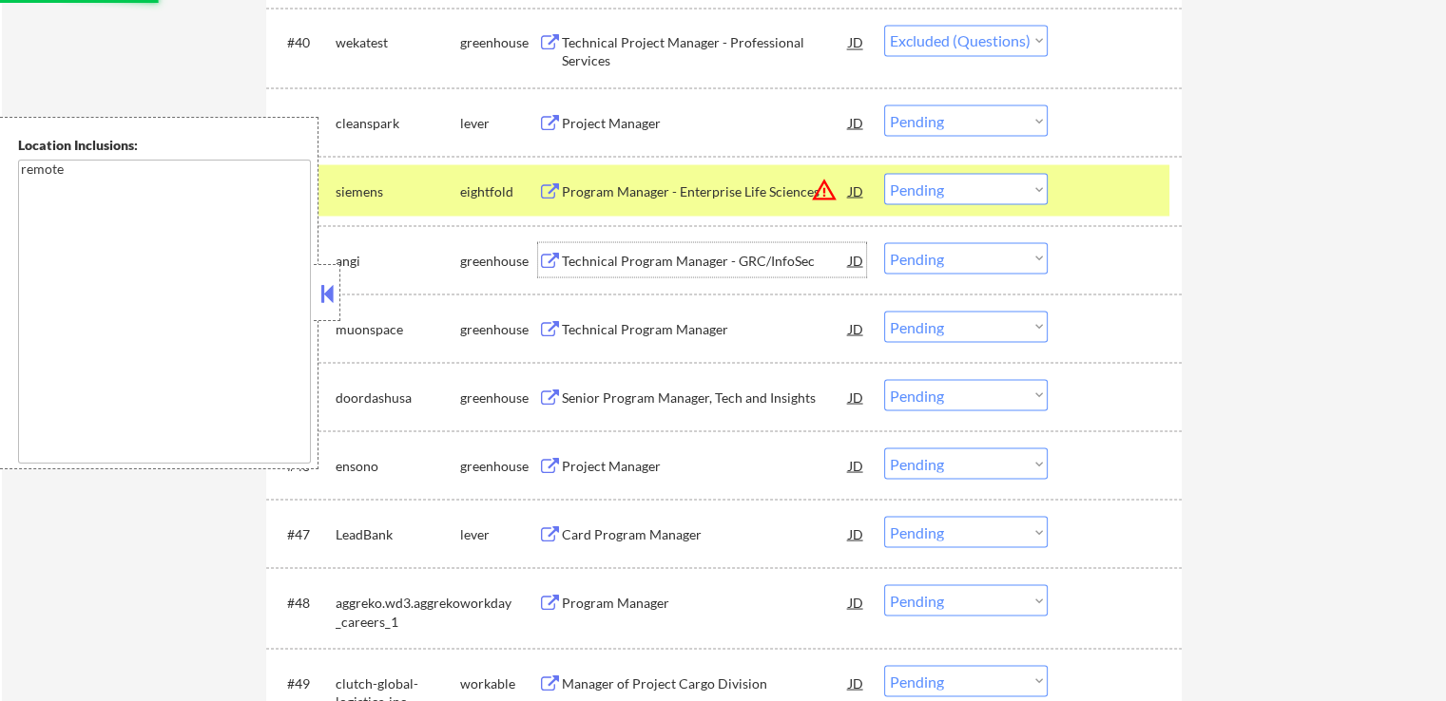
click at [569, 267] on div "Technical Program Manager - GRC/InfoSec" at bounding box center [705, 260] width 287 height 19
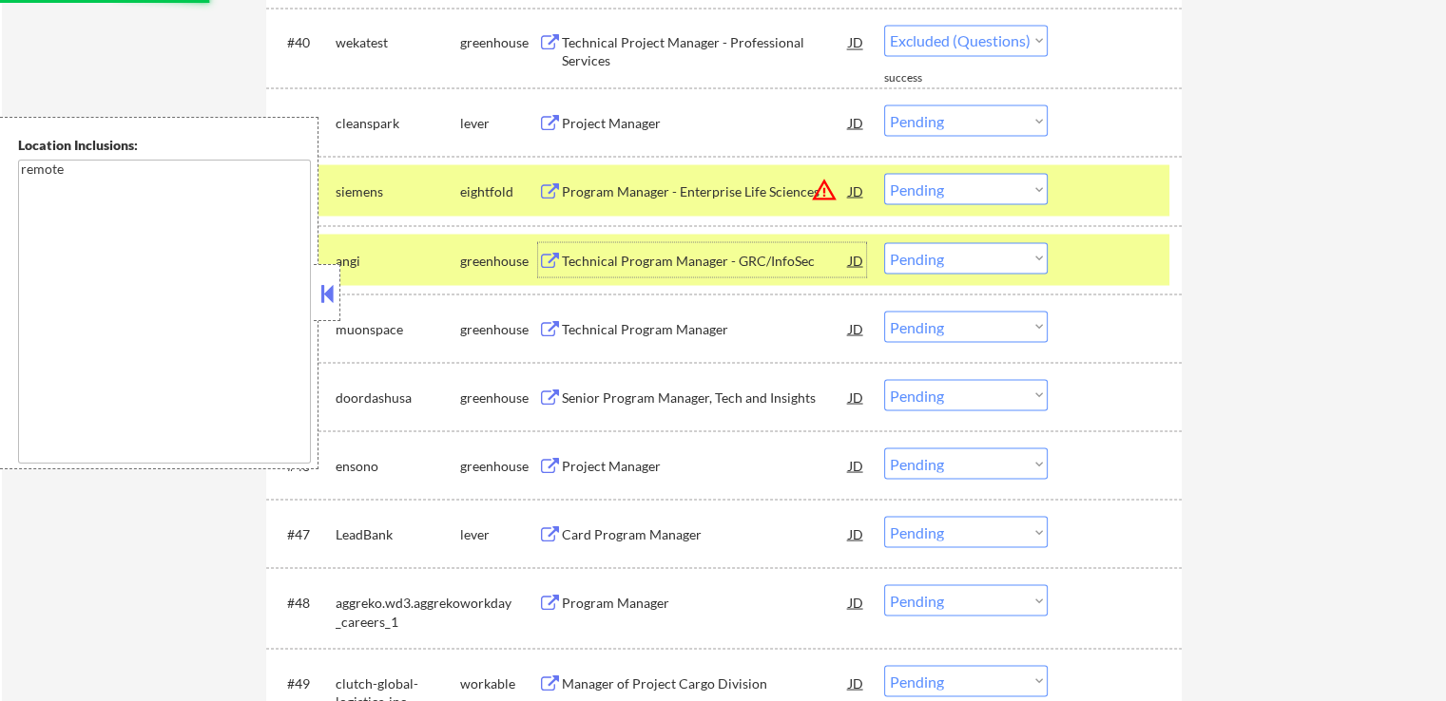
select select ""pending""
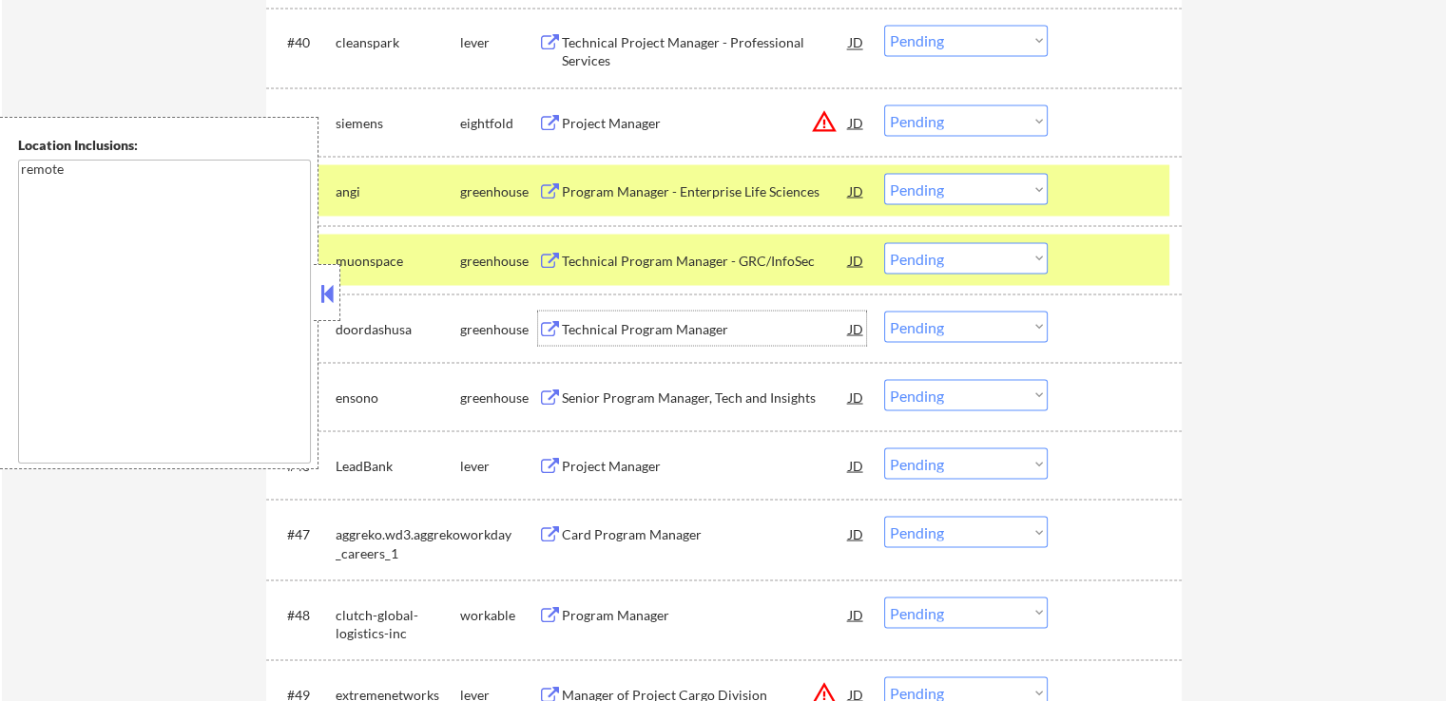
click at [592, 325] on div "Technical Program Manager" at bounding box center [705, 328] width 287 height 19
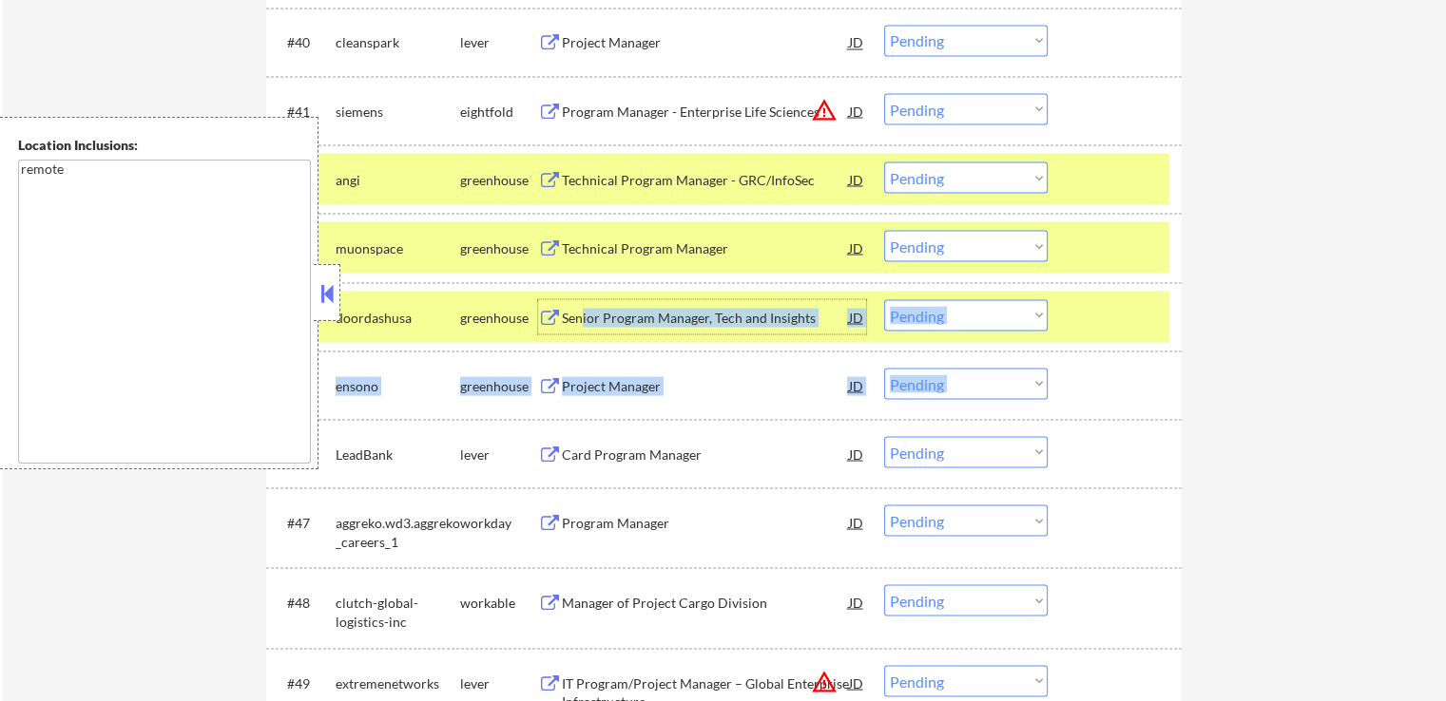
drag, startPoint x: 581, startPoint y: 323, endPoint x: 596, endPoint y: 362, distance: 41.8
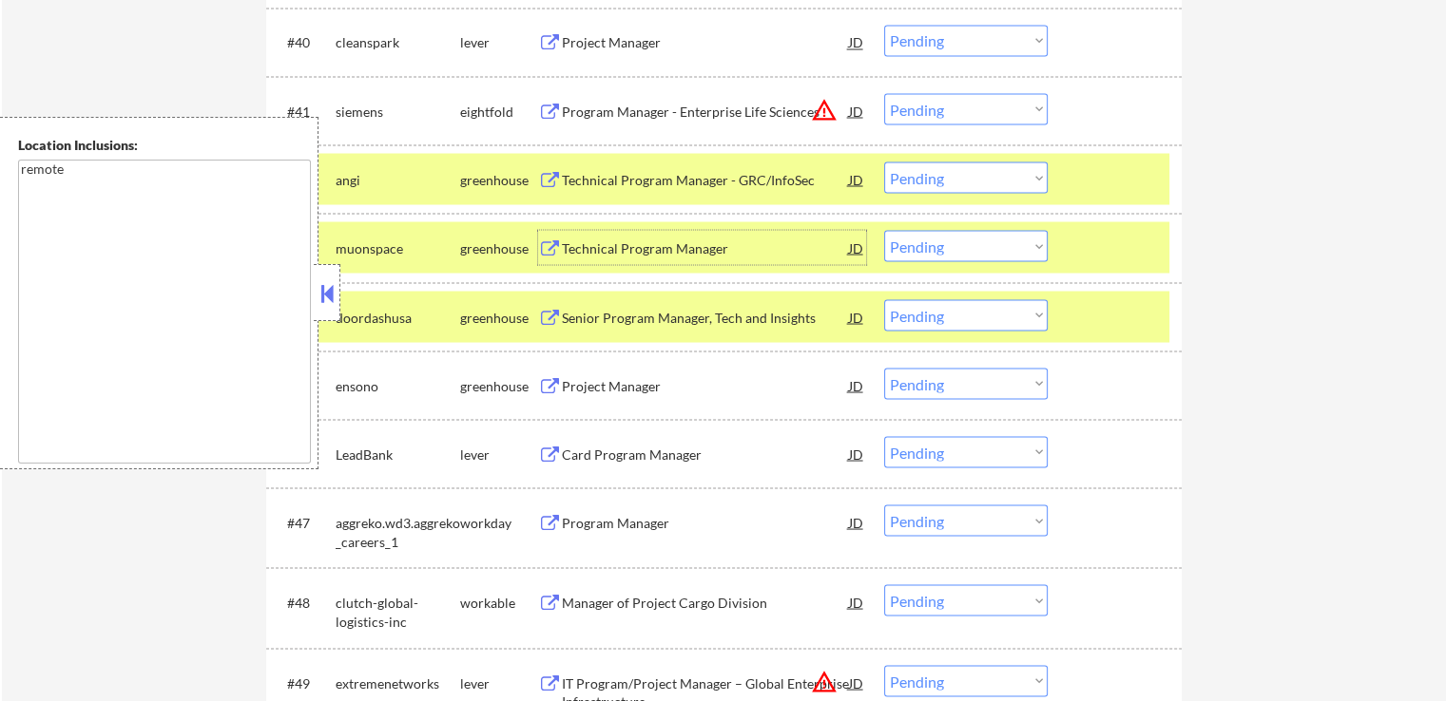
click at [579, 244] on div "Technical Program Manager" at bounding box center [705, 248] width 287 height 19
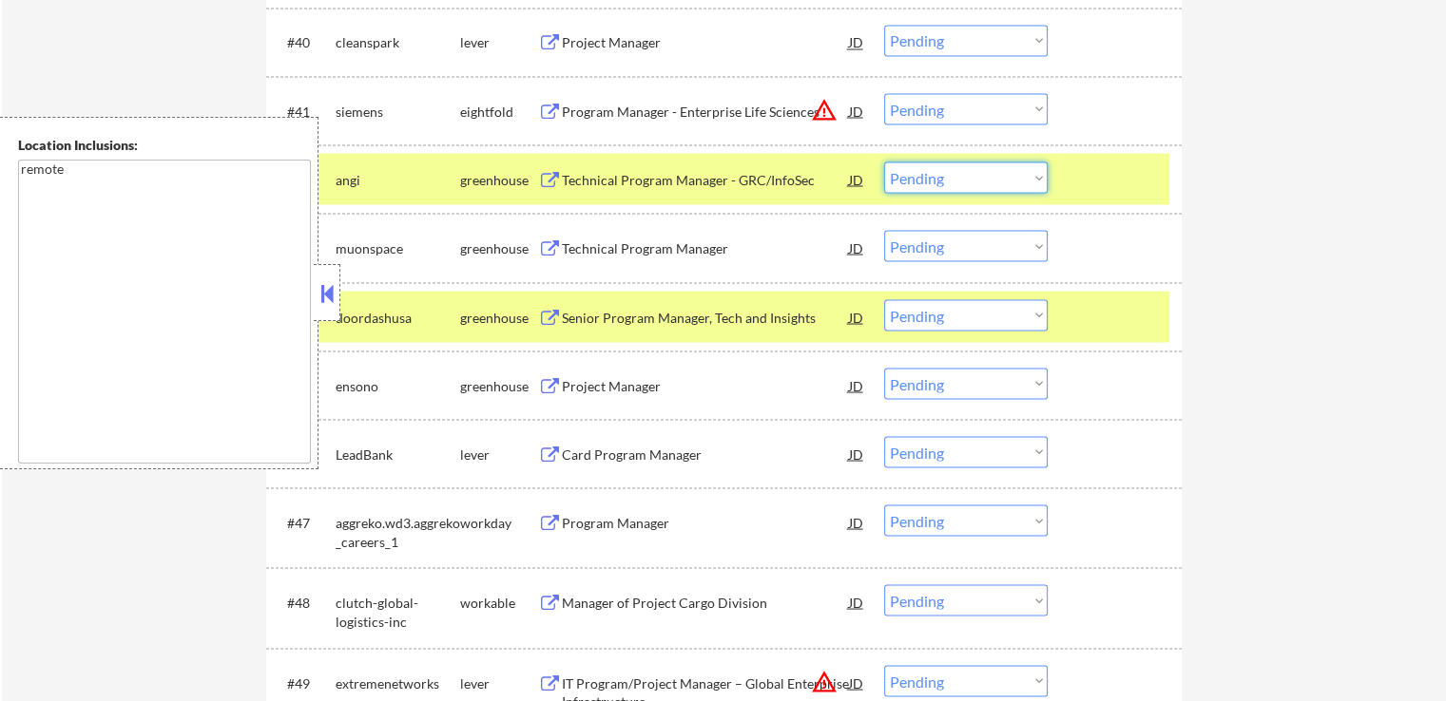
click at [967, 178] on select "Choose an option... Pending Applied Excluded (Questions) Excluded (Expired) Exc…" at bounding box center [965, 177] width 163 height 31
click at [884, 162] on select "Choose an option... Pending Applied Excluded (Questions) Excluded (Expired) Exc…" at bounding box center [965, 177] width 163 height 31
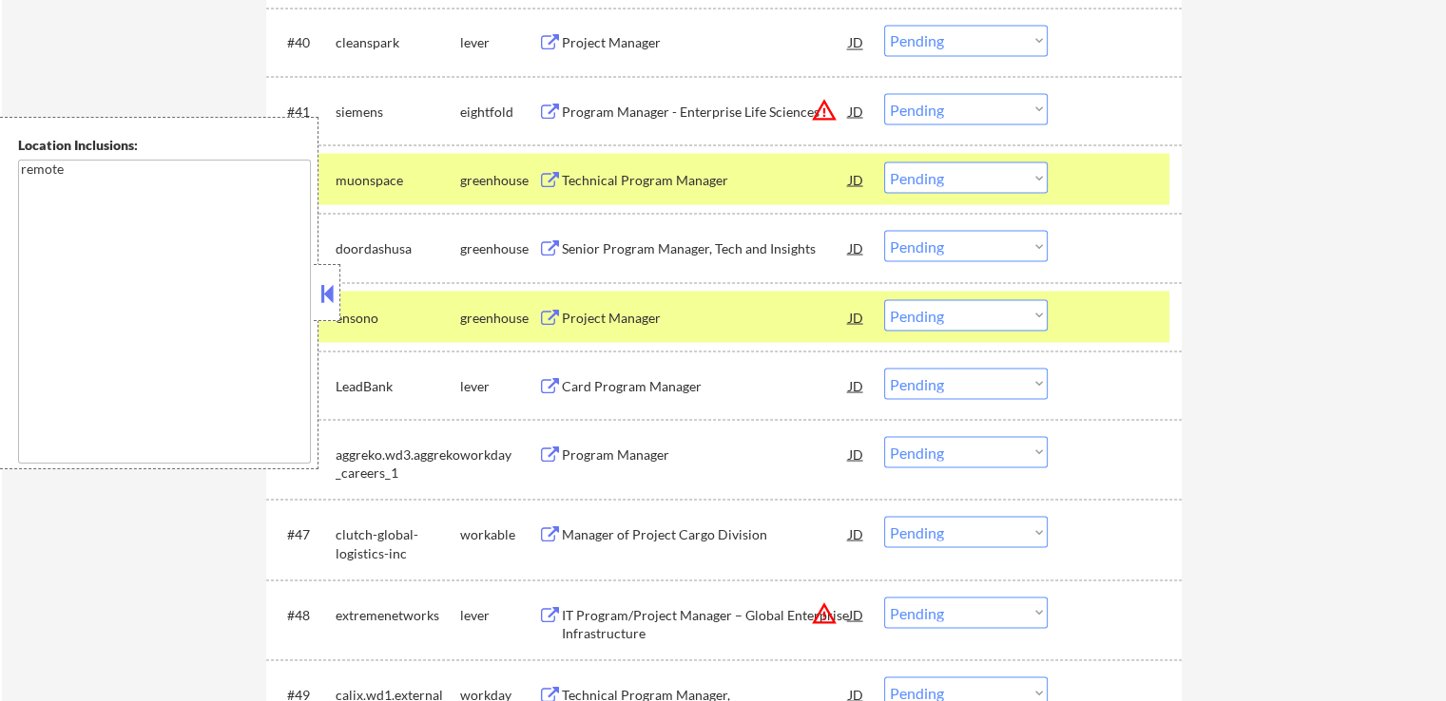
click at [934, 178] on select "Choose an option... Pending Applied Excluded (Questions) Excluded (Expired) Exc…" at bounding box center [965, 177] width 163 height 31
select select ""applied""
click at [884, 162] on select "Choose an option... Pending Applied Excluded (Questions) Excluded (Expired) Exc…" at bounding box center [965, 177] width 163 height 31
drag, startPoint x: 950, startPoint y: 246, endPoint x: 954, endPoint y: 259, distance: 12.9
click at [950, 249] on select "Choose an option... Pending Applied Excluded (Questions) Excluded (Expired) Exc…" at bounding box center [965, 245] width 163 height 31
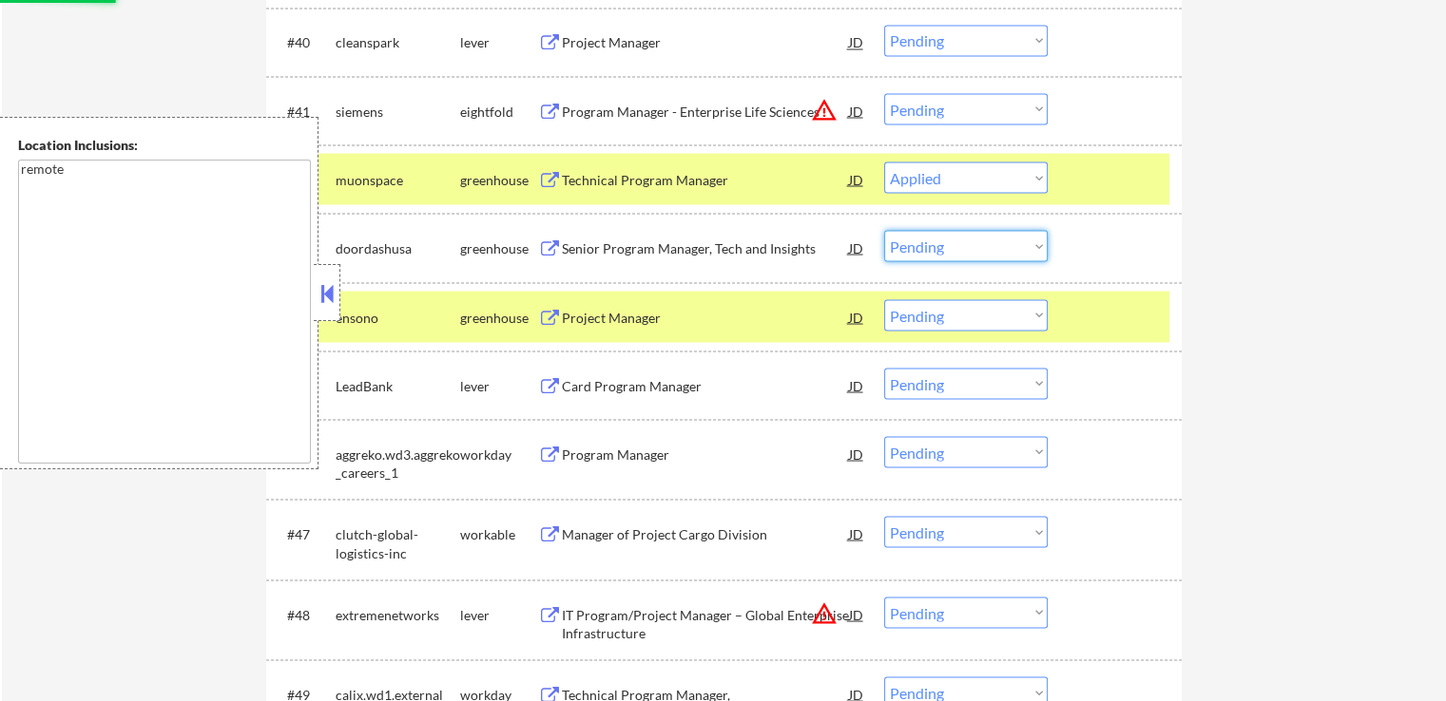
select select ""applied""
click at [884, 230] on select "Choose an option... Pending Applied Excluded (Questions) Excluded (Expired) Exc…" at bounding box center [965, 245] width 163 height 31
select select ""pending""
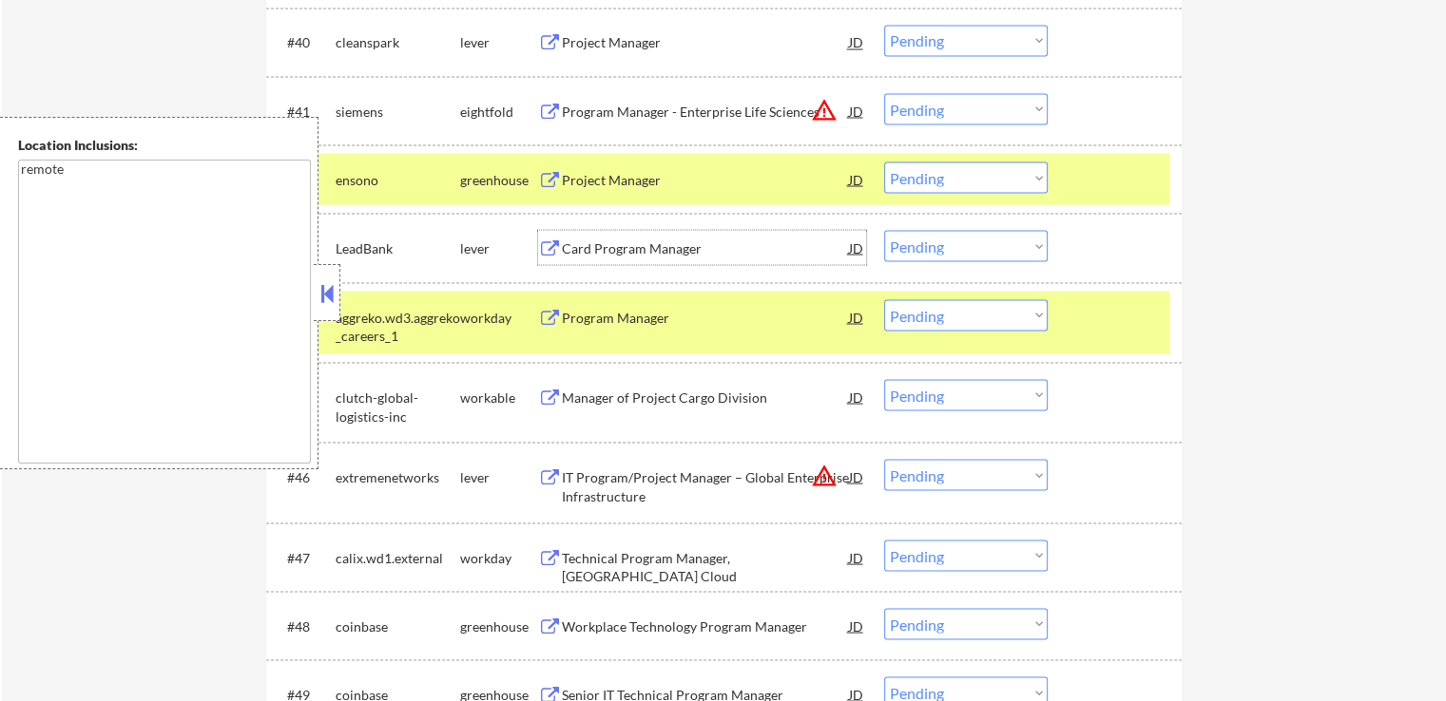
click at [613, 248] on div "Card Program Manager" at bounding box center [705, 248] width 287 height 19
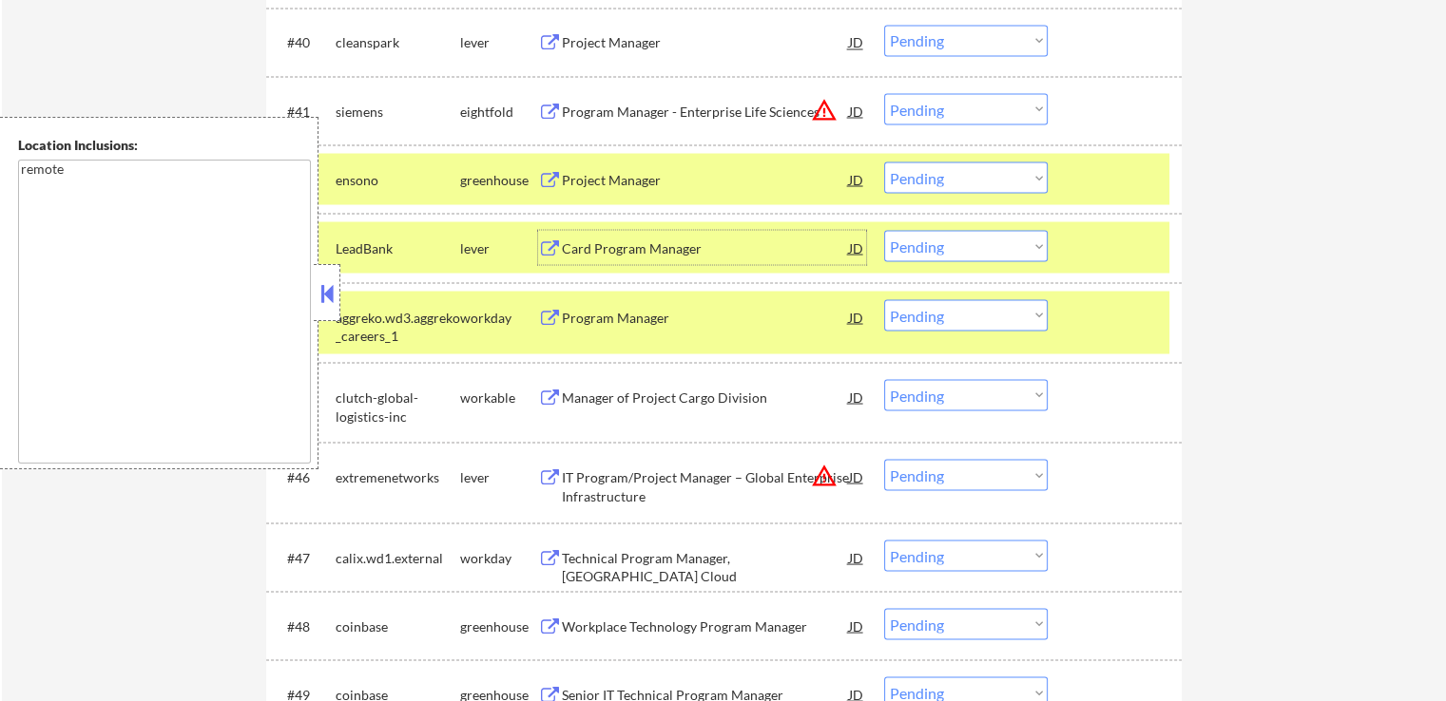
click at [603, 178] on div "Project Manager" at bounding box center [705, 179] width 287 height 19
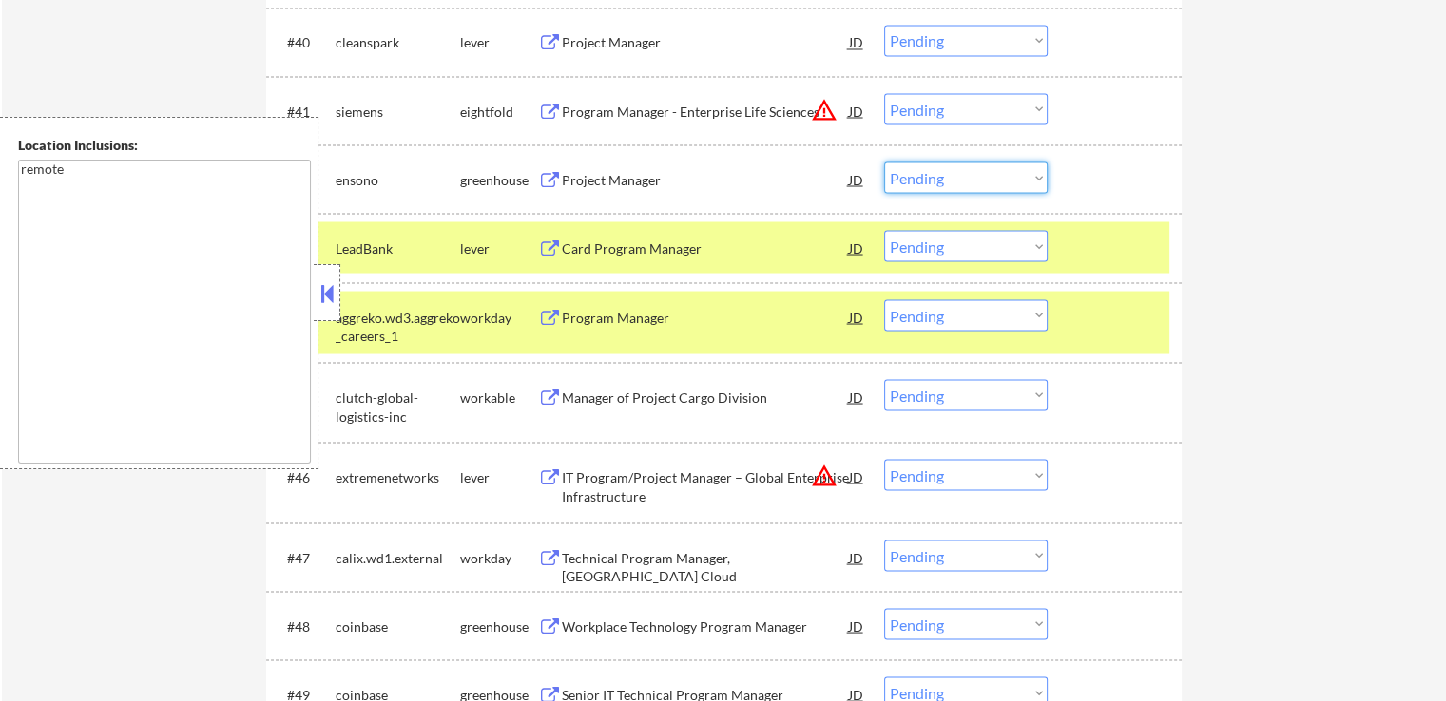
drag, startPoint x: 937, startPoint y: 181, endPoint x: 942, endPoint y: 189, distance: 9.8
click at [937, 181] on select "Choose an option... Pending Applied Excluded (Questions) Excluded (Expired) Exc…" at bounding box center [965, 177] width 163 height 31
click at [884, 162] on select "Choose an option... Pending Applied Excluded (Questions) Excluded (Expired) Exc…" at bounding box center [965, 177] width 163 height 31
drag, startPoint x: 647, startPoint y: 243, endPoint x: 665, endPoint y: 248, distance: 18.7
click at [665, 248] on div "Card Program Manager" at bounding box center [705, 248] width 287 height 19
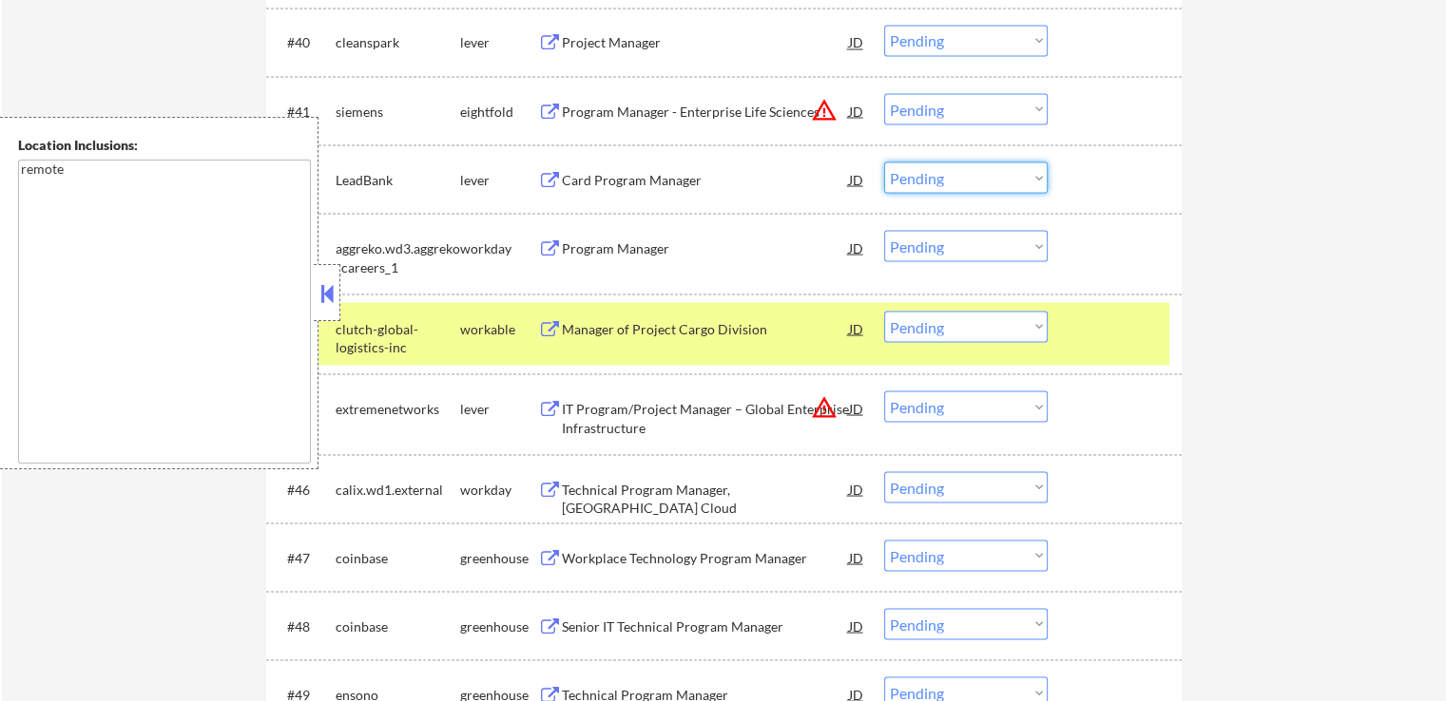
click at [939, 174] on select "Choose an option... Pending Applied Excluded (Questions) Excluded (Expired) Exc…" at bounding box center [965, 177] width 163 height 31
click at [884, 162] on select "Choose an option... Pending Applied Excluded (Questions) Excluded (Expired) Exc…" at bounding box center [965, 177] width 163 height 31
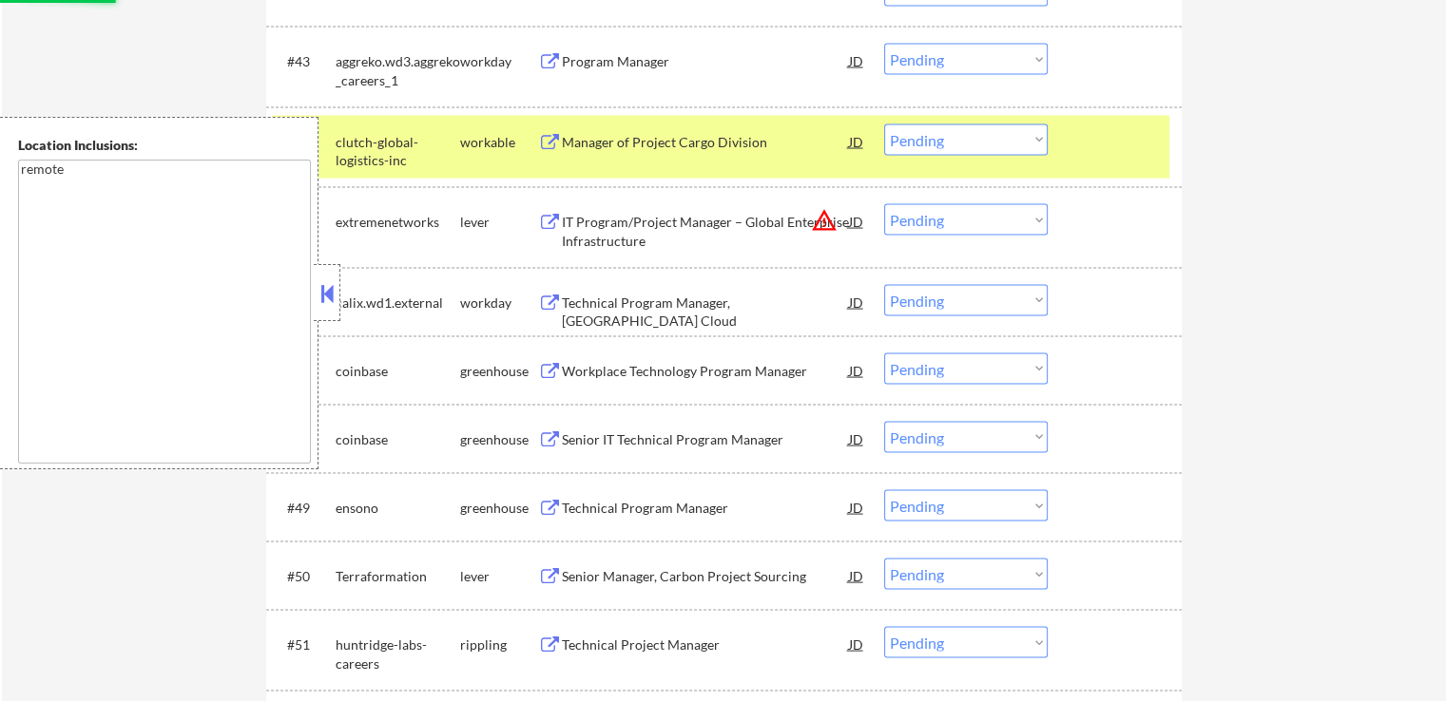
scroll to position [3706, 0]
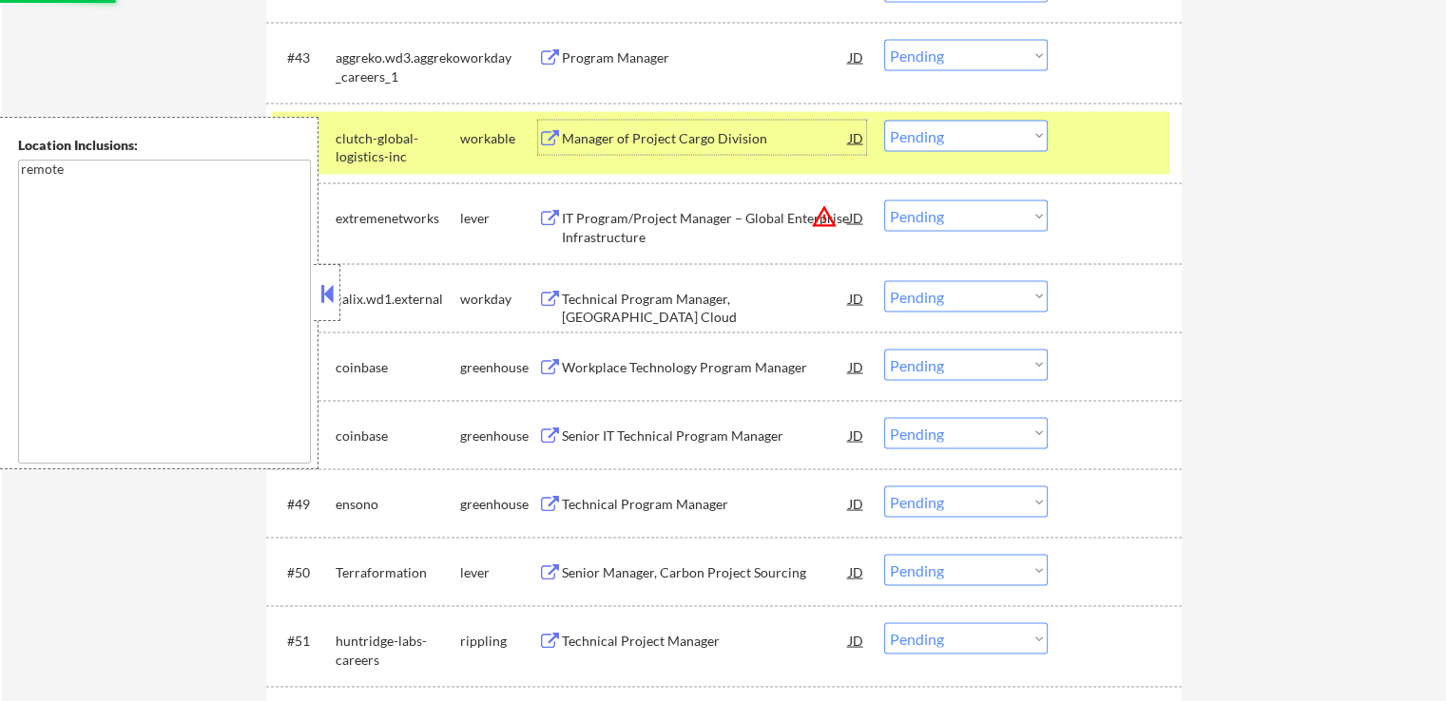
click at [602, 133] on div "Manager of Project Cargo Division" at bounding box center [705, 138] width 287 height 19
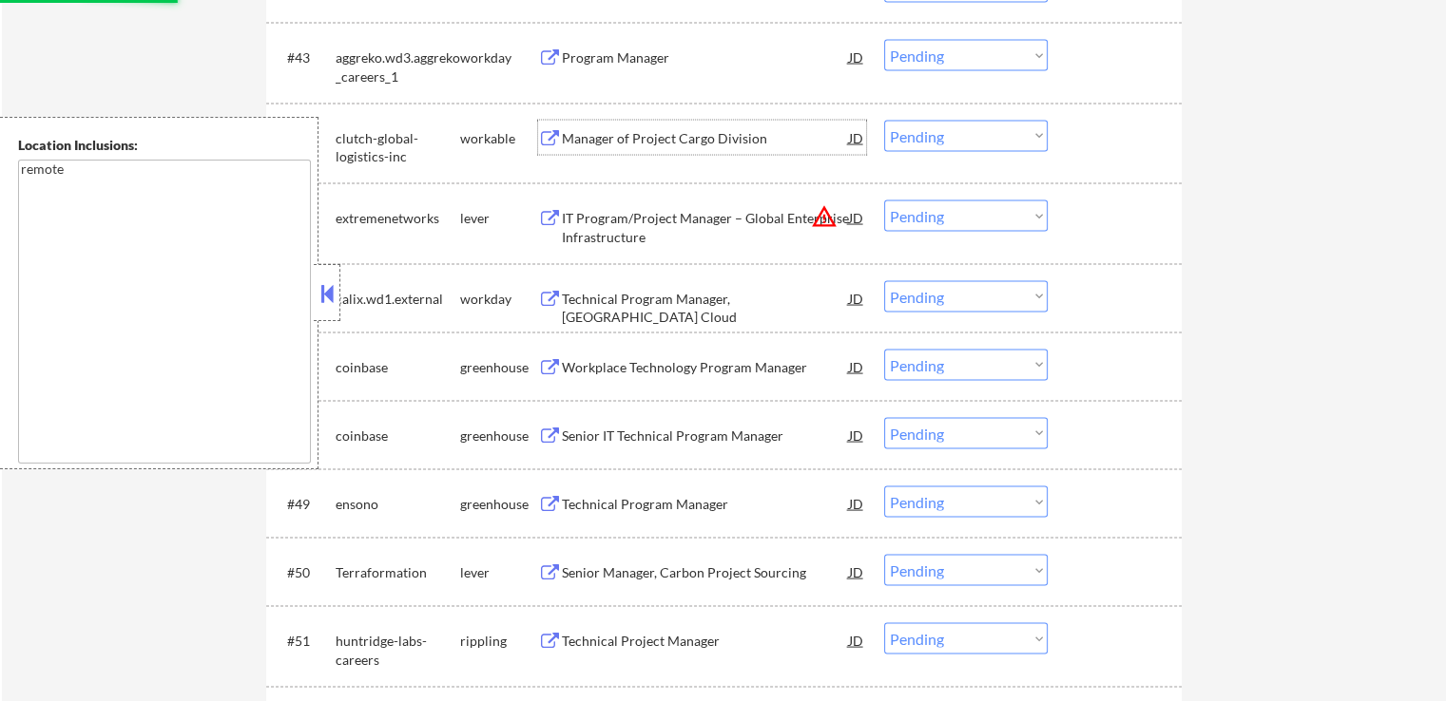
click at [584, 361] on div "Workplace Technology Program Manager" at bounding box center [705, 367] width 287 height 19
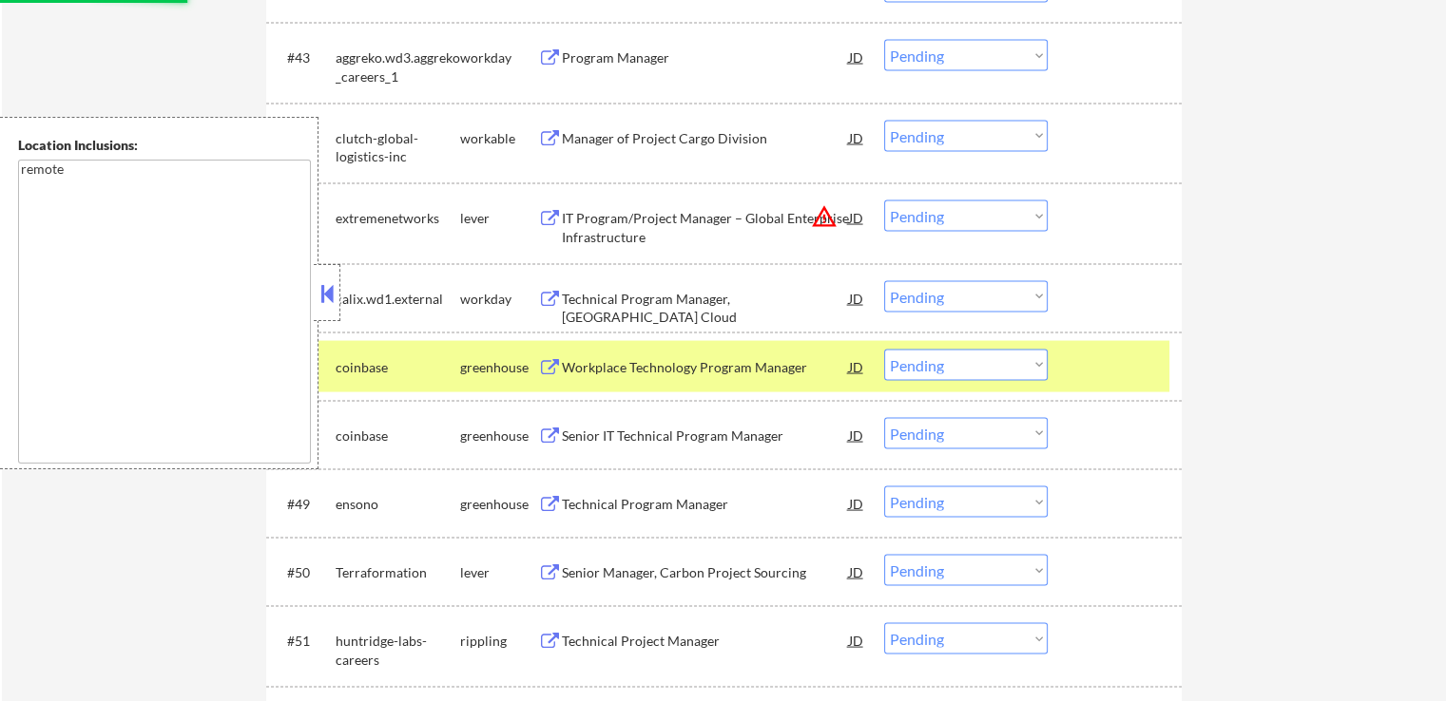
click at [572, 435] on div "Senior IT Technical Program Manager" at bounding box center [705, 436] width 287 height 19
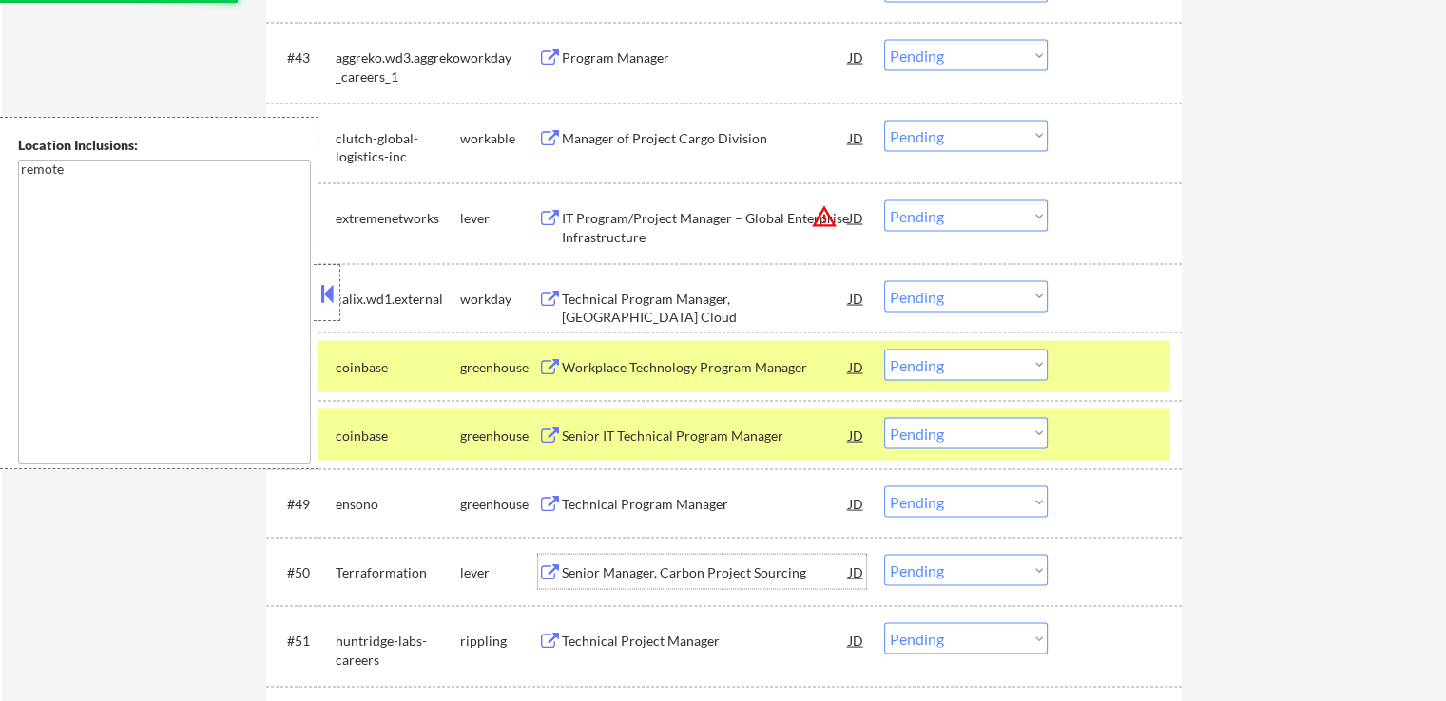
click at [567, 564] on div "Senior Manager, Carbon Project Sourcing" at bounding box center [705, 573] width 287 height 19
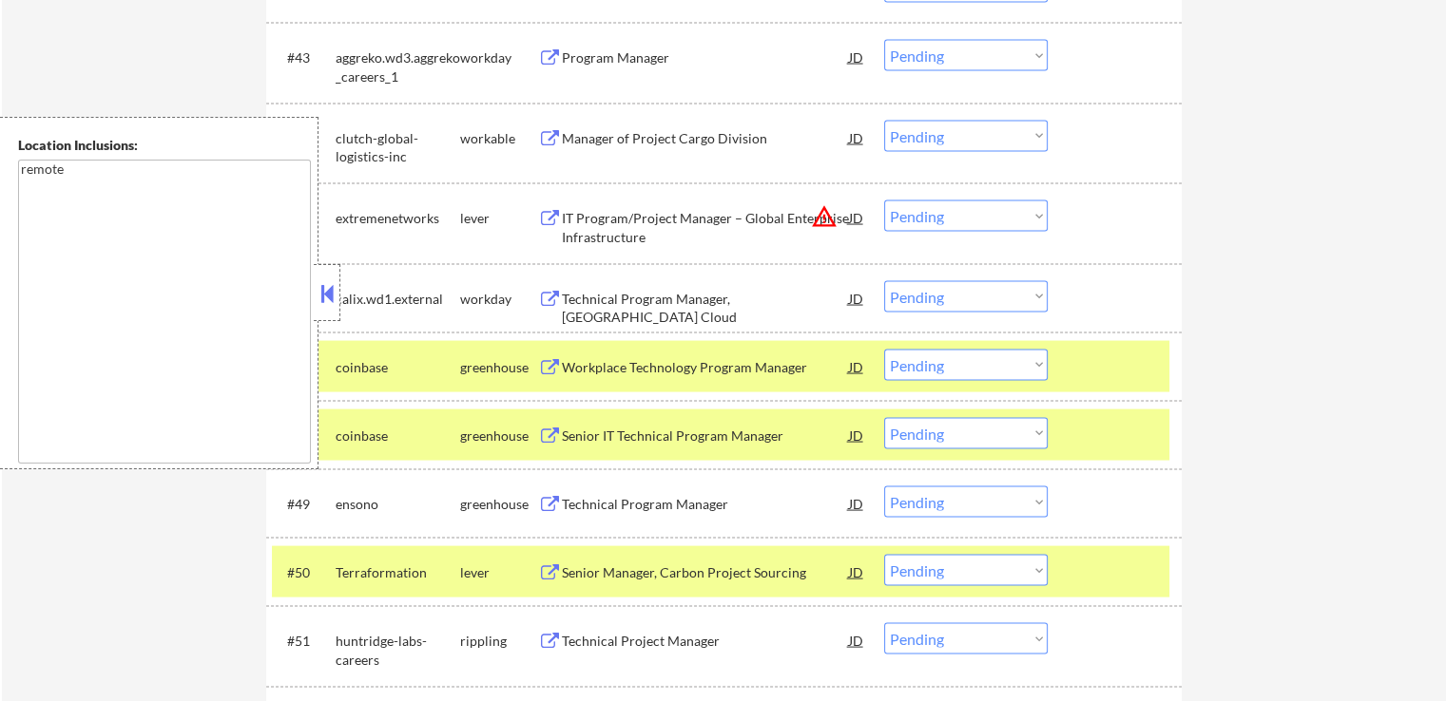
select select ""pending""
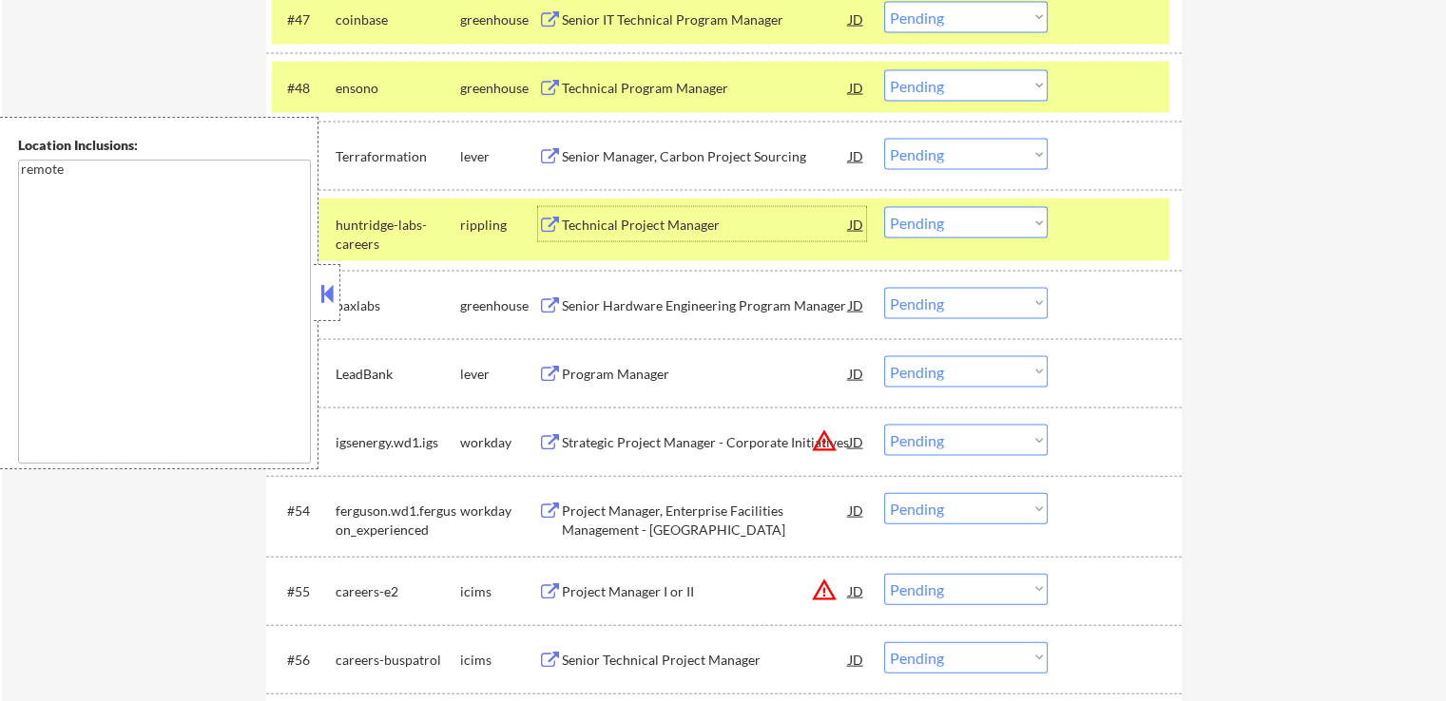
scroll to position [4087, 0]
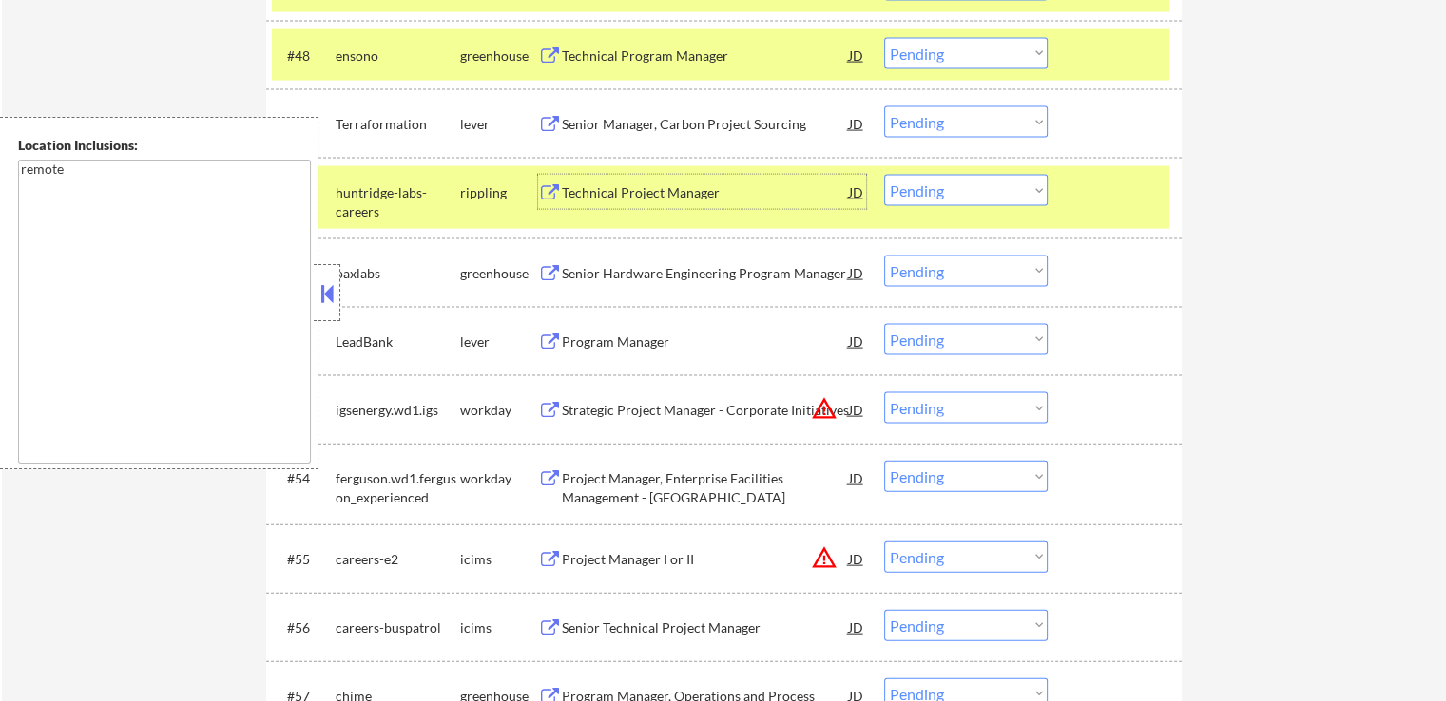
click at [572, 190] on div "Technical Project Manager" at bounding box center [705, 192] width 287 height 19
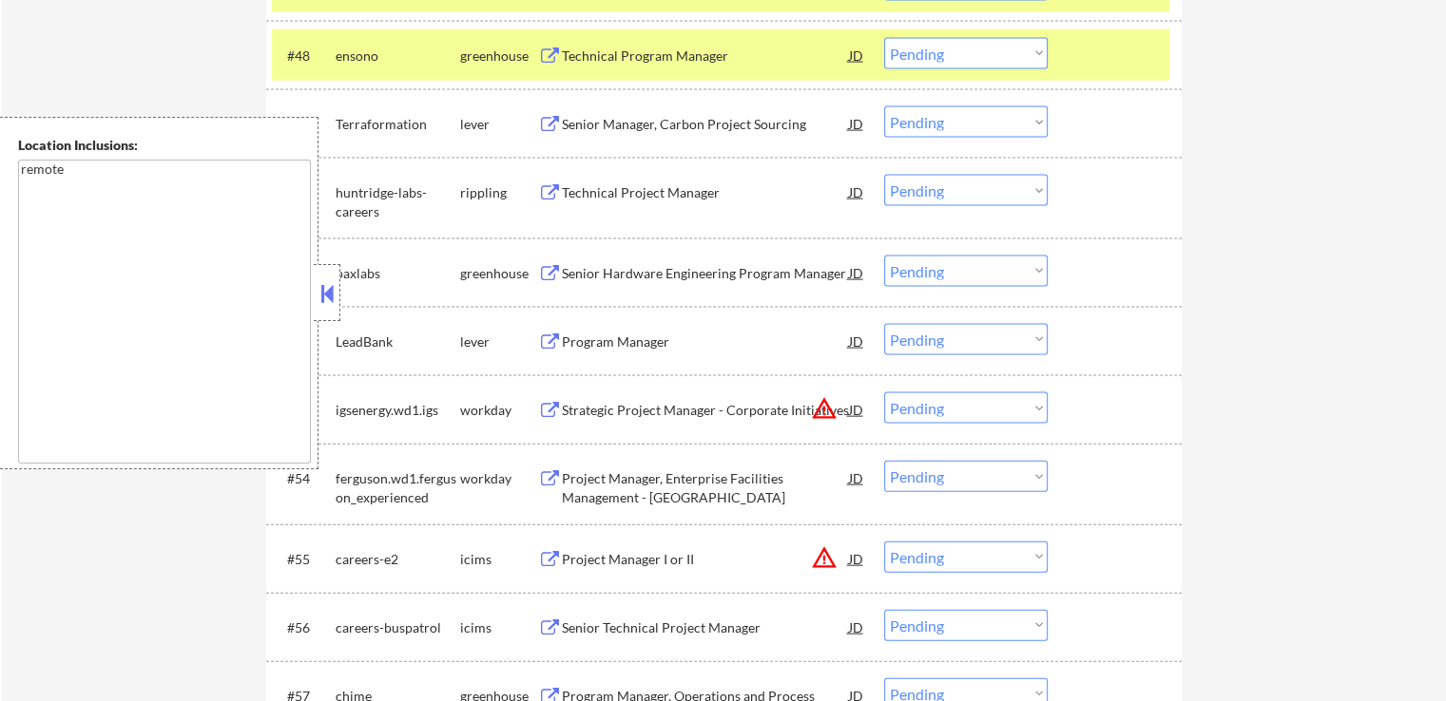
click at [573, 267] on div "Senior Hardware Engineering Program Manager" at bounding box center [705, 273] width 287 height 19
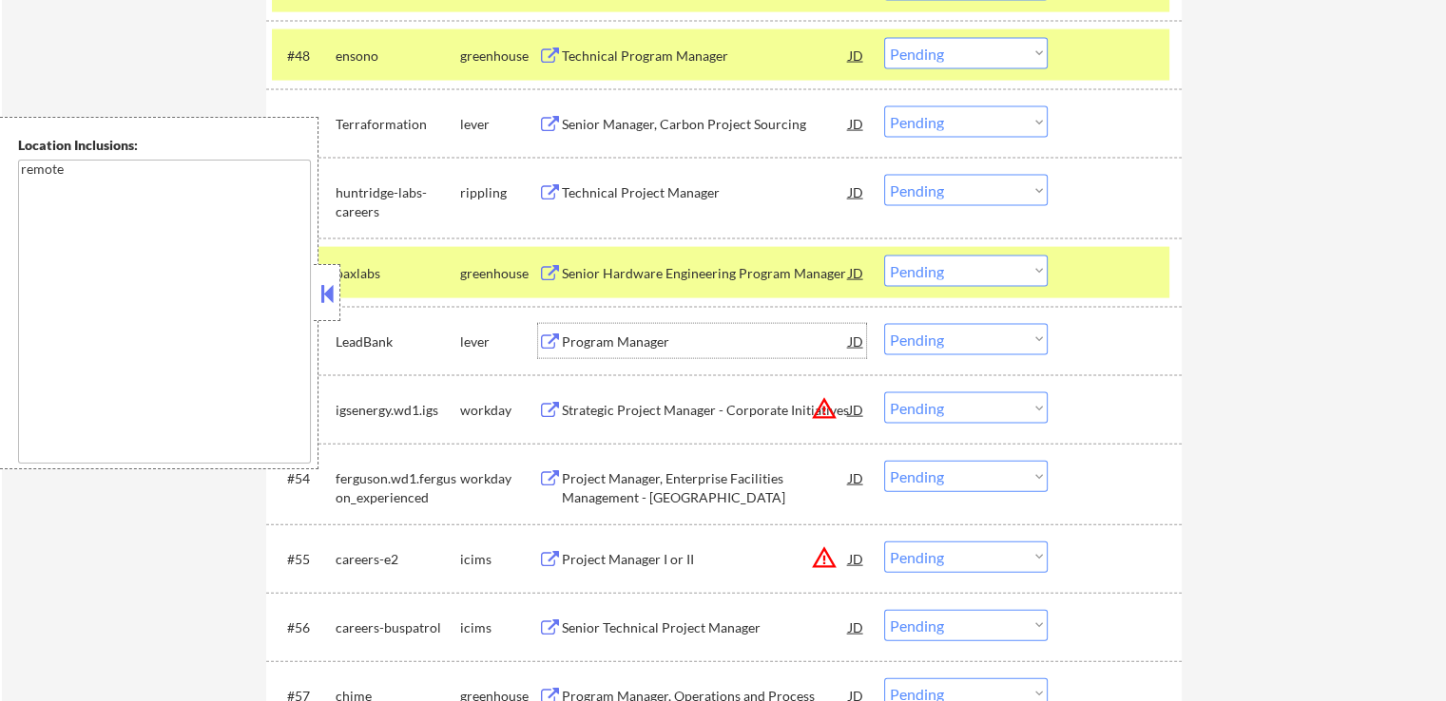
click at [572, 335] on div "Program Manager" at bounding box center [705, 342] width 287 height 19
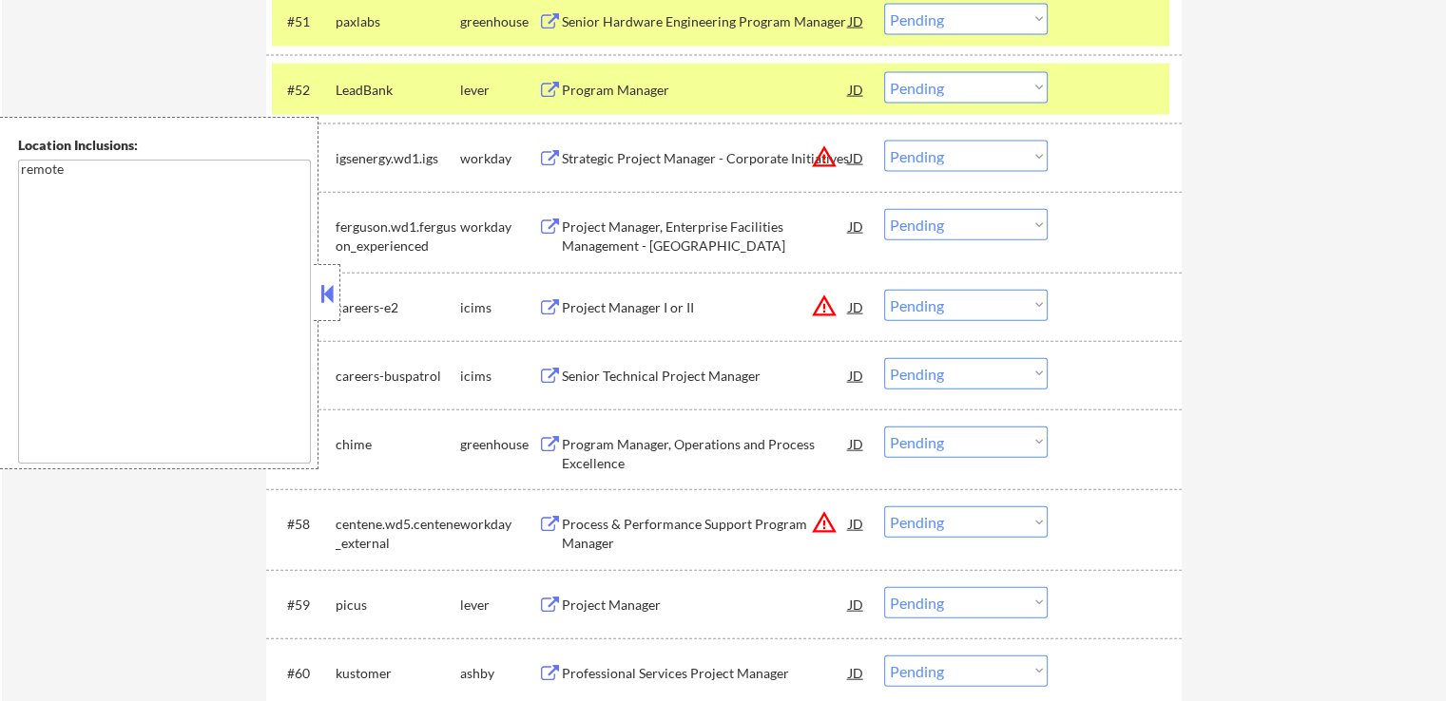
scroll to position [4372, 0]
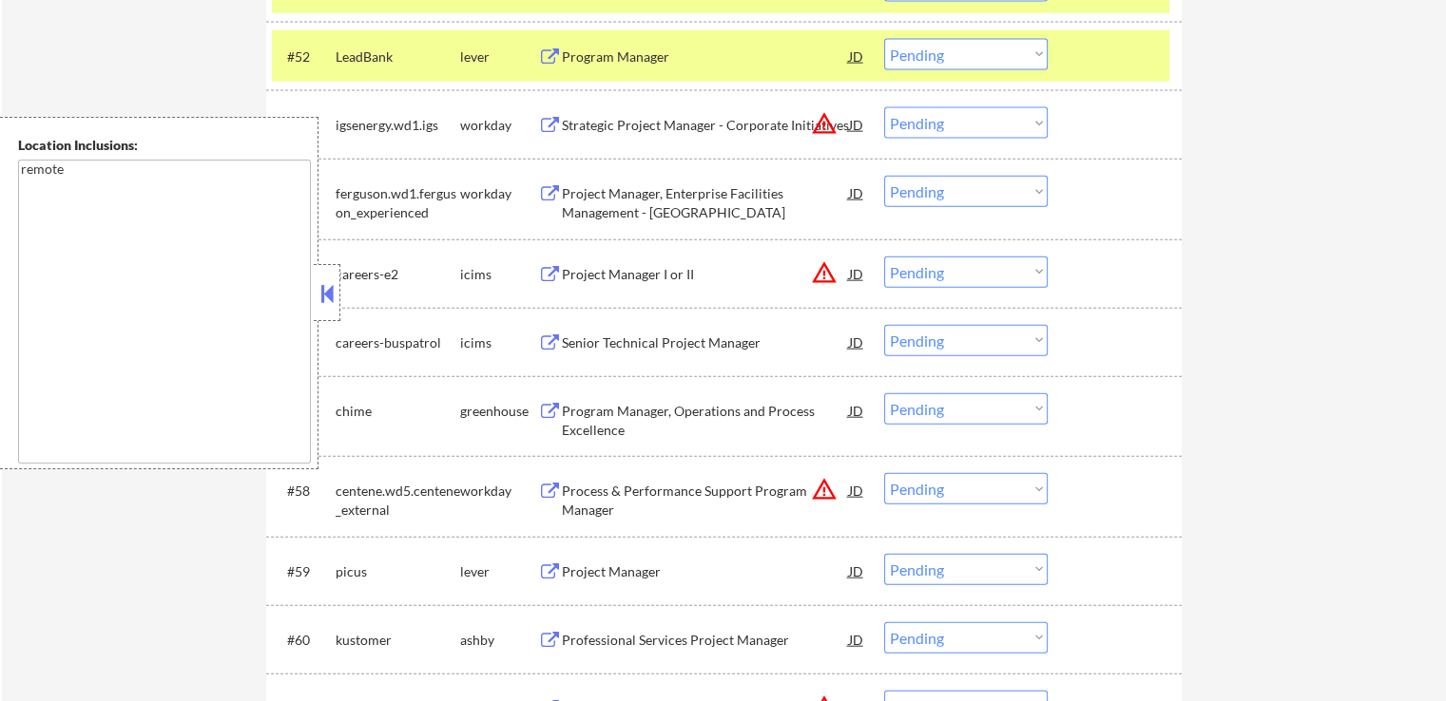
click at [599, 565] on div "Project Manager" at bounding box center [705, 572] width 287 height 19
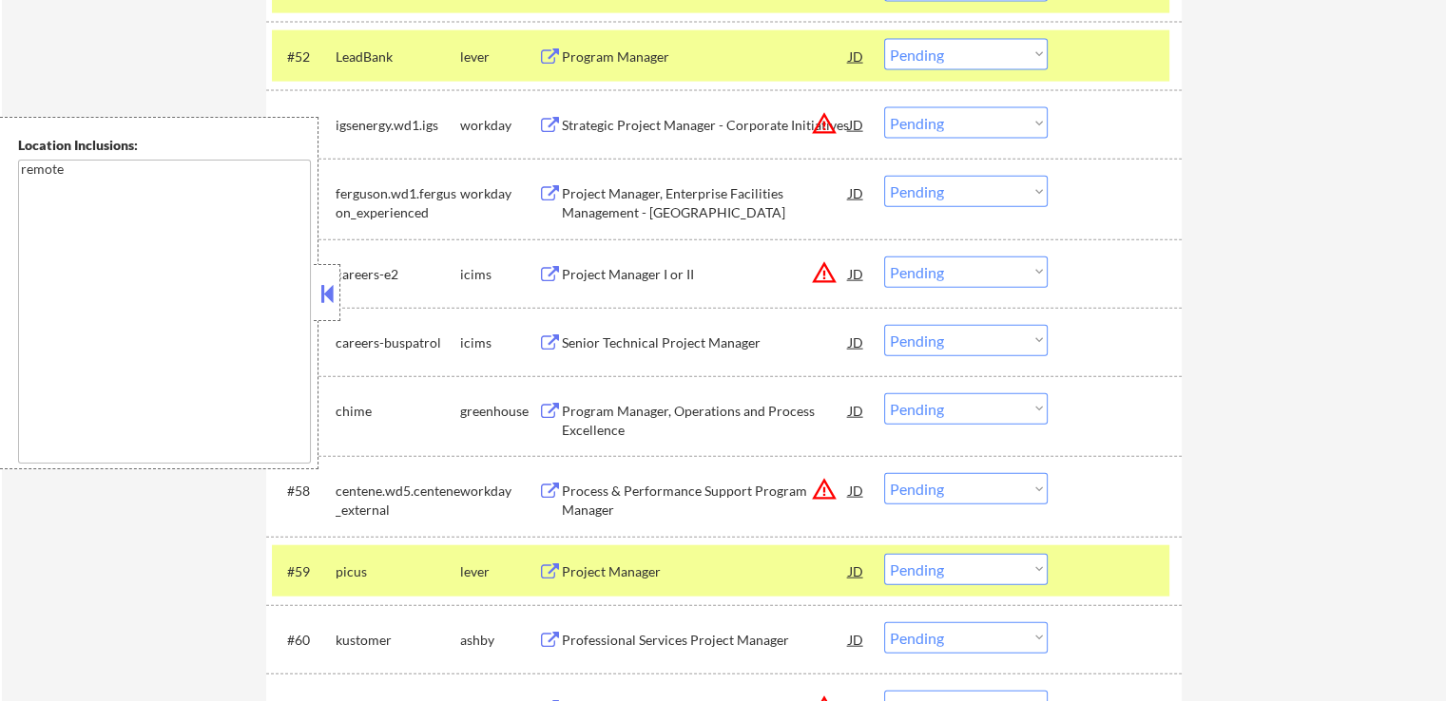
click at [581, 632] on div "Professional Services Project Manager" at bounding box center [705, 640] width 287 height 19
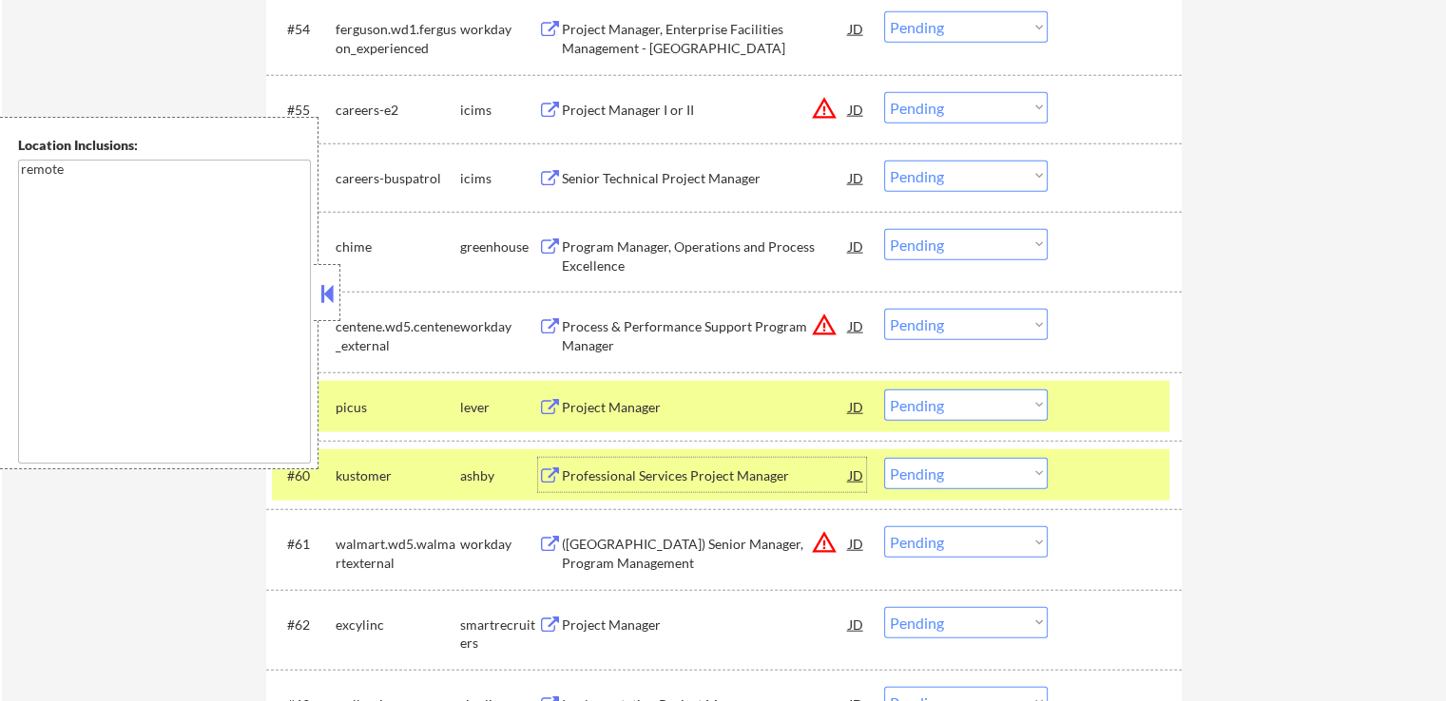
scroll to position [4657, 0]
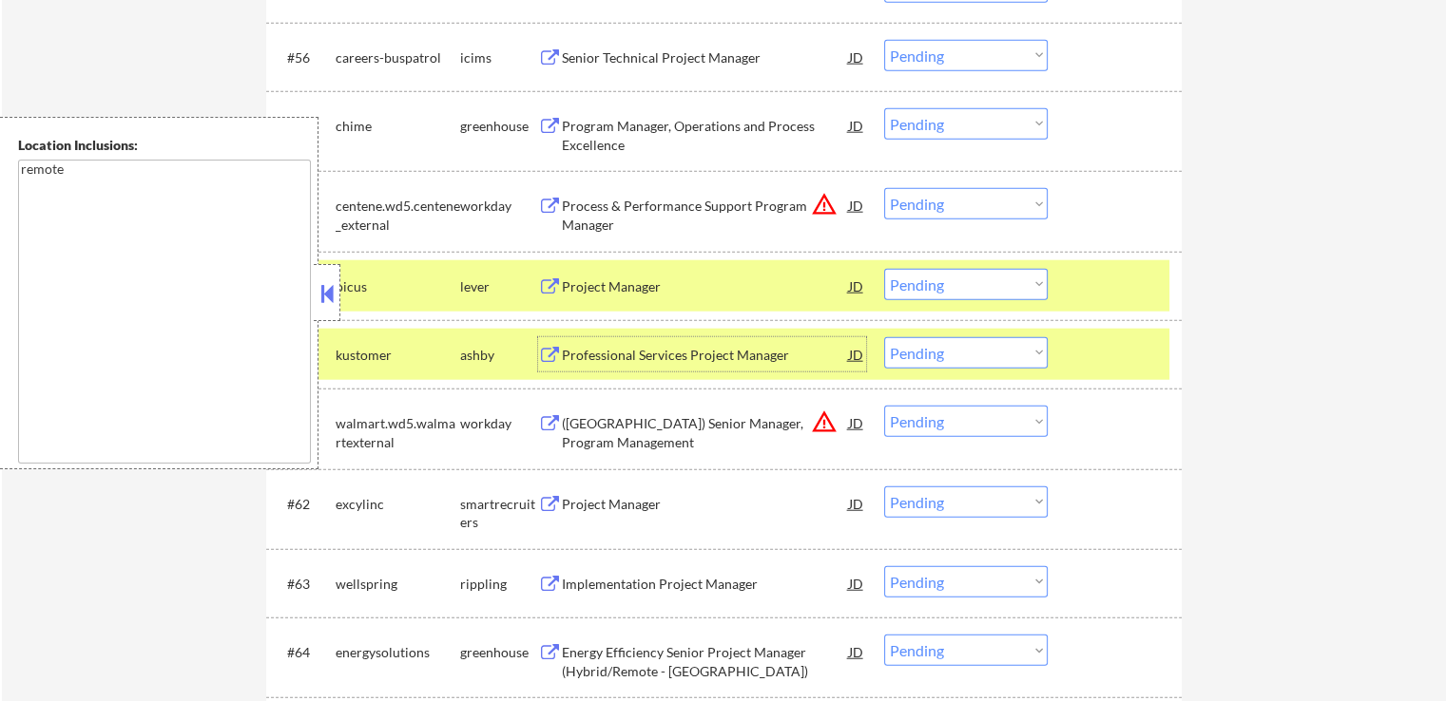
click at [977, 363] on select "Choose an option... Pending Applied Excluded (Questions) Excluded (Expired) Exc…" at bounding box center [965, 352] width 163 height 31
select select ""excluded__expired_""
click at [884, 337] on select "Choose an option... Pending Applied Excluded (Questions) Excluded (Expired) Exc…" at bounding box center [965, 352] width 163 height 31
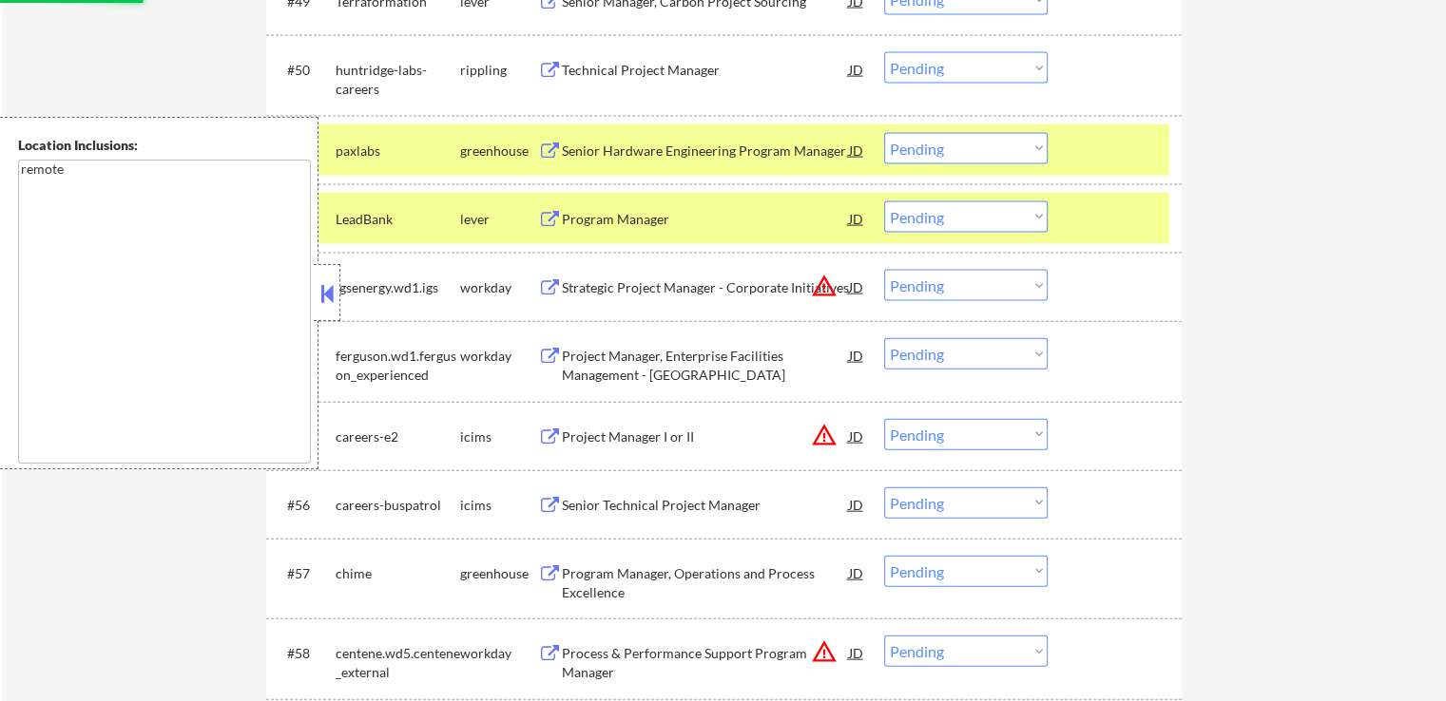
scroll to position [4182, 0]
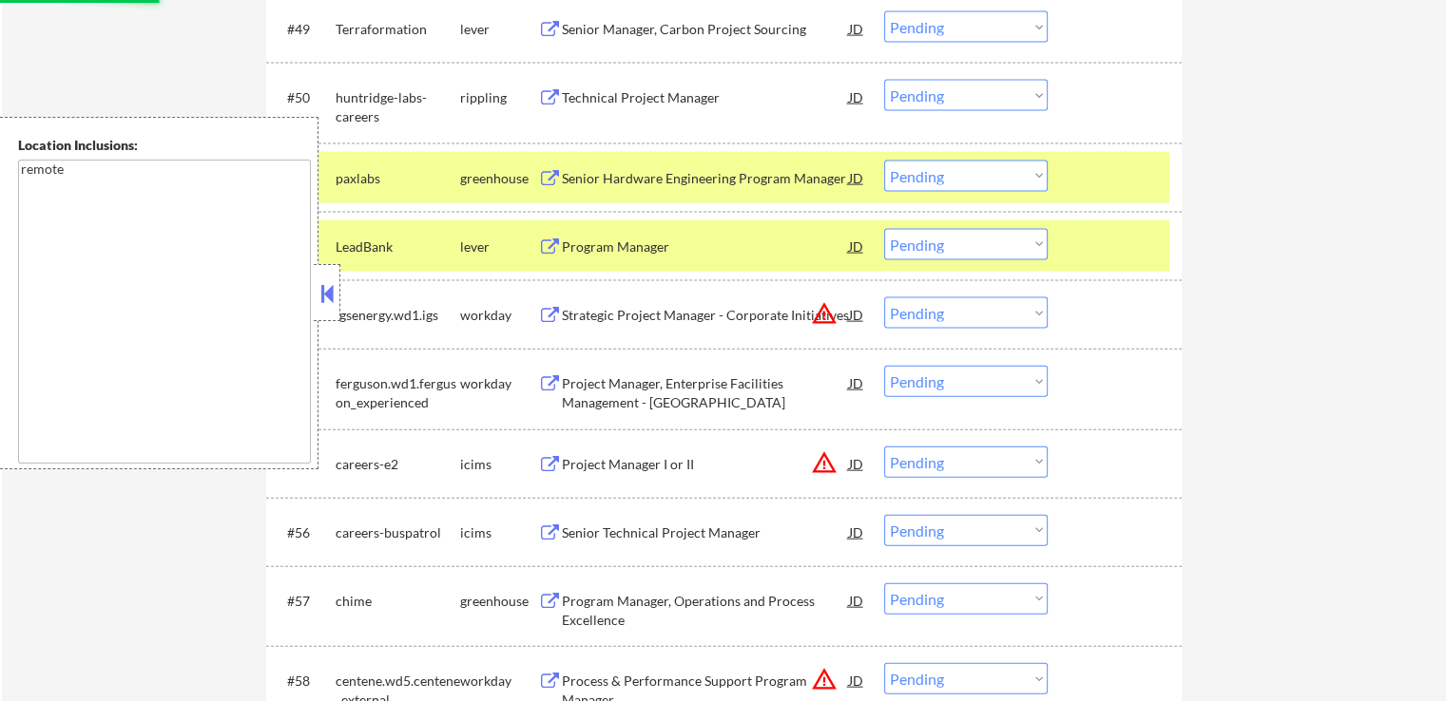
click at [936, 176] on select "Choose an option... Pending Applied Excluded (Questions) Excluded (Expired) Exc…" at bounding box center [965, 176] width 163 height 31
select select ""applied""
click at [884, 161] on select "Choose an option... Pending Applied Excluded (Questions) Excluded (Expired) Exc…" at bounding box center [965, 176] width 163 height 31
select select ""pending""
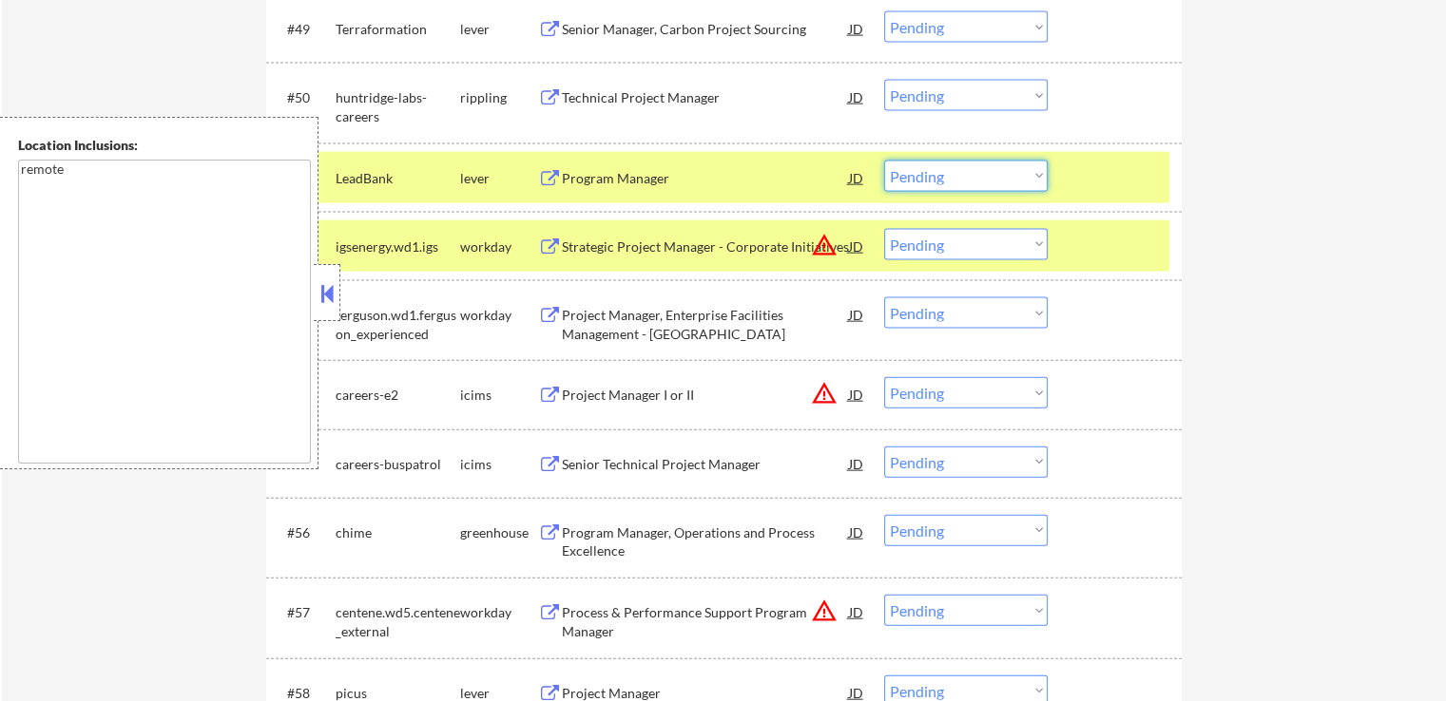
click at [943, 179] on select "Choose an option... Pending Applied Excluded (Questions) Excluded (Expired) Exc…" at bounding box center [965, 176] width 163 height 31
click at [884, 161] on select "Choose an option... Pending Applied Excluded (Questions) Excluded (Expired) Exc…" at bounding box center [965, 176] width 163 height 31
select select ""pending""
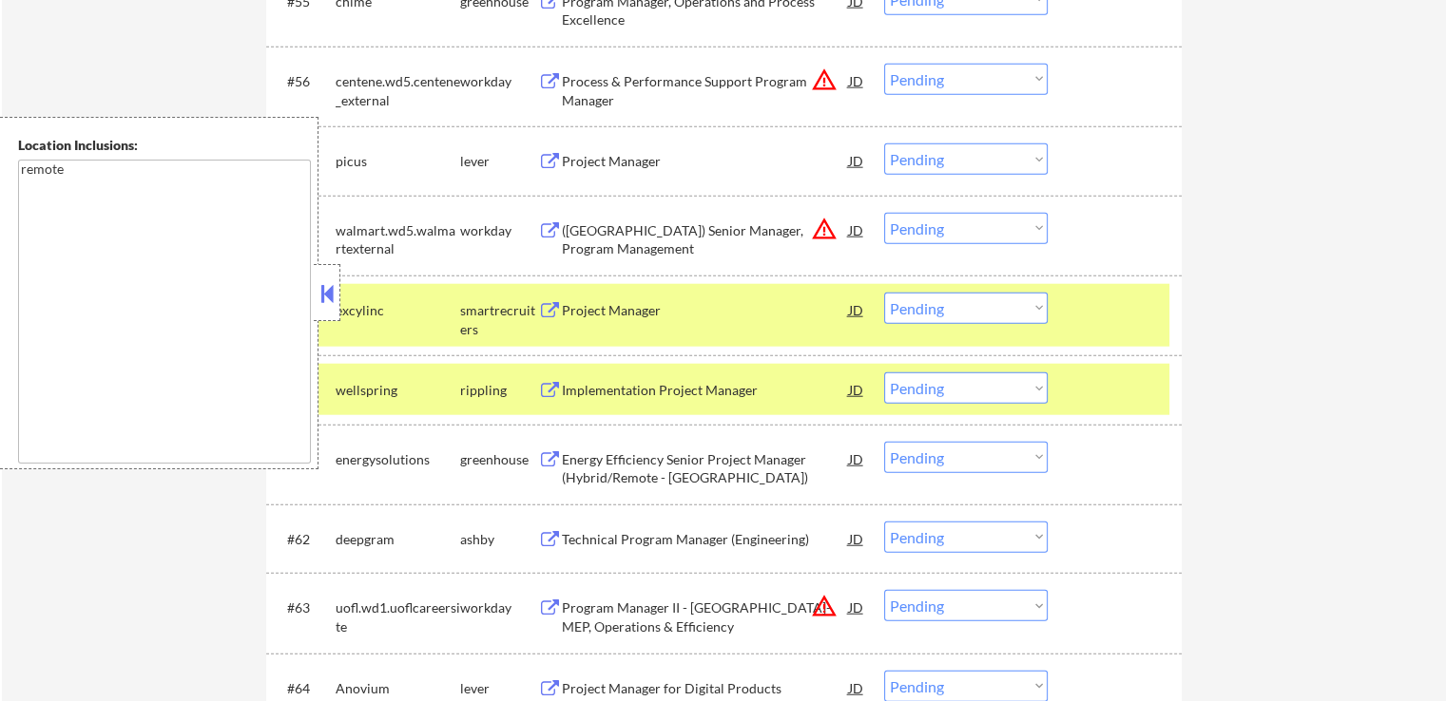
scroll to position [4657, 0]
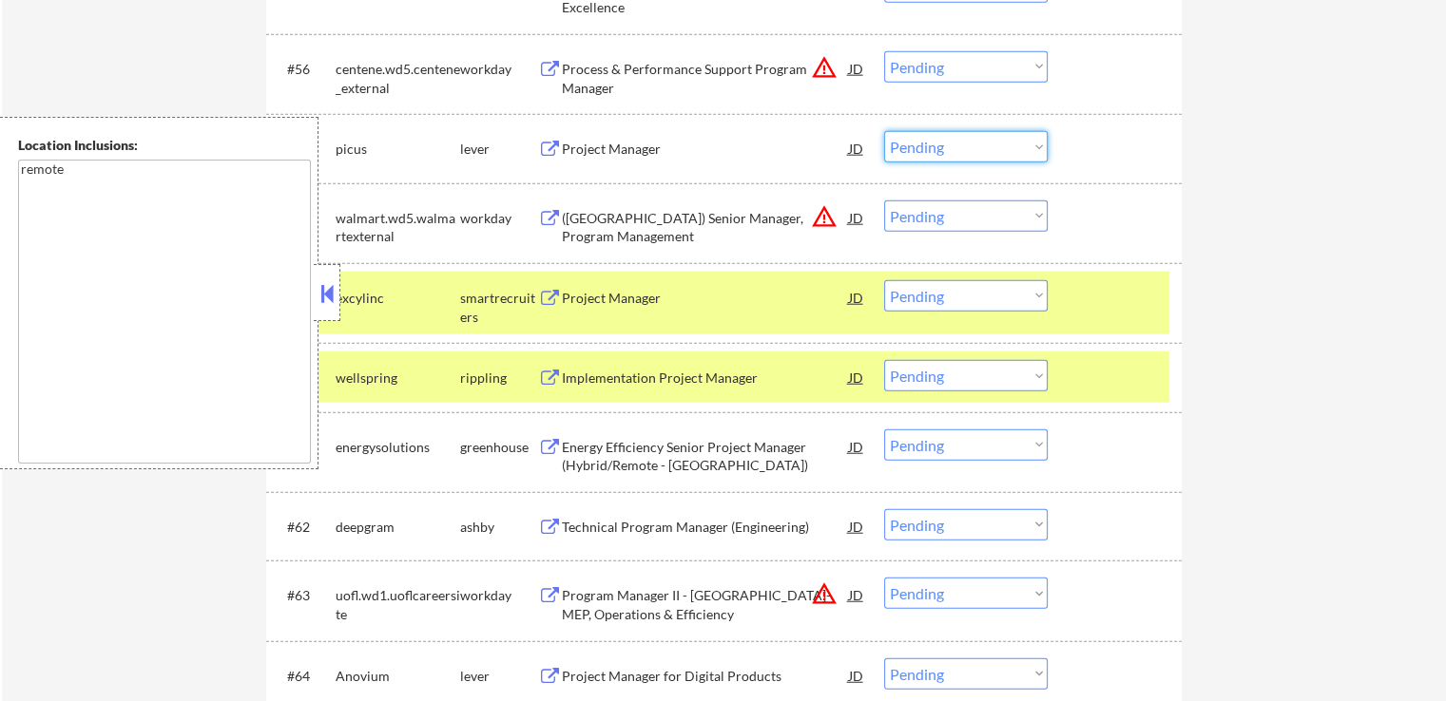
drag, startPoint x: 921, startPoint y: 148, endPoint x: 929, endPoint y: 160, distance: 14.3
click at [923, 149] on select "Choose an option... Pending Applied Excluded (Questions) Excluded (Expired) Exc…" at bounding box center [965, 146] width 163 height 31
click at [884, 131] on select "Choose an option... Pending Applied Excluded (Questions) Excluded (Expired) Exc…" at bounding box center [965, 146] width 163 height 31
select select ""pending""
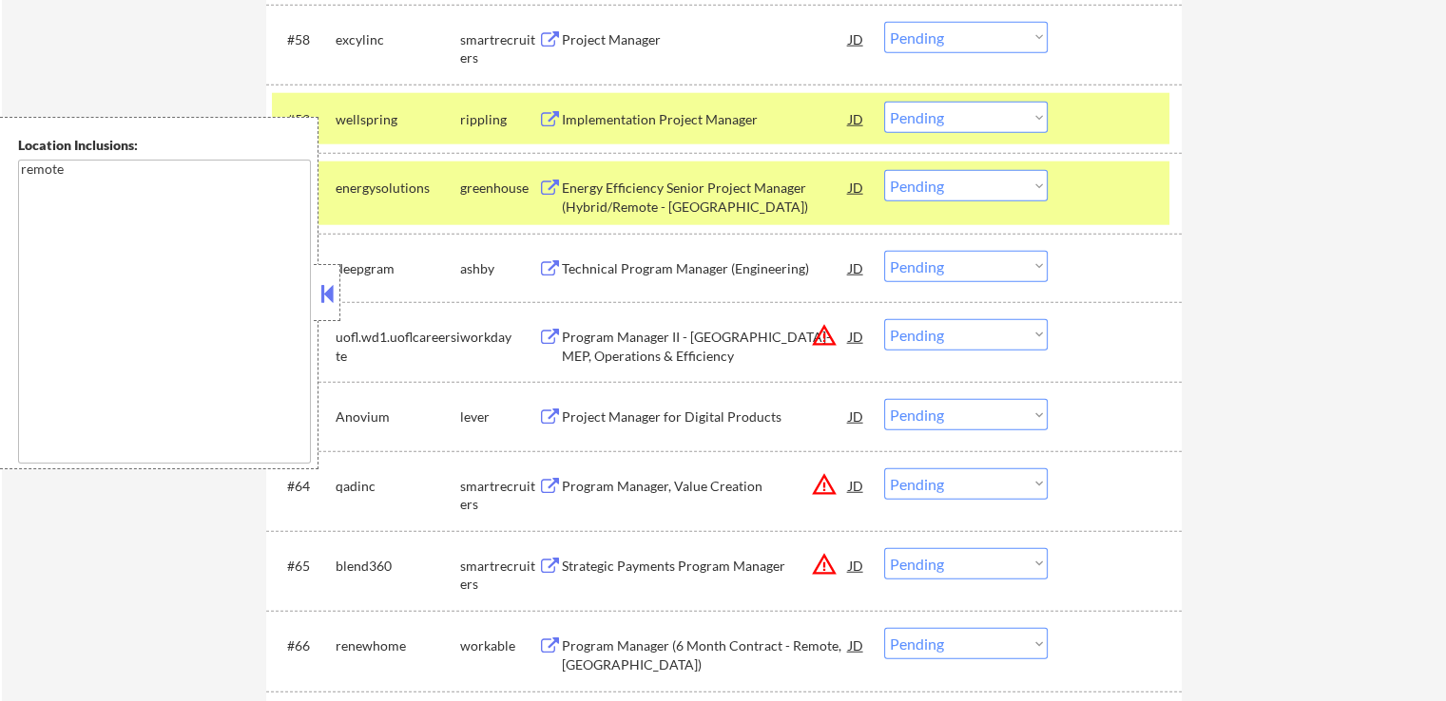
scroll to position [4942, 0]
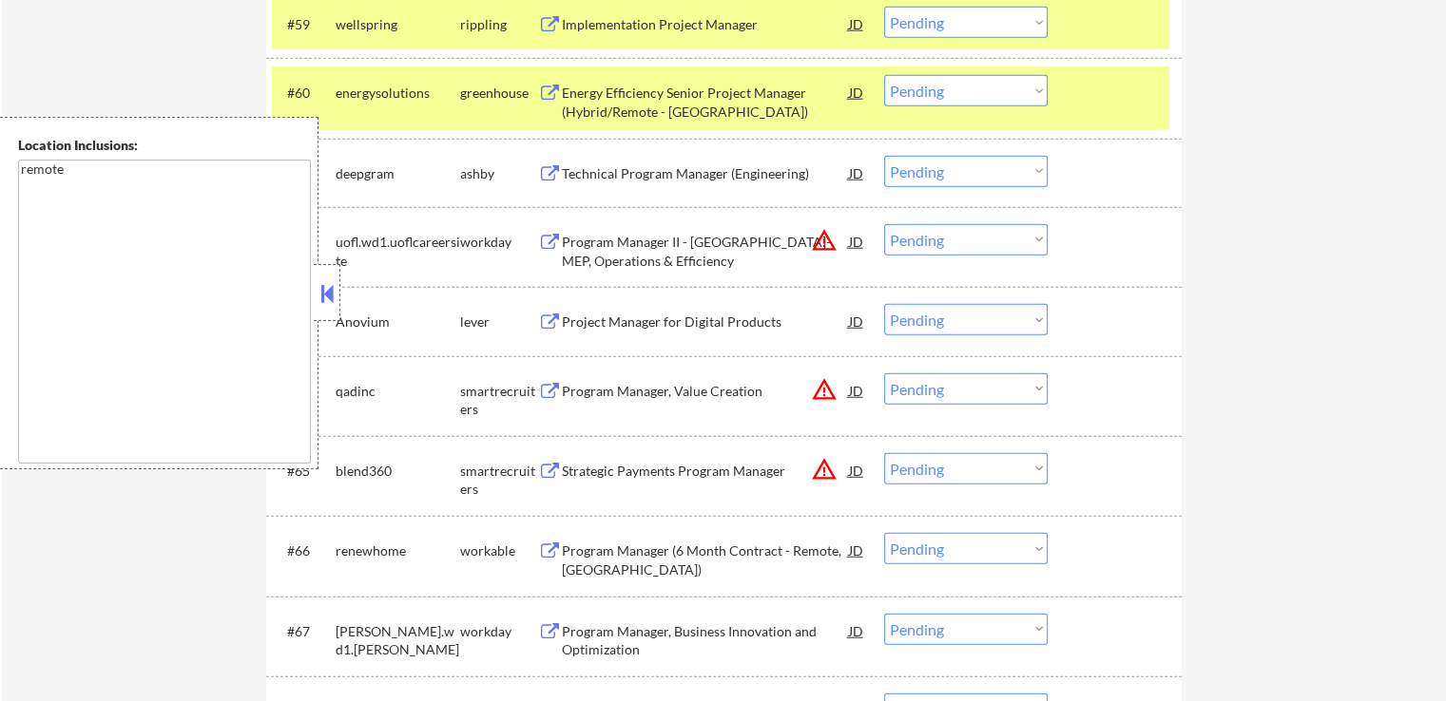
click at [605, 172] on div "Technical Program Manager (Engineering)" at bounding box center [705, 173] width 287 height 19
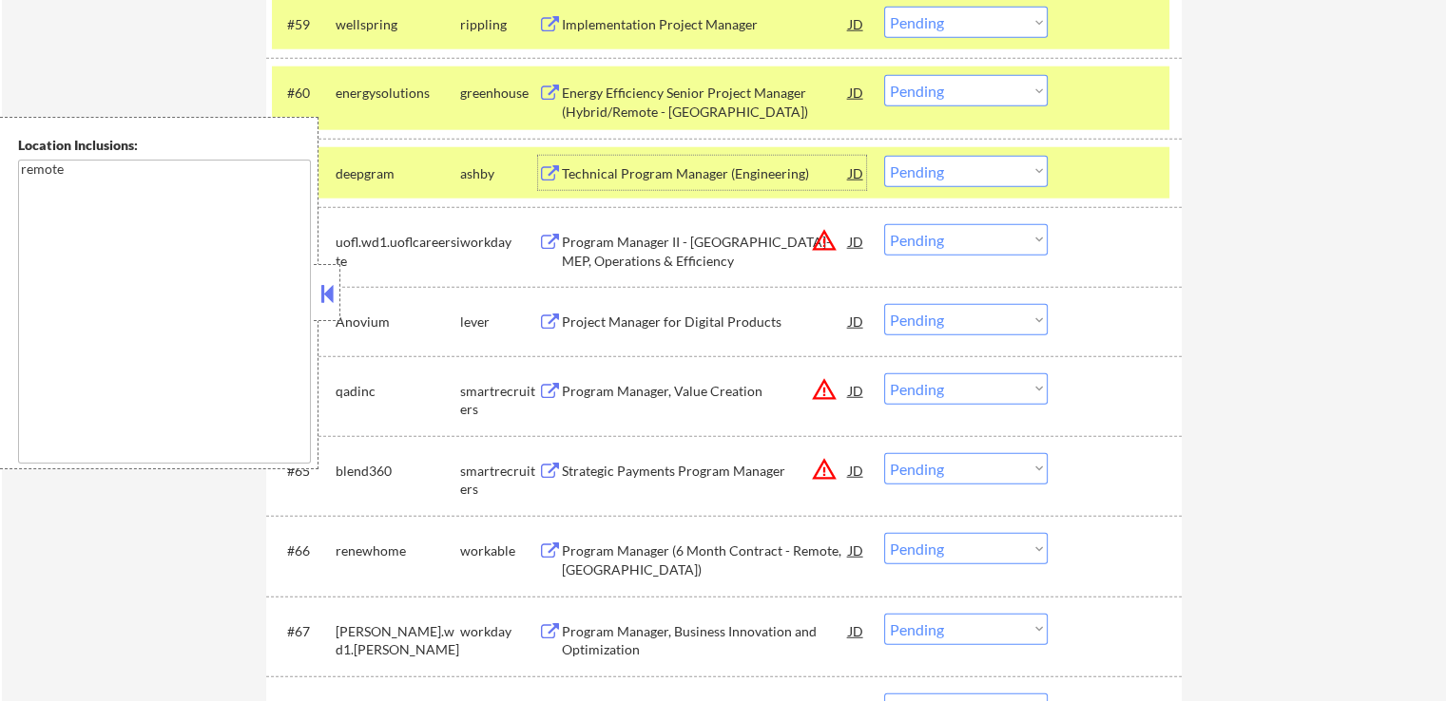
drag, startPoint x: 939, startPoint y: 175, endPoint x: 945, endPoint y: 183, distance: 10.3
click at [939, 175] on select "Choose an option... Pending Applied Excluded (Questions) Excluded (Expired) Exc…" at bounding box center [965, 171] width 163 height 31
click at [884, 156] on select "Choose an option... Pending Applied Excluded (Questions) Excluded (Expired) Exc…" at bounding box center [965, 171] width 163 height 31
click at [603, 102] on div "Energy Efficiency Senior Project Manager (Hybrid/Remote - [GEOGRAPHIC_DATA])" at bounding box center [705, 102] width 287 height 37
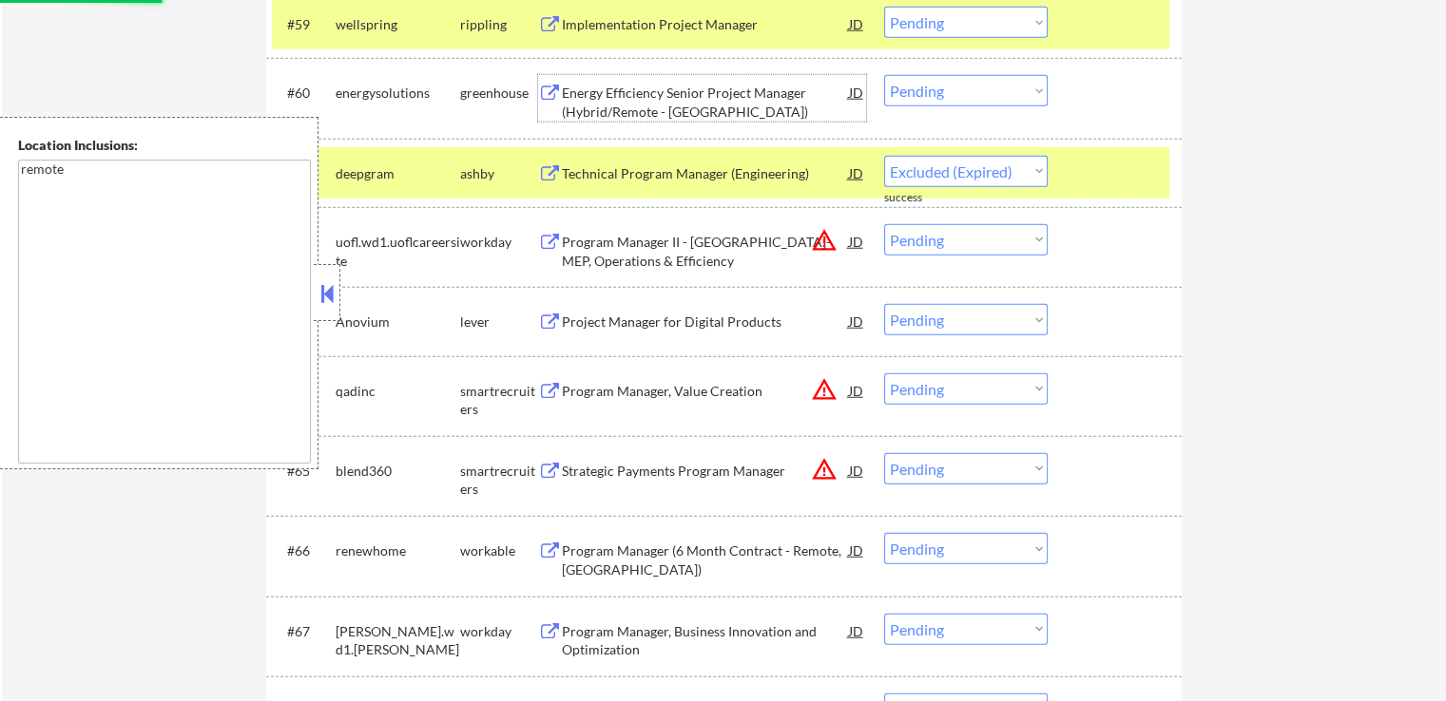
select select ""pending""
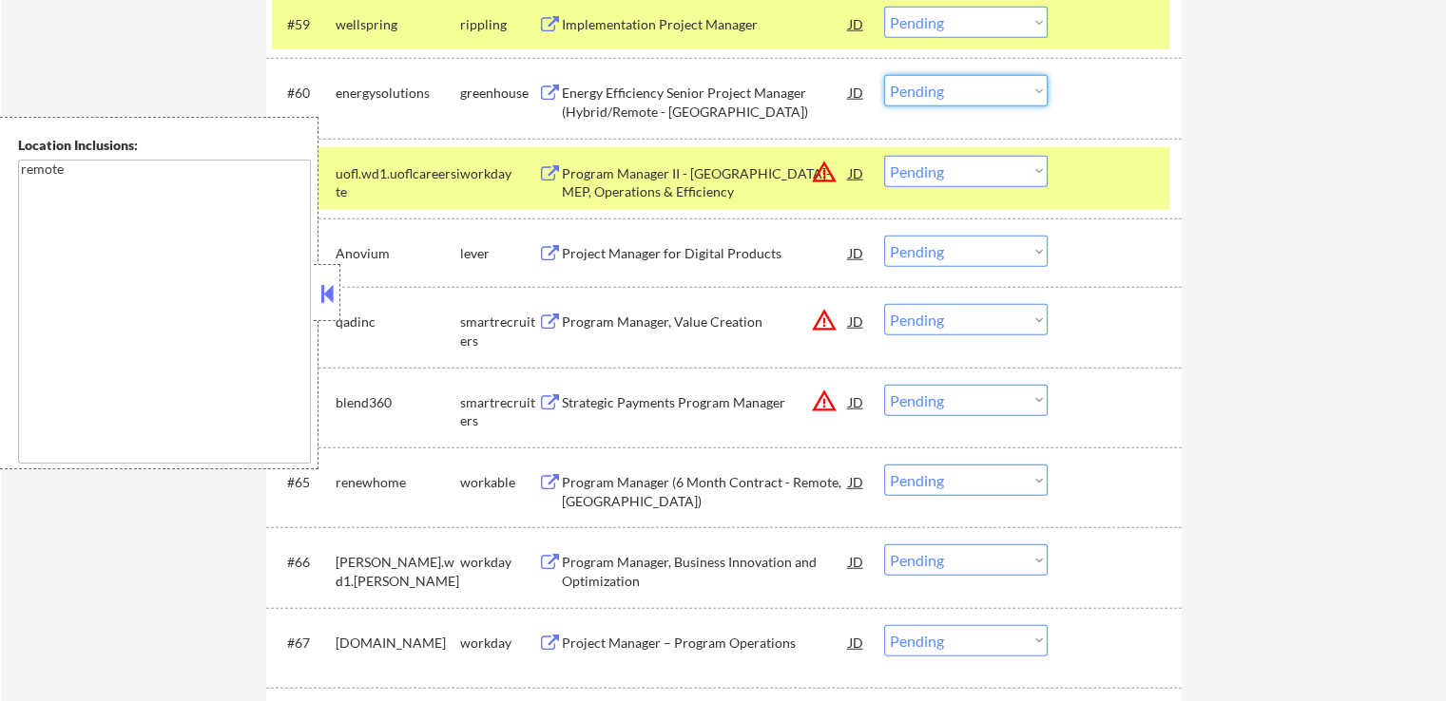
click at [957, 92] on select "Choose an option... Pending Applied Excluded (Questions) Excluded (Expired) Exc…" at bounding box center [965, 90] width 163 height 31
select select ""excluded""
click at [884, 75] on select "Choose an option... Pending Applied Excluded (Questions) Excluded (Expired) Exc…" at bounding box center [965, 90] width 163 height 31
click at [913, 31] on select "Choose an option... Pending Applied Excluded (Questions) Excluded (Expired) Exc…" at bounding box center [965, 22] width 163 height 31
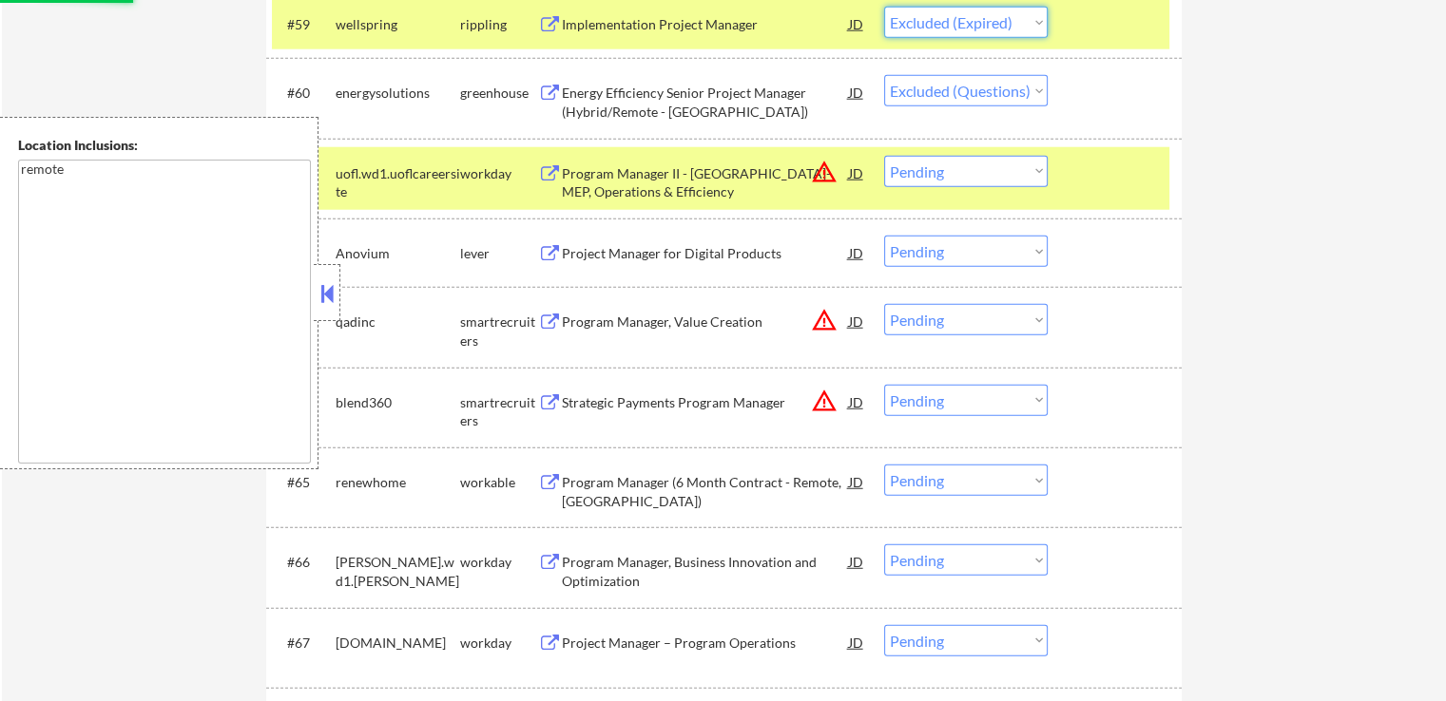
click at [884, 7] on select "Choose an option... Pending Applied Excluded (Questions) Excluded (Expired) Exc…" at bounding box center [965, 22] width 163 height 31
click at [604, 247] on div "Project Manager for Digital Products" at bounding box center [705, 253] width 287 height 19
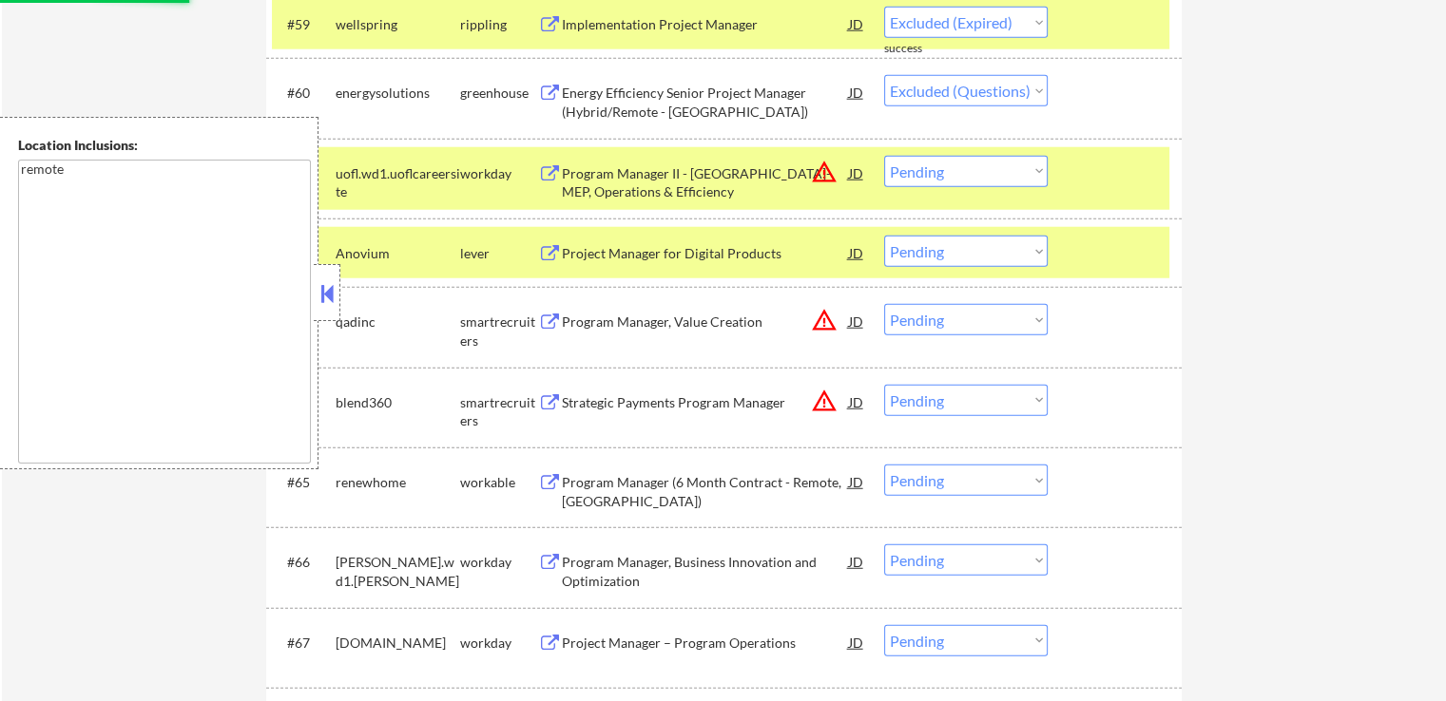
select select ""pending""
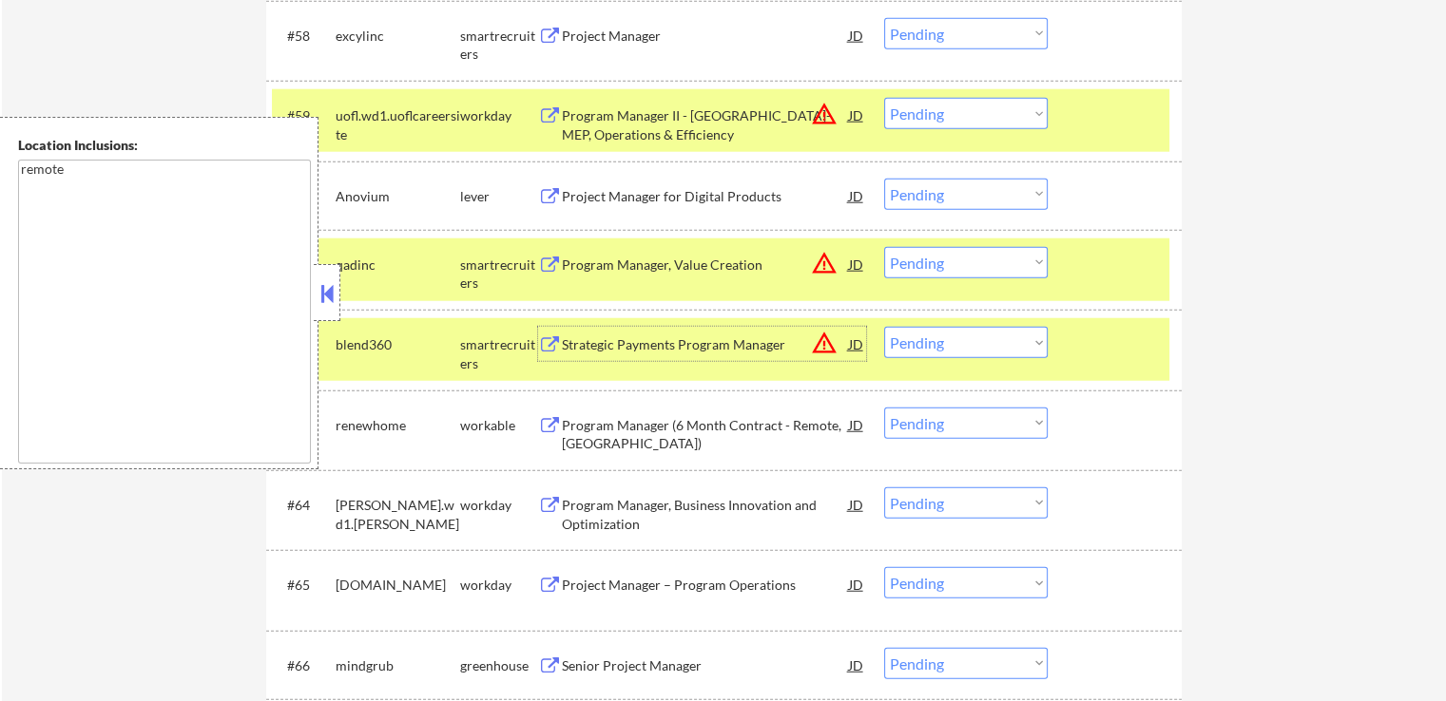
scroll to position [4847, 0]
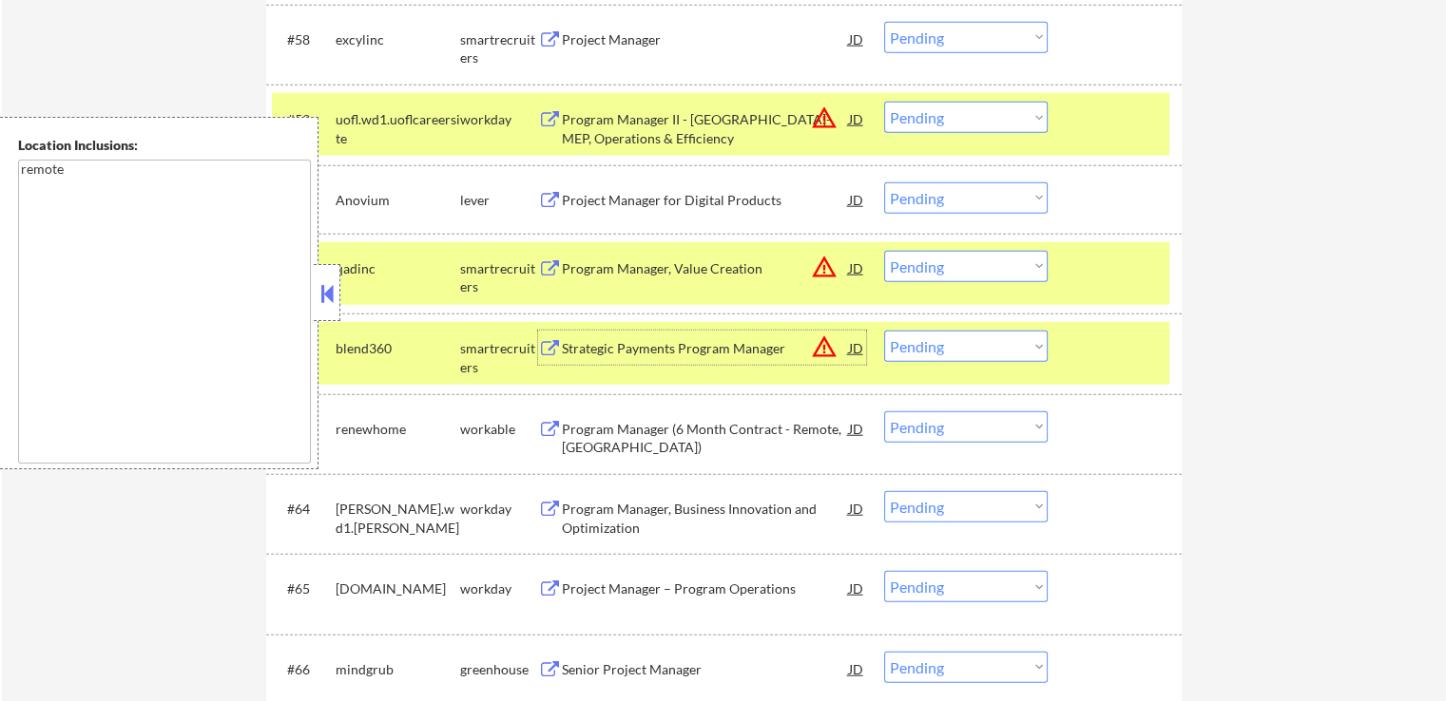
drag, startPoint x: 967, startPoint y: 191, endPoint x: 972, endPoint y: 210, distance: 19.8
click at [967, 191] on select "Choose an option... Pending Applied Excluded (Questions) Excluded (Expired) Exc…" at bounding box center [965, 197] width 163 height 31
click at [884, 182] on select "Choose an option... Pending Applied Excluded (Questions) Excluded (Expired) Exc…" at bounding box center [965, 197] width 163 height 31
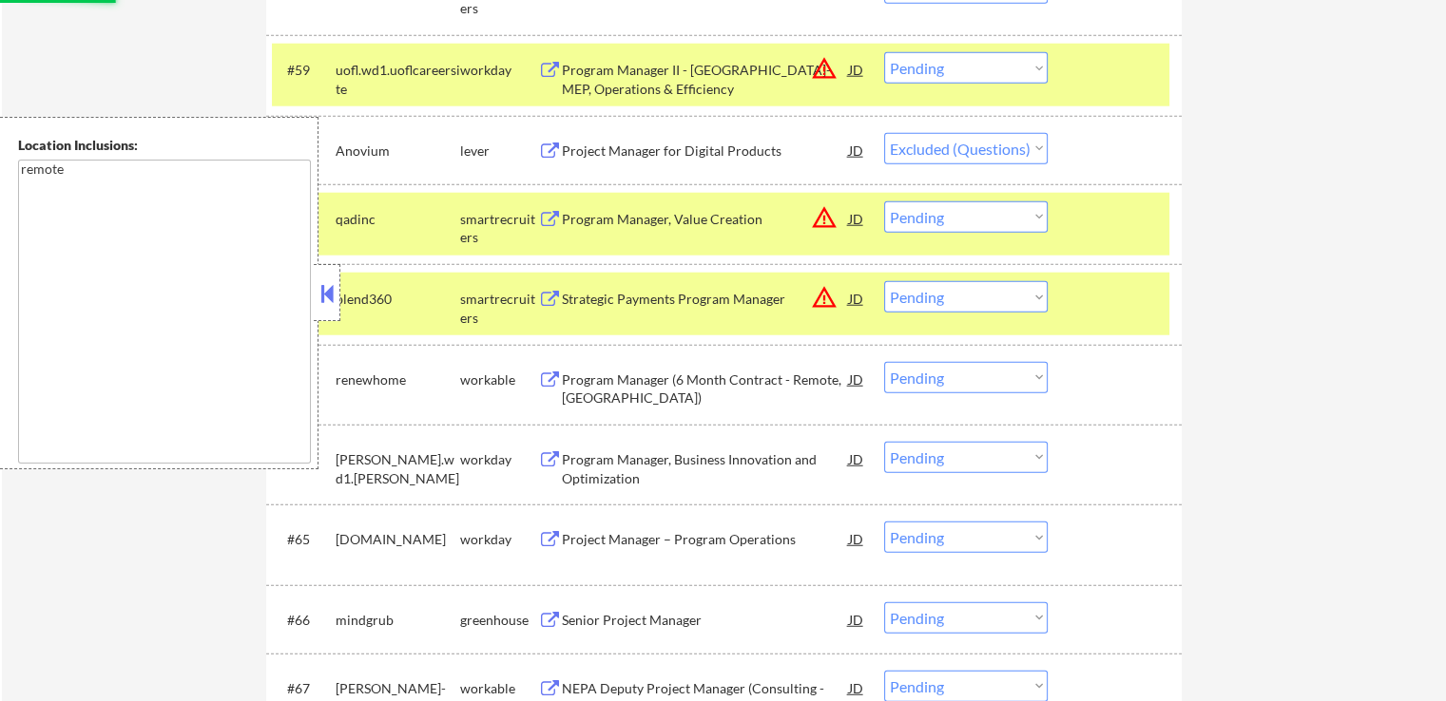
scroll to position [4942, 0]
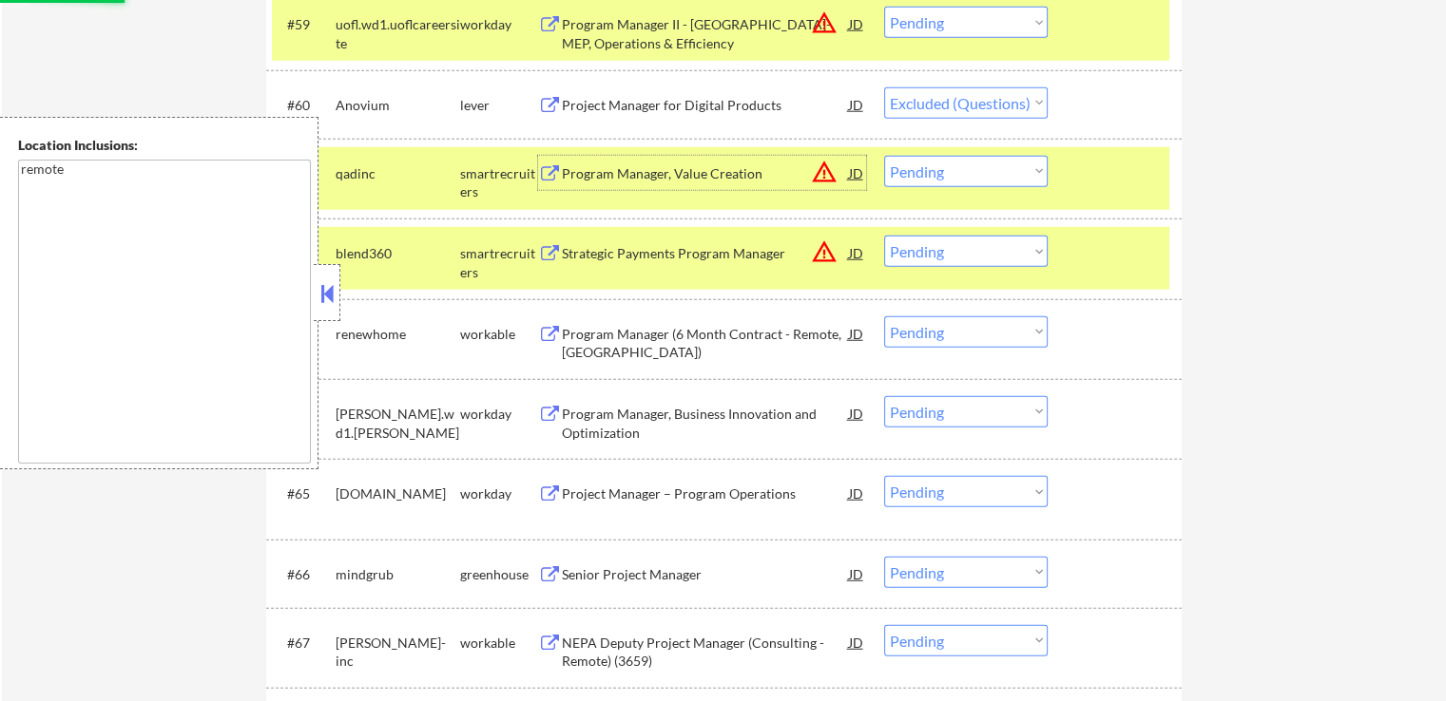
click at [601, 172] on div "Program Manager, Value Creation" at bounding box center [705, 173] width 287 height 19
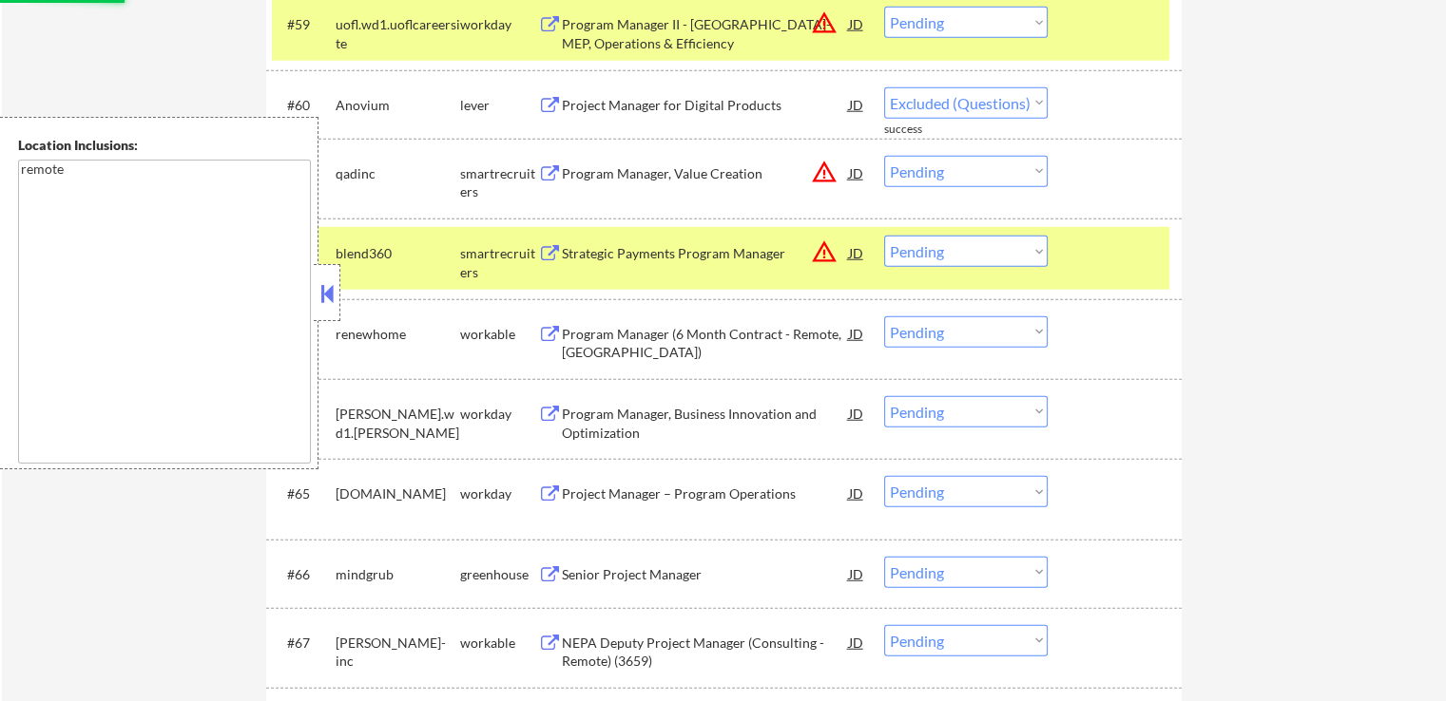
select select ""pending""
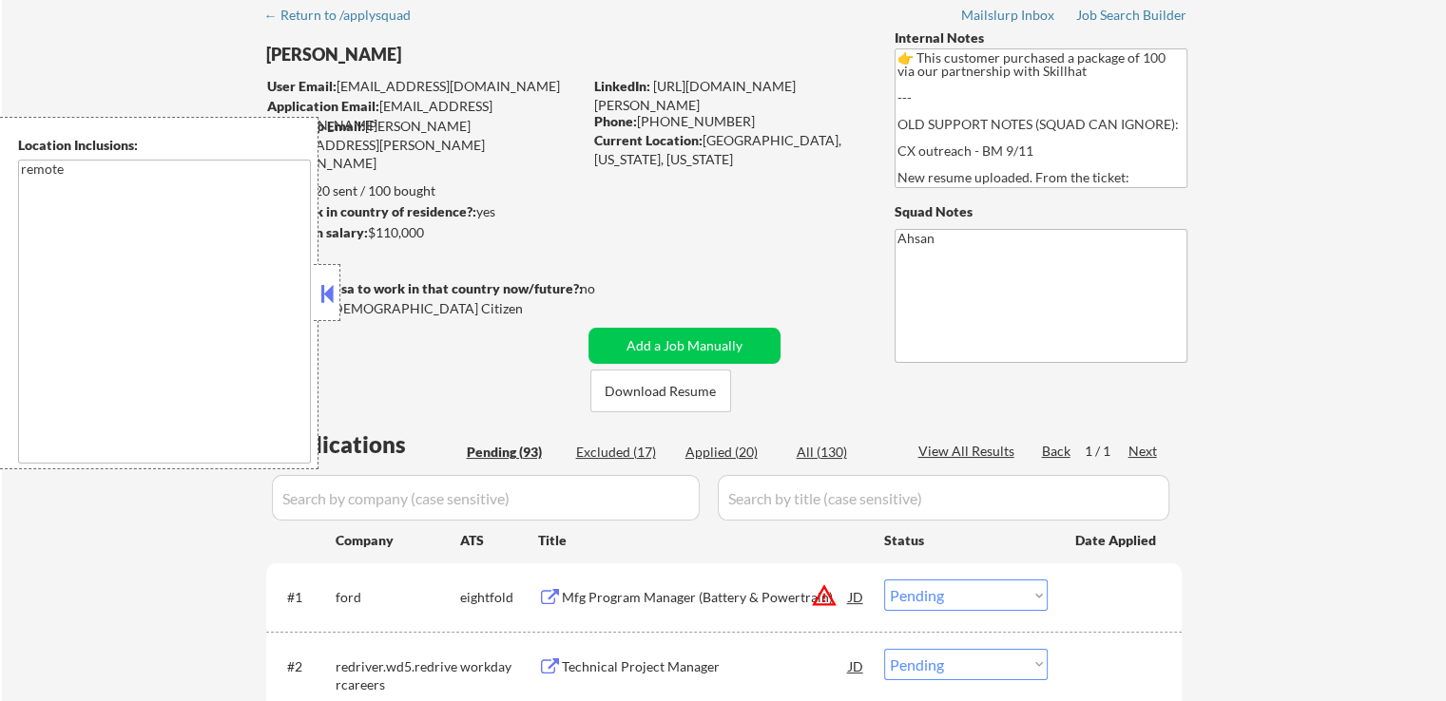
scroll to position [190, 0]
